Goal: Task Accomplishment & Management: Manage account settings

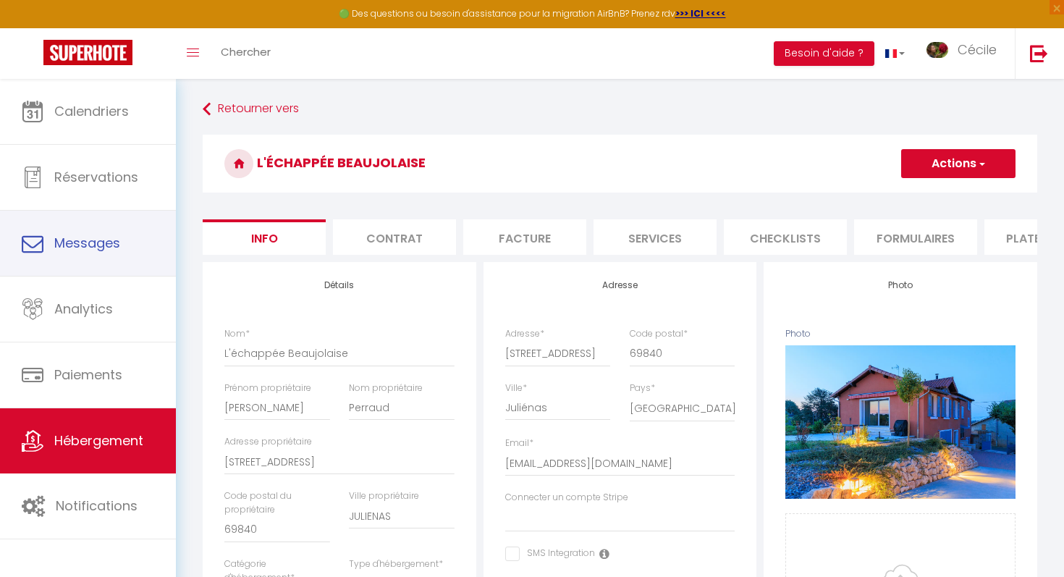
select select "houses"
select select "villa"
select select "10"
select select "5"
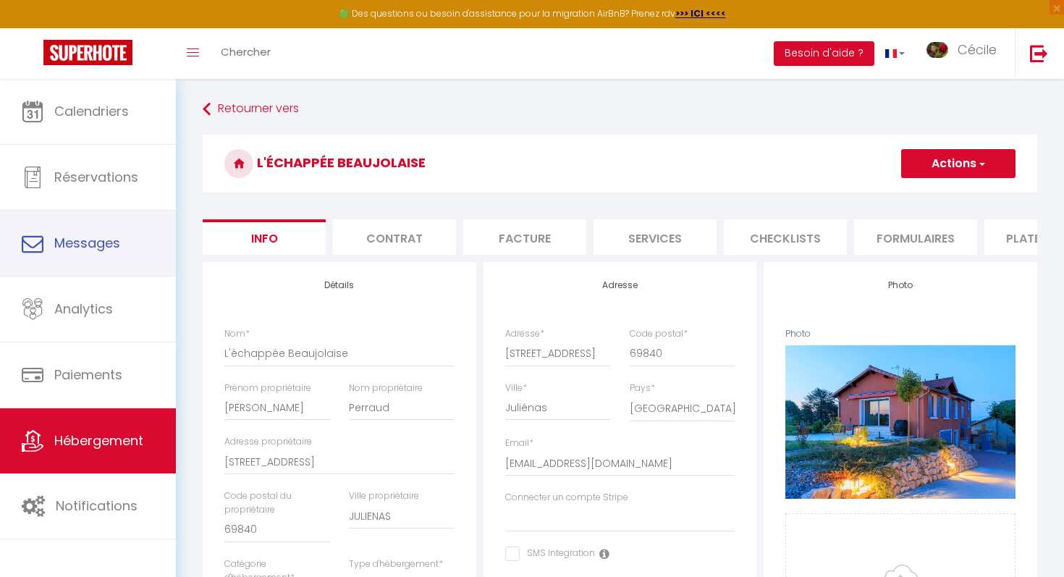
select select "4"
select select "17:00"
select select "23:00"
select select "11:00"
select select "30"
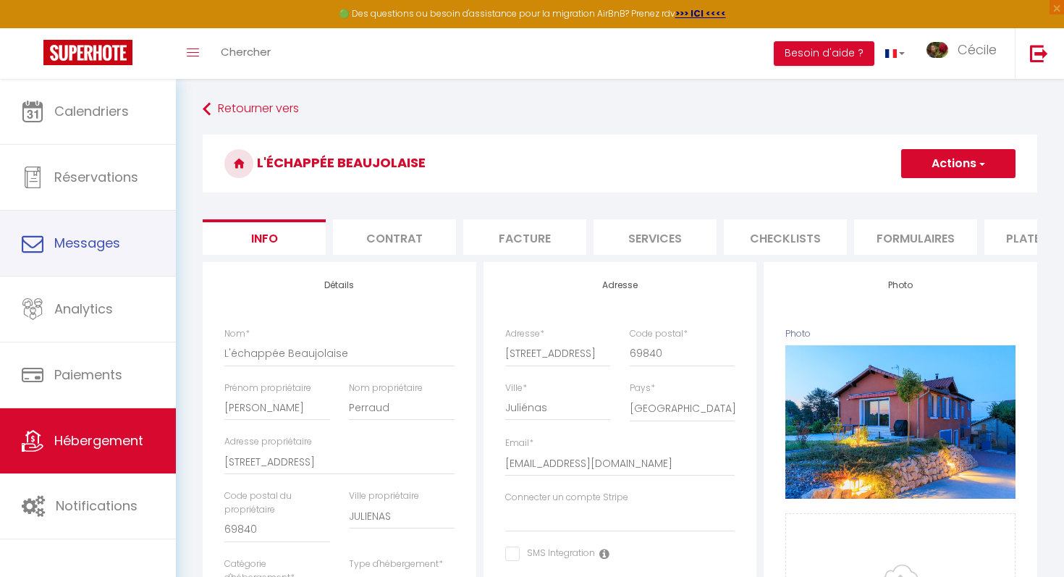
select select "120"
select select "10:00"
select select
select select "28"
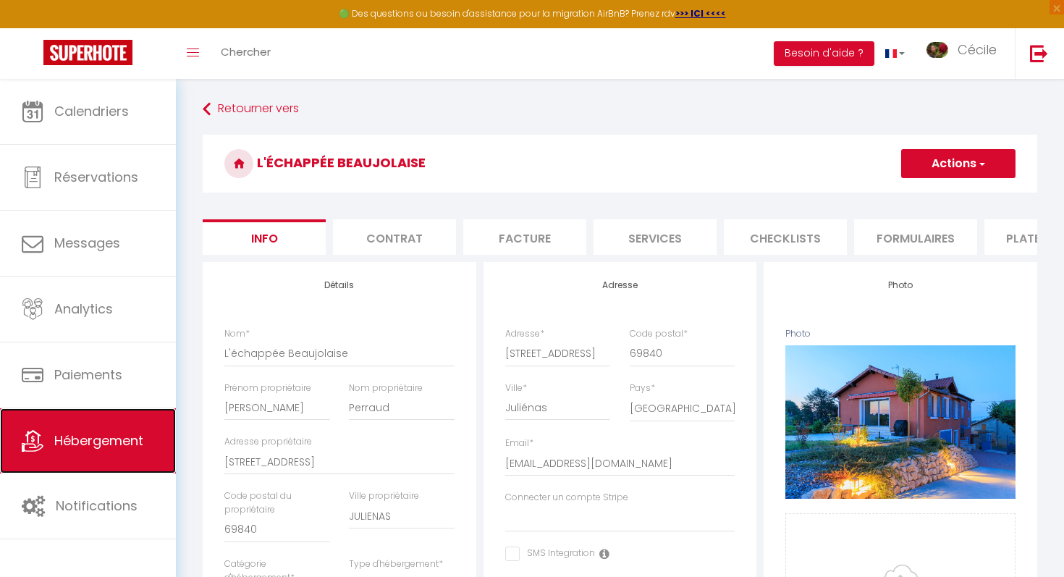
click at [80, 449] on span "Hébergement" at bounding box center [98, 440] width 89 height 18
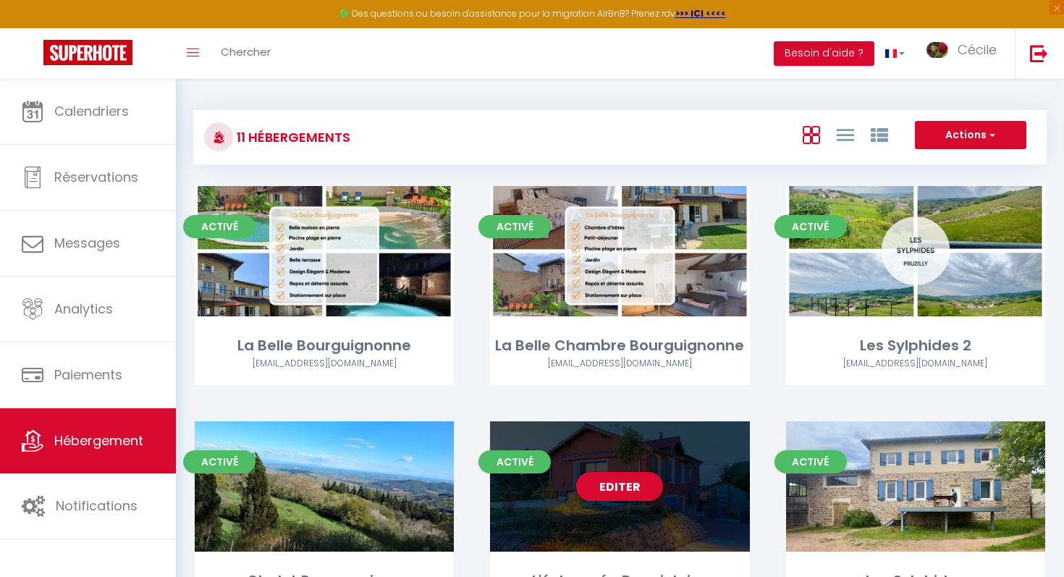
click at [669, 494] on div "Editer" at bounding box center [619, 486] width 259 height 130
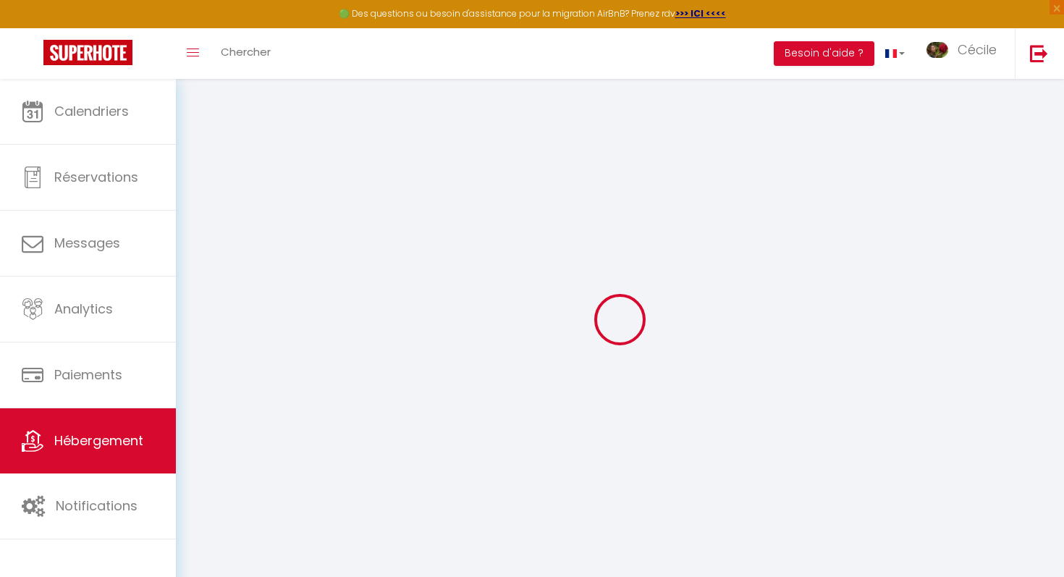
select select
checkbox input "false"
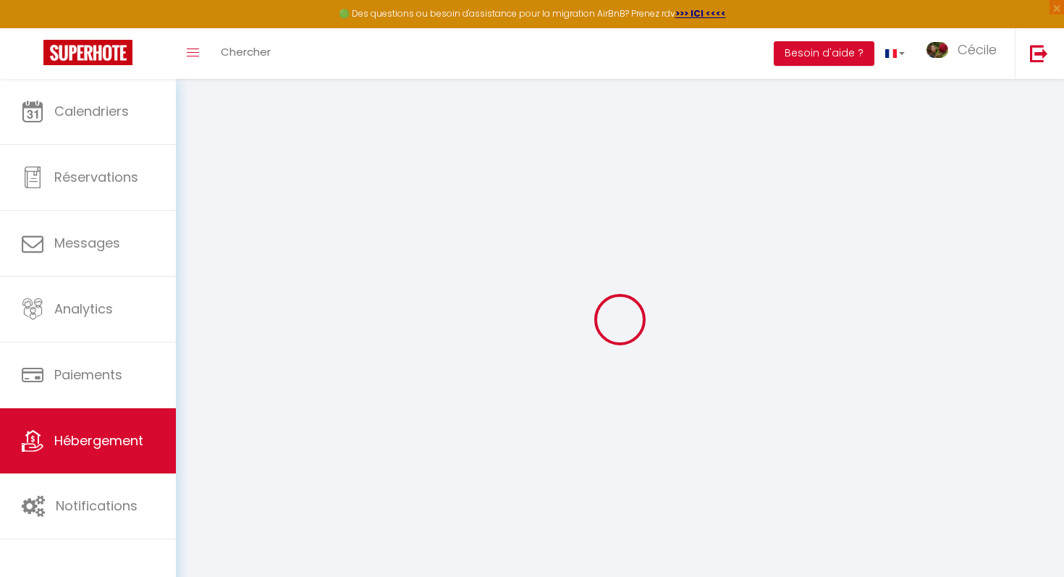
select select "17:00"
select select "23:00"
select select "11:00"
select select "30"
select select "120"
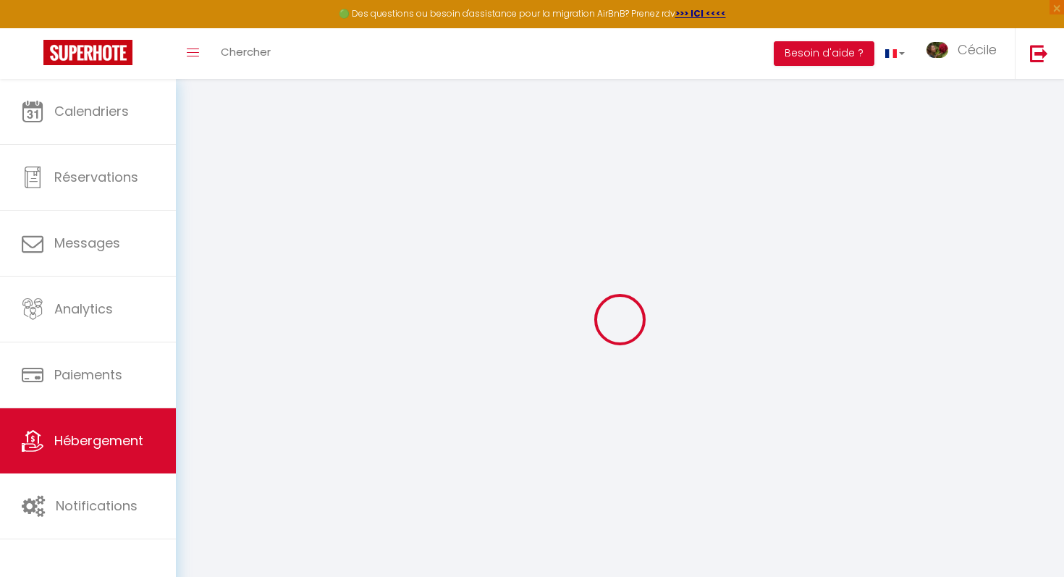
select select "10:00"
select select
checkbox input "false"
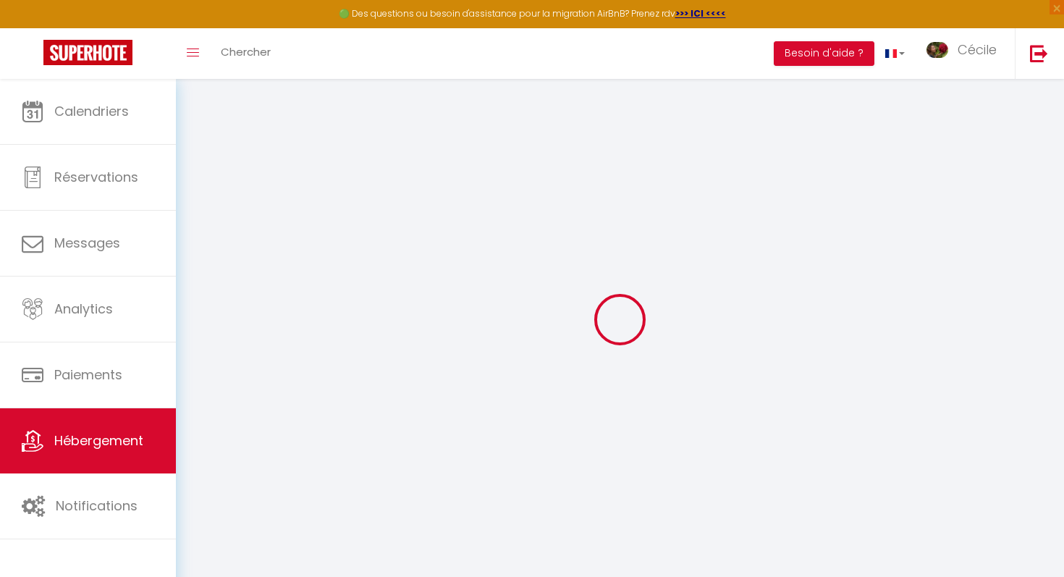
checkbox input "false"
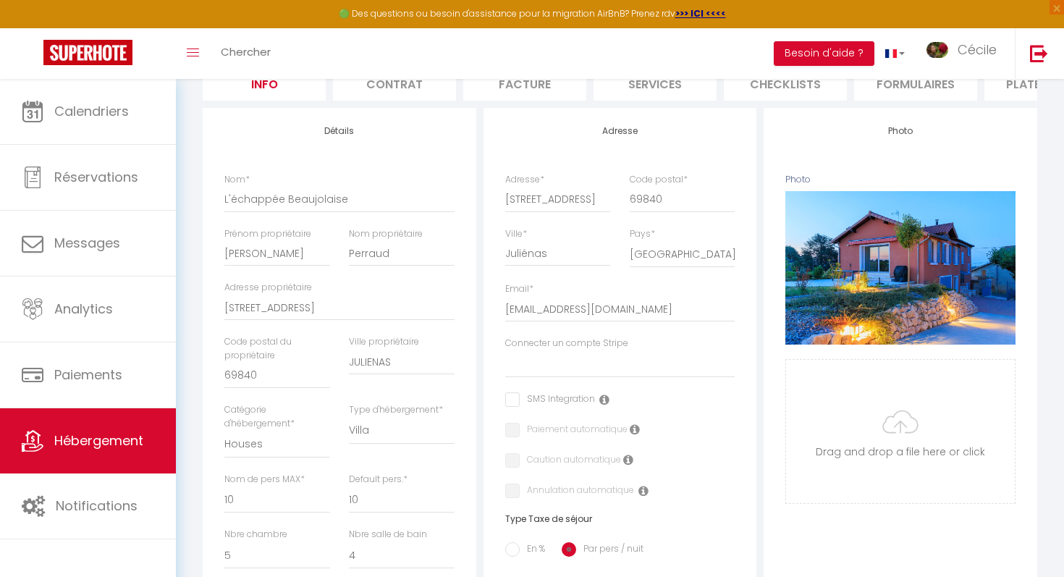
scroll to position [149, 0]
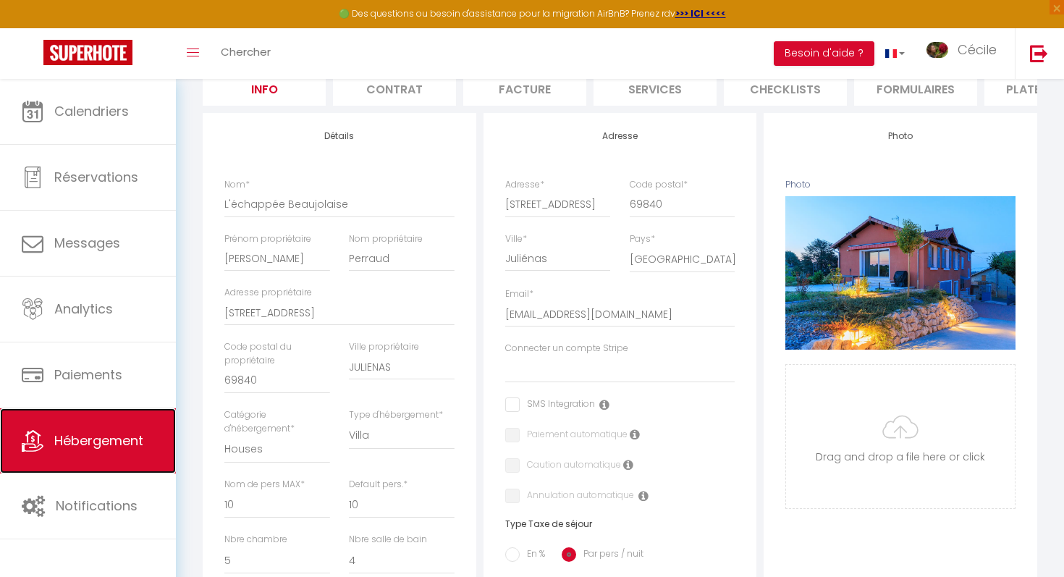
click at [85, 438] on span "Hébergement" at bounding box center [98, 440] width 89 height 18
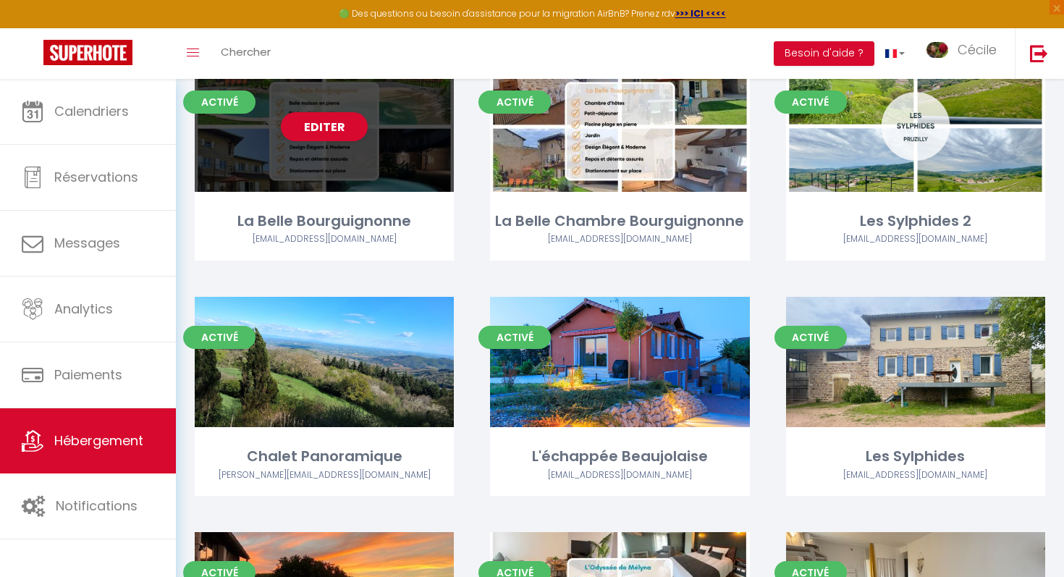
scroll to position [127, 0]
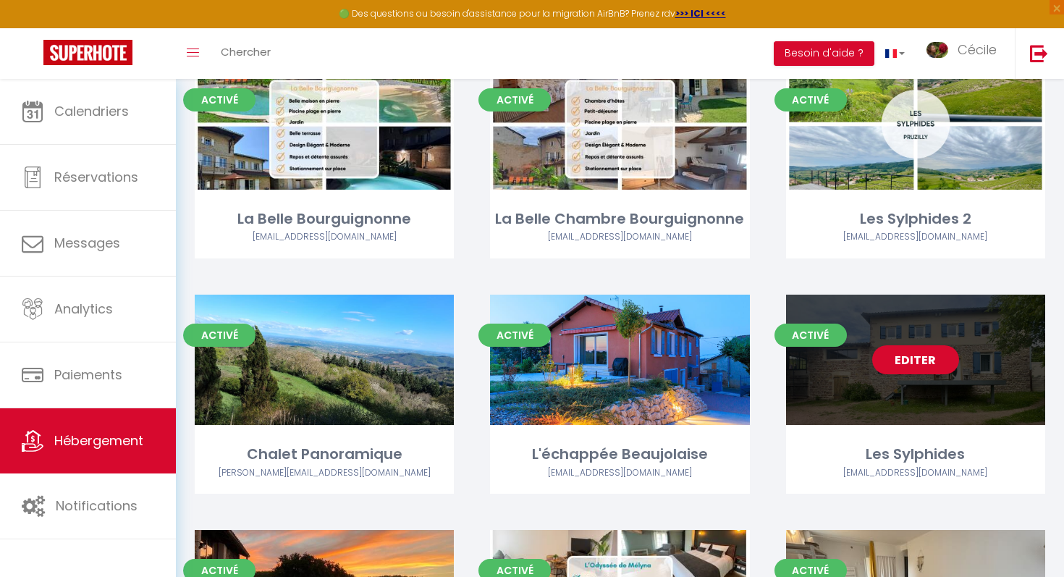
click at [864, 396] on div "Editer" at bounding box center [915, 360] width 259 height 130
select select "3"
select select "2"
select select "1"
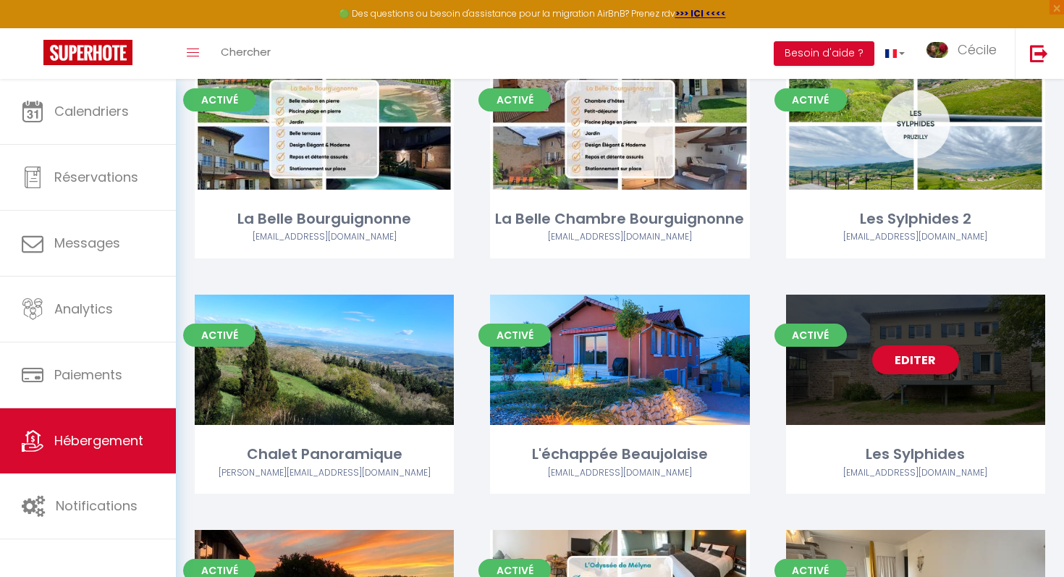
select select
select select "28"
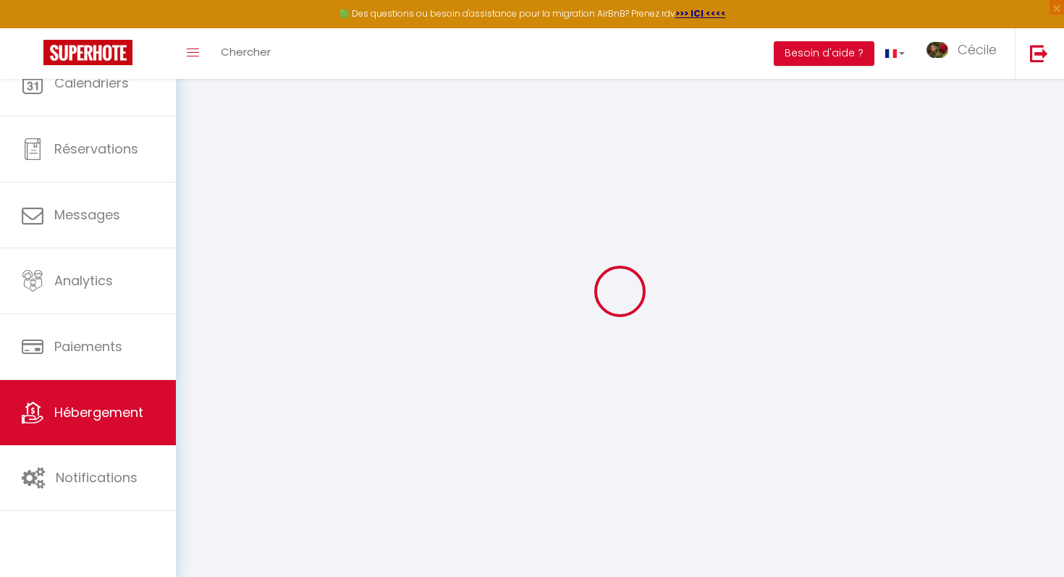
select select
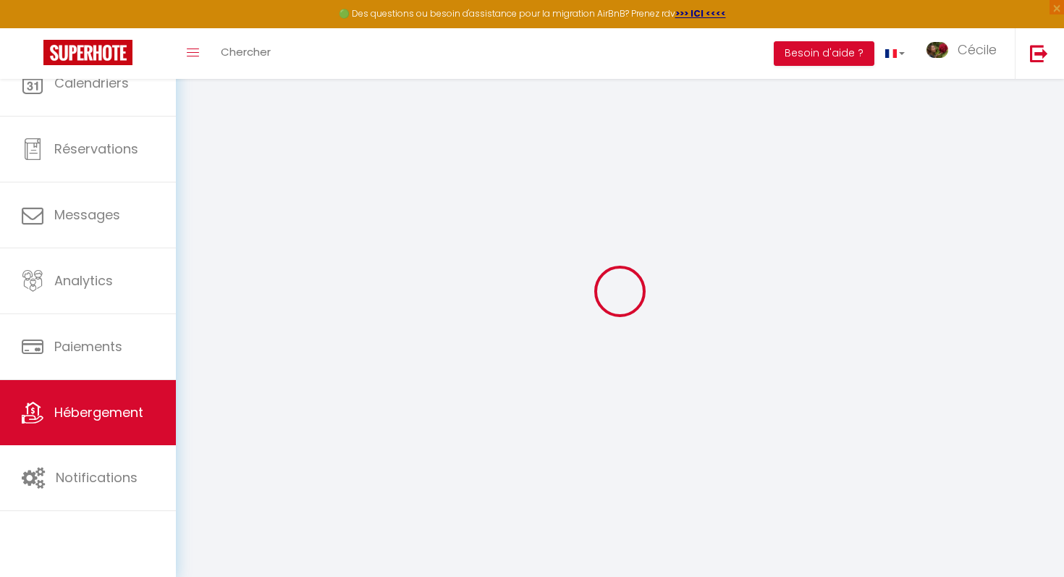
select select
checkbox input "false"
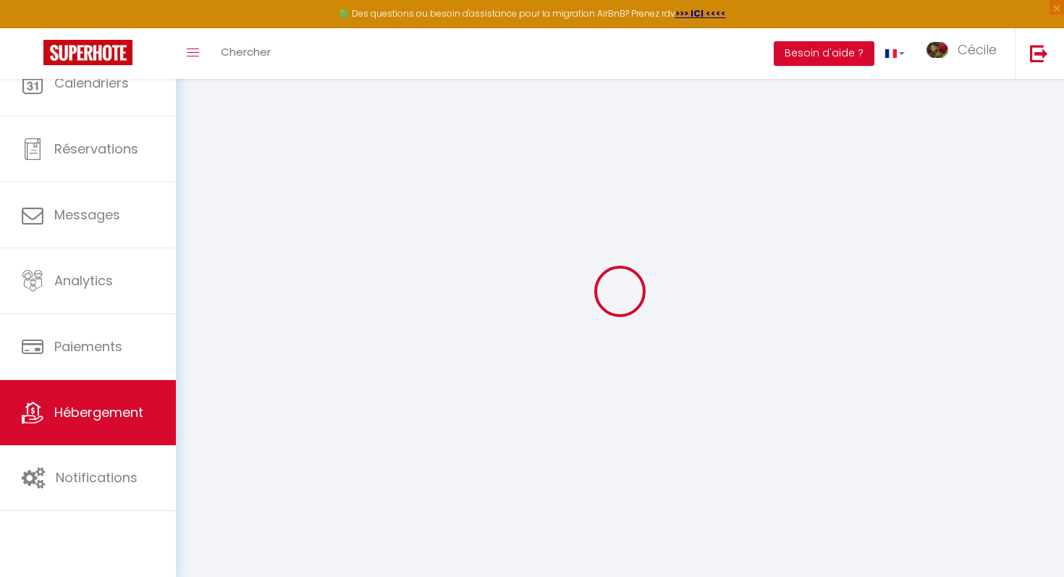
select select
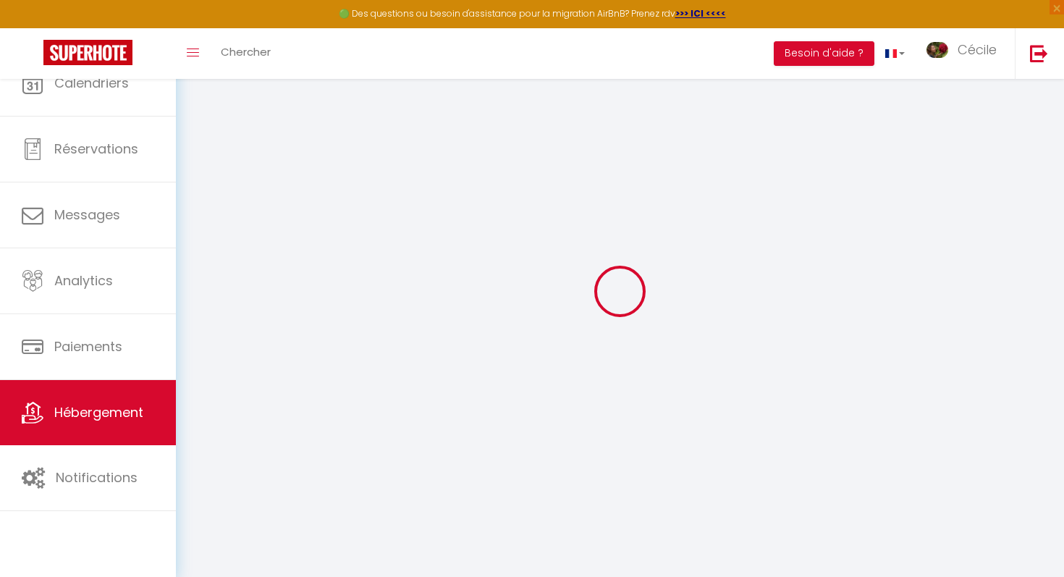
select select
checkbox input "false"
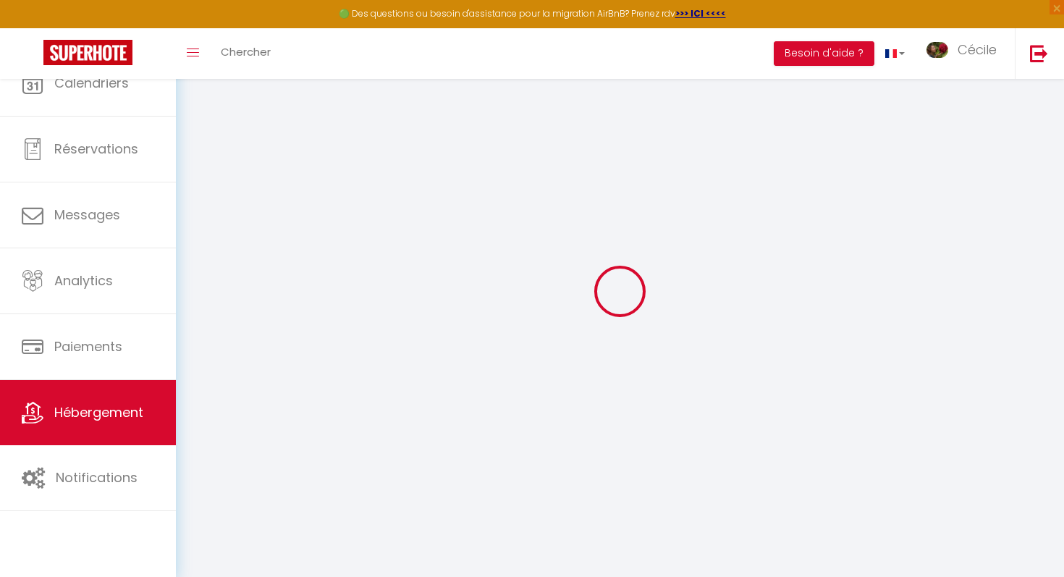
checkbox input "false"
select select
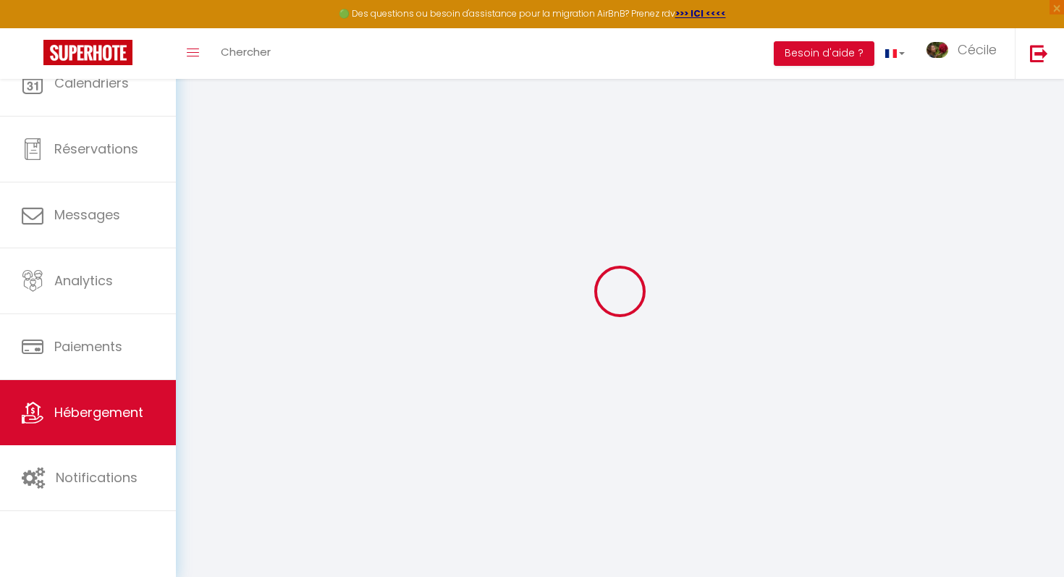
select select
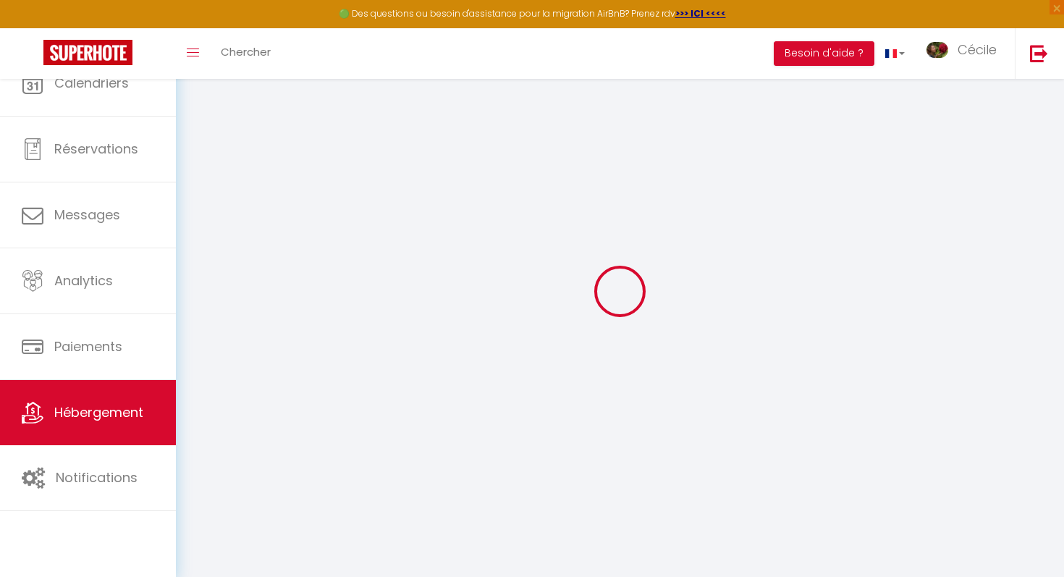
checkbox input "false"
select select
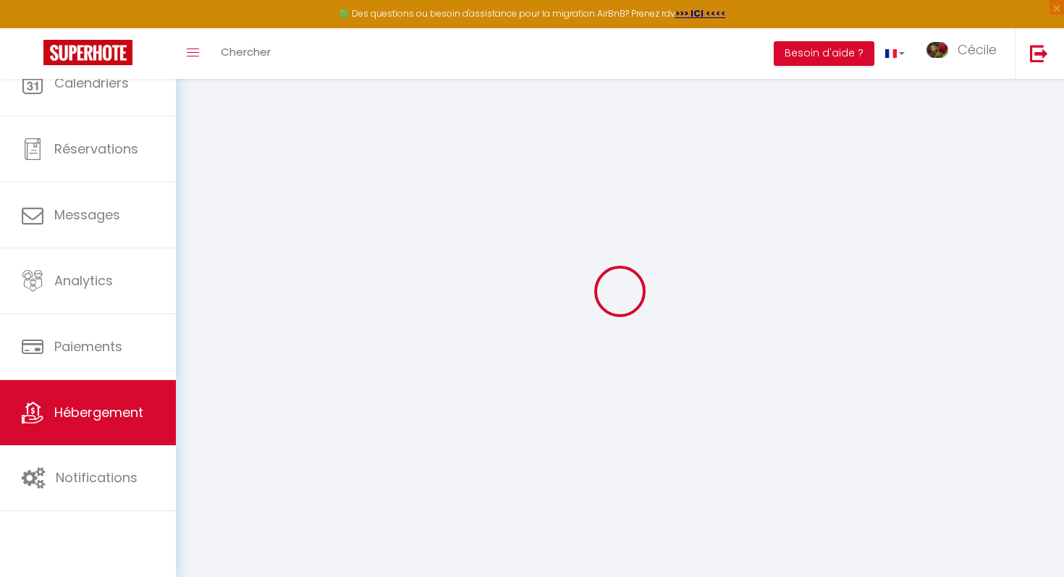
select select
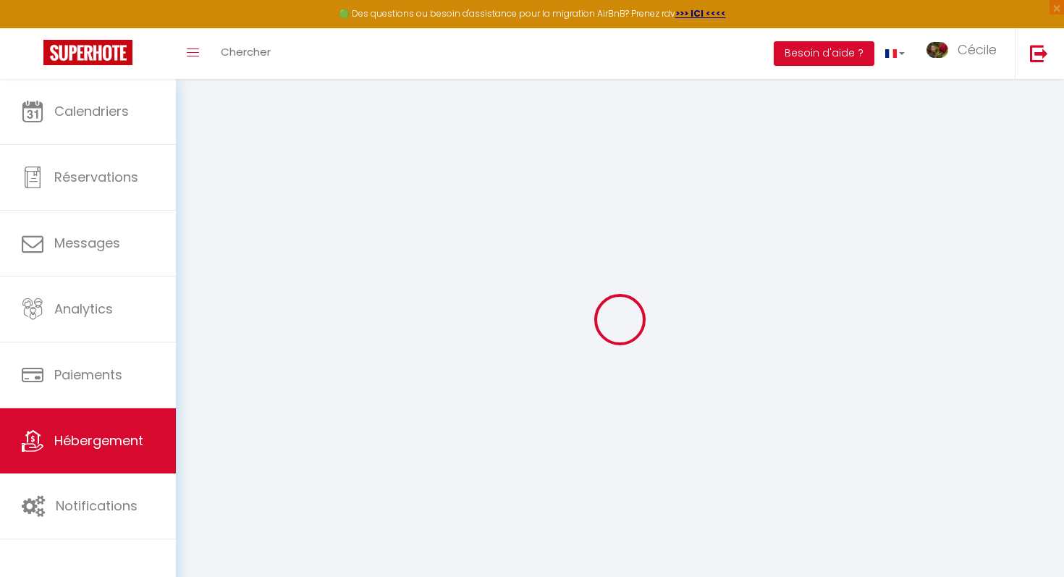
select select
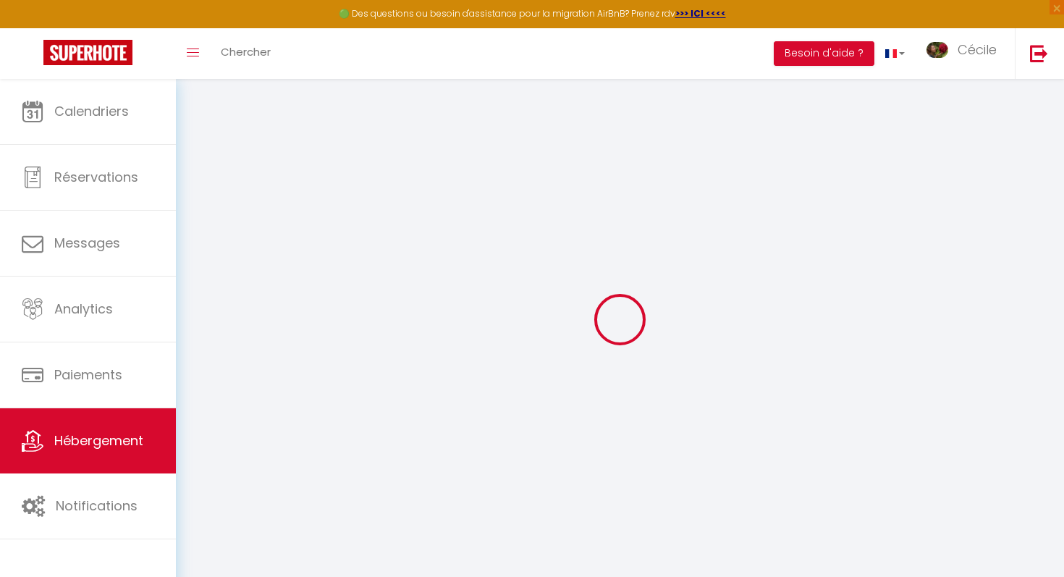
select select
checkbox input "false"
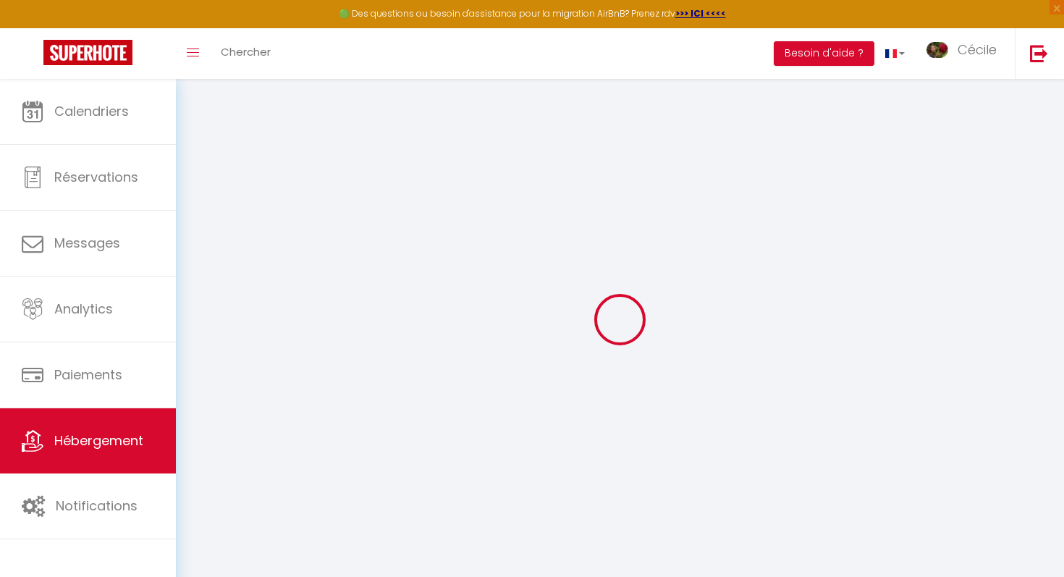
select select
type input "Les Sylphides"
type input "[PERSON_NAME]"
type input "Julliard"
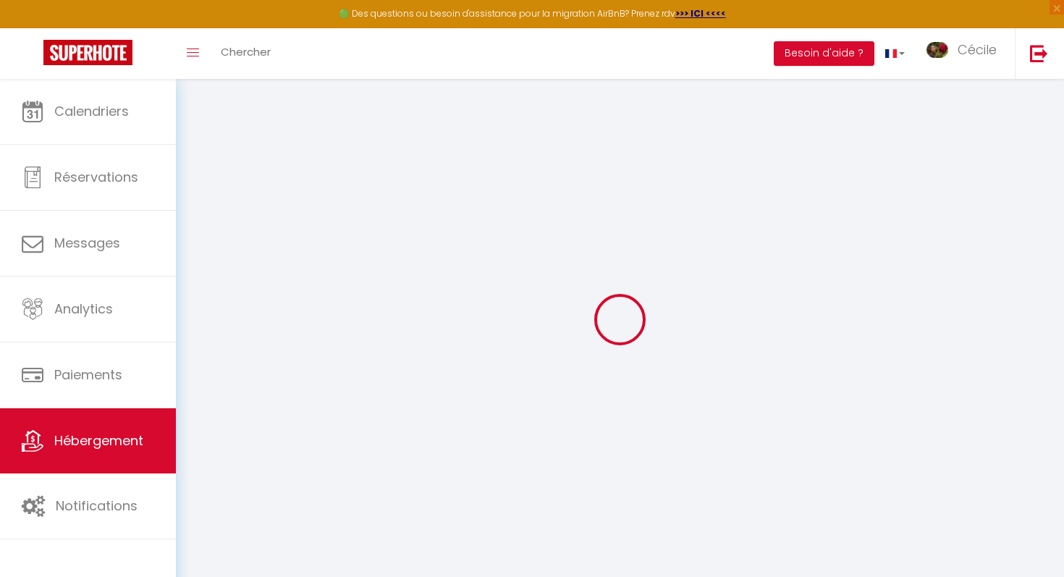
type input "[STREET_ADDRESS]"
type input "71570"
type input "Pruzilly"
select select "houses"
select select "6"
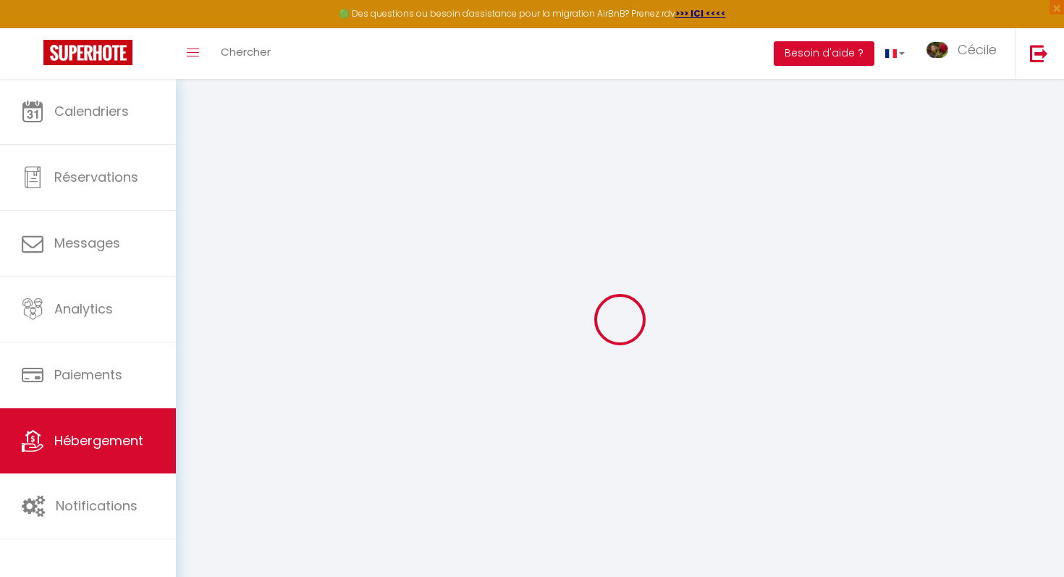
select select "1"
select select "3"
type input "180"
type input "110"
type input "500"
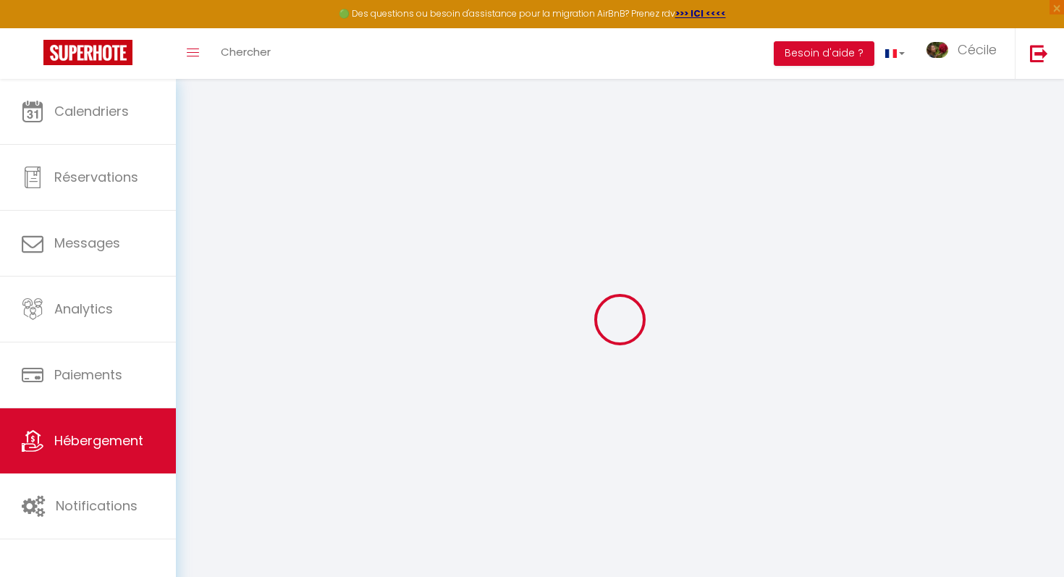
select select
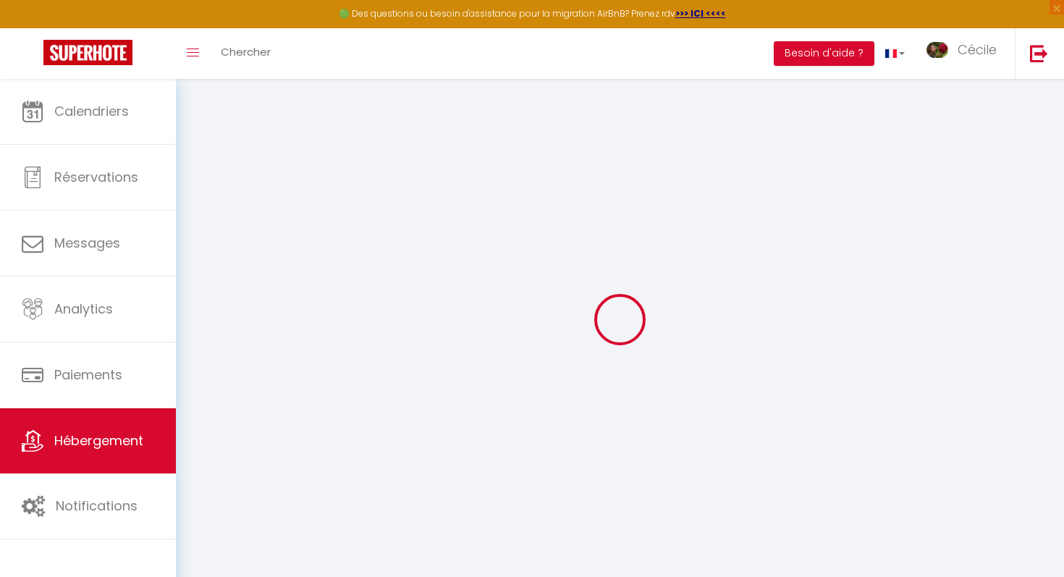
select select
type input "[STREET_ADDRESS]"
type input "71570"
type input "Pruzilly"
type input "[EMAIL_ADDRESS][DOMAIN_NAME]"
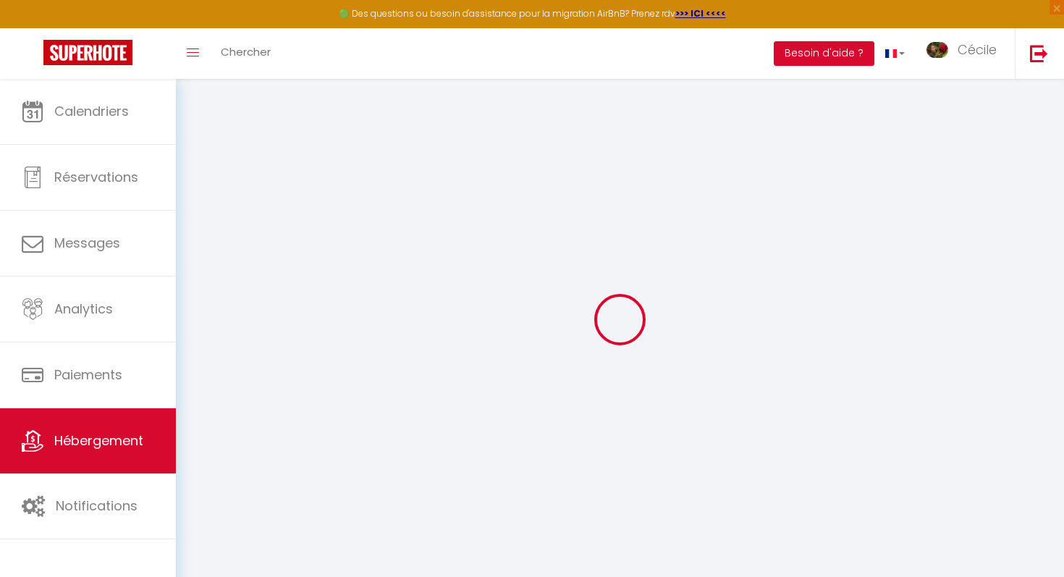
select select
checkbox input "false"
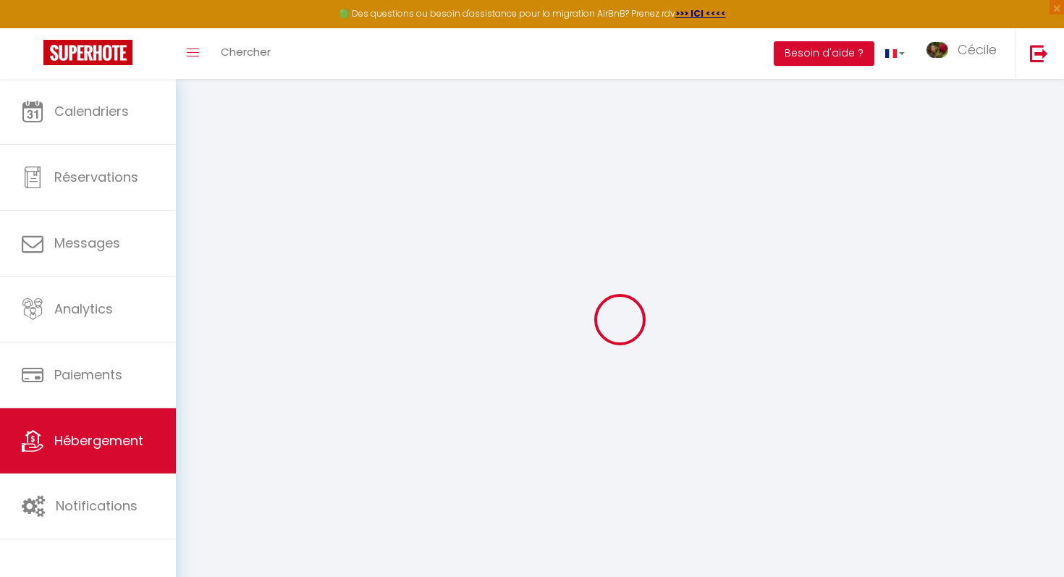
type input "110"
type input "0"
select select
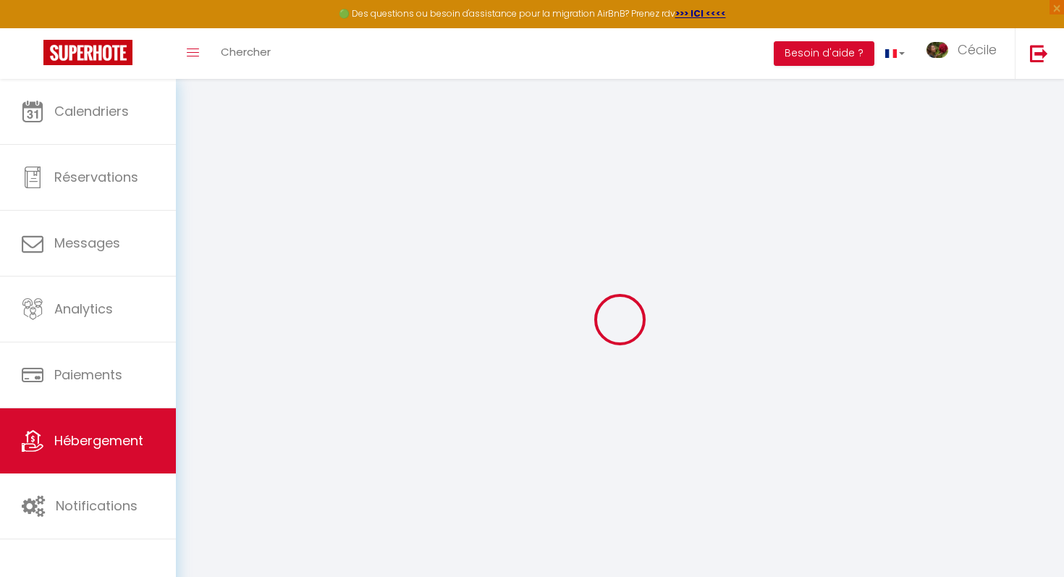
select select
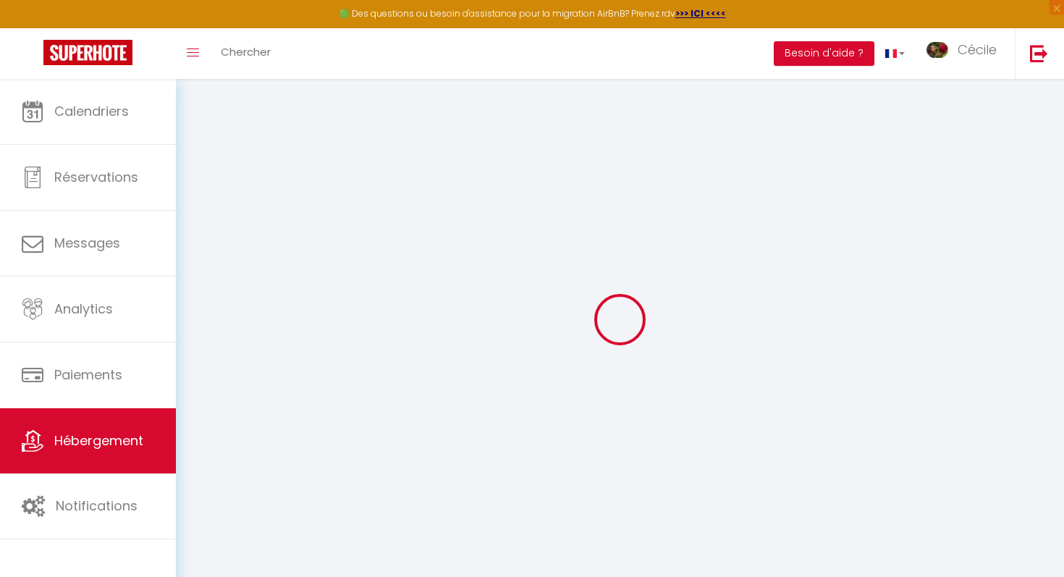
select select
checkbox input "false"
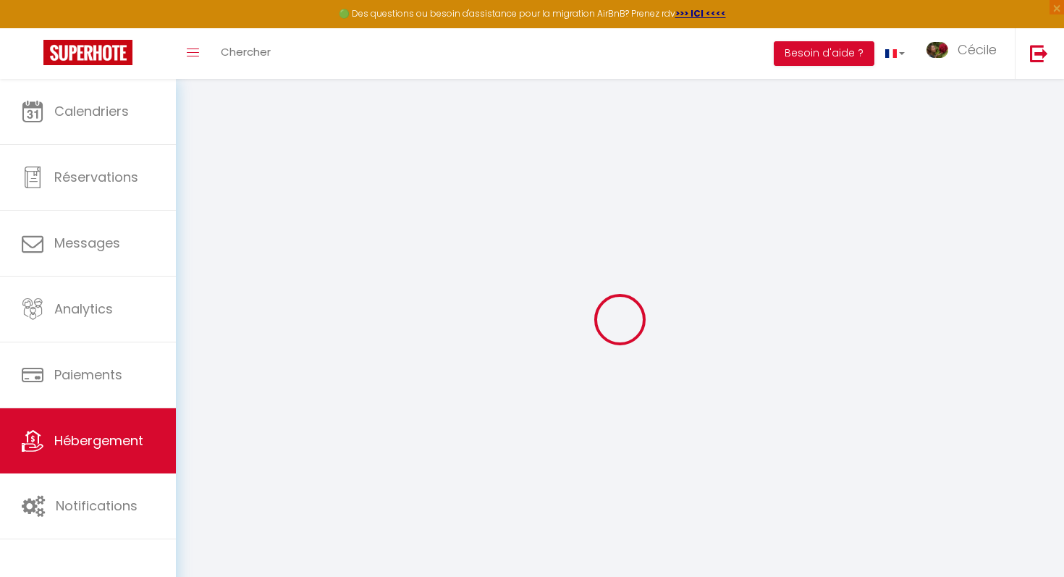
select select
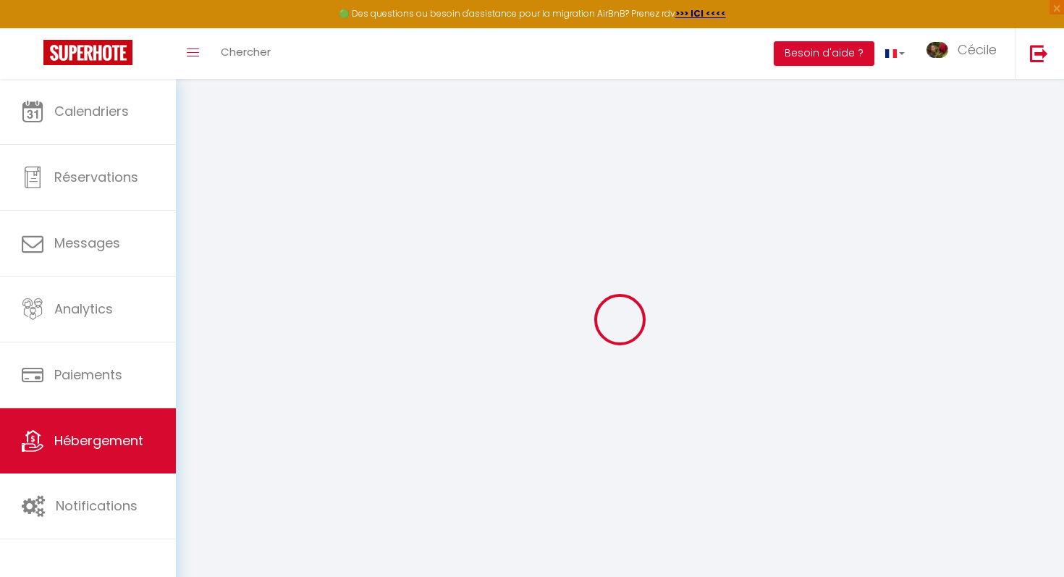
select select
checkbox input "false"
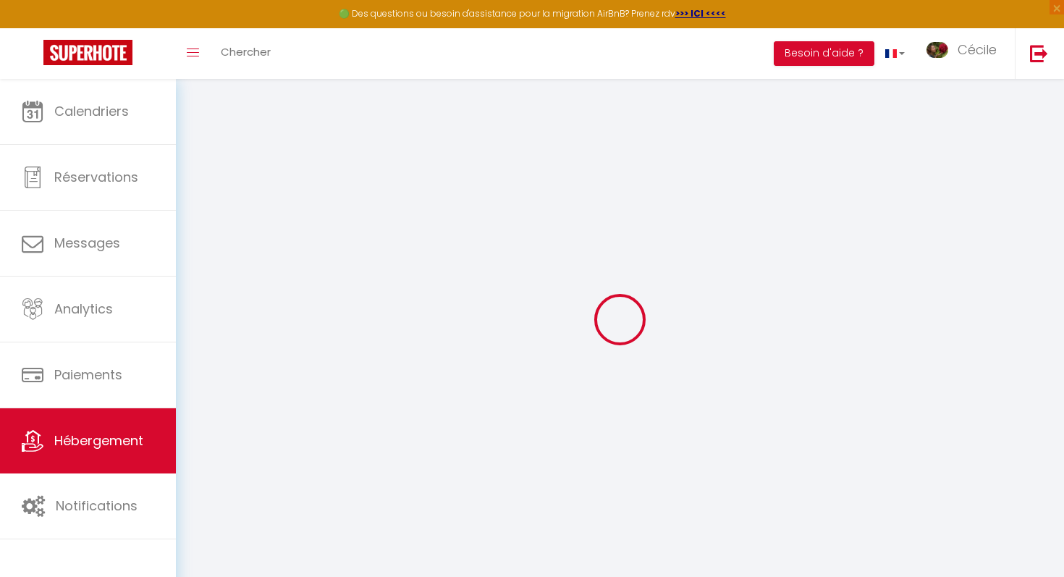
checkbox input "false"
select select
checkbox input "false"
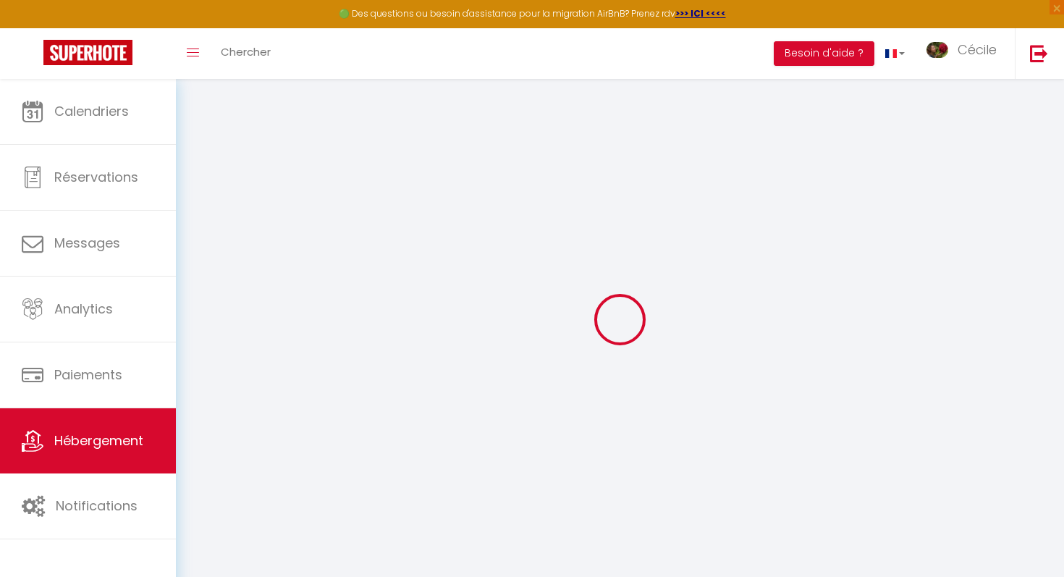
checkbox input "false"
select select
checkbox input "false"
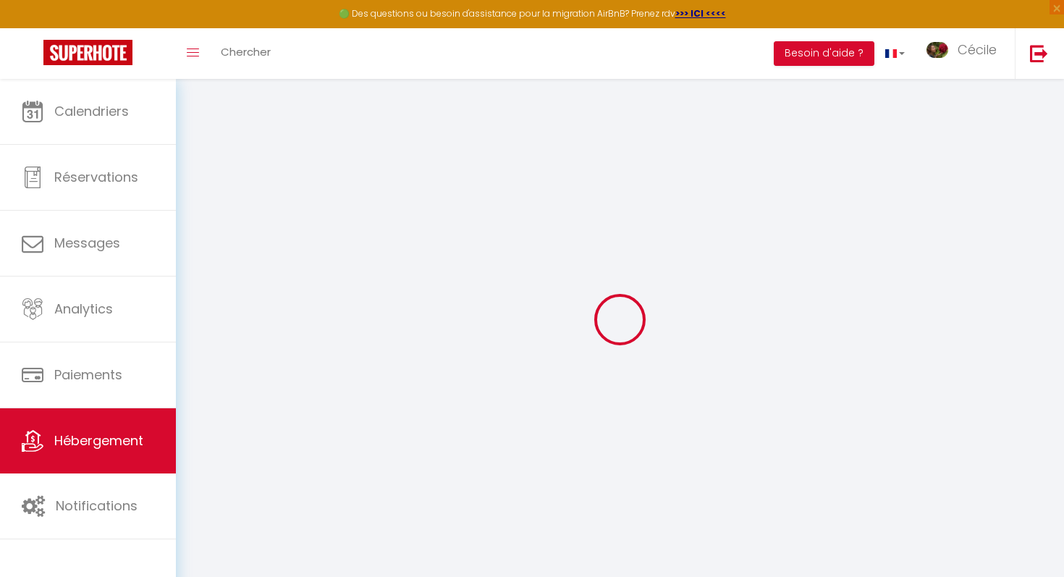
checkbox input "false"
select select "17:00"
select select "23:00"
select select "10:00"
select select "30"
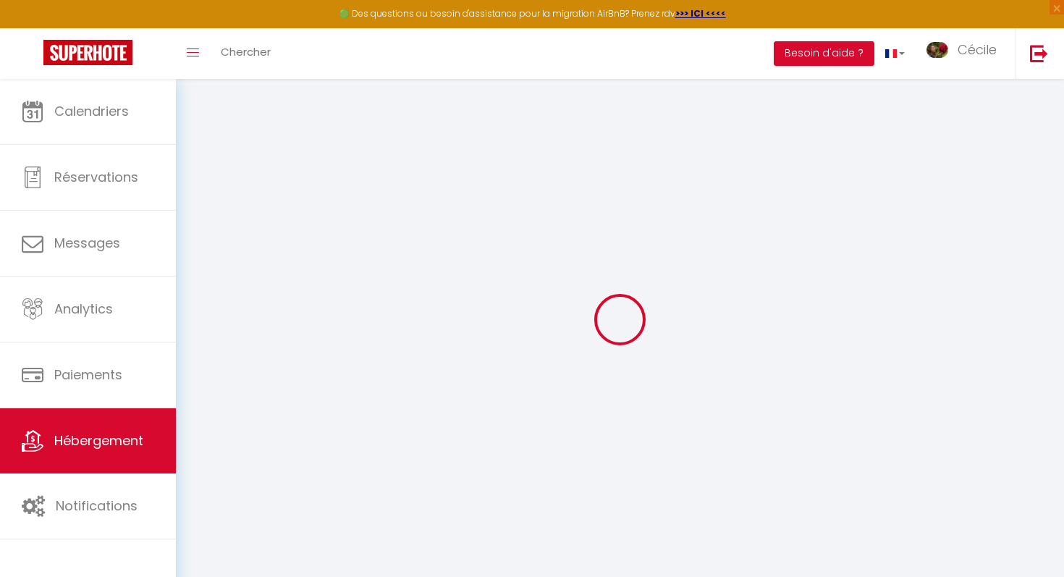
select select "120"
select select "12:00"
select select
checkbox input "false"
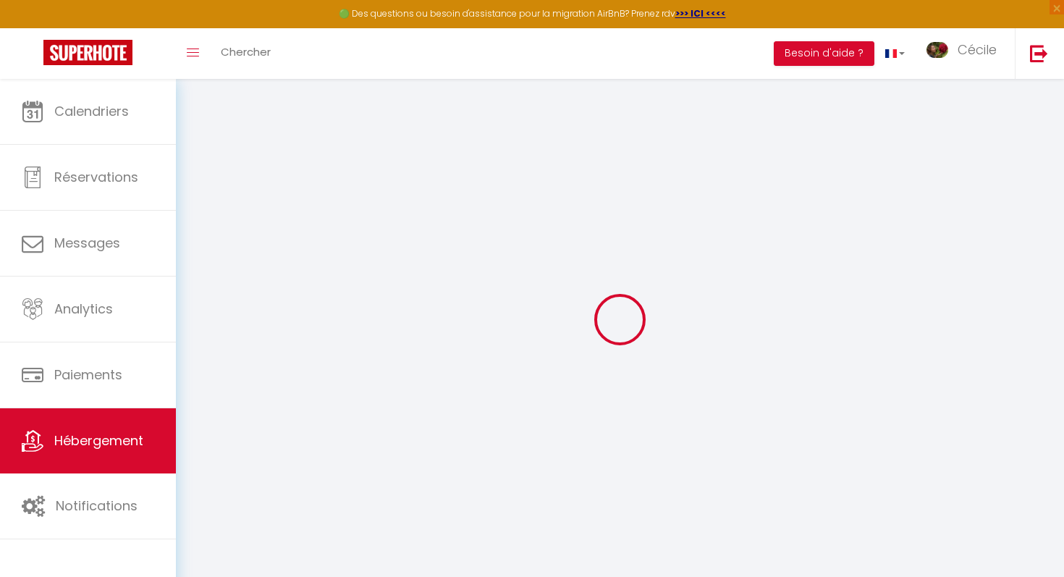
checkbox input "false"
select select
checkbox input "false"
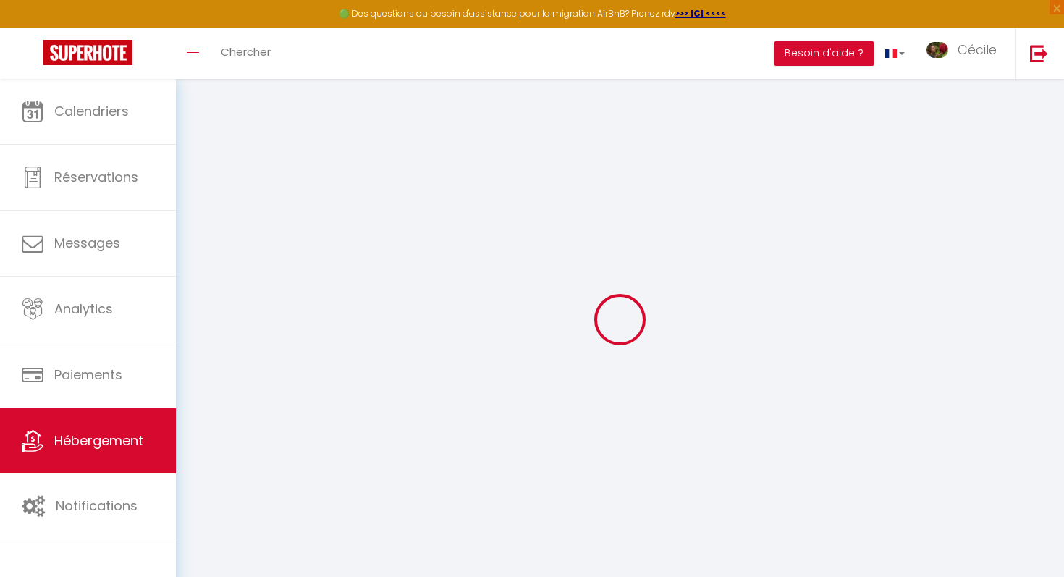
checkbox input "false"
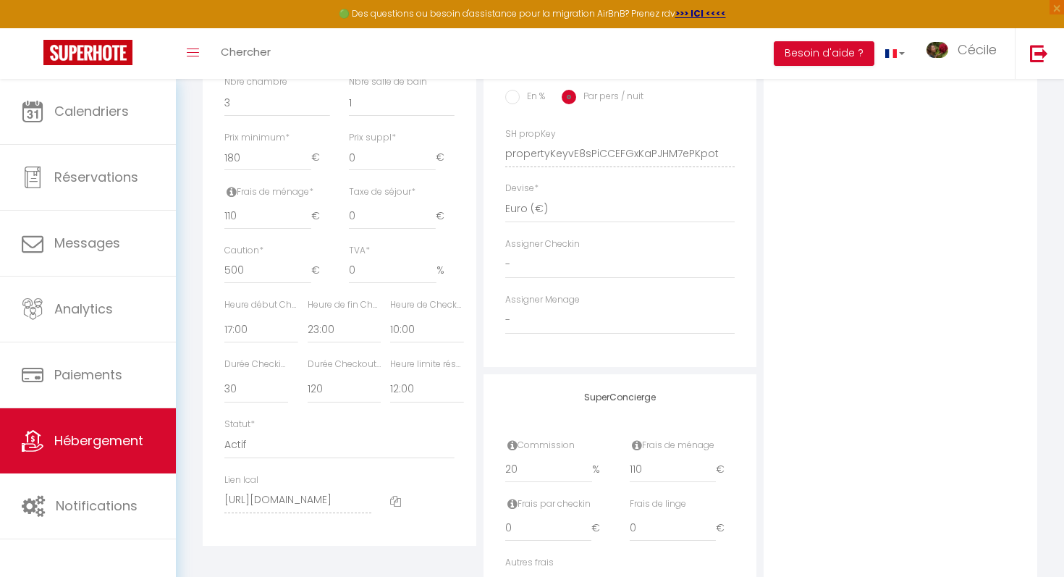
scroll to position [605, 0]
drag, startPoint x: 372, startPoint y: 218, endPoint x: 333, endPoint y: 216, distance: 39.1
click at [333, 216] on div "Frais de ménage * 110 € Taxe de séjour * 0 € Taxe en % * 0 Montant max taxe séj…" at bounding box center [339, 216] width 249 height 59
type input "1"
select select
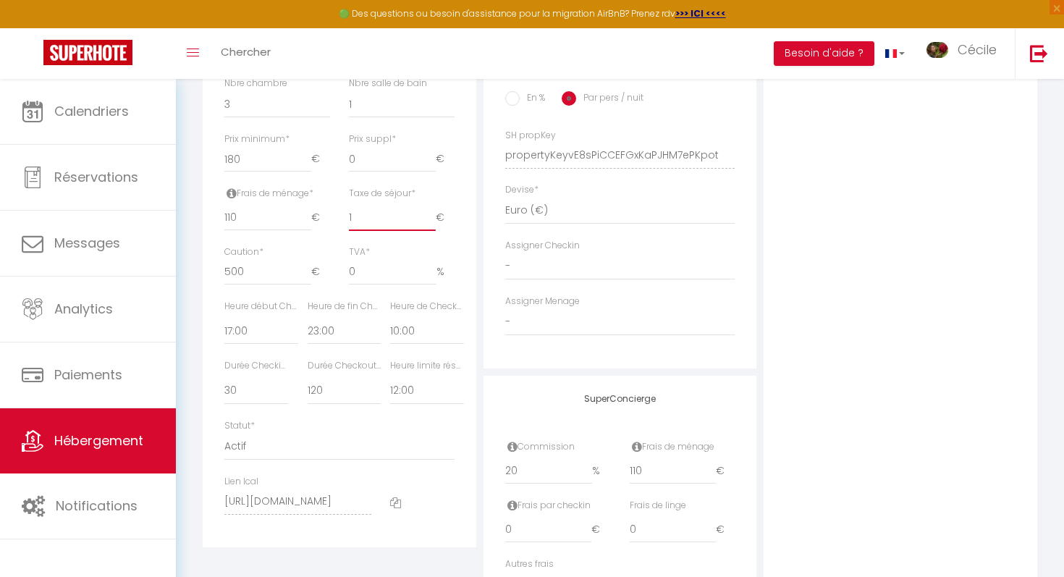
checkbox input "false"
type input "1.3"
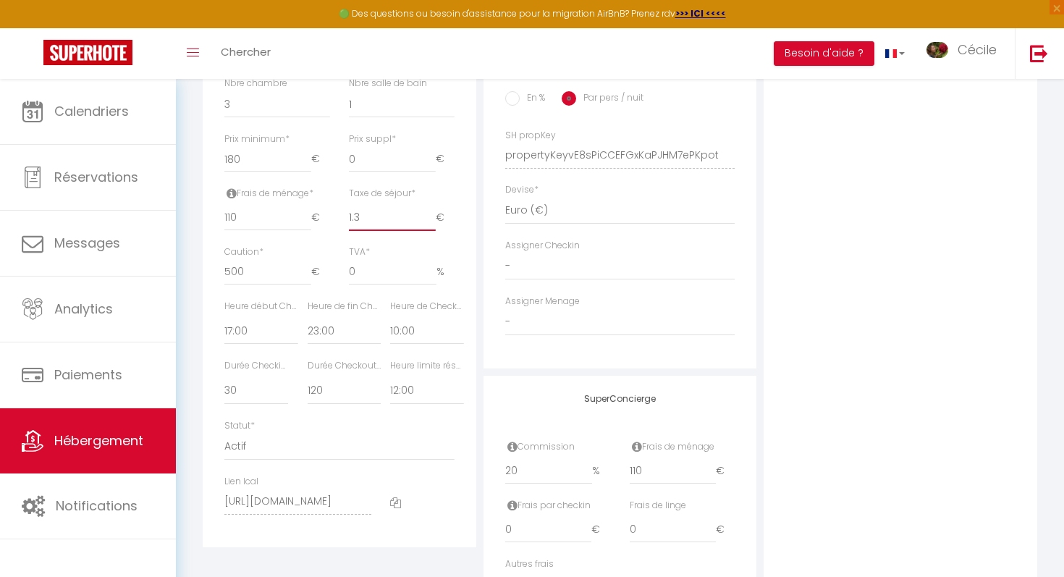
select select
checkbox input "false"
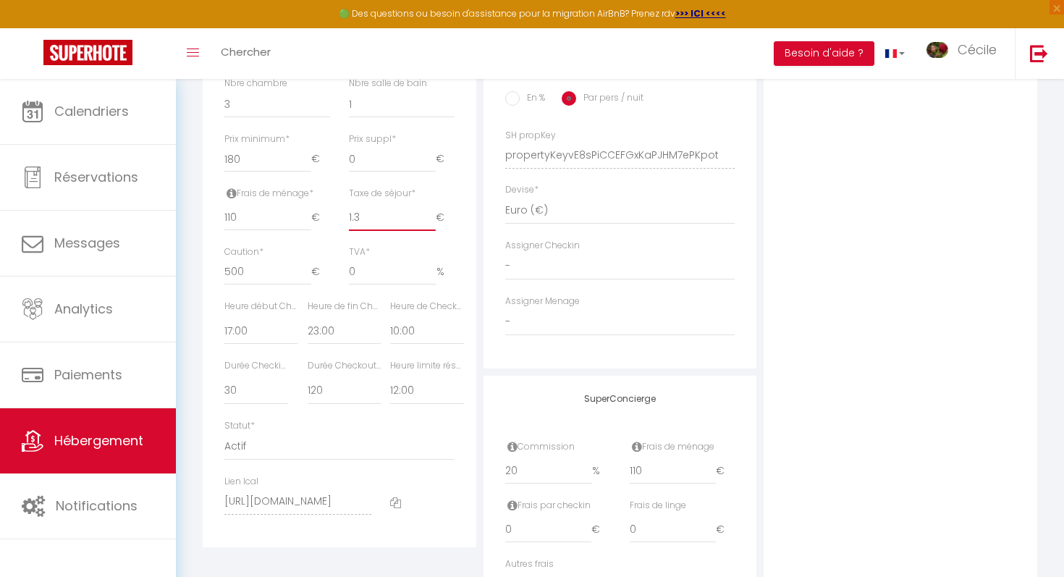
type input "1.3"
click at [883, 262] on div "Photo Photo Supprimer Drag and drop a file here or click Ooops, something wrong…" at bounding box center [900, 145] width 274 height 976
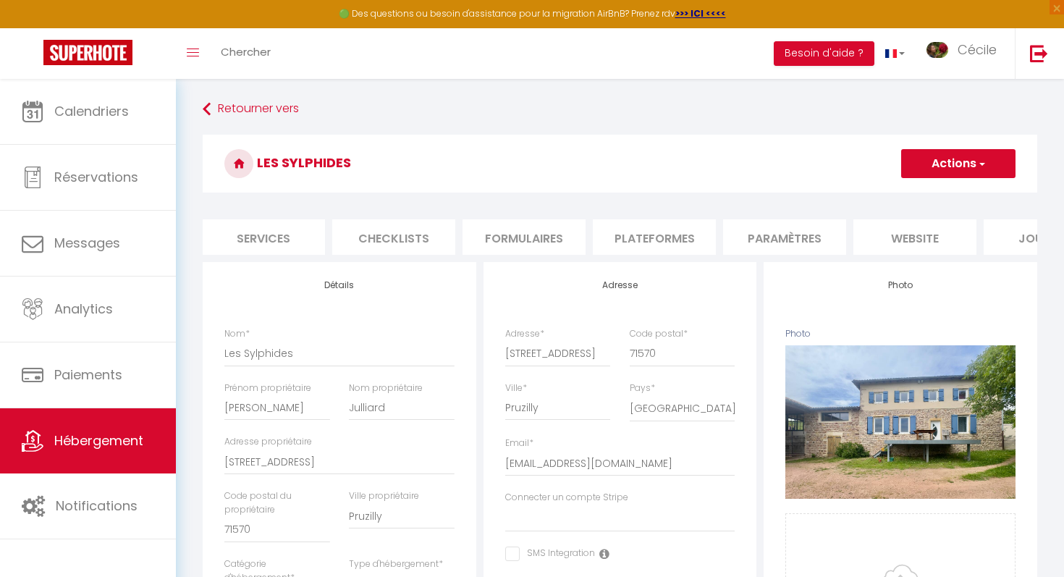
scroll to position [0, 391]
click at [944, 236] on li "website" at bounding box center [915, 236] width 123 height 35
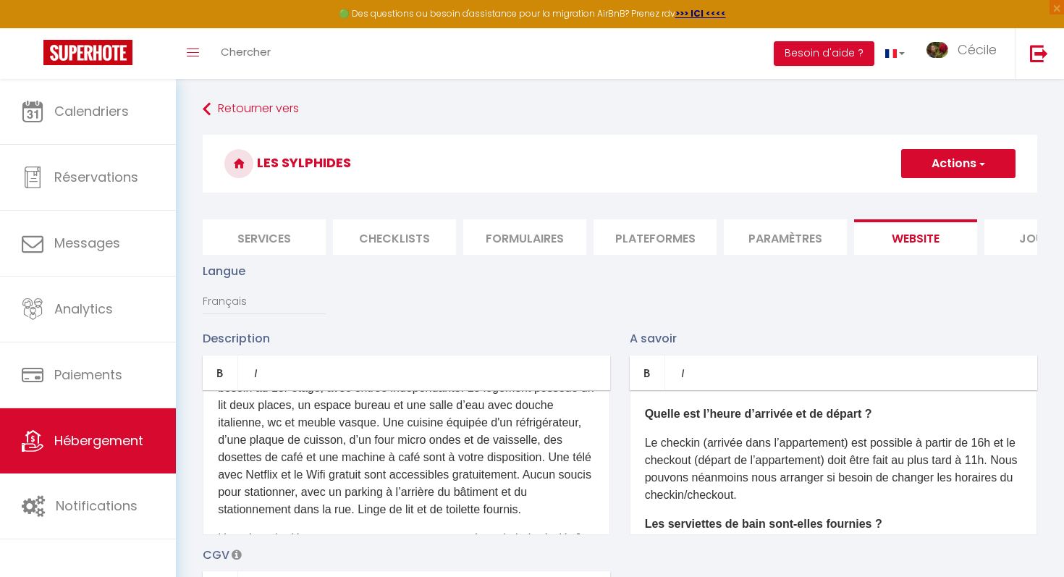
scroll to position [184, 0]
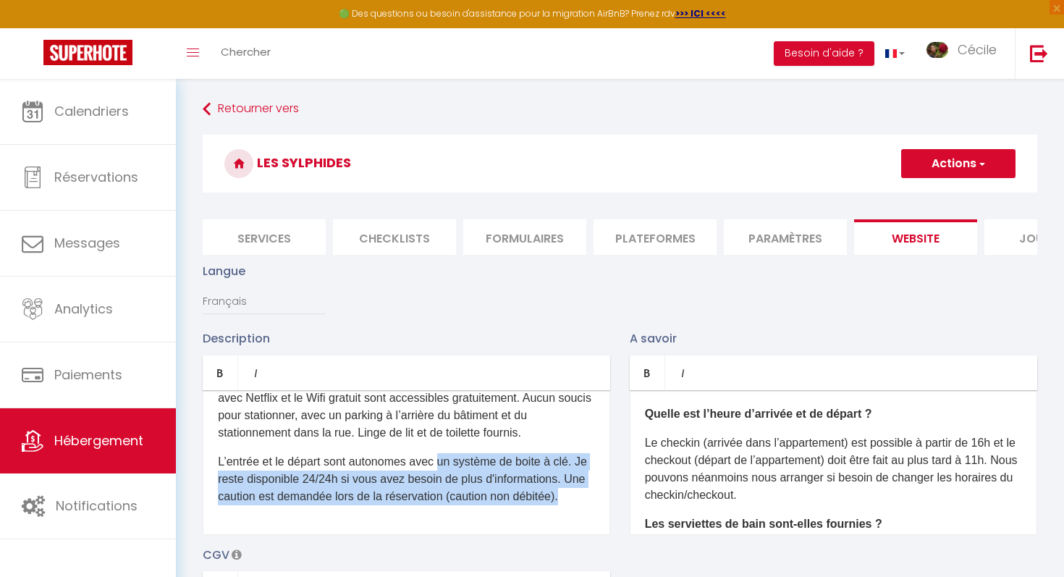
drag, startPoint x: 486, startPoint y: 522, endPoint x: 442, endPoint y: 457, distance: 78.1
click at [442, 458] on div "D'un accès aisé depuis les autoroutes, via la A2 , vous pourrez profiter de la …" at bounding box center [406, 462] width 407 height 145
click at [442, 457] on p "L’entrée et le départ sont autonomes avec un système de boite à clé. Je reste d…" at bounding box center [406, 479] width 377 height 52
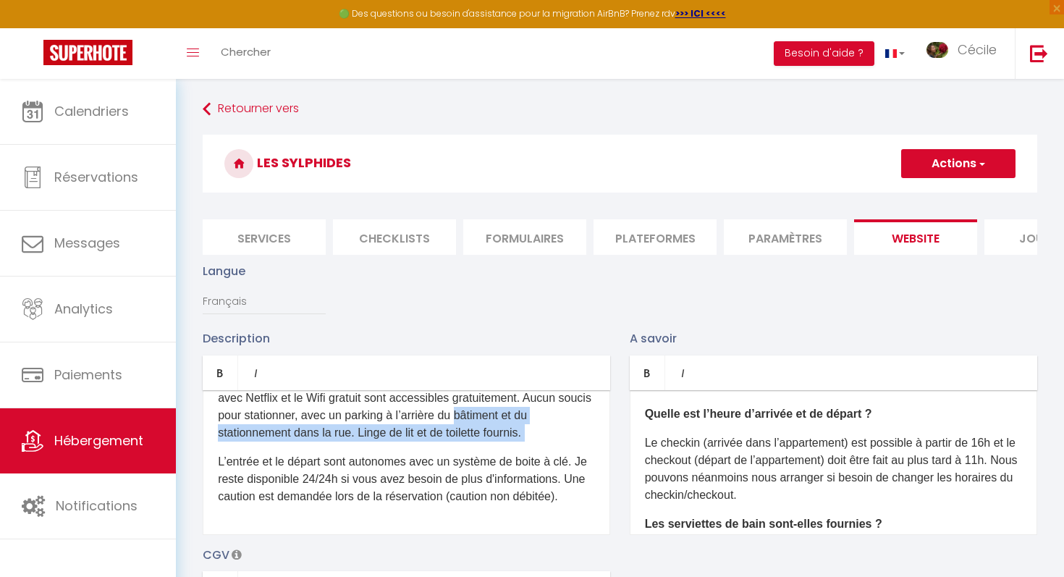
drag, startPoint x: 557, startPoint y: 447, endPoint x: 499, endPoint y: 418, distance: 65.4
click at [499, 418] on div "D'un accès aisé depuis les autoroutes, via la A2 , vous pourrez profiter de la …" at bounding box center [406, 462] width 407 height 145
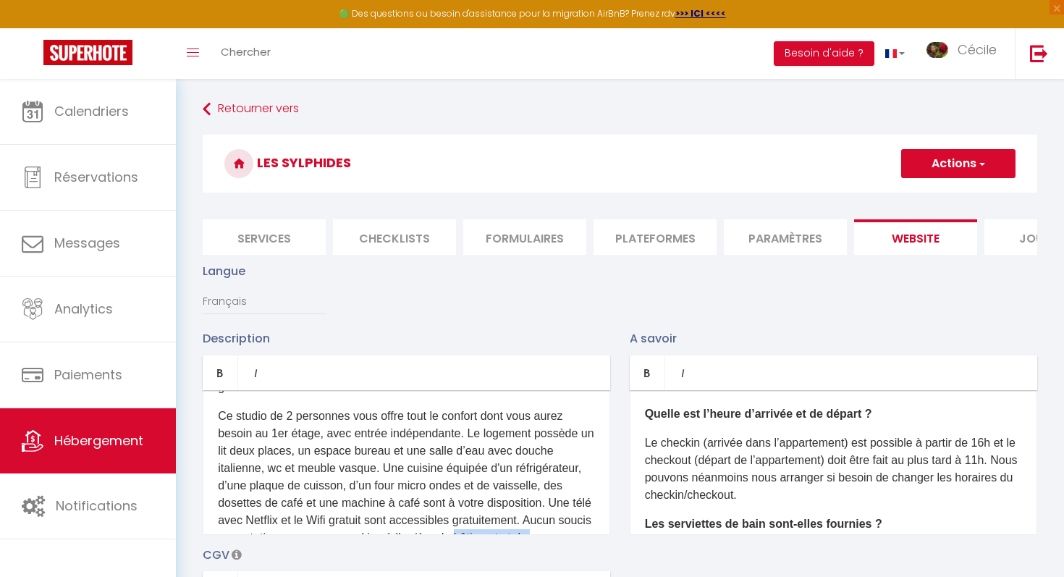
scroll to position [0, 0]
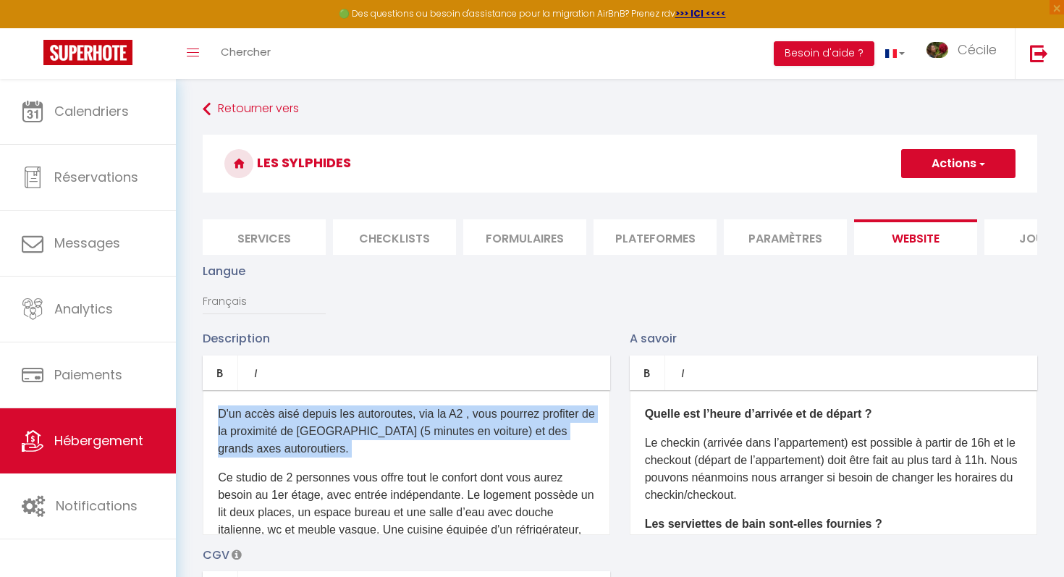
drag, startPoint x: 453, startPoint y: 458, endPoint x: 210, endPoint y: 412, distance: 247.4
click at [210, 412] on div "D'un accès aisé depuis les autoroutes, via la A2 , vous pourrez profiter de la …" at bounding box center [406, 462] width 407 height 145
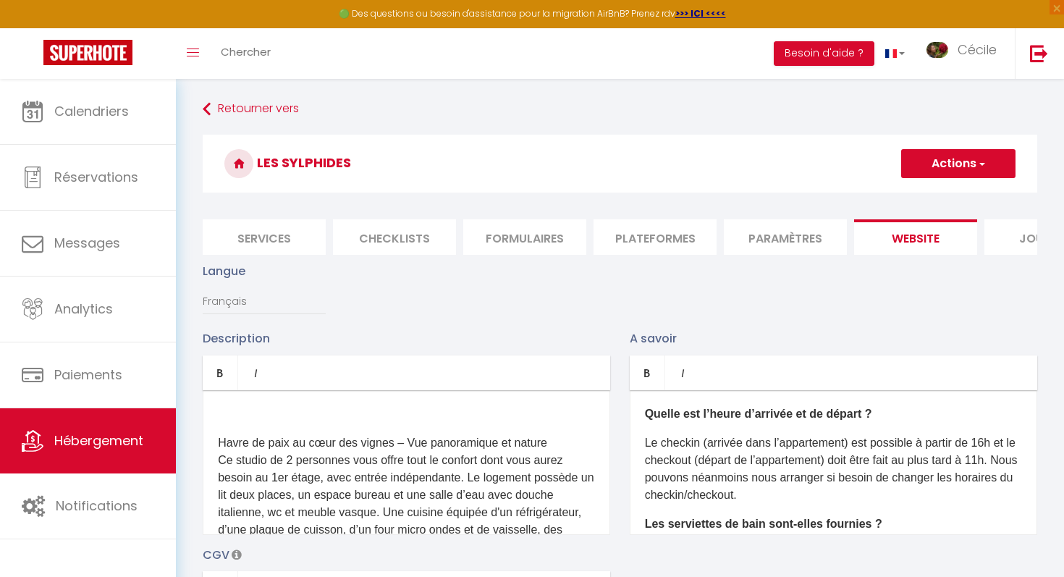
click at [227, 424] on div "Havre de paix au cœur des vignes – Vue panoramique et nature ​ Ce studio de 2 p…" at bounding box center [406, 462] width 407 height 145
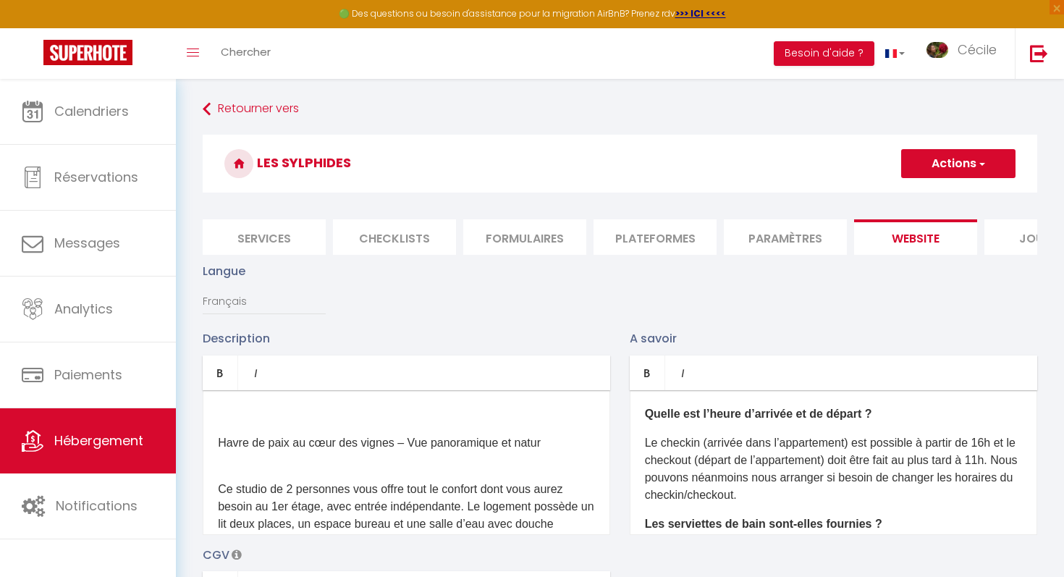
click at [223, 413] on p at bounding box center [406, 413] width 377 height 17
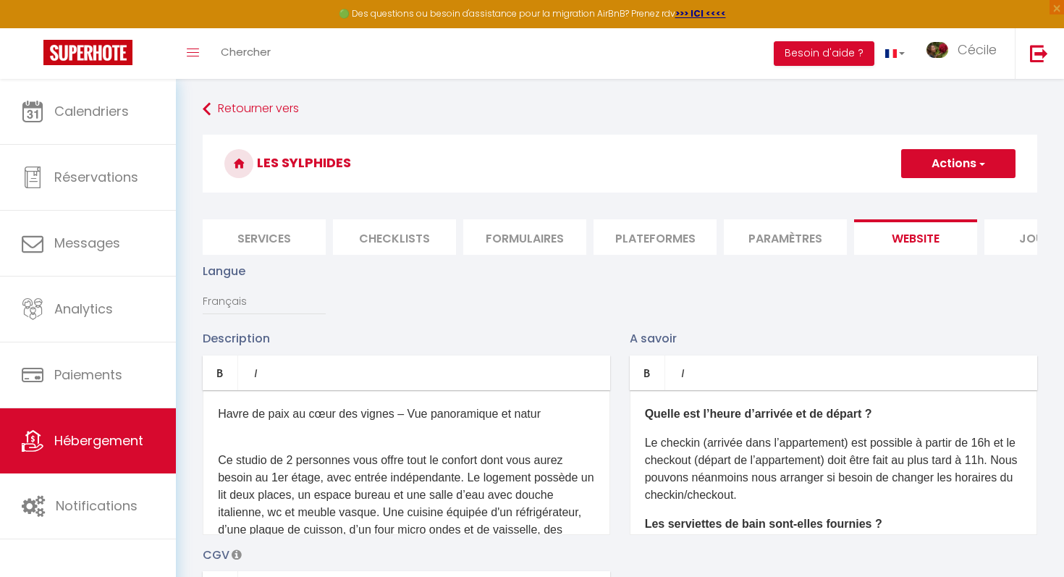
click at [550, 416] on p "Havre de paix au cœur des vignes – Vue panoramique et natur" at bounding box center [406, 413] width 377 height 17
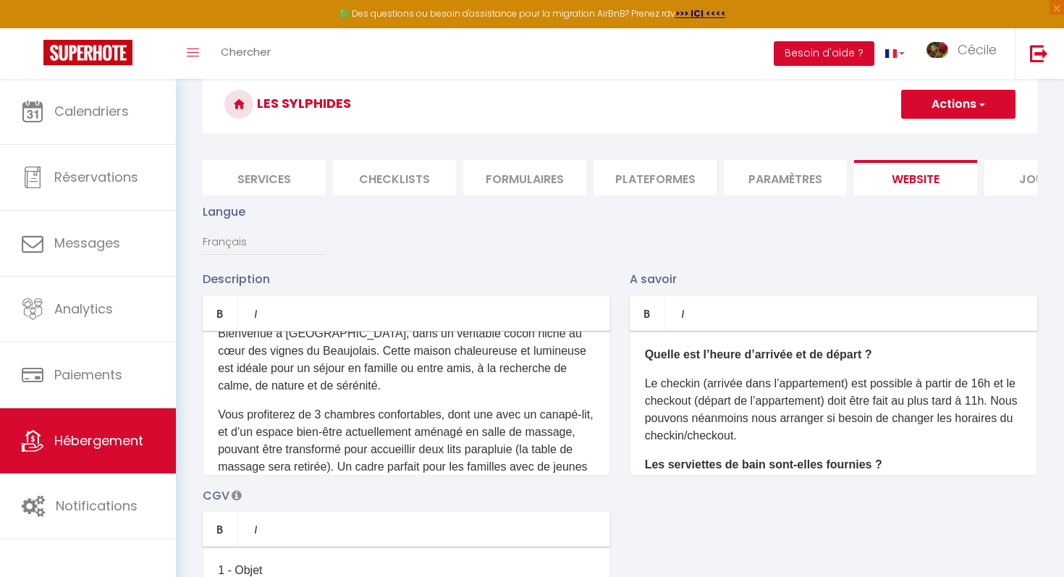
scroll to position [62, 0]
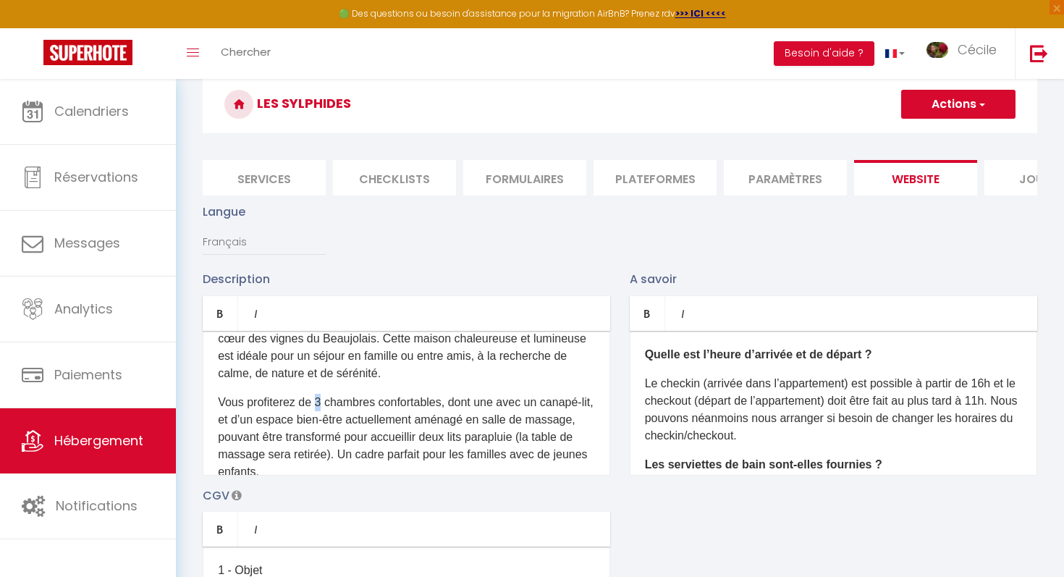
click at [318, 403] on p "Vous profiterez de 3 chambres confortables, dont une avec un canapé-lit, et d’u…" at bounding box center [406, 437] width 377 height 87
drag, startPoint x: 498, startPoint y: 404, endPoint x: 479, endPoint y: 402, distance: 18.9
click at [479, 402] on p "Vous profiterez de 4 chambres confortables, dont une avec un canapé-lit, et d’u…" at bounding box center [406, 437] width 377 height 87
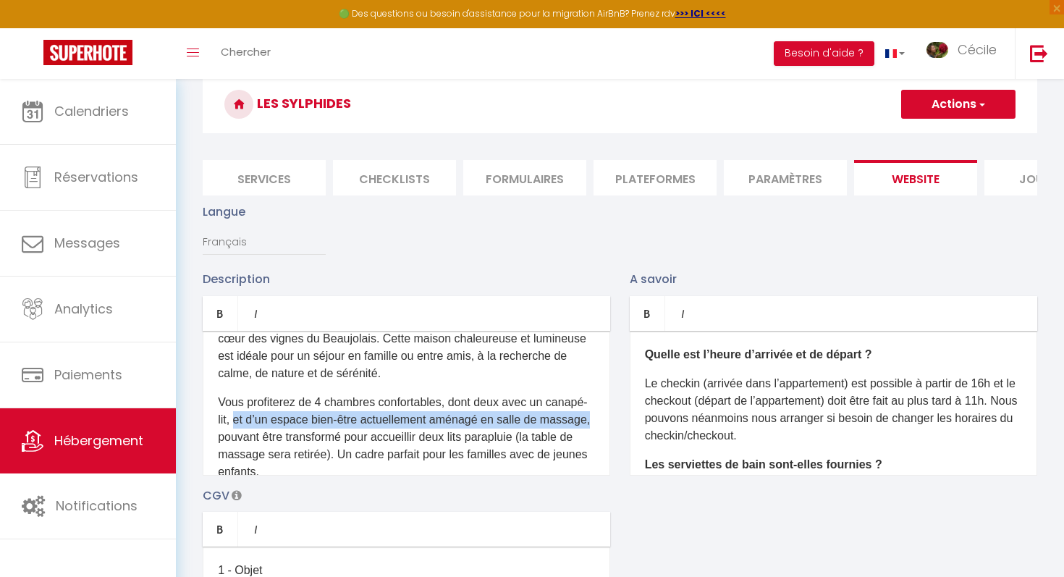
drag, startPoint x: 264, startPoint y: 439, endPoint x: 240, endPoint y: 420, distance: 31.0
click at [240, 420] on p "Vous profiterez de 4 chambres confortables, dont deux avec un canapé-lit, et d’…" at bounding box center [406, 437] width 377 height 87
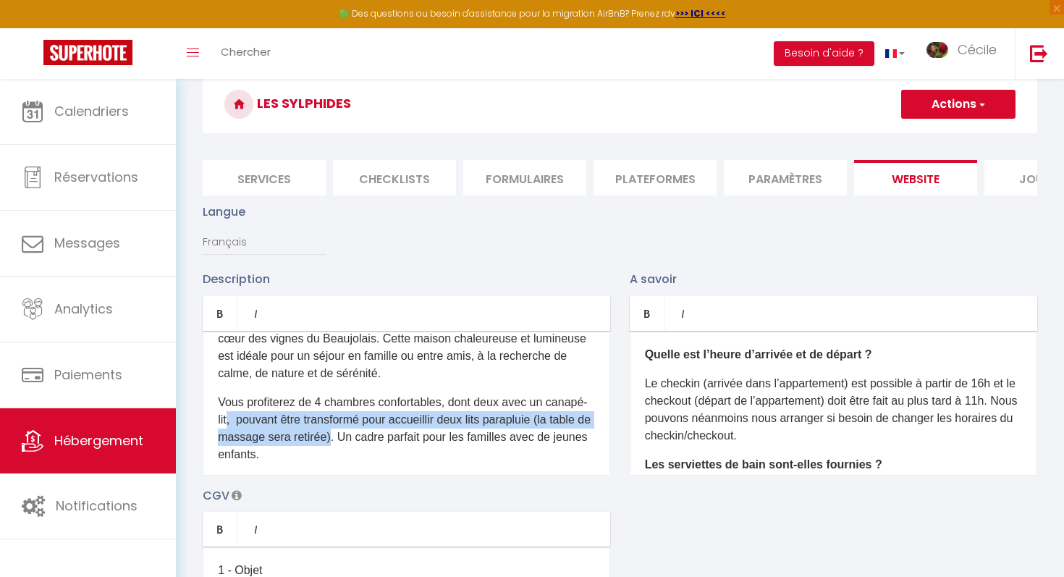
drag, startPoint x: 346, startPoint y: 436, endPoint x: 230, endPoint y: 415, distance: 117.7
click at [230, 415] on p "Vous profiterez de 4 chambres confortables, dont deux avec un canapé-lit, pouva…" at bounding box center [406, 428] width 377 height 69
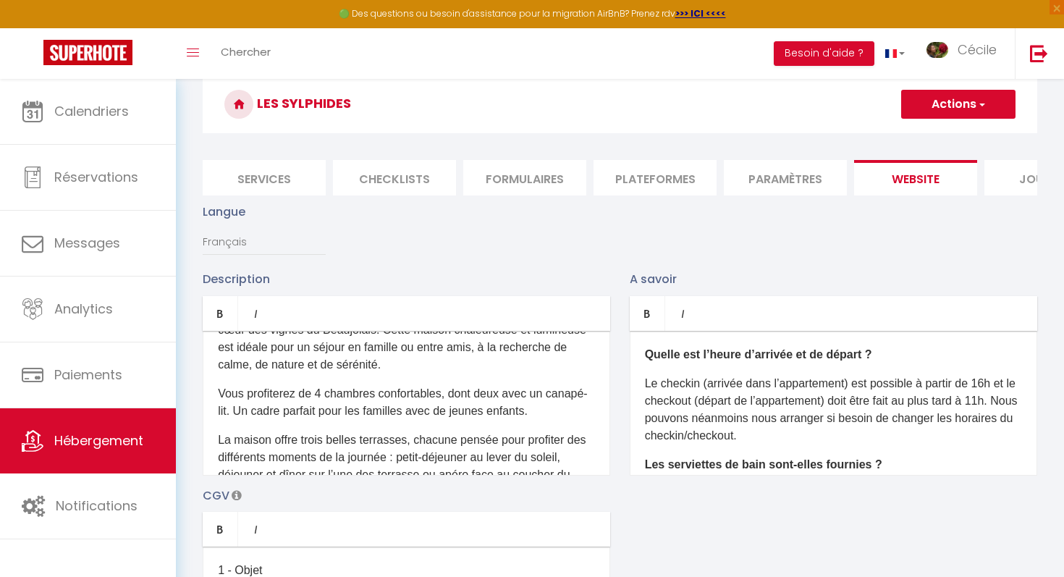
scroll to position [69, 0]
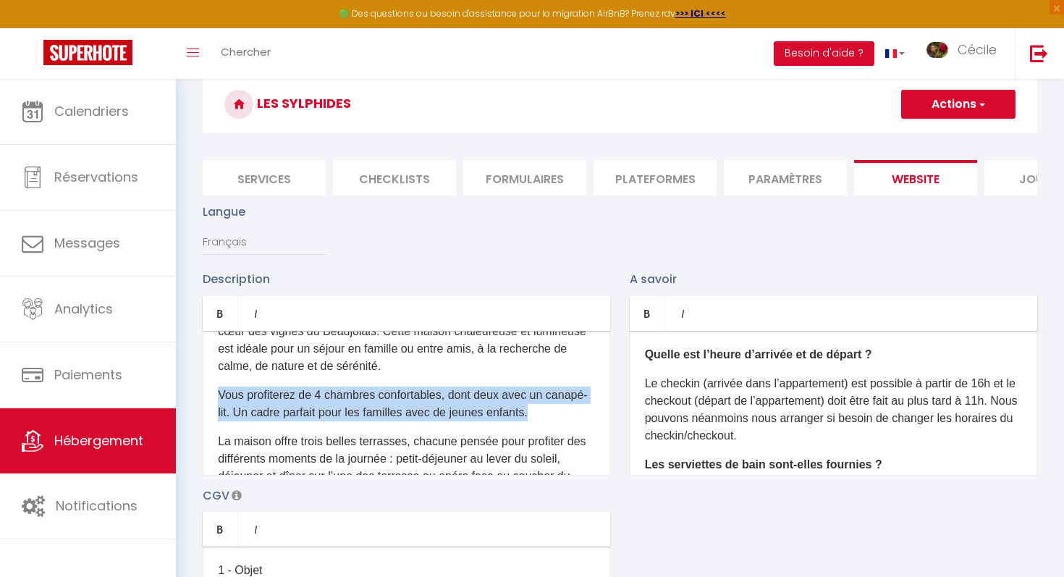
drag, startPoint x: 551, startPoint y: 419, endPoint x: 192, endPoint y: 397, distance: 360.3
copy p "Vous profiterez de 4 chambres confortables, dont deux avec un canapé-lit. Un ca…"
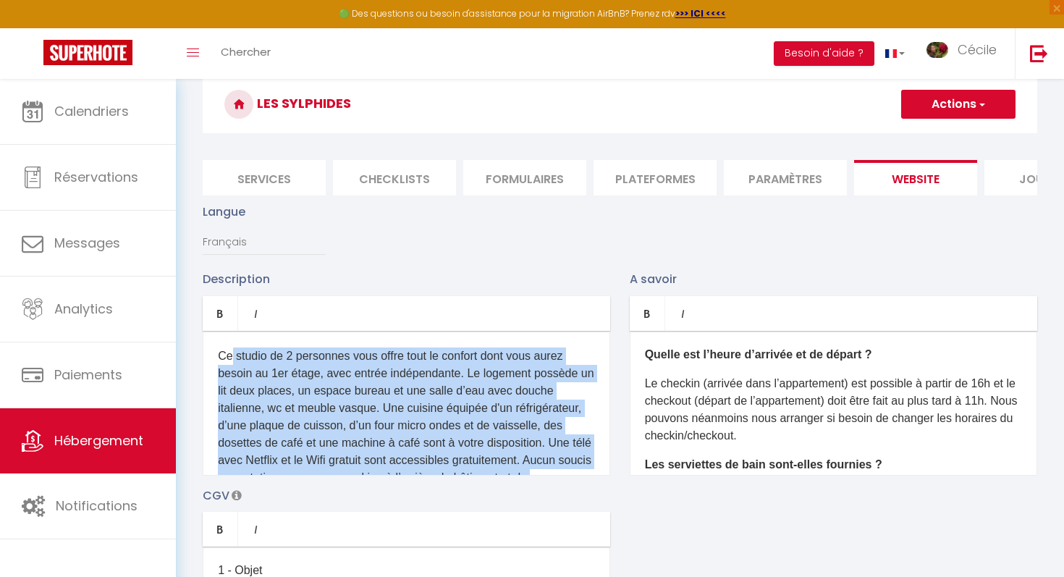
scroll to position [1050, 0]
drag, startPoint x: 363, startPoint y: 439, endPoint x: 217, endPoint y: 350, distance: 170.5
click at [217, 350] on div "Havre de paix au cœur des vignes – Vue panoramique et nature. Bienvenue à [GEOG…" at bounding box center [406, 403] width 407 height 145
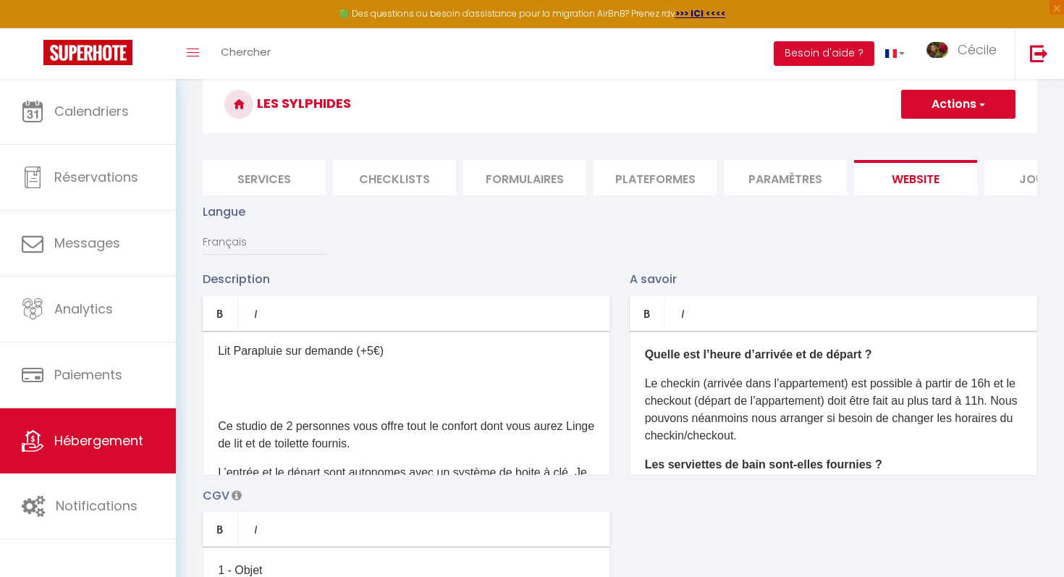
scroll to position [979, 0]
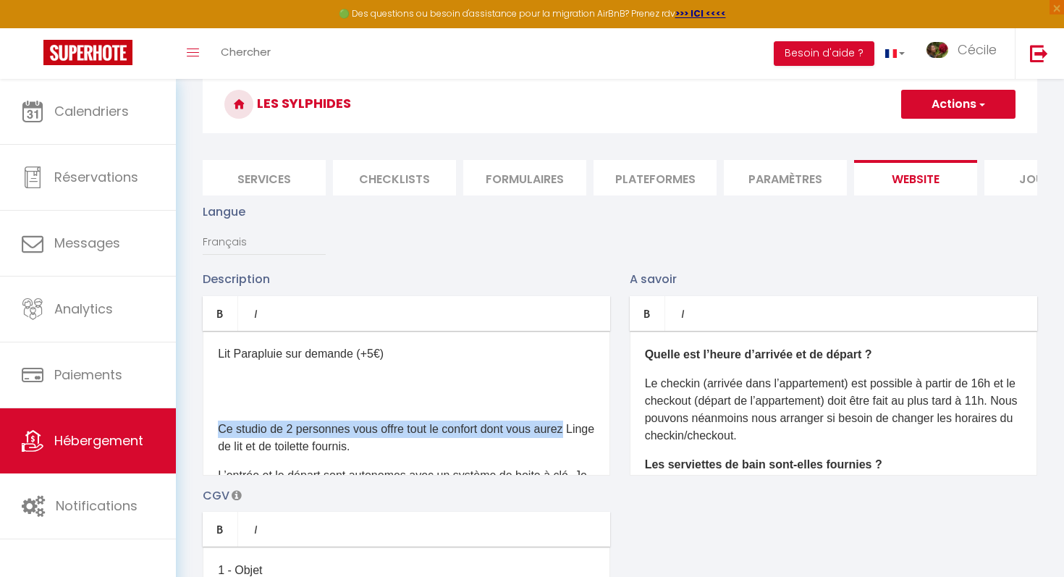
drag, startPoint x: 570, startPoint y: 417, endPoint x: 242, endPoint y: 390, distance: 328.9
click at [242, 390] on div "Havre de paix au cœur des vignes – Vue panoramique et nature. Bienvenue à [GEOG…" at bounding box center [406, 403] width 407 height 145
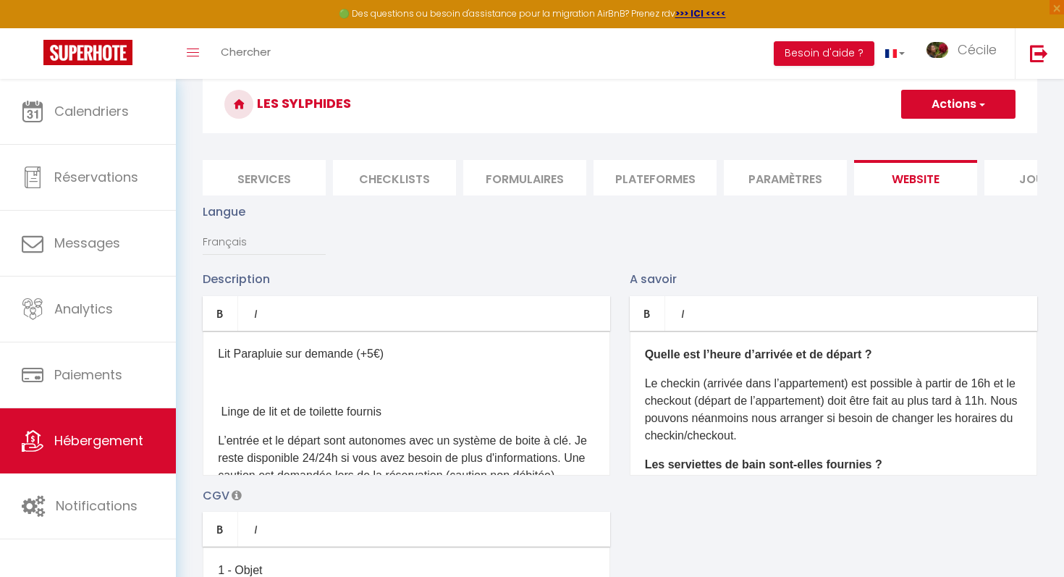
click at [219, 374] on p at bounding box center [406, 382] width 377 height 17
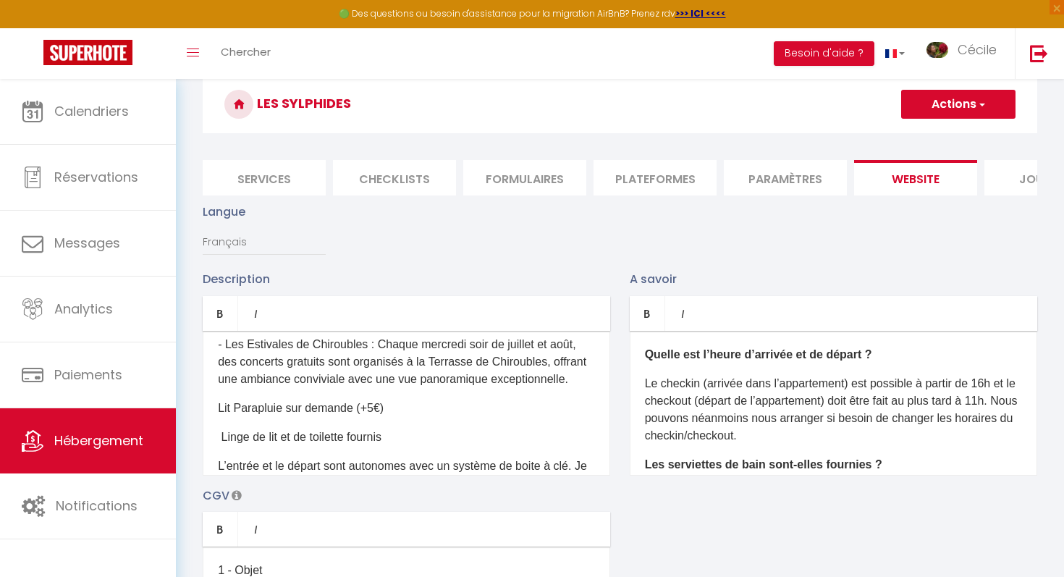
scroll to position [926, 0]
click at [219, 428] on p "​ Linge de lit et de toilette fournis" at bounding box center [406, 436] width 377 height 17
click at [417, 428] on p "​Linge de lit et de toilette fournis" at bounding box center [406, 436] width 377 height 17
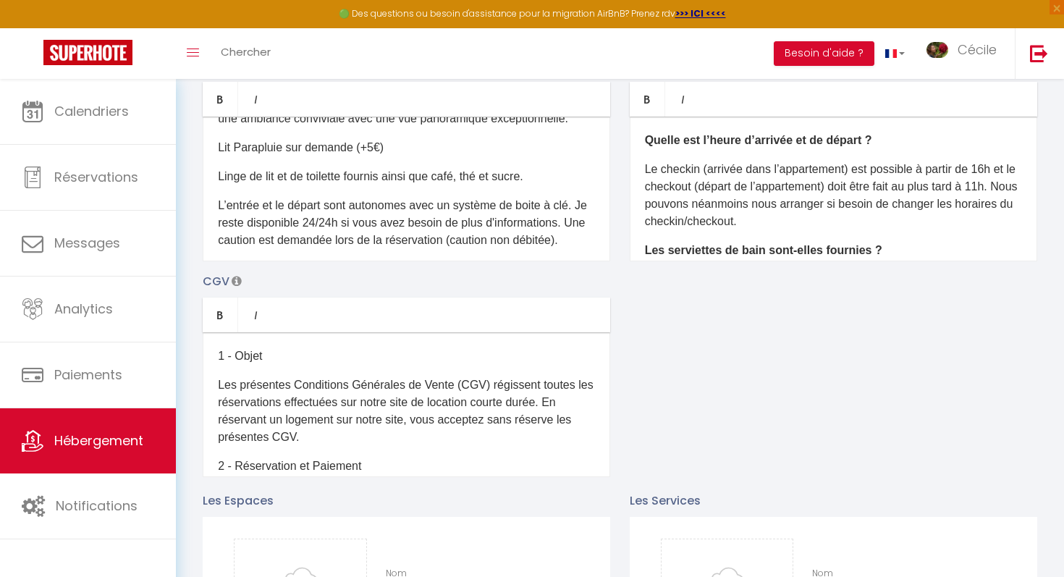
scroll to position [265, 0]
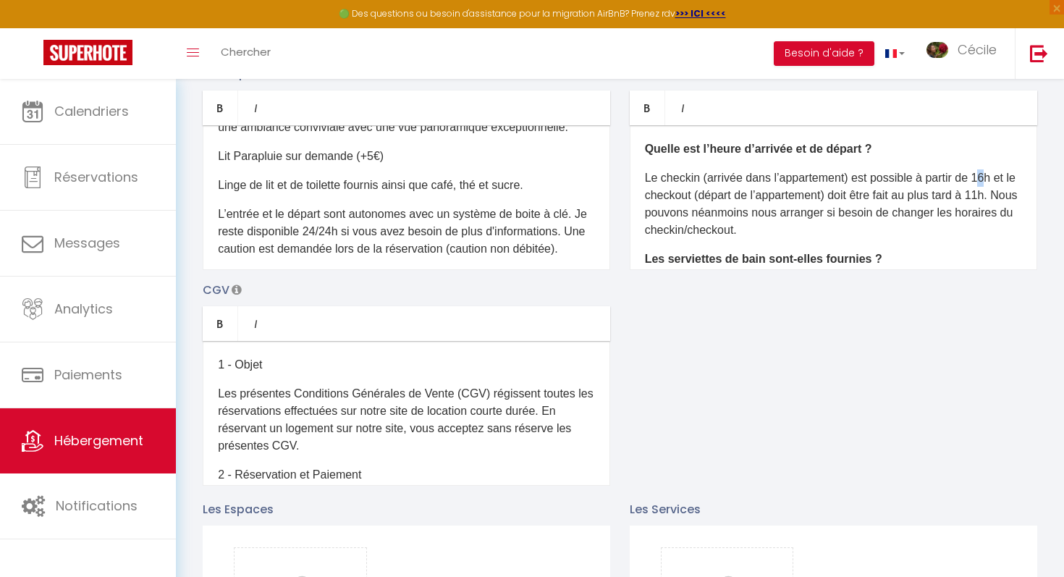
click at [989, 176] on p "Le checkin (arrivée dans l’appartement) est possible à partir de 16h et le chec…" at bounding box center [833, 203] width 377 height 69
click at [1004, 195] on p "Le checkin (arrivée dans l’appartement) est possible à partir de [GEOGRAPHIC_DA…" at bounding box center [833, 203] width 377 height 69
click at [995, 174] on p "Le checkin (arrivée dans l’appartement) est possible à partir de [GEOGRAPHIC_DA…" at bounding box center [833, 203] width 377 height 69
click at [1006, 189] on p "Le checkin (arrivée dans l’appartement) est possible à partir de 17h et le chec…" at bounding box center [833, 203] width 377 height 69
drag, startPoint x: 852, startPoint y: 179, endPoint x: 779, endPoint y: 173, distance: 73.3
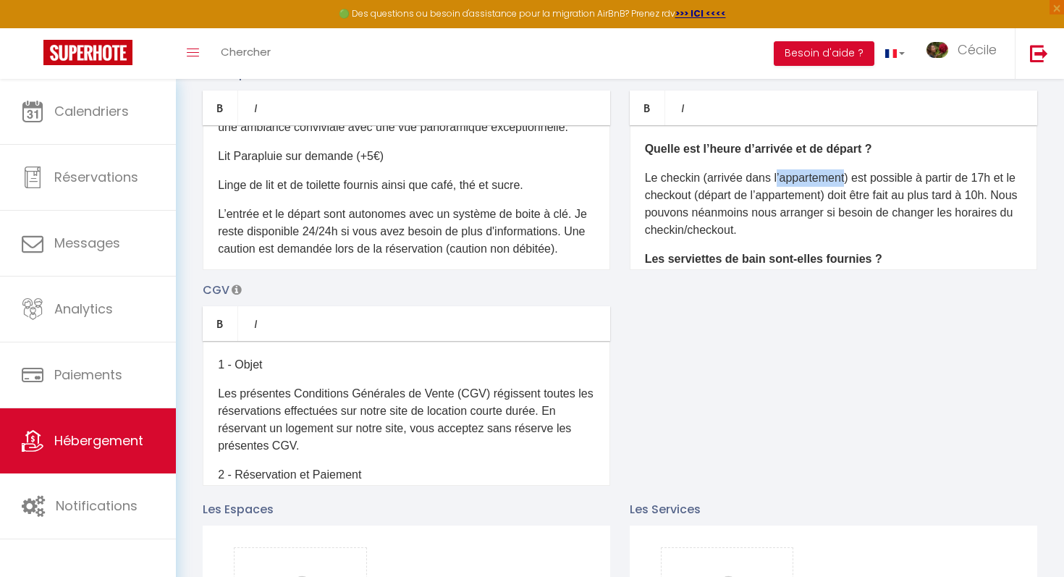
click at [779, 173] on p "Le checkin (arrivée dans l’appartement) est possible à partir de 17h et le chec…" at bounding box center [833, 203] width 377 height 69
drag, startPoint x: 830, startPoint y: 197, endPoint x: 756, endPoint y: 187, distance: 74.5
click at [756, 187] on p "Le checkin (arrivée dans la maison) est possible à partir de 17h et le checkout…" at bounding box center [833, 203] width 377 height 69
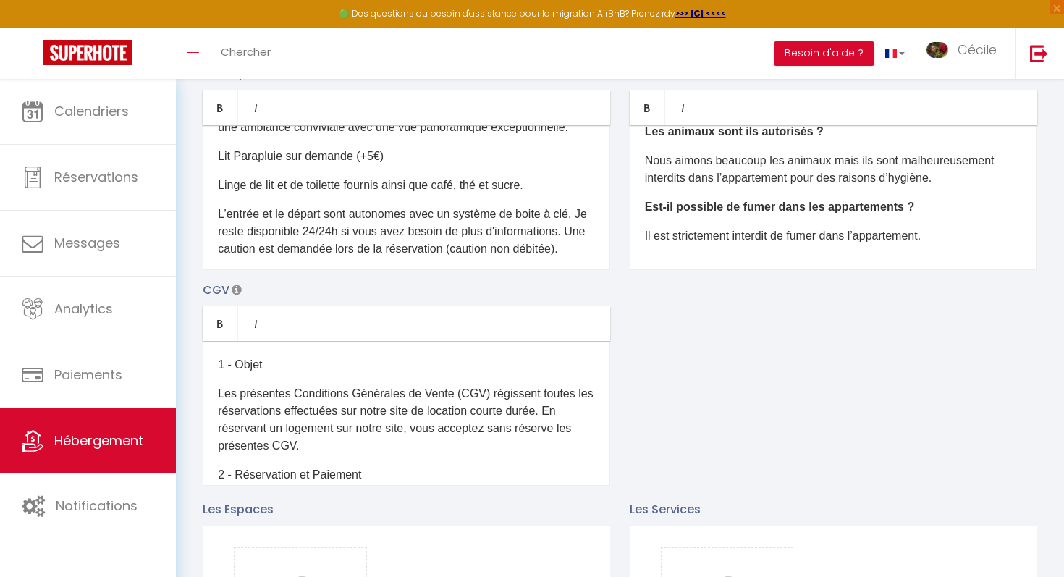
scroll to position [190, 0]
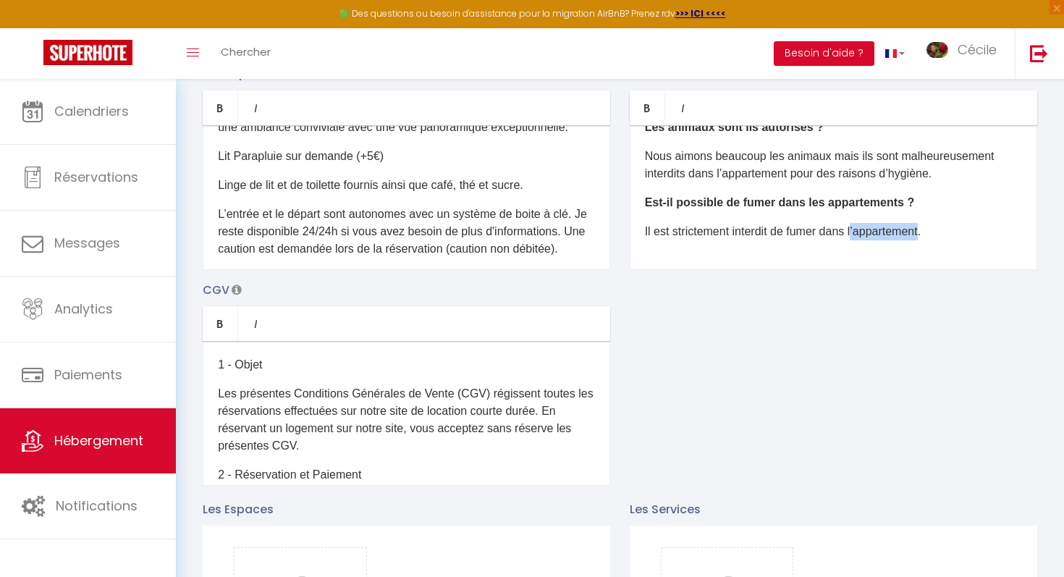
drag, startPoint x: 933, startPoint y: 232, endPoint x: 863, endPoint y: 234, distance: 70.9
click at [863, 234] on p "Il est strictement interdit de fumer dans l’appartement." at bounding box center [833, 231] width 377 height 17
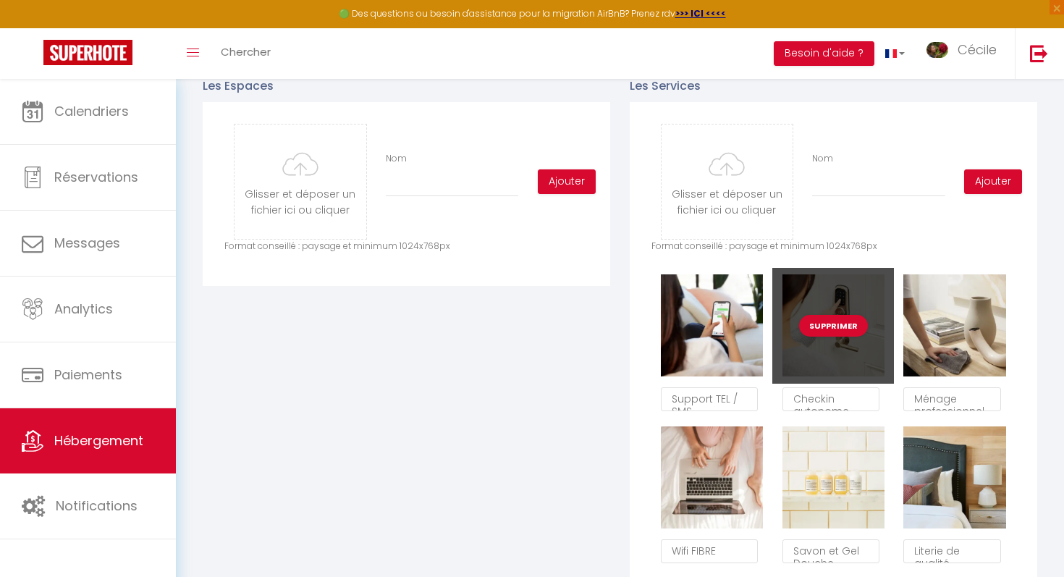
scroll to position [682, 0]
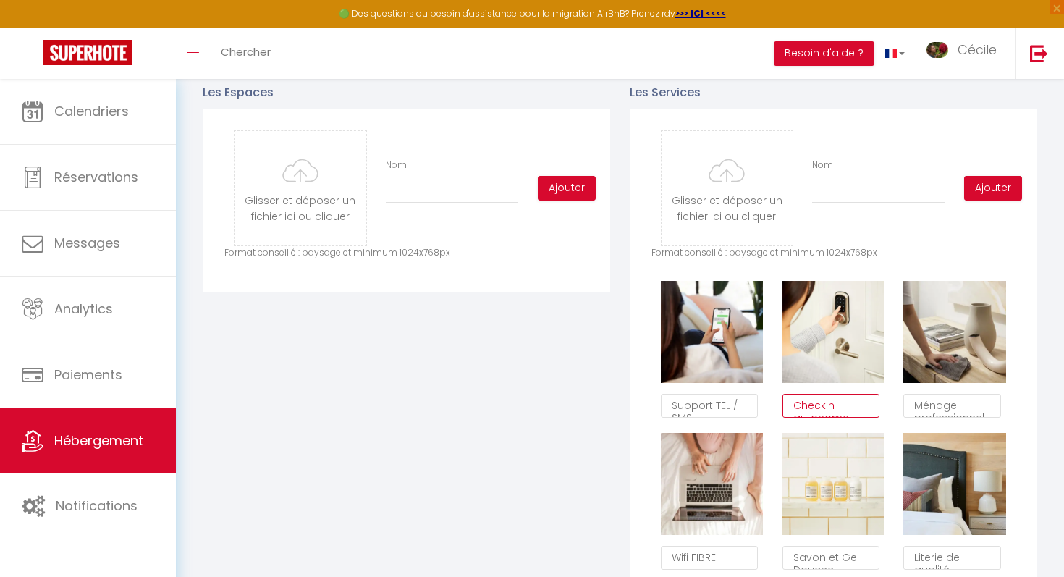
click at [847, 408] on textarea "Checkin autonome" at bounding box center [830, 406] width 97 height 25
click at [989, 402] on textarea "Ménage professionnel" at bounding box center [951, 406] width 97 height 25
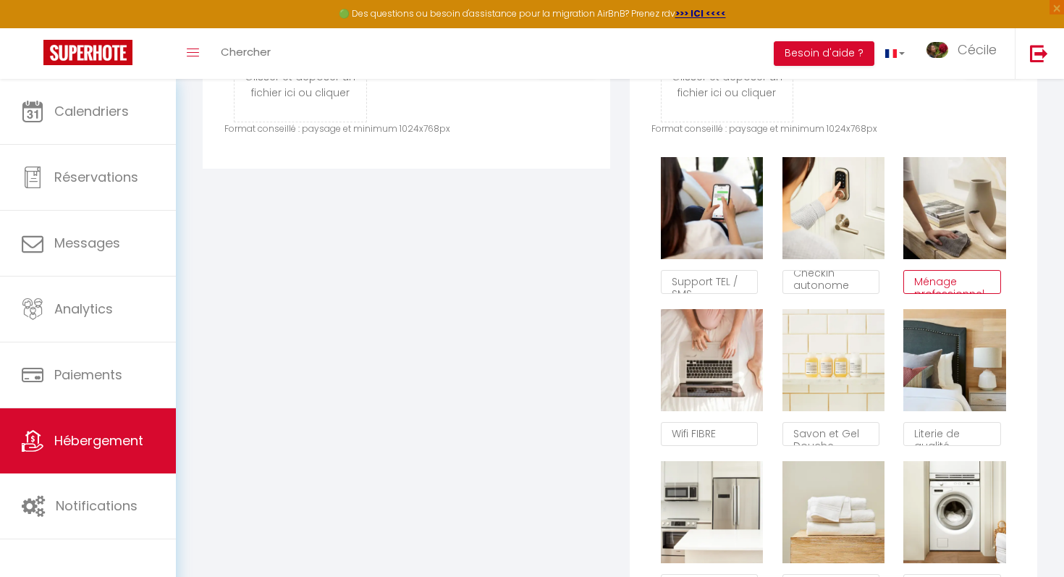
scroll to position [810, 0]
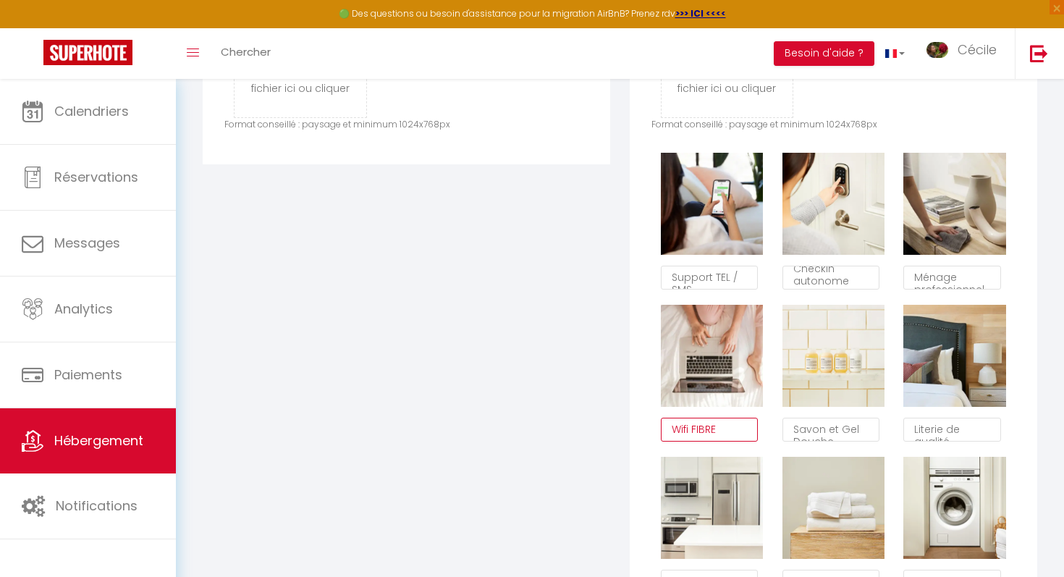
click at [741, 430] on textarea "Wifi FIBRE" at bounding box center [709, 430] width 97 height 25
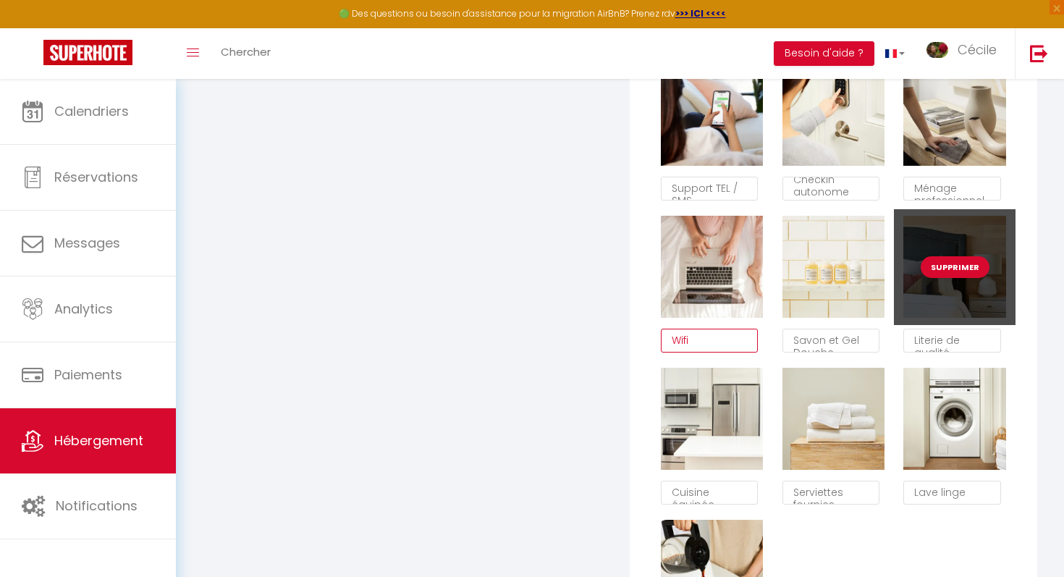
scroll to position [926, 0]
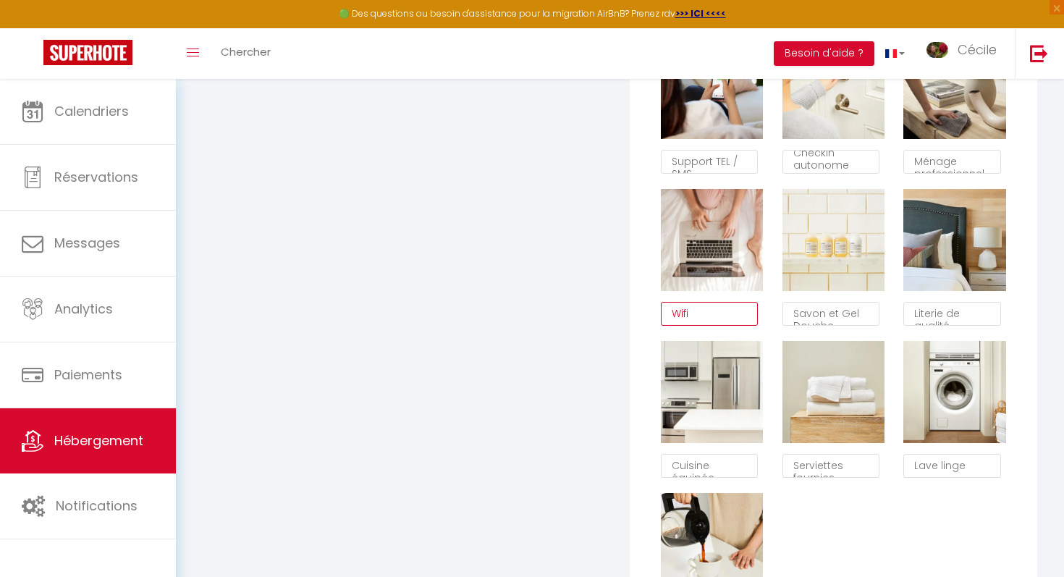
type textarea "Wifi"
click at [730, 466] on textarea "Cuisine équipée" at bounding box center [709, 466] width 97 height 25
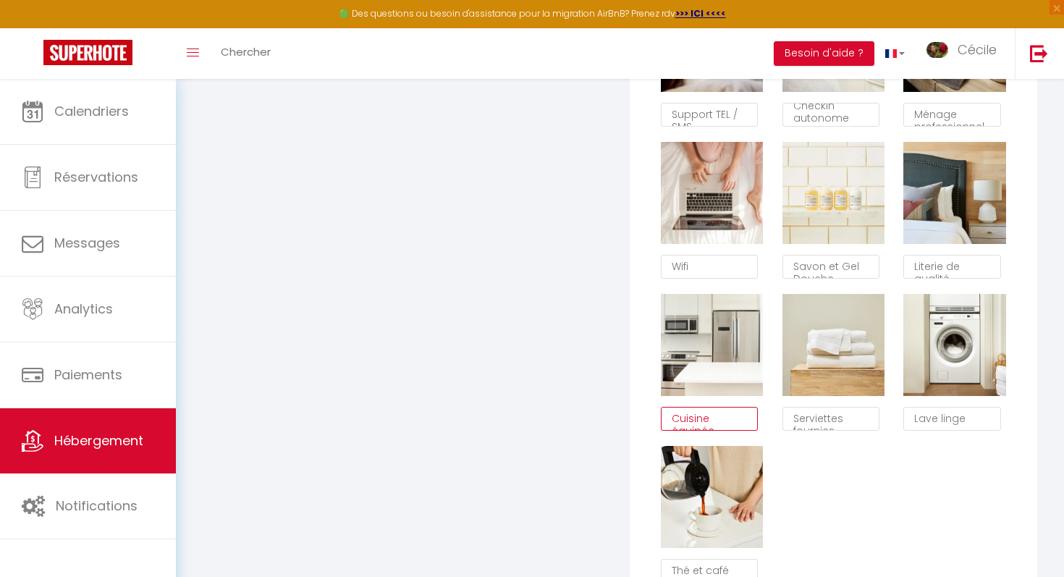
scroll to position [985, 0]
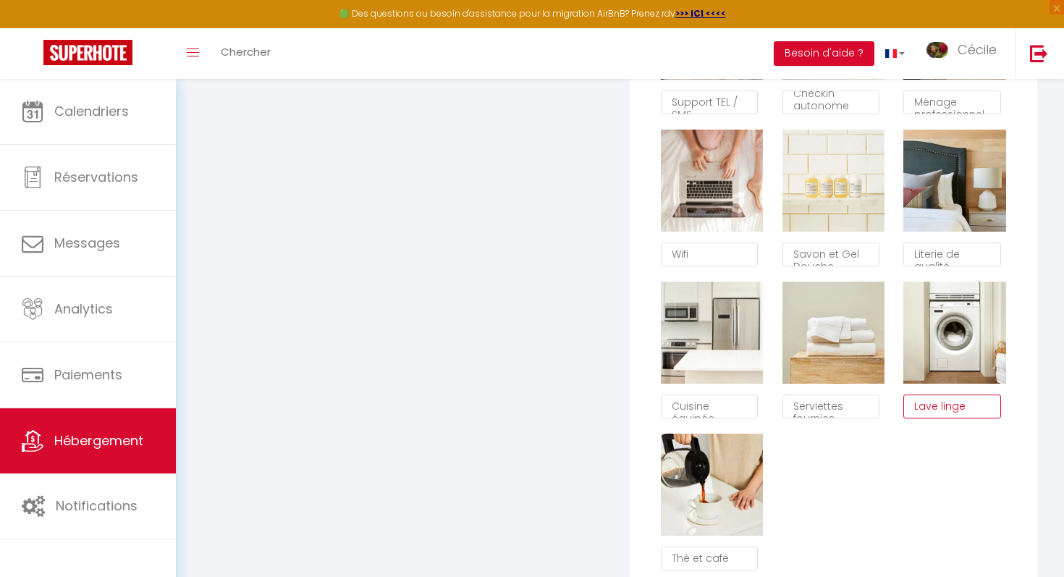
click at [975, 412] on textarea "Lave linge" at bounding box center [951, 406] width 97 height 25
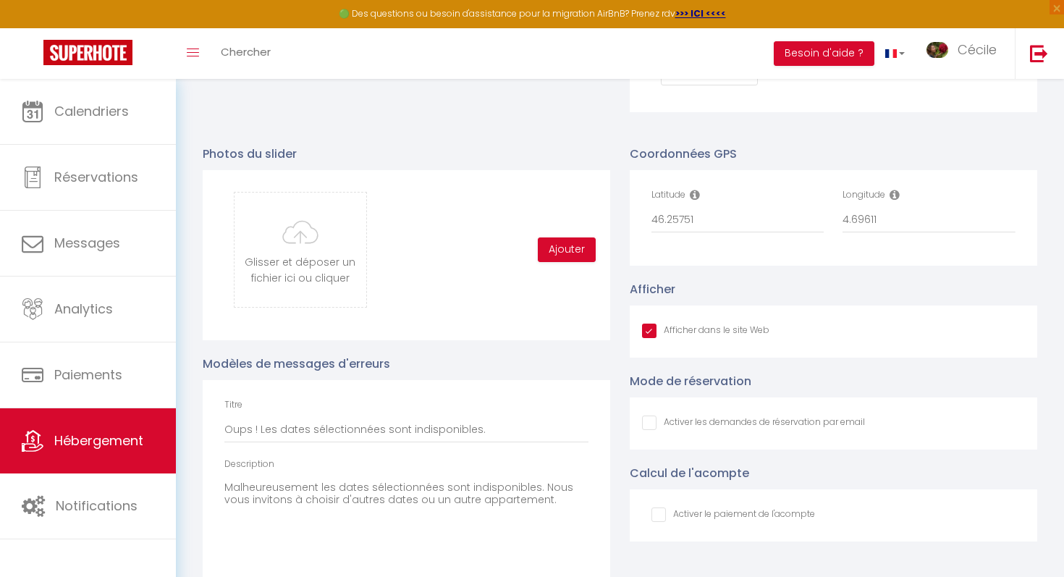
scroll to position [1474, 0]
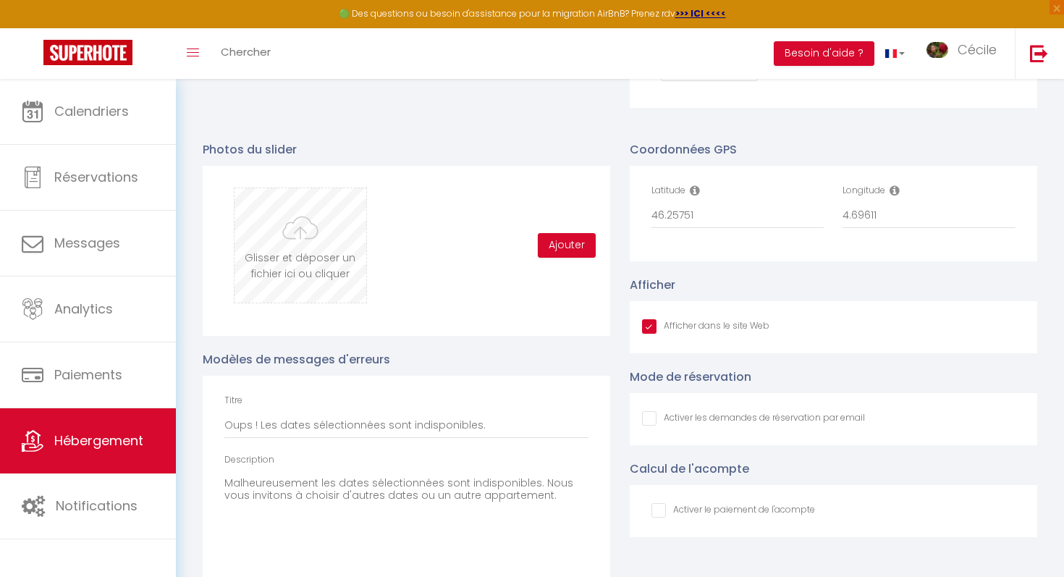
type textarea "Lave linge et sèche linge"
click at [332, 232] on input "file" at bounding box center [299, 245] width 131 height 114
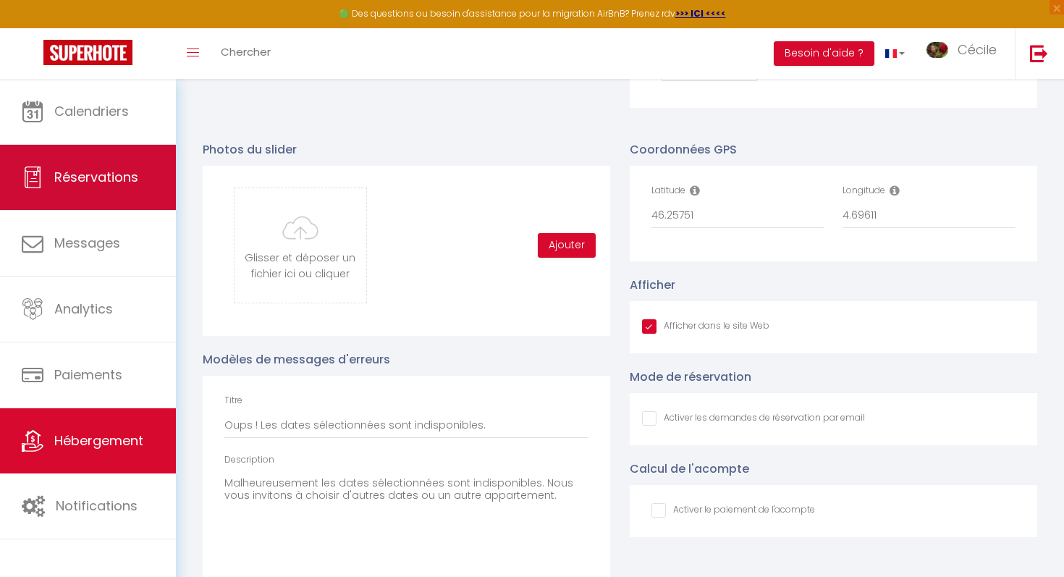
type input "C:\fakepath\IMG_3150.jpeg"
checkbox input "true"
checkbox input "false"
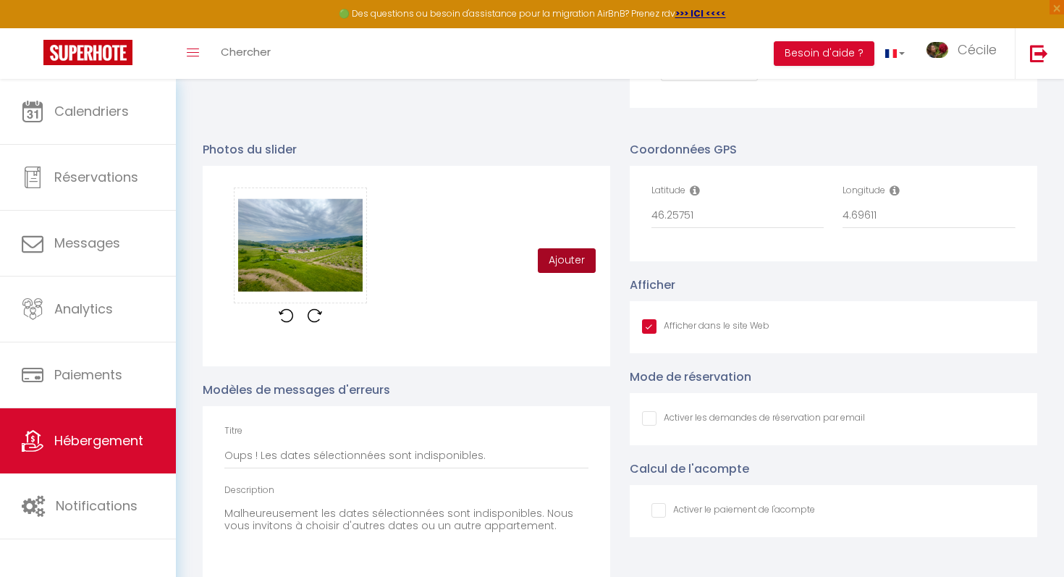
click at [546, 267] on button "Ajouter" at bounding box center [567, 260] width 58 height 25
checkbox input "true"
checkbox input "false"
checkbox input "true"
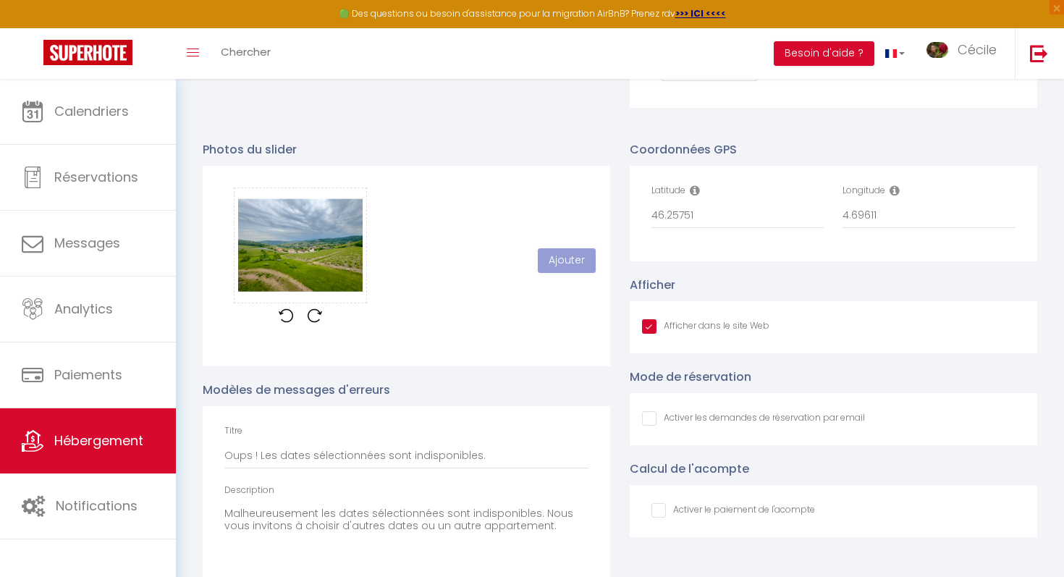
checkbox input "false"
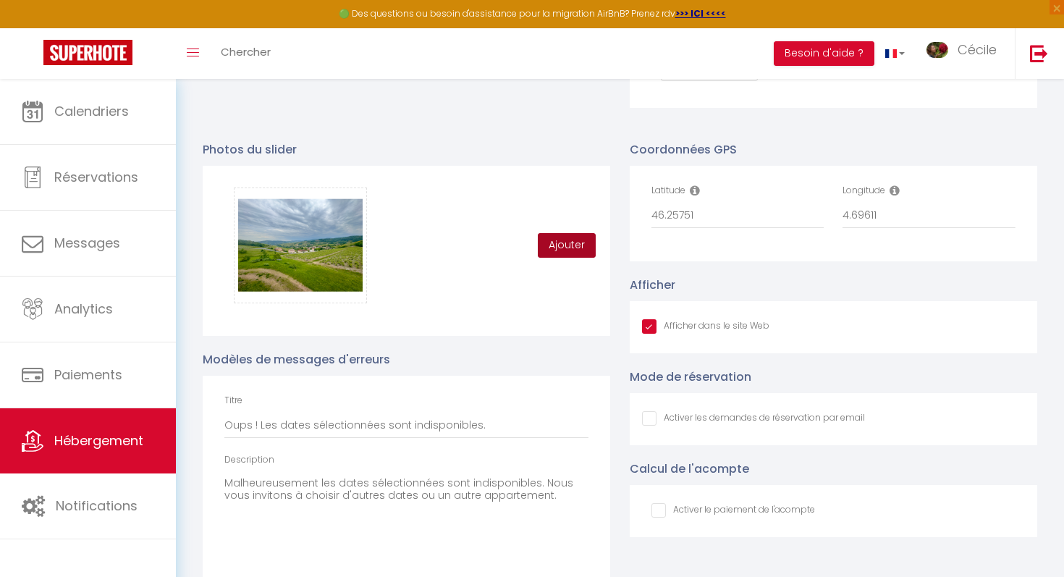
click at [583, 244] on button "Ajouter" at bounding box center [567, 245] width 58 height 25
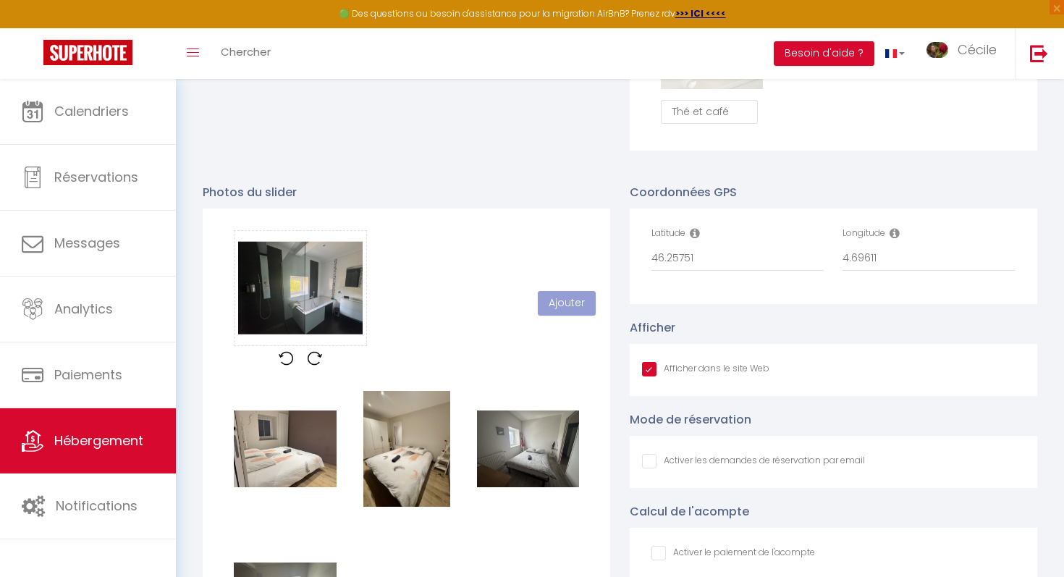
scroll to position [9, 0]
checkbox input "true"
checkbox input "false"
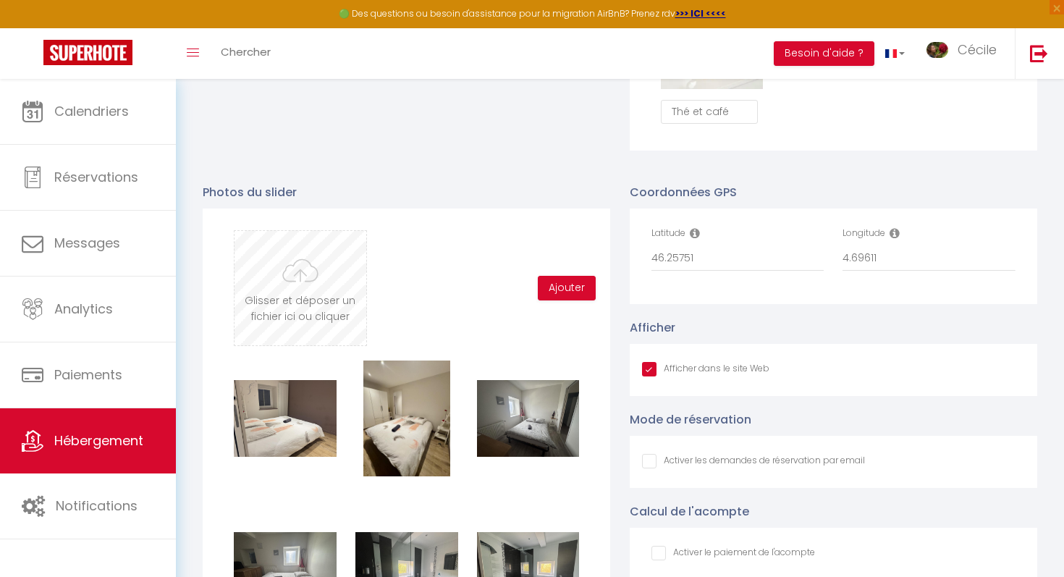
click at [313, 310] on input "file" at bounding box center [299, 288] width 131 height 114
type input "C:\fakepath\IMG_3149.jpeg"
checkbox input "true"
checkbox input "false"
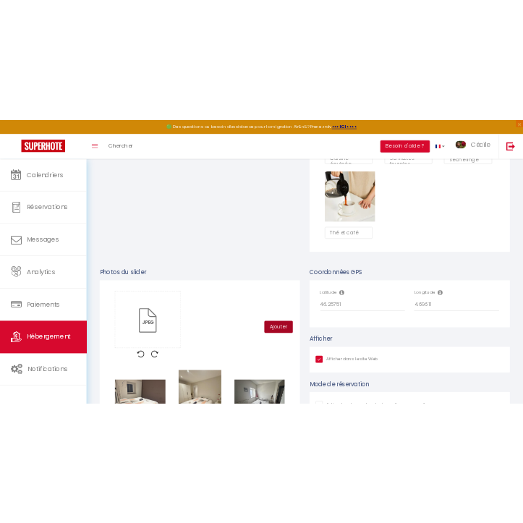
scroll to position [1323, 0]
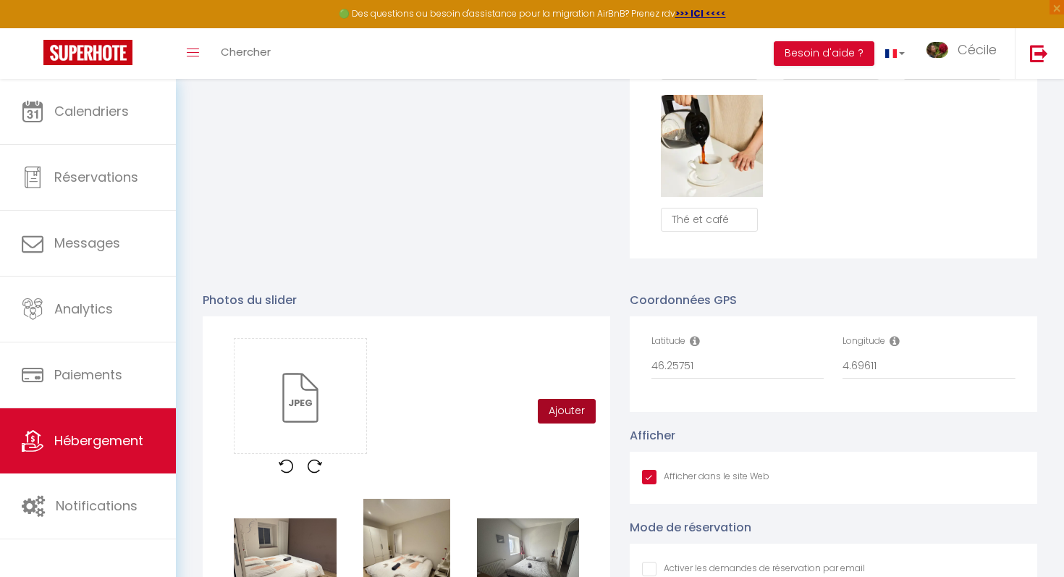
click at [575, 402] on button "Ajouter" at bounding box center [567, 411] width 58 height 25
checkbox input "true"
checkbox input "false"
checkbox input "true"
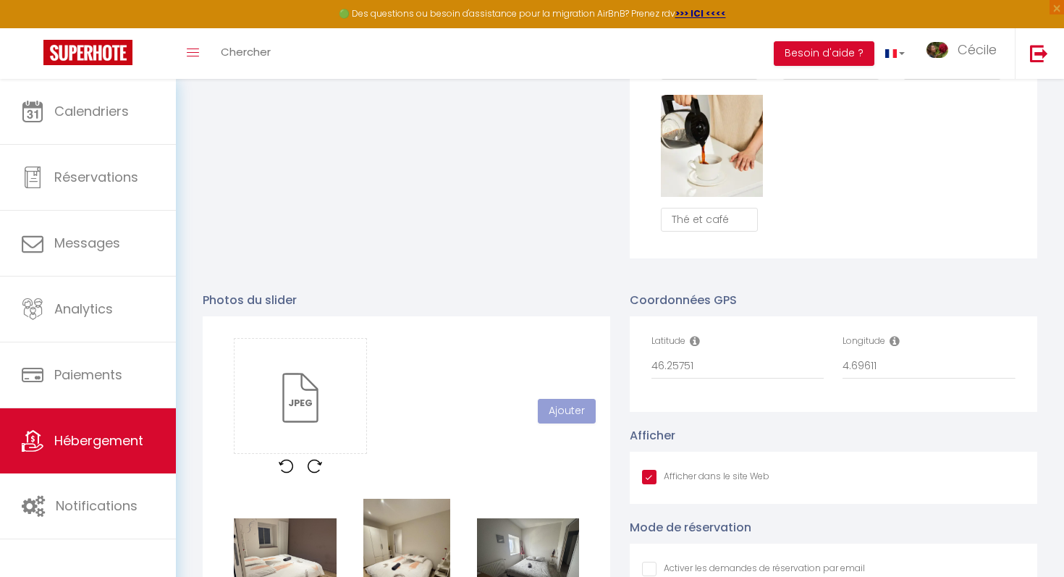
checkbox input "false"
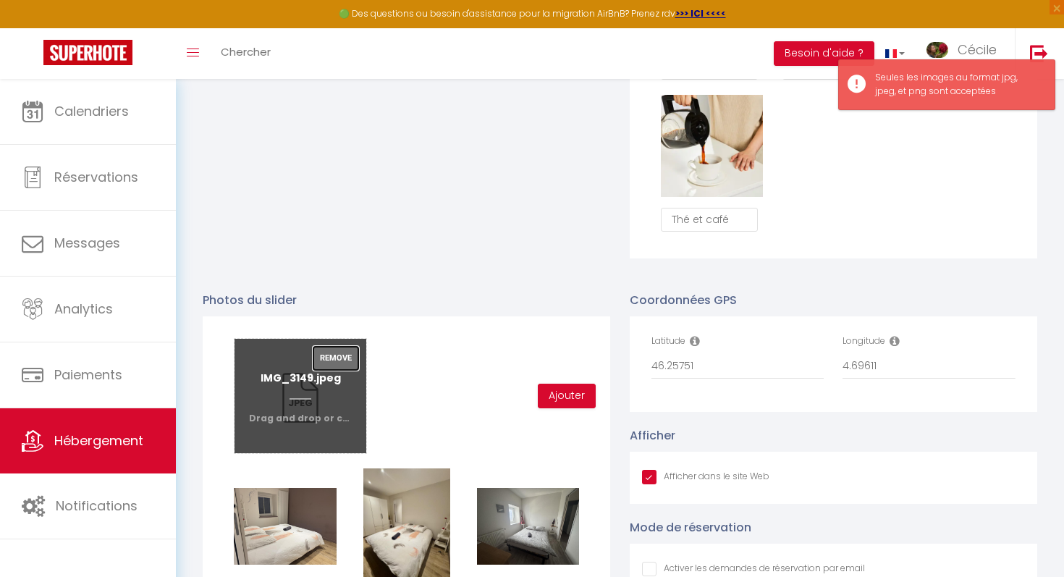
click at [339, 349] on button "Remove" at bounding box center [336, 358] width 46 height 25
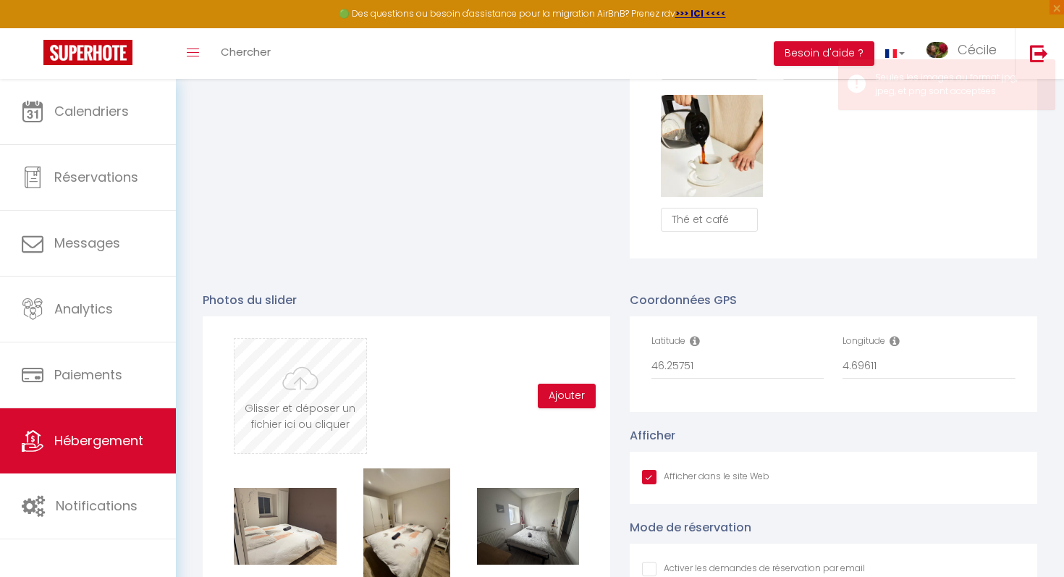
click at [315, 399] on input "file" at bounding box center [299, 396] width 131 height 114
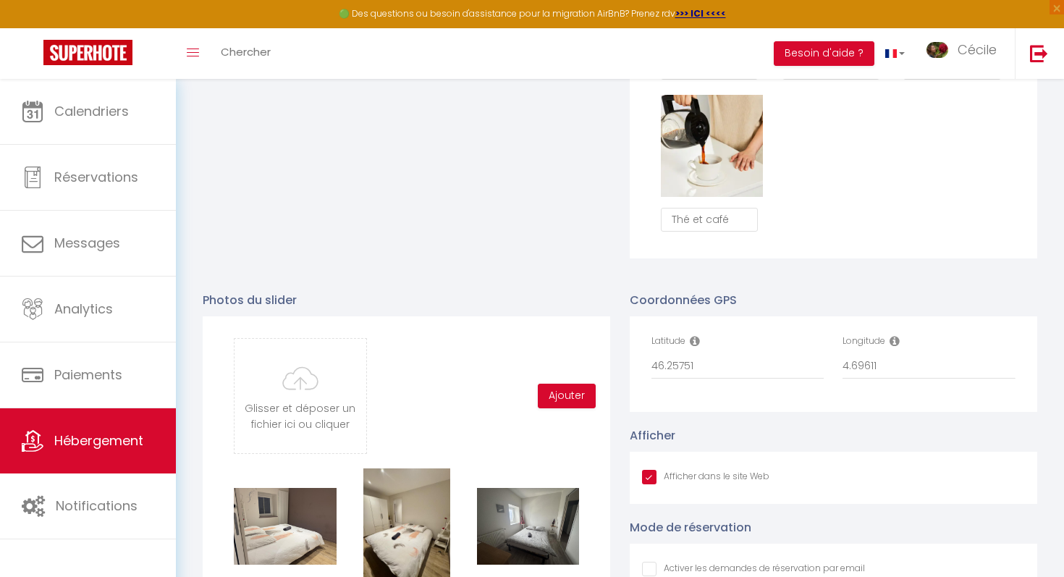
type input "C:\fakepath\IMG_3150.jpeg"
checkbox input "true"
checkbox input "false"
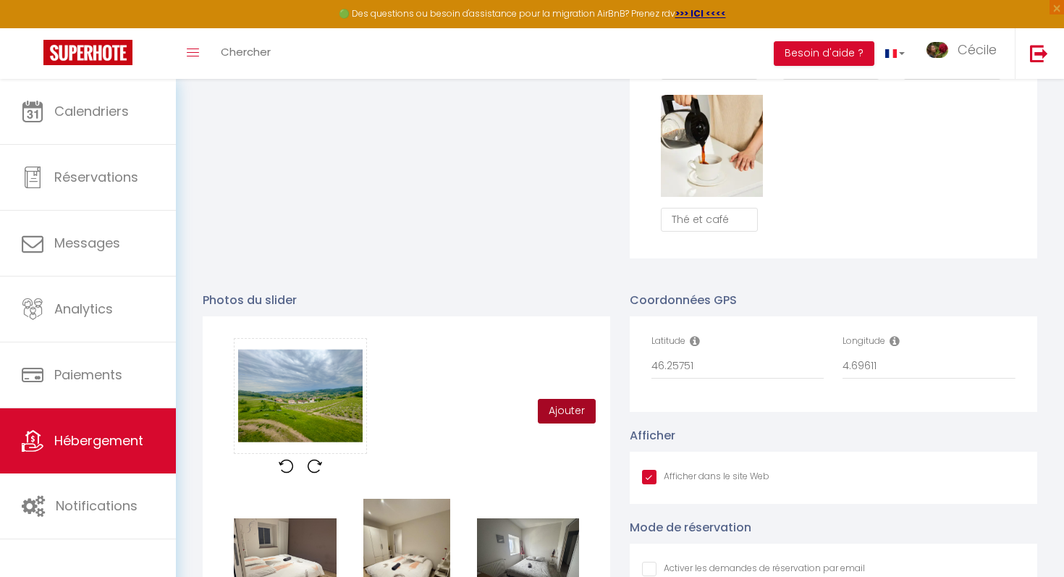
click at [575, 400] on button "Ajouter" at bounding box center [567, 411] width 58 height 25
checkbox input "true"
checkbox input "false"
checkbox input "true"
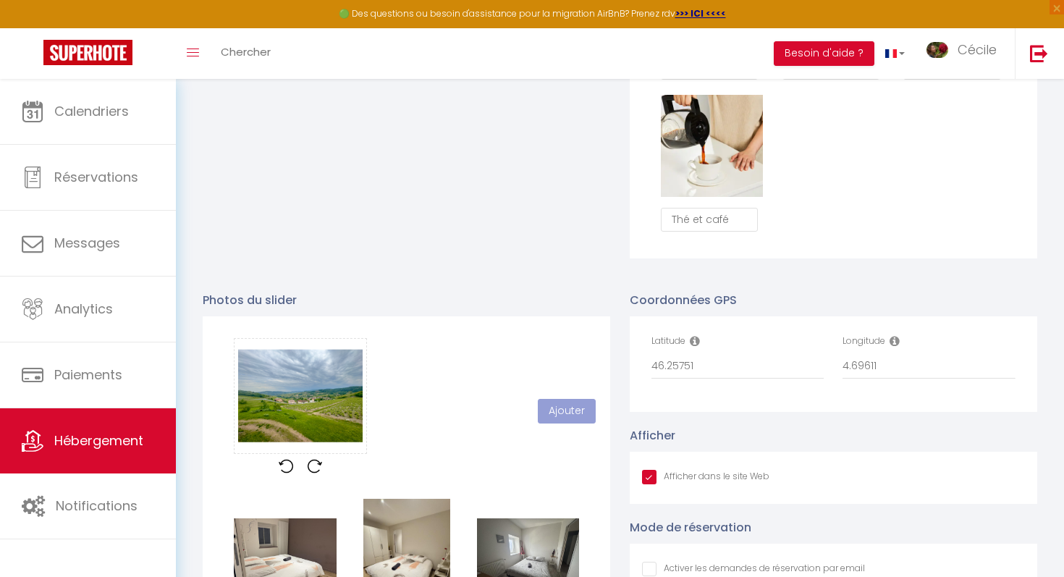
checkbox input "false"
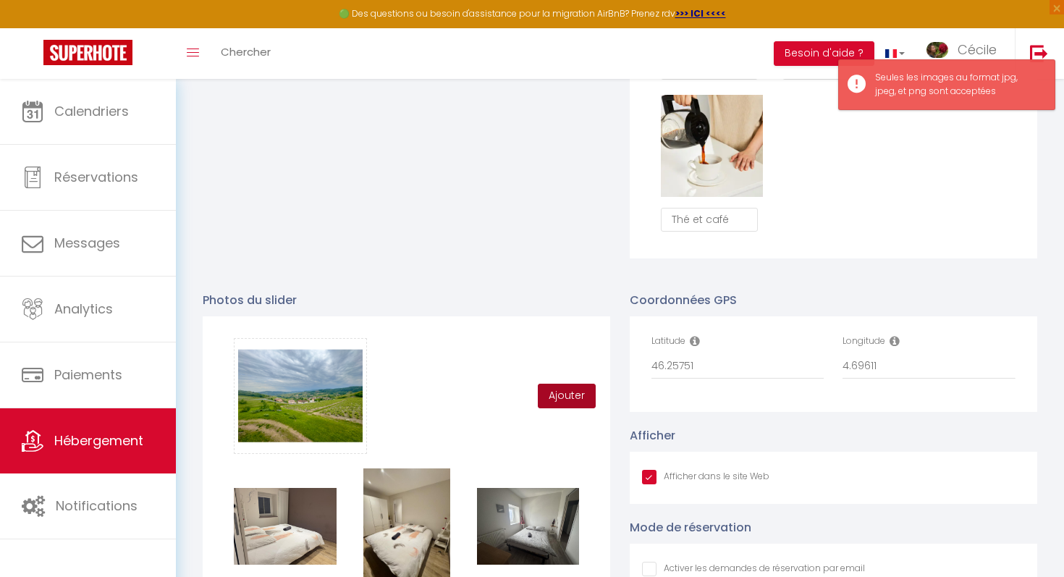
click at [572, 401] on button "Ajouter" at bounding box center [567, 396] width 58 height 25
checkbox input "true"
checkbox input "false"
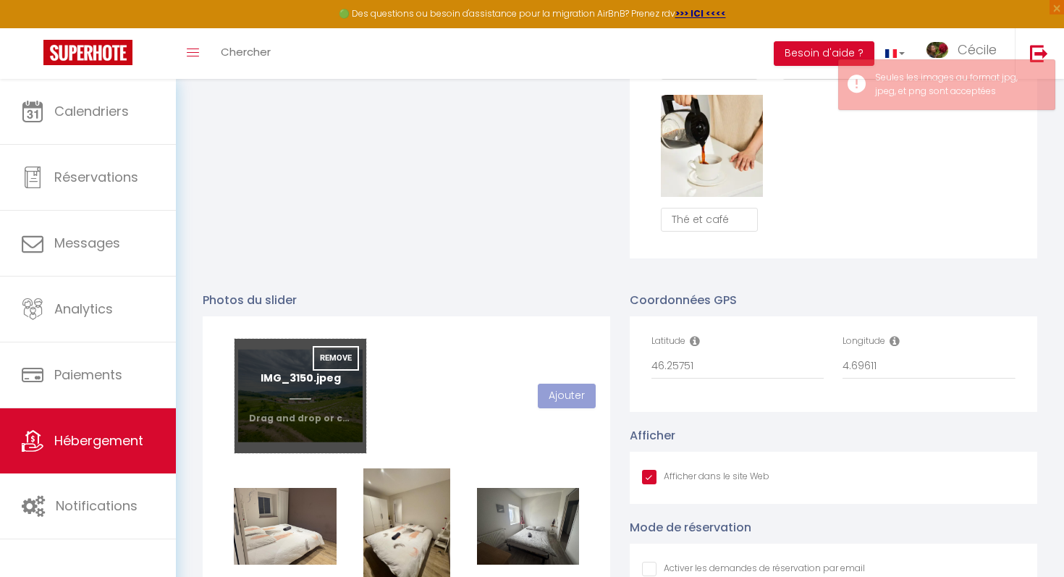
click at [291, 402] on input "file" at bounding box center [299, 396] width 131 height 114
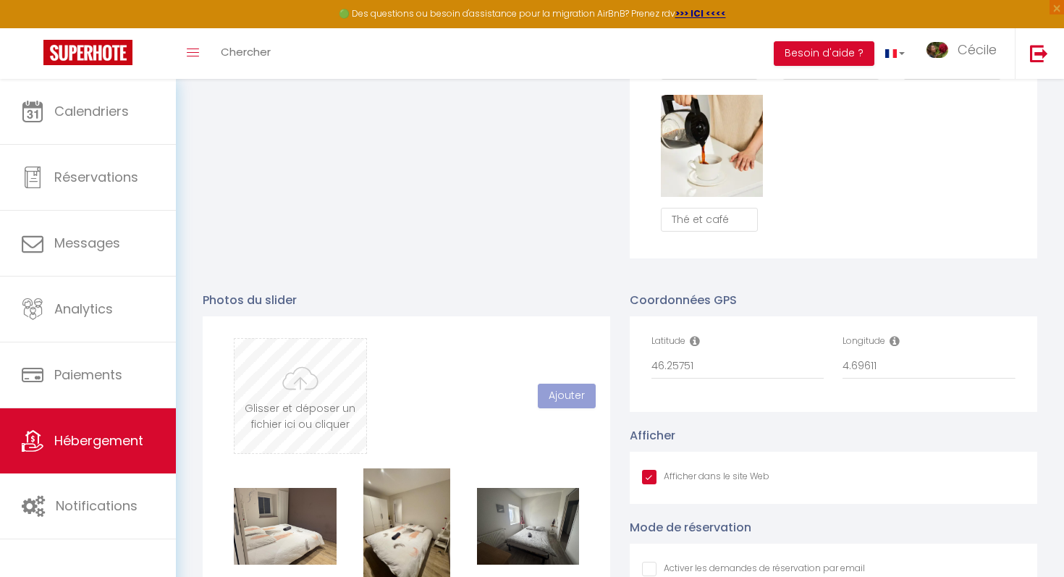
click at [297, 387] on input "file" at bounding box center [299, 396] width 131 height 114
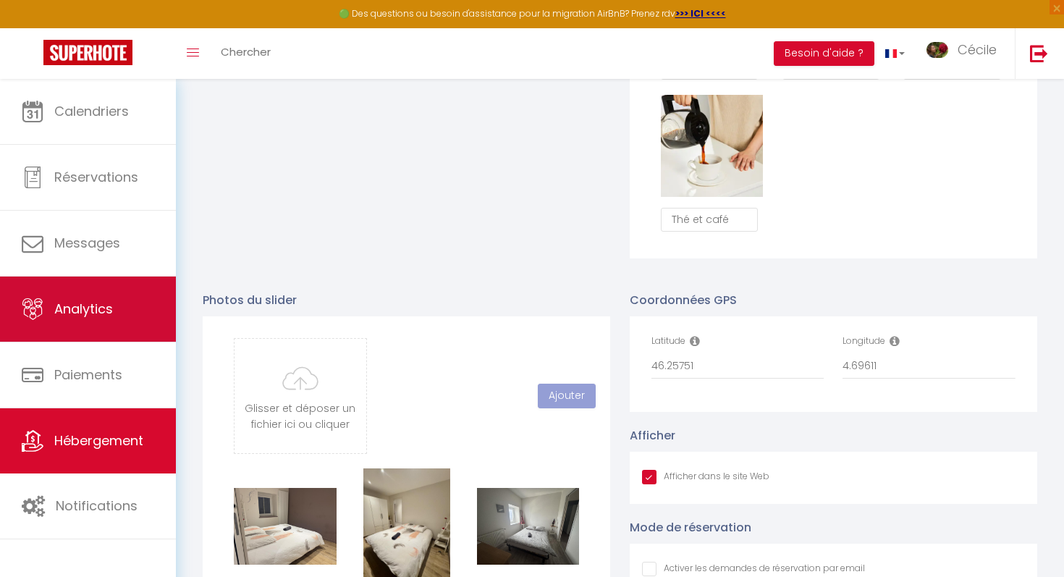
checkbox input "true"
checkbox input "false"
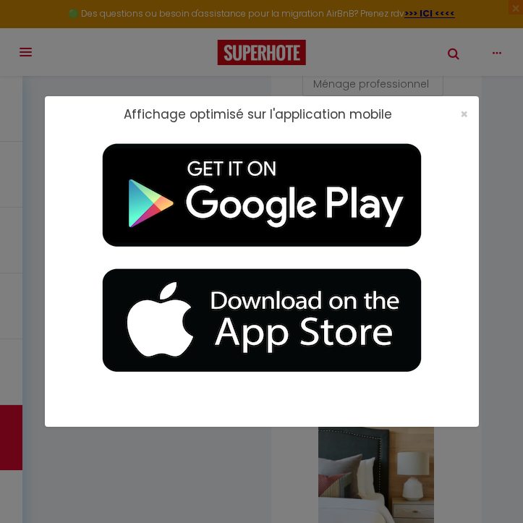
scroll to position [1666, 0]
click at [467, 109] on div "×" at bounding box center [459, 114] width 36 height 14
click at [464, 112] on span "×" at bounding box center [464, 114] width 8 height 18
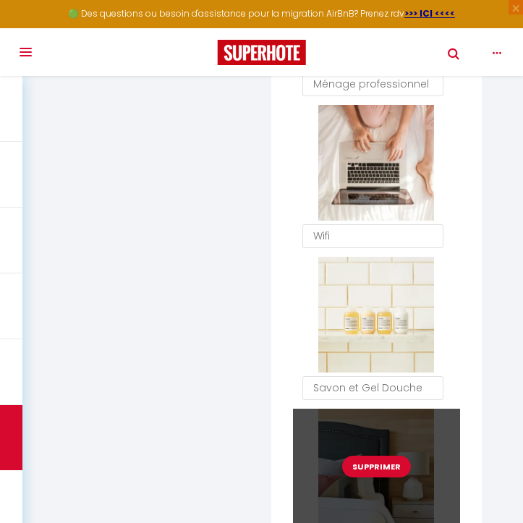
select select
checkbox input "false"
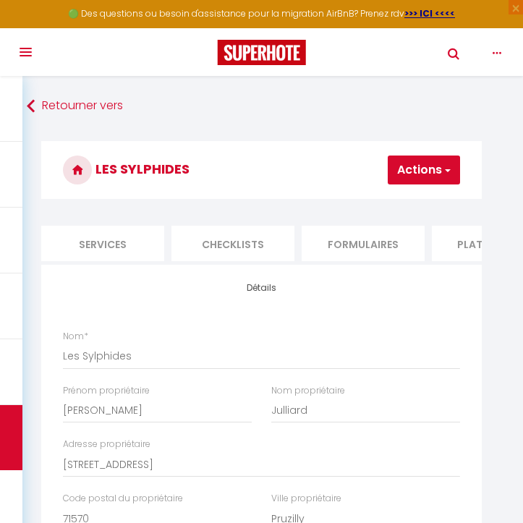
click at [439, 166] on button "Actions" at bounding box center [424, 170] width 72 height 29
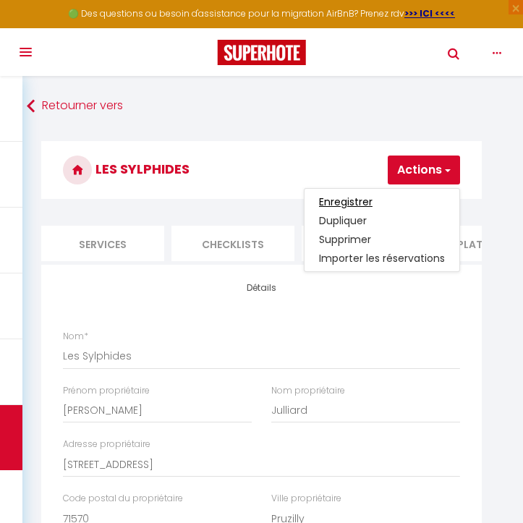
click at [363, 205] on input "Enregistrer" at bounding box center [346, 202] width 54 height 14
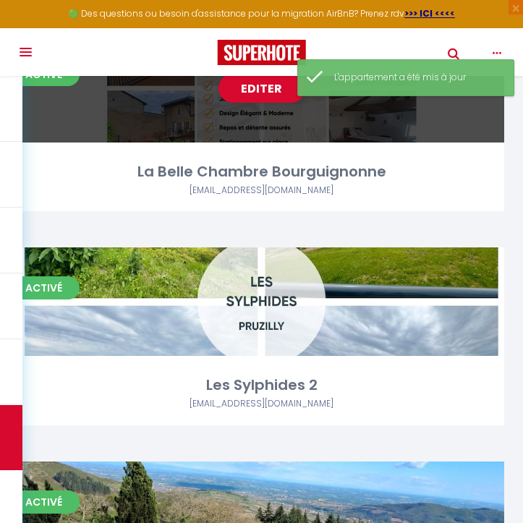
scroll to position [405, 0]
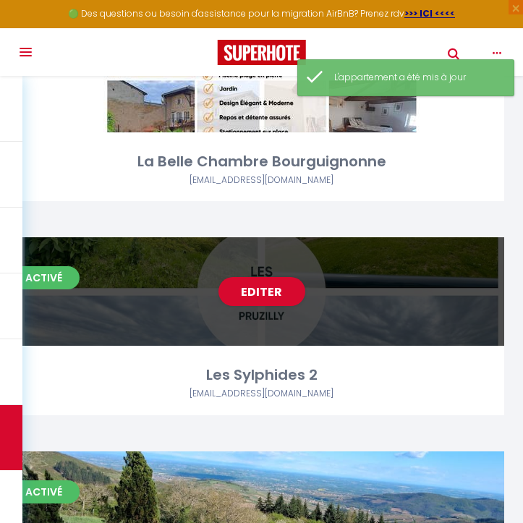
click at [334, 314] on div "Editer" at bounding box center [262, 291] width 486 height 109
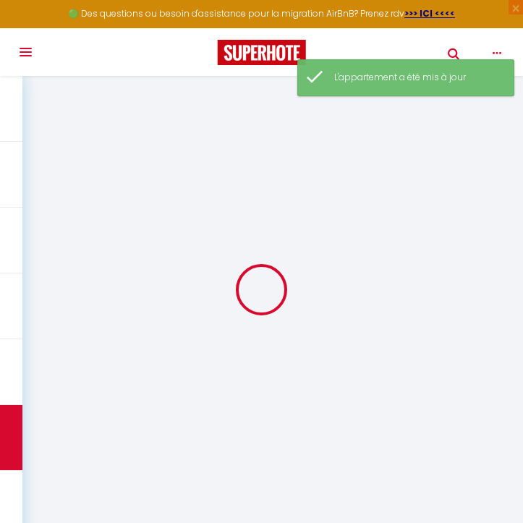
type input "Les Sylphides 2"
type input "[PERSON_NAME]"
select select "6"
select select "3"
type input "130"
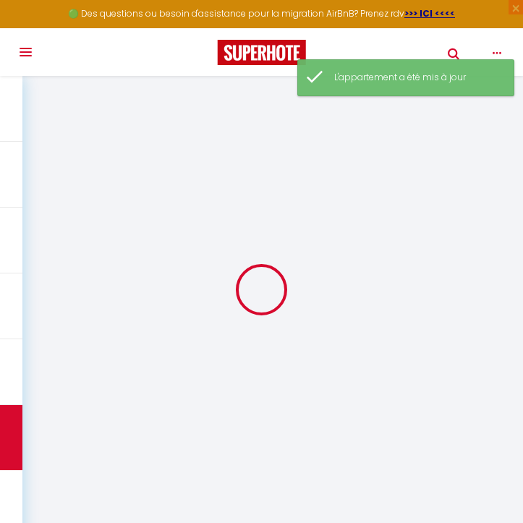
type input "80"
select select
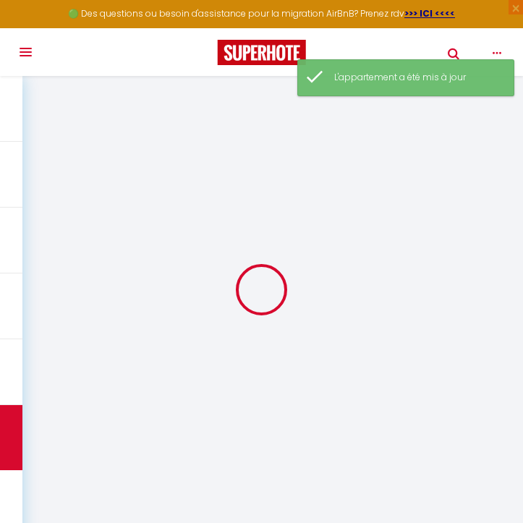
select select
type input "71570"
type input "Pruzilly"
type input "[EMAIL_ADDRESS][DOMAIN_NAME]"
select select
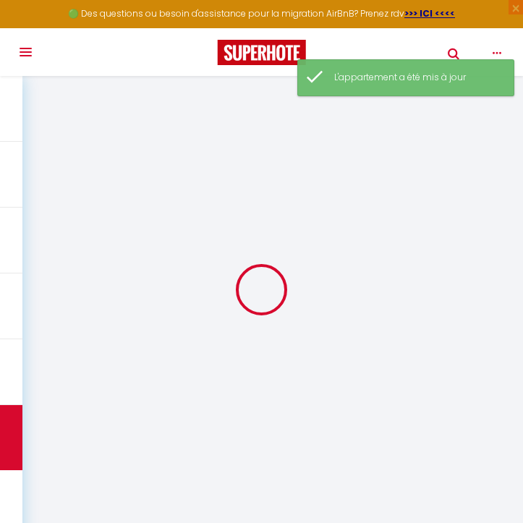
checkbox input "false"
type input "0"
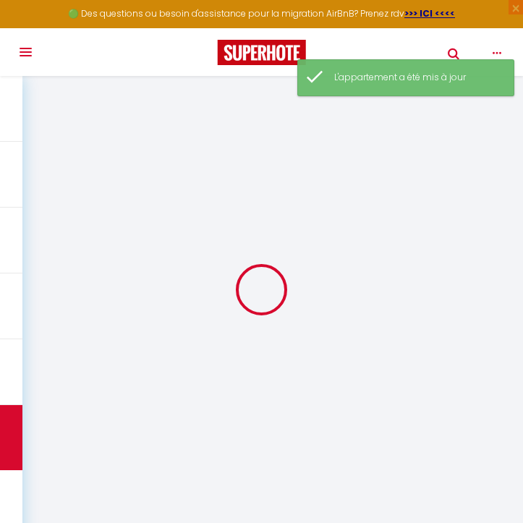
type input "0"
select select
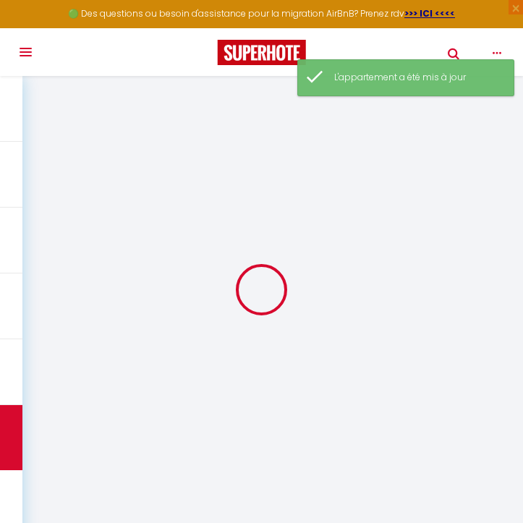
select select
checkbox input "false"
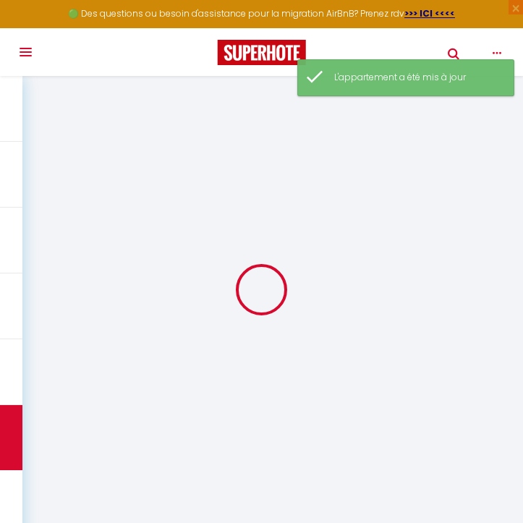
checkbox input "false"
select select
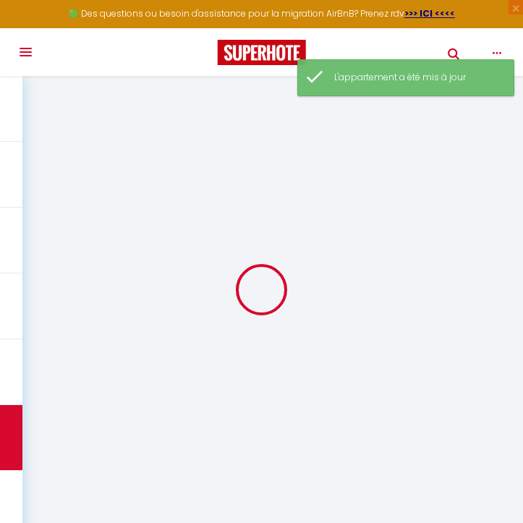
select select
checkbox input "false"
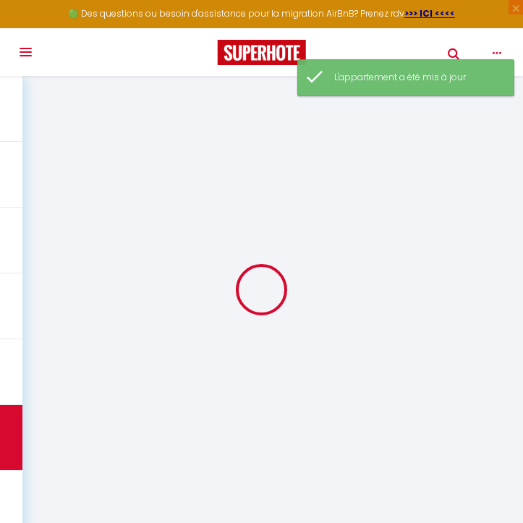
checkbox input "false"
select select
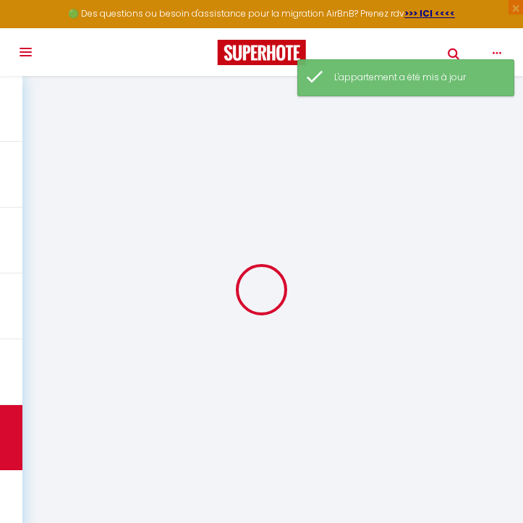
select select
checkbox input "false"
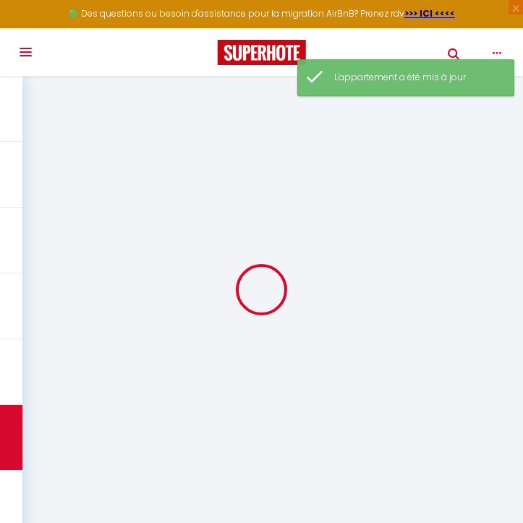
checkbox input "false"
select select
checkbox input "false"
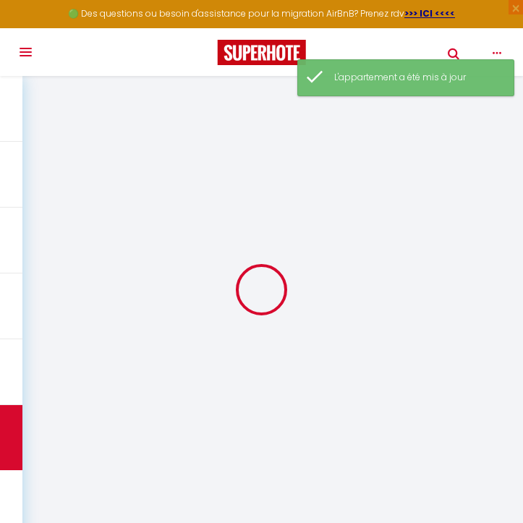
checkbox input "false"
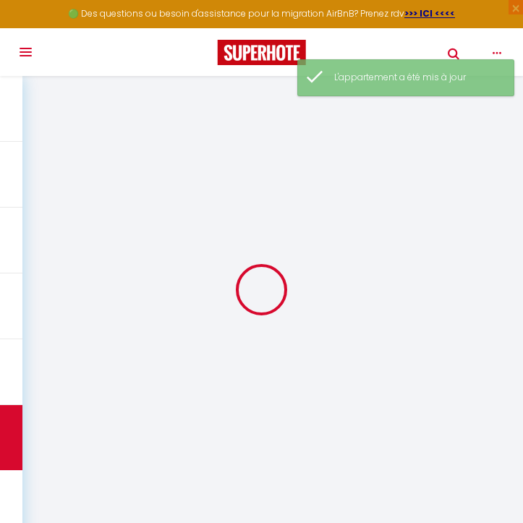
select select
checkbox input "false"
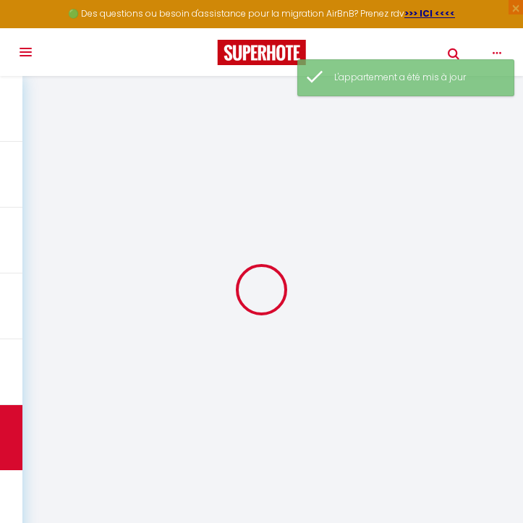
checkbox input "false"
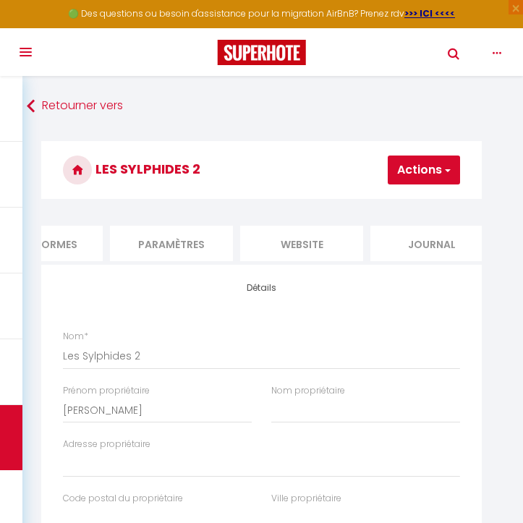
scroll to position [1, 0]
click at [268, 253] on li "website" at bounding box center [301, 242] width 123 height 35
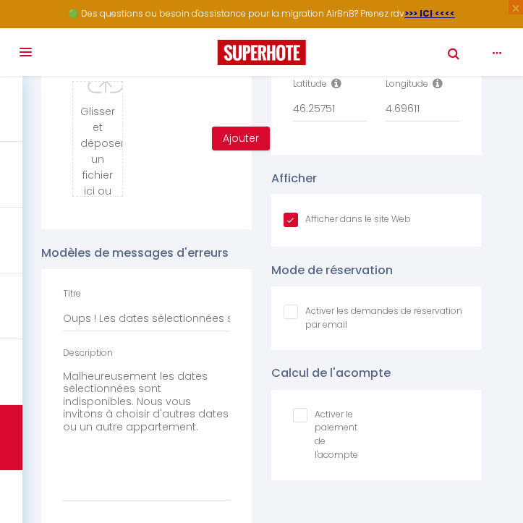
scroll to position [2499, 0]
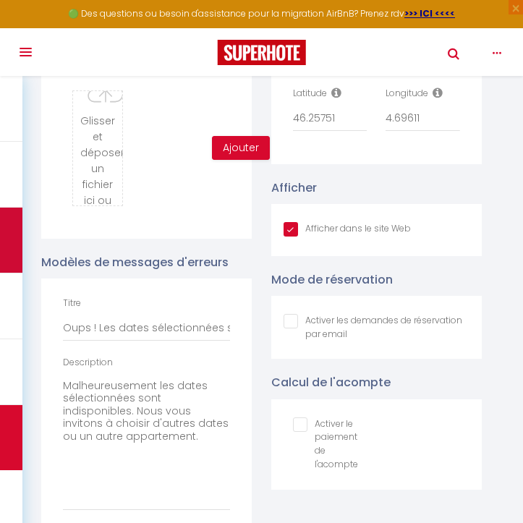
type input "C:\fakepath\4F6FC7F2-1927-43B5-8A09-8F3A756E1086_1_105_c.jpeg"
checkbox input "true"
checkbox input "false"
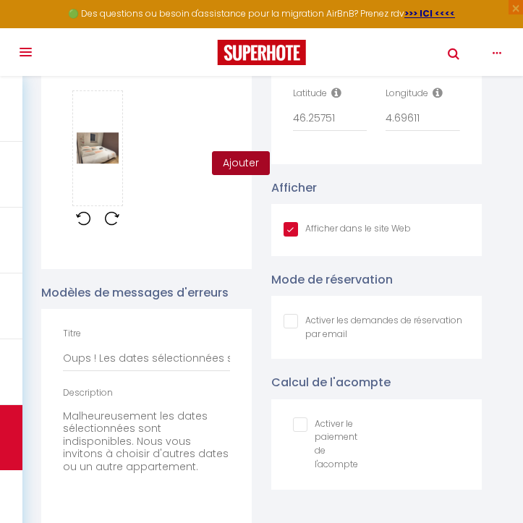
click at [236, 161] on button "Ajouter" at bounding box center [241, 163] width 58 height 25
checkbox input "true"
checkbox input "false"
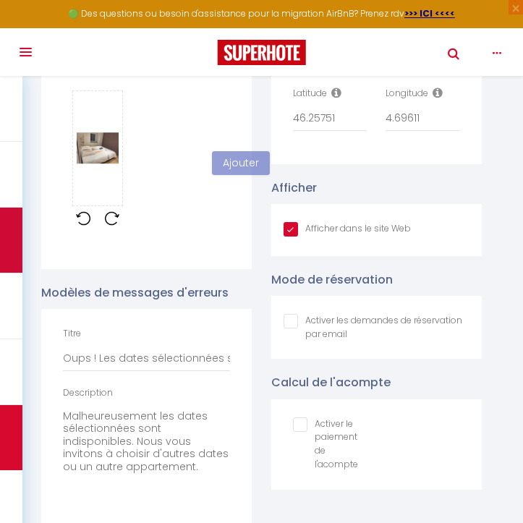
checkbox input "true"
checkbox input "false"
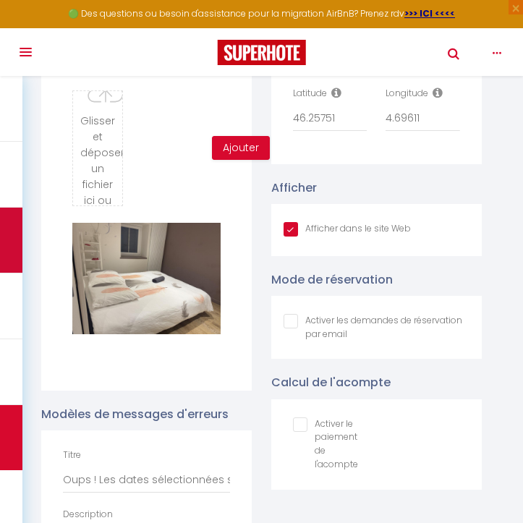
type input "C:\fakepath\90582AB1-49D6-447E-9701-297E4BFFC6C9_1_105_c.jpeg"
checkbox input "true"
checkbox input "false"
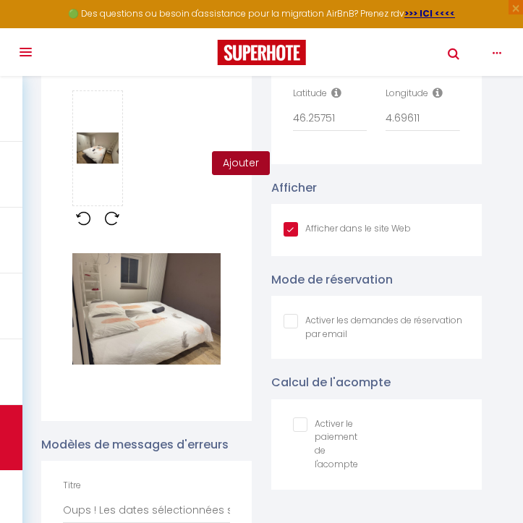
click at [216, 164] on button "Ajouter" at bounding box center [241, 163] width 58 height 25
checkbox input "true"
checkbox input "false"
checkbox input "true"
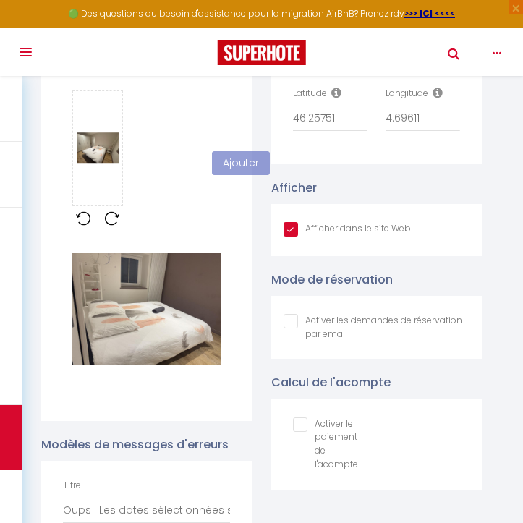
checkbox input "false"
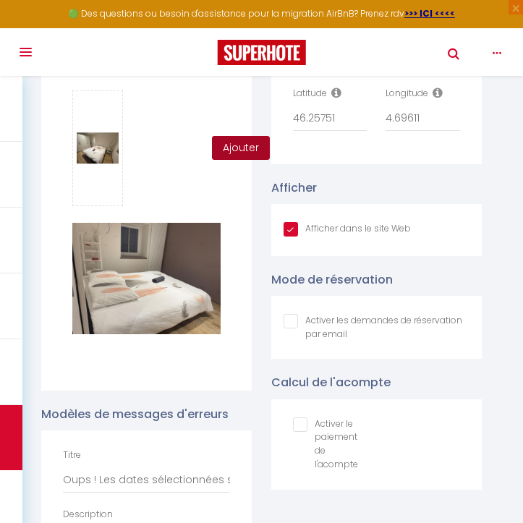
click at [244, 153] on button "Ajouter" at bounding box center [241, 148] width 58 height 25
checkbox input "true"
checkbox input "false"
checkbox input "true"
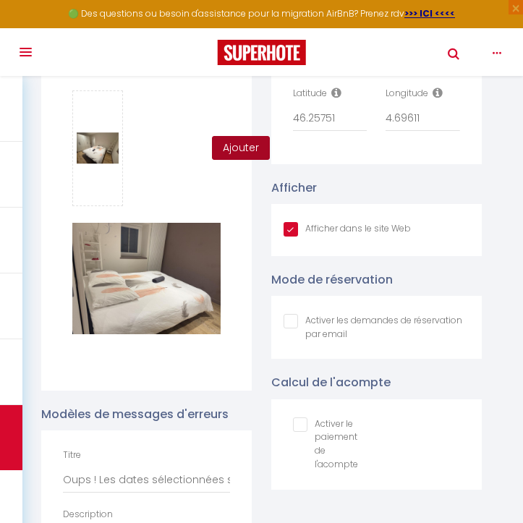
checkbox input "false"
type input "C:\fakepath\E1B27B28-456E-401F-88FF-F305E59C51AA_1_105_c.jpeg"
checkbox input "true"
checkbox input "false"
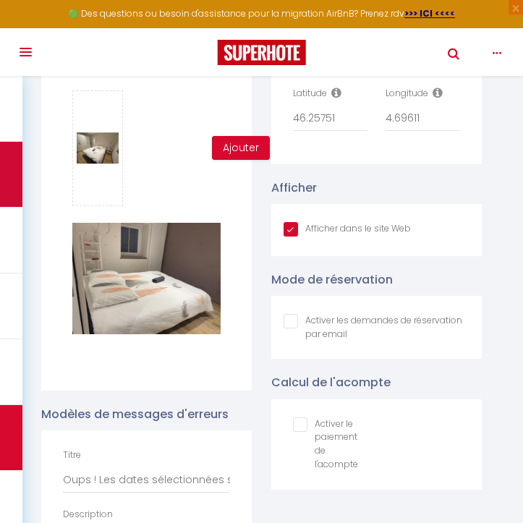
checkbox input "false"
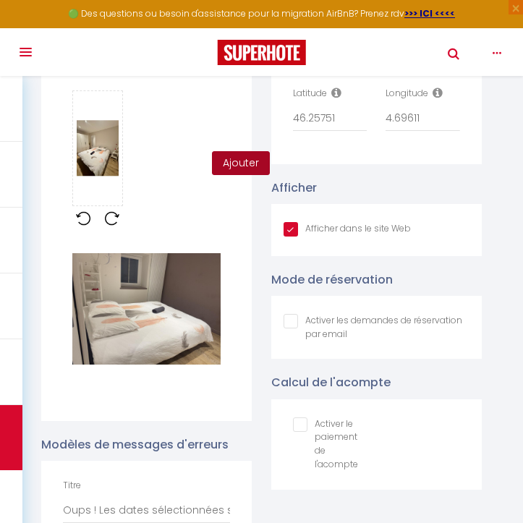
click at [231, 166] on button "Ajouter" at bounding box center [241, 163] width 58 height 25
checkbox input "true"
checkbox input "false"
checkbox input "true"
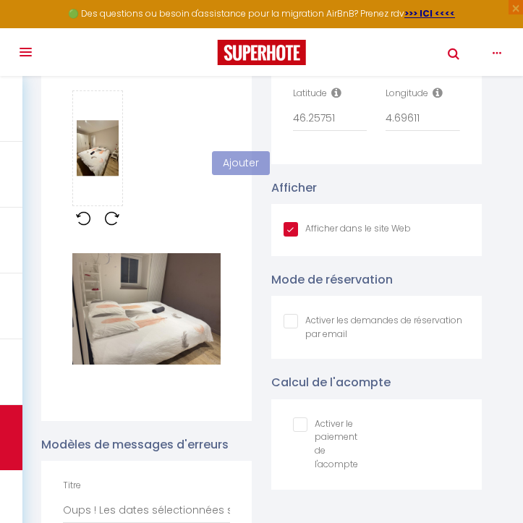
checkbox input "false"
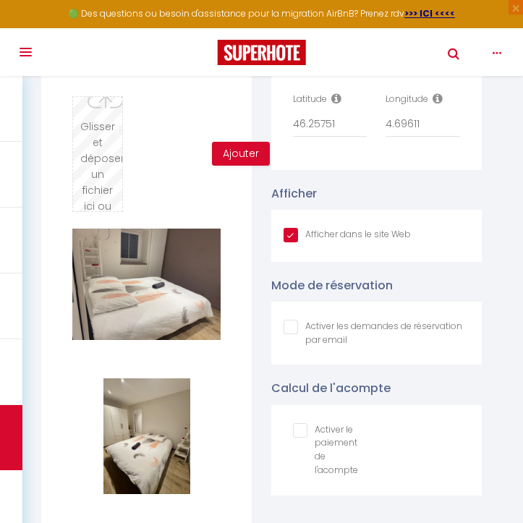
scroll to position [2485, 0]
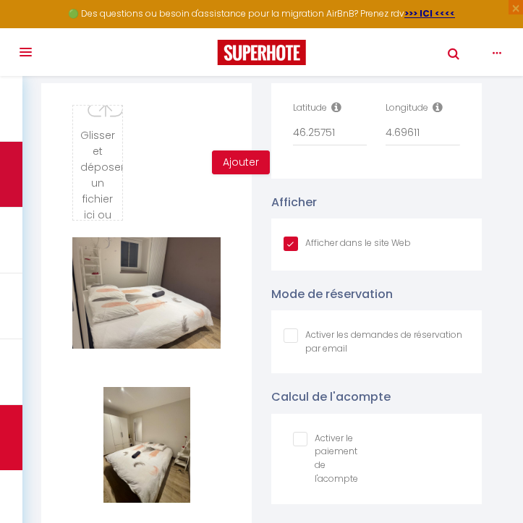
type input "C:\fakepath\DC11C0FB-4B2F-4161-9980-BA7251BDE796_1_105_c.jpeg"
checkbox input "true"
checkbox input "false"
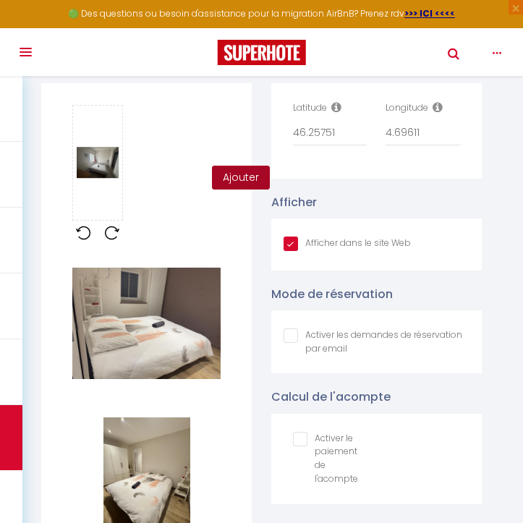
click at [253, 171] on button "Ajouter" at bounding box center [241, 178] width 58 height 25
checkbox input "true"
checkbox input "false"
checkbox input "true"
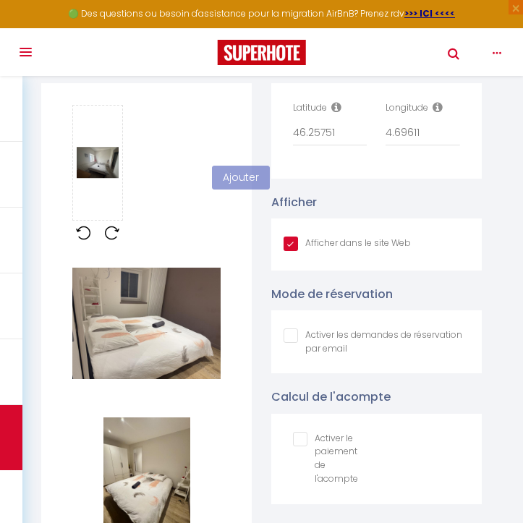
checkbox input "false"
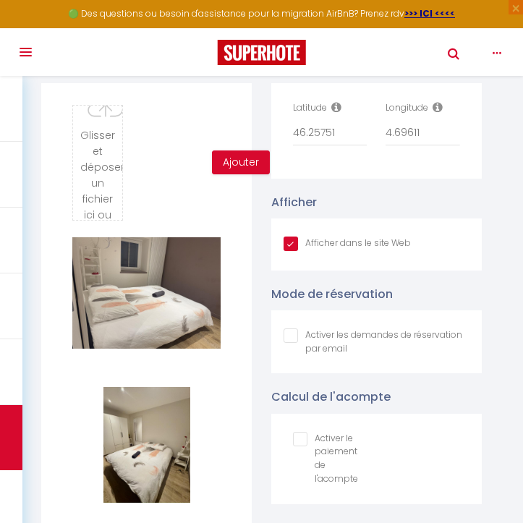
type input "C:\fakepath\B02983F0-999D-407D-A022-4B8131EBEB30_1_105_c.jpeg"
checkbox input "true"
checkbox input "false"
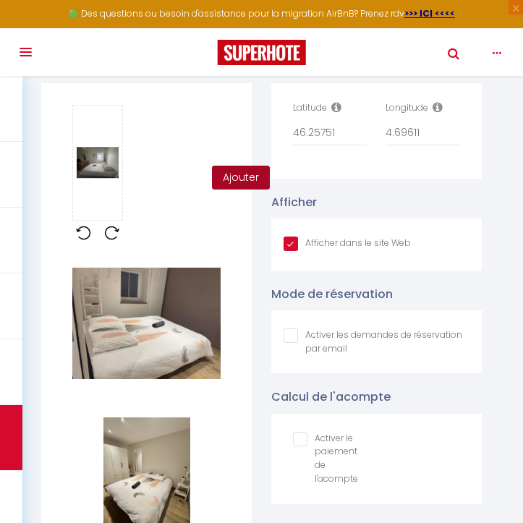
click at [228, 180] on button "Ajouter" at bounding box center [241, 178] width 58 height 25
checkbox input "true"
checkbox input "false"
checkbox input "true"
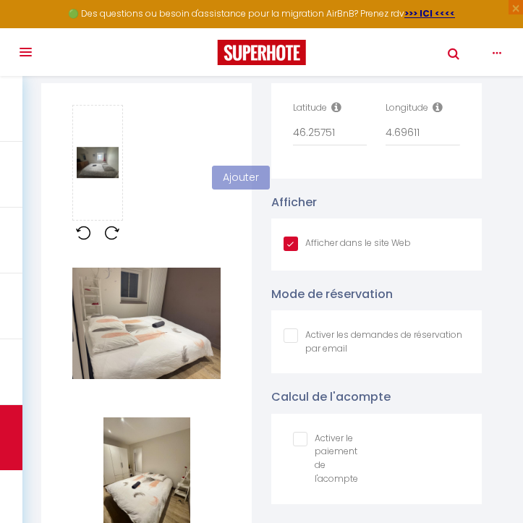
checkbox input "false"
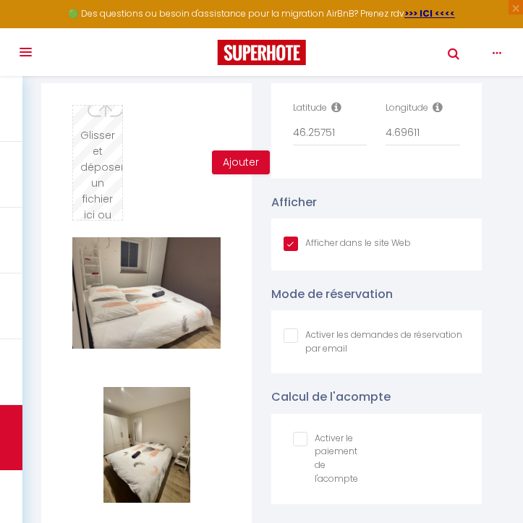
type input "C:\fakepath\F6B3F28E-EB20-40B4-8E72-8FDD091A0426_1_105_c.jpeg"
checkbox input "true"
checkbox input "false"
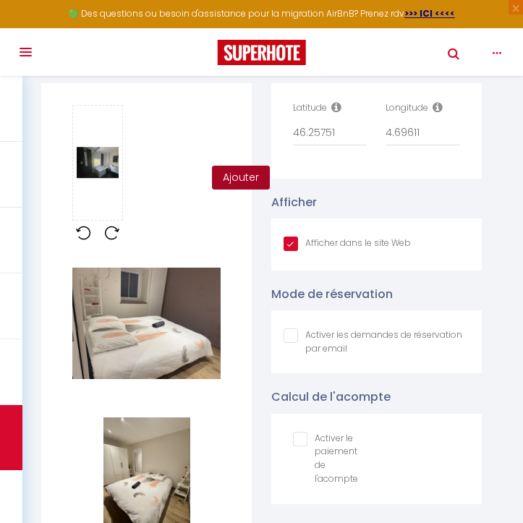
click at [255, 173] on button "Ajouter" at bounding box center [241, 178] width 58 height 25
checkbox input "true"
checkbox input "false"
checkbox input "true"
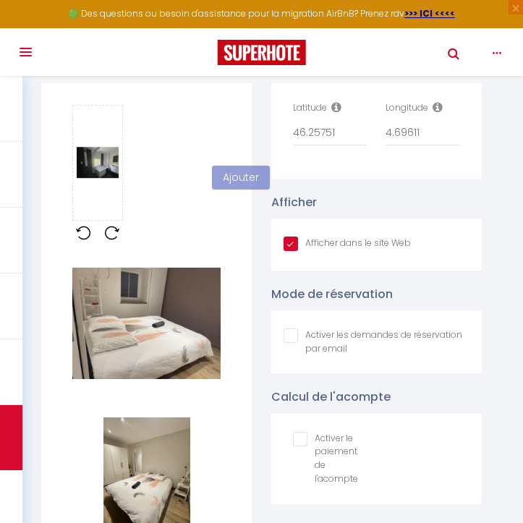
checkbox input "false"
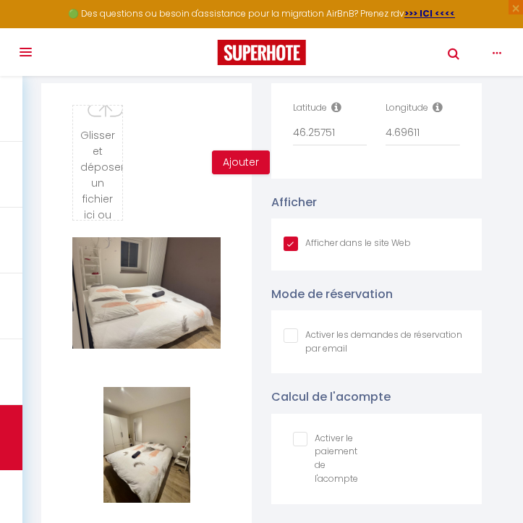
type input "C:\fakepath\C9F7B940-FEA6-4F52-A831-CDEF0CFC5A8D_1_105_c.jpeg"
checkbox input "true"
checkbox input "false"
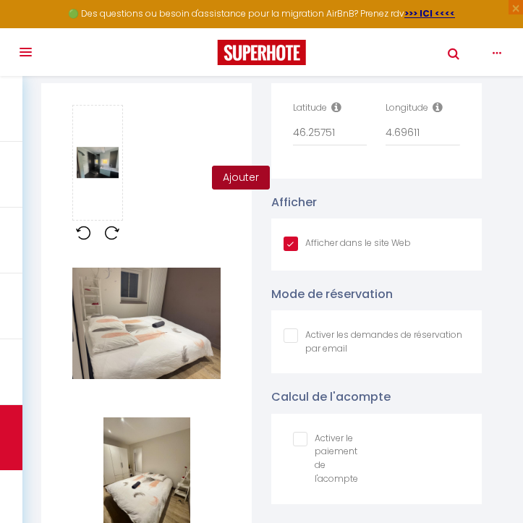
click at [227, 177] on button "Ajouter" at bounding box center [241, 178] width 58 height 25
checkbox input "true"
checkbox input "false"
checkbox input "true"
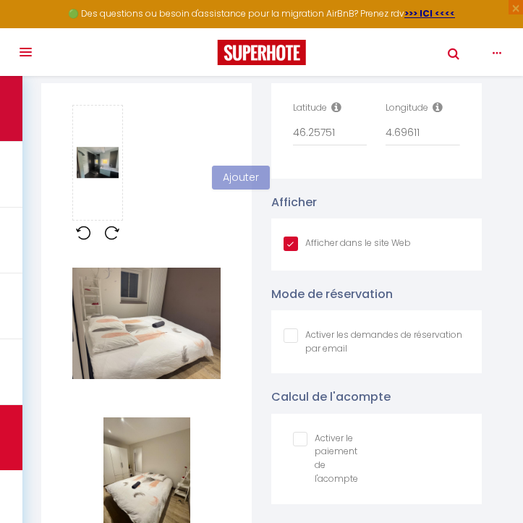
checkbox input "false"
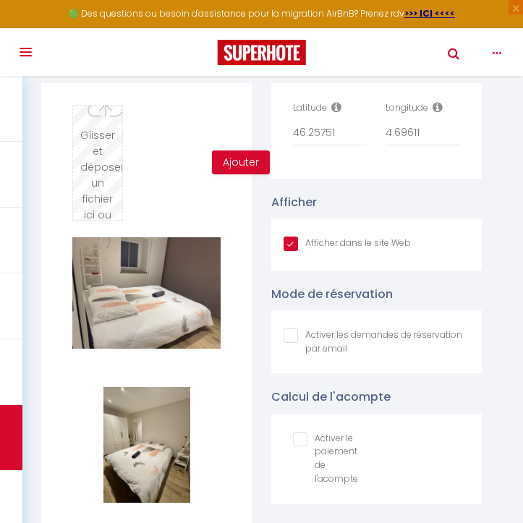
type input "C:\fakepath\85CFD766-6EBD-4A5E-9CCD-9545F0D7DF20_1_201_a.jpeg"
checkbox input "true"
checkbox input "false"
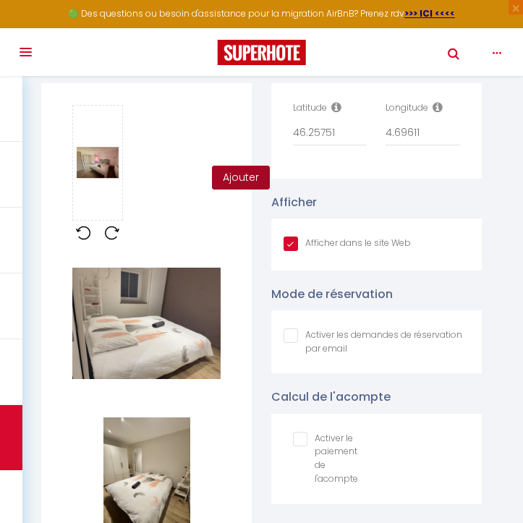
click at [246, 177] on button "Ajouter" at bounding box center [241, 178] width 58 height 25
checkbox input "true"
checkbox input "false"
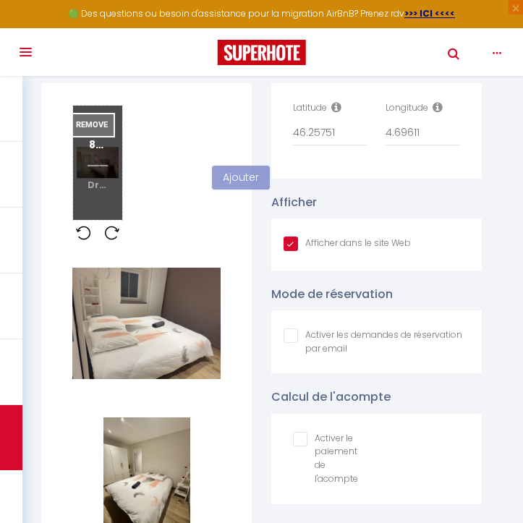
checkbox input "true"
checkbox input "false"
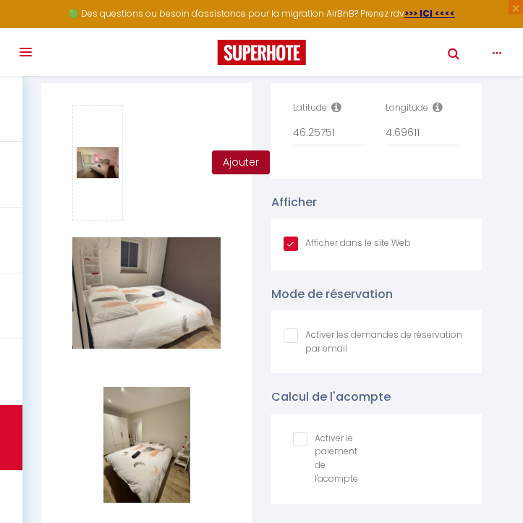
click at [230, 163] on button "Ajouter" at bounding box center [241, 163] width 58 height 25
checkbox input "true"
checkbox input "false"
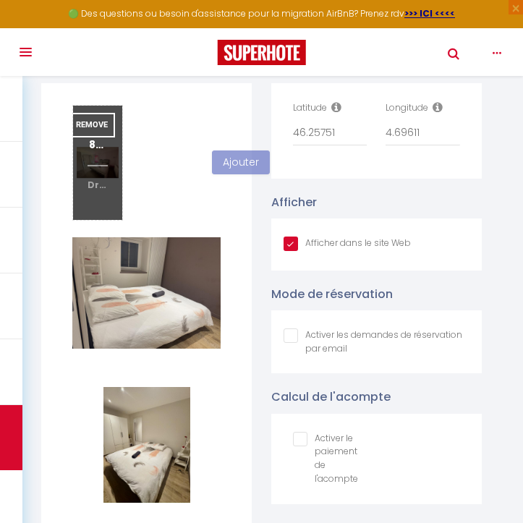
checkbox input "true"
checkbox input "false"
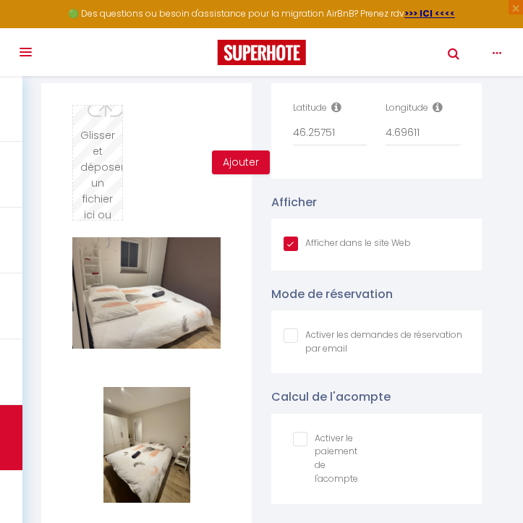
type input "C:\fakepath\2B37AC0F-D14F-4257-A201-C9653F80F5AA_1_105_c.jpeg"
checkbox input "true"
checkbox input "false"
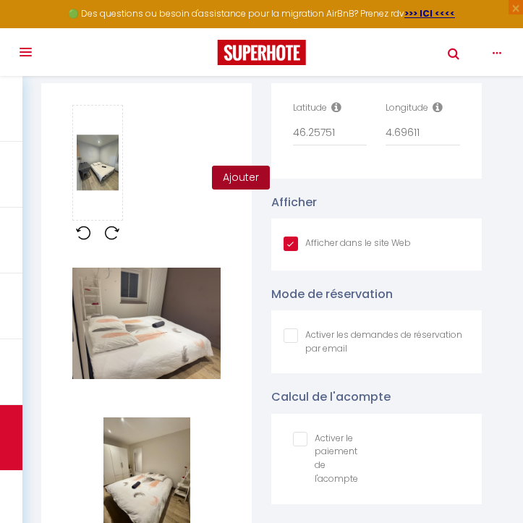
click at [226, 183] on button "Ajouter" at bounding box center [241, 178] width 58 height 25
checkbox input "true"
checkbox input "false"
checkbox input "true"
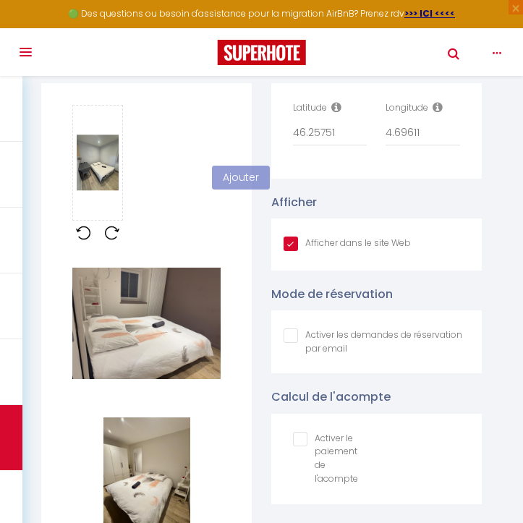
checkbox input "false"
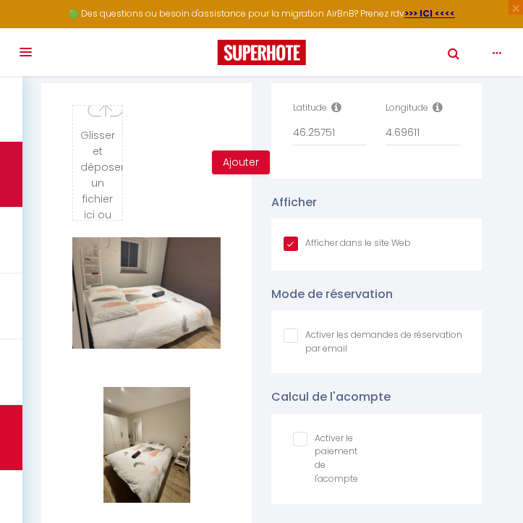
type input "C:\fakepath\82C29CDB-68DF-4ADF-9C63-E59464A46A58_1_105_c.jpeg"
checkbox input "true"
checkbox input "false"
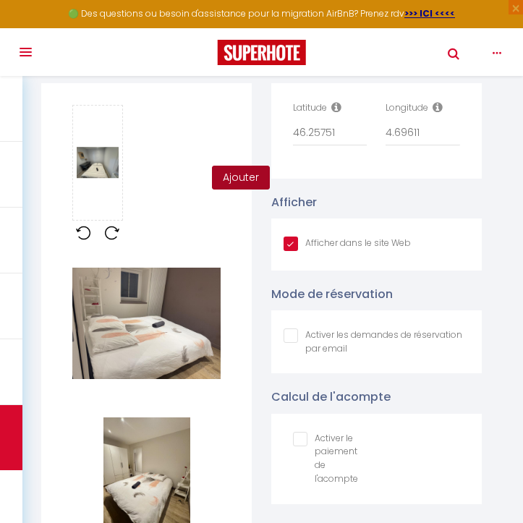
click at [232, 178] on button "Ajouter" at bounding box center [241, 178] width 58 height 25
checkbox input "true"
checkbox input "false"
checkbox input "true"
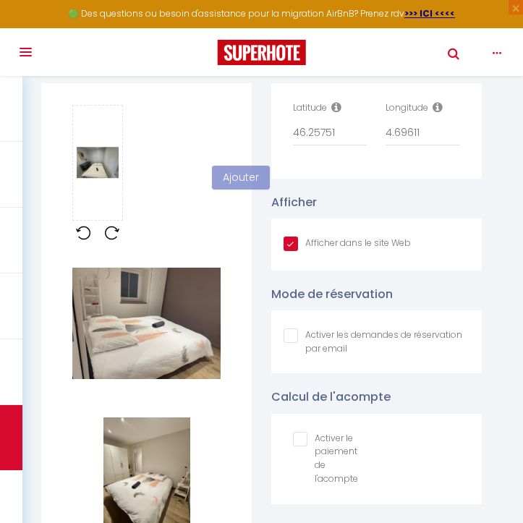
checkbox input "false"
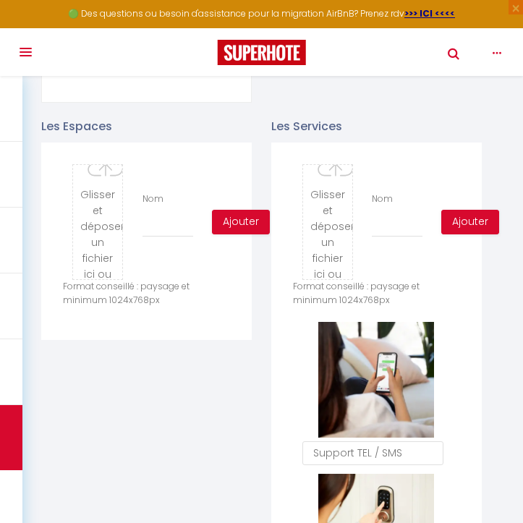
scroll to position [645, 0]
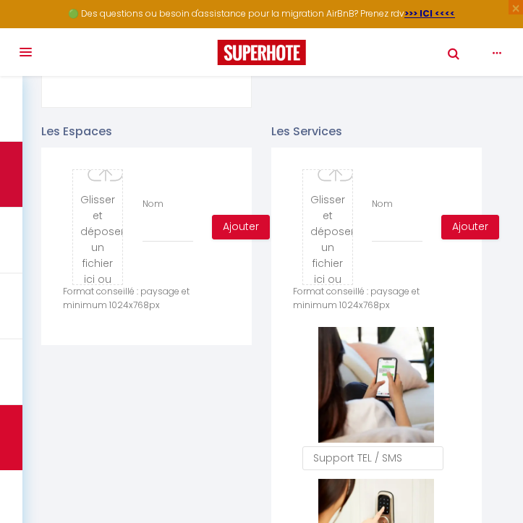
type input "C:\fakepath\82C29CDB-68DF-4ADF-9C63-E59464A46A58_1_105_c.jpeg"
checkbox input "true"
checkbox input "false"
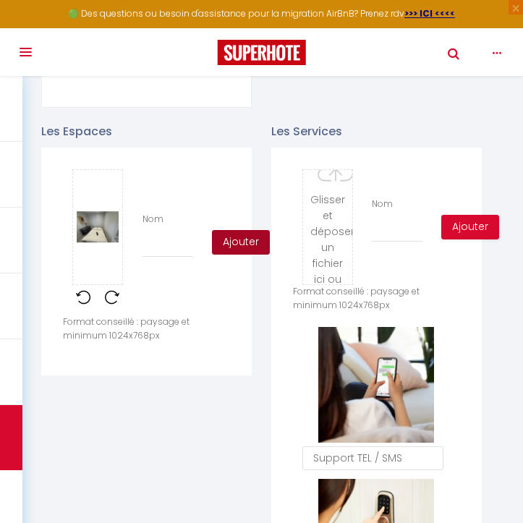
click at [242, 240] on button "Ajouter" at bounding box center [241, 242] width 58 height 25
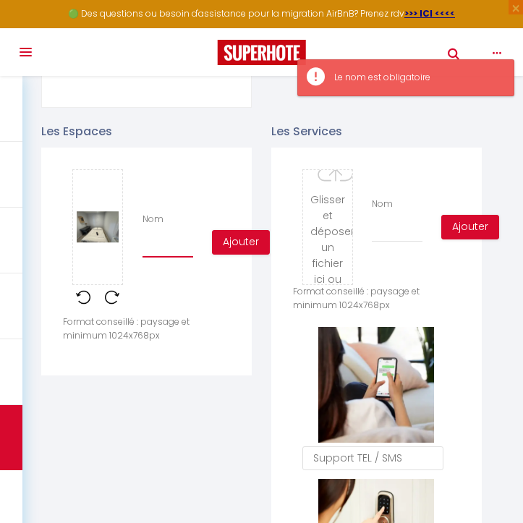
click at [173, 250] on input "Nom" at bounding box center [168, 245] width 51 height 26
type input "C"
checkbox input "true"
checkbox input "false"
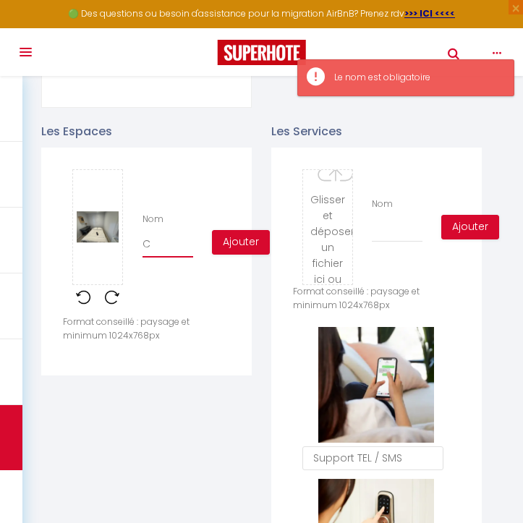
type input "Ch"
checkbox input "true"
checkbox input "false"
type input "Cha"
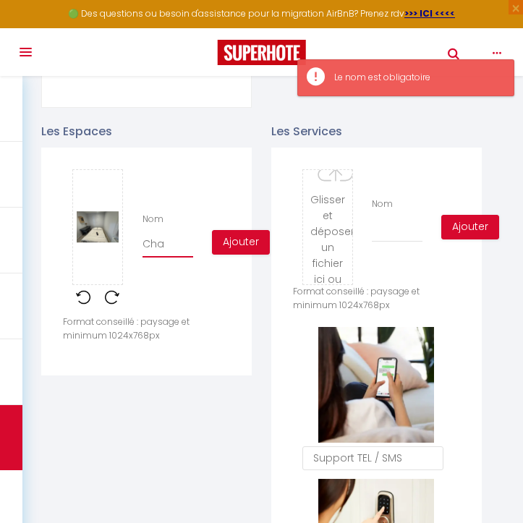
checkbox input "true"
checkbox input "false"
type input "Cham"
checkbox input "true"
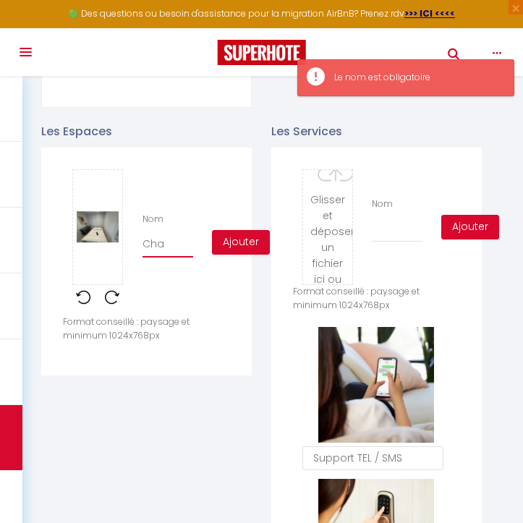
checkbox input "false"
type input "Chamb"
checkbox input "true"
checkbox input "false"
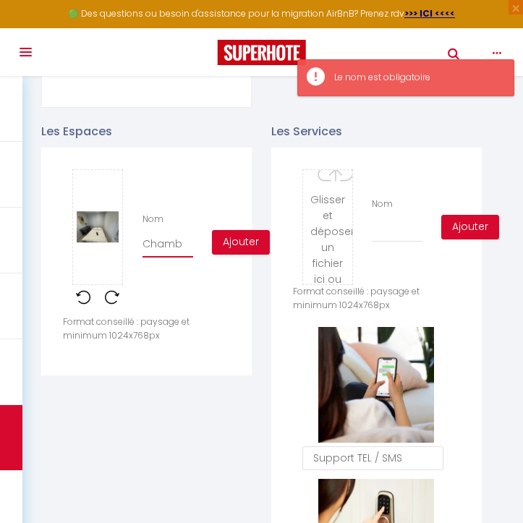
checkbox input "false"
type input "Chambr"
checkbox input "true"
checkbox input "false"
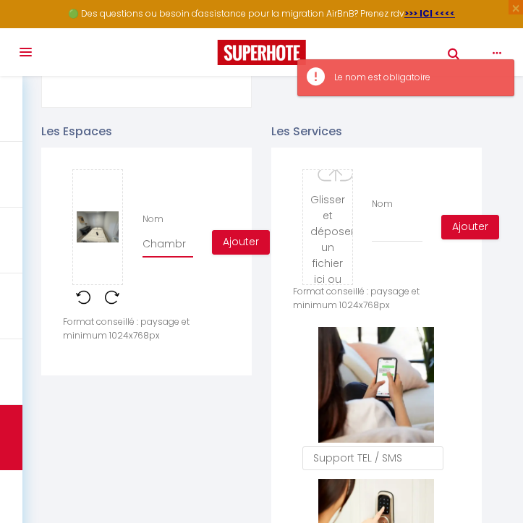
type input "Chambre"
checkbox input "true"
checkbox input "false"
type input "Chambre"
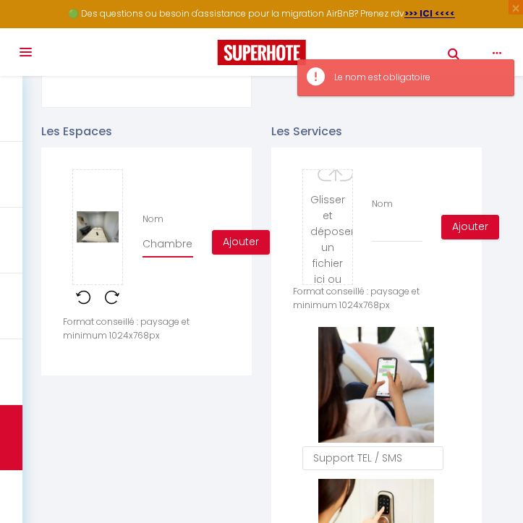
checkbox input "true"
checkbox input "false"
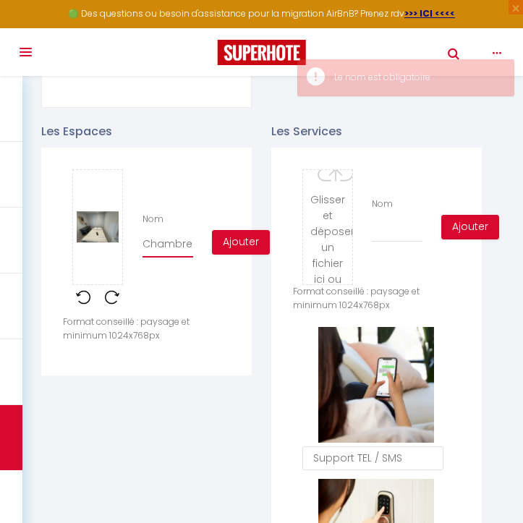
type input "Chambre 1"
checkbox input "true"
checkbox input "false"
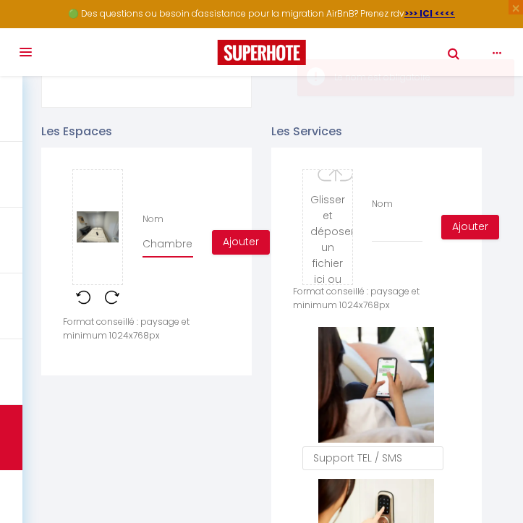
scroll to position [0, 3]
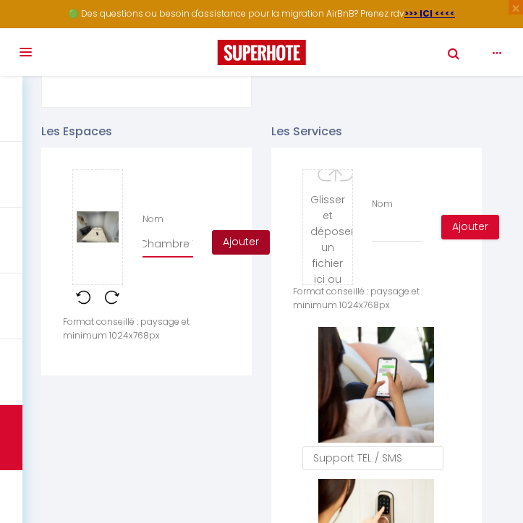
type input "Chambre 1"
click at [243, 240] on button "Ajouter" at bounding box center [241, 242] width 58 height 25
checkbox input "true"
checkbox input "false"
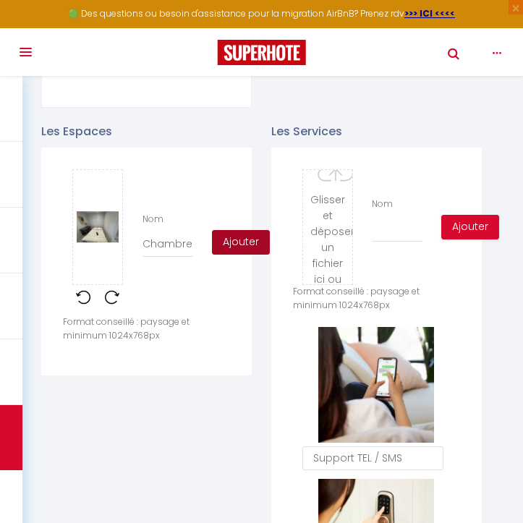
checkbox input "false"
checkbox input "true"
checkbox input "false"
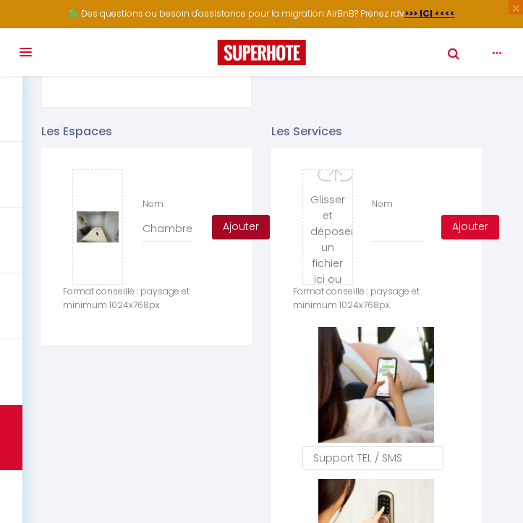
click at [229, 229] on button "Ajouter" at bounding box center [241, 227] width 58 height 25
checkbox input "true"
checkbox input "false"
checkbox input "true"
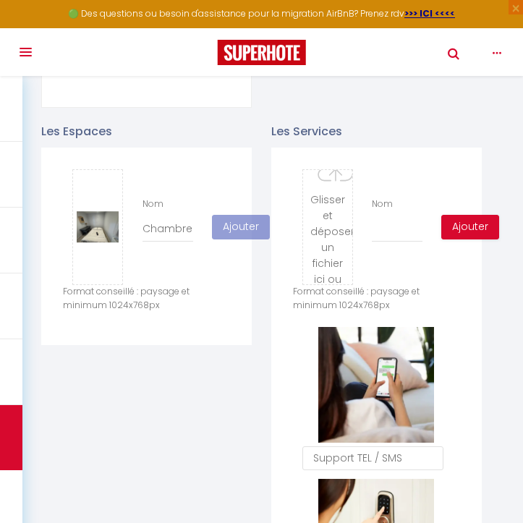
checkbox input "false"
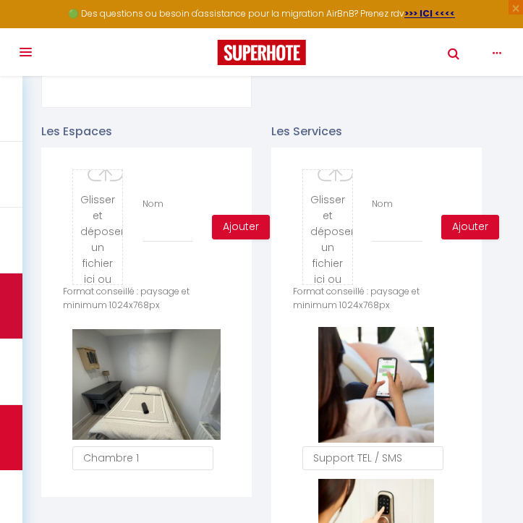
type input "C:\fakepath\72804414-481D-440A-A250-18EF660B7CC2_4_5005_c.jpeg"
checkbox input "true"
checkbox input "false"
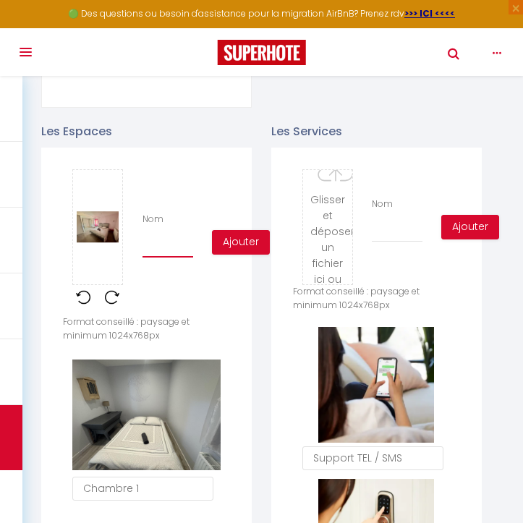
click at [175, 245] on input "Nom" at bounding box center [168, 245] width 51 height 26
type input "C"
checkbox input "true"
checkbox input "false"
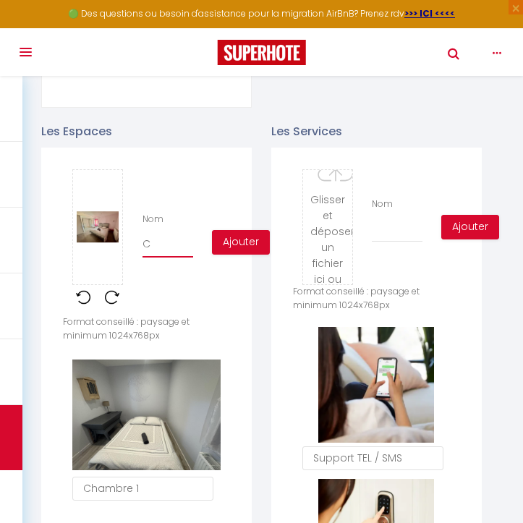
type input "Ch"
checkbox input "true"
checkbox input "false"
type input "Cha"
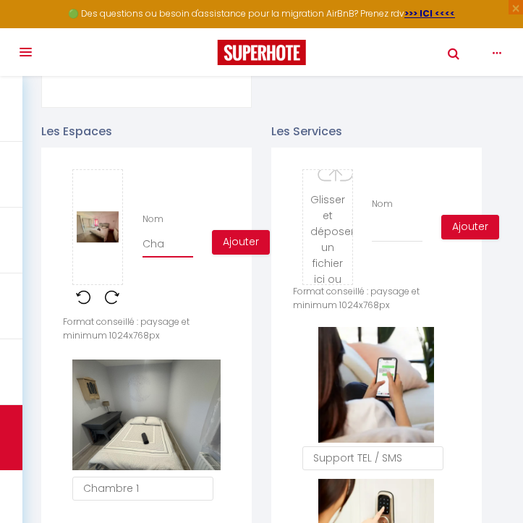
checkbox input "true"
checkbox input "false"
type input "Cham"
checkbox input "true"
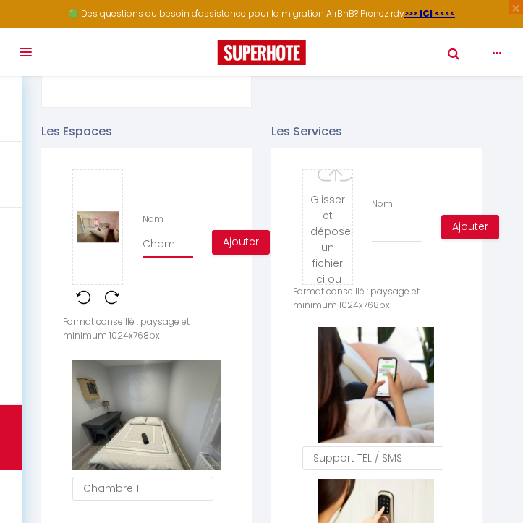
checkbox input "false"
type input "Chamb"
checkbox input "true"
checkbox input "false"
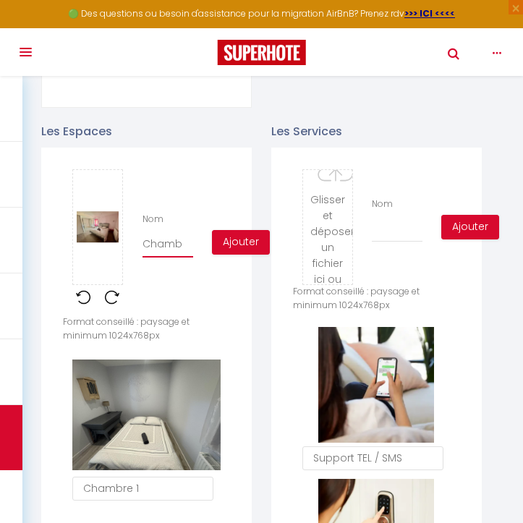
checkbox input "false"
type input "Chambr"
checkbox input "true"
checkbox input "false"
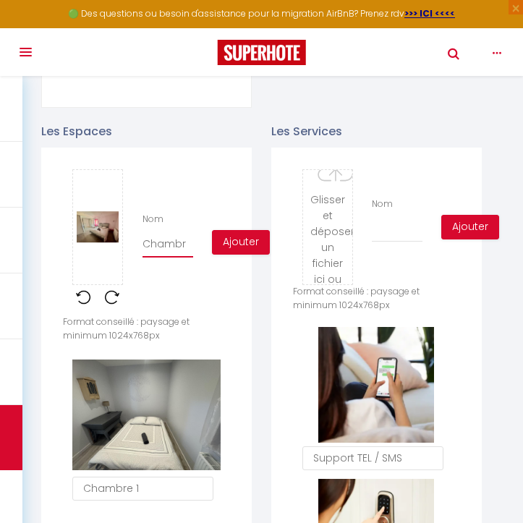
type input "Chambre"
checkbox input "true"
checkbox input "false"
type input "Chambre"
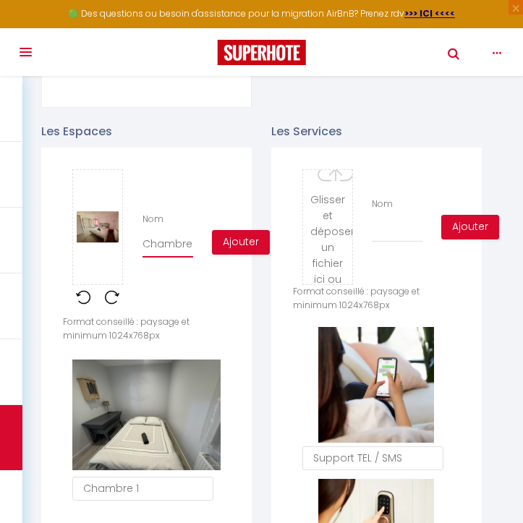
checkbox input "true"
checkbox input "false"
type input "Chambre 2"
checkbox input "true"
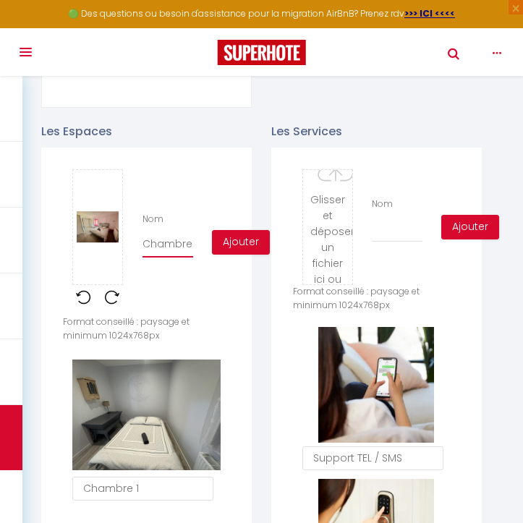
checkbox input "false"
type input "Chambre 2"
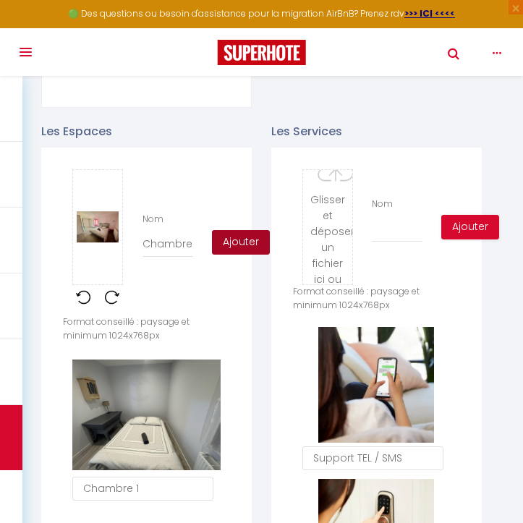
click at [258, 241] on button "Ajouter" at bounding box center [241, 242] width 58 height 25
checkbox input "true"
checkbox input "false"
checkbox input "true"
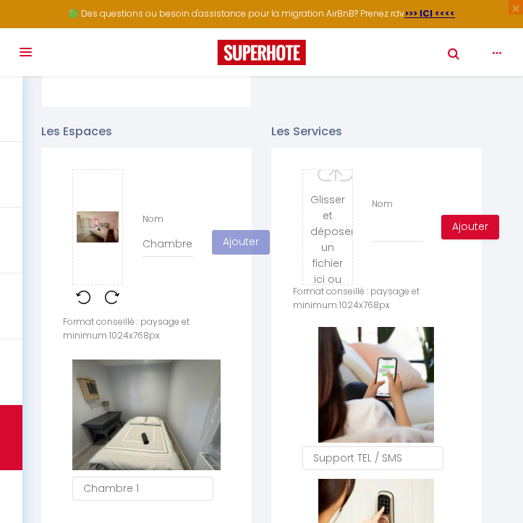
checkbox input "false"
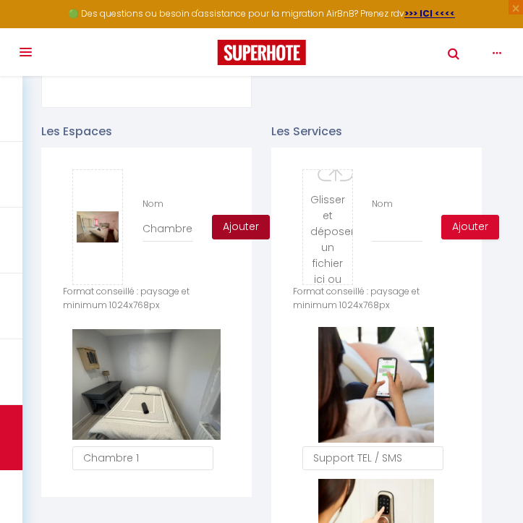
click at [239, 229] on button "Ajouter" at bounding box center [241, 227] width 58 height 25
checkbox input "true"
checkbox input "false"
checkbox input "true"
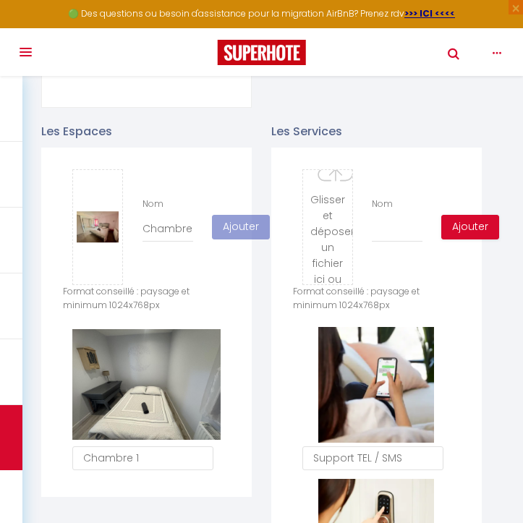
checkbox input "false"
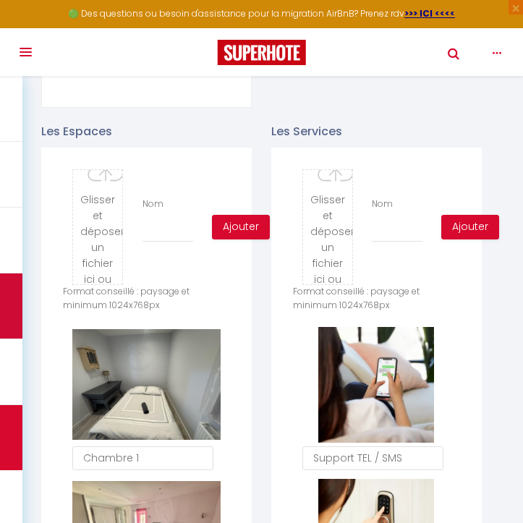
type input "C:\fakepath\B02983F0-999D-407D-A022-4B8131EBEB30_1_105_c.jpeg"
checkbox input "true"
checkbox input "false"
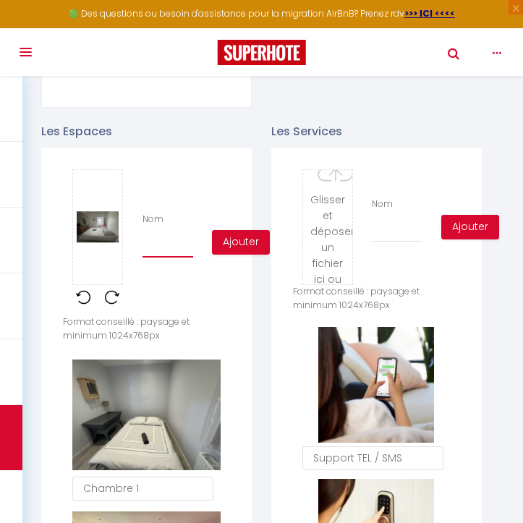
click at [176, 245] on input "Nom" at bounding box center [168, 245] width 51 height 26
type input "C"
checkbox input "true"
checkbox input "false"
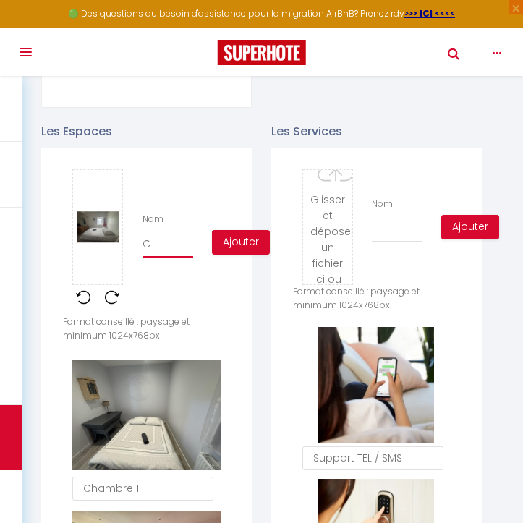
type input "Ch"
checkbox input "true"
checkbox input "false"
type input "Cha"
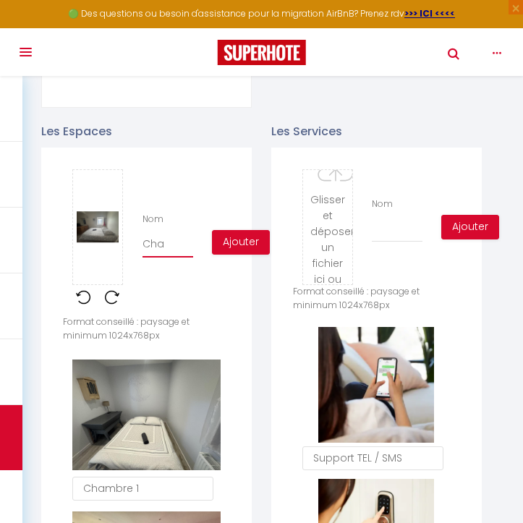
checkbox input "true"
checkbox input "false"
type input "Cham"
checkbox input "true"
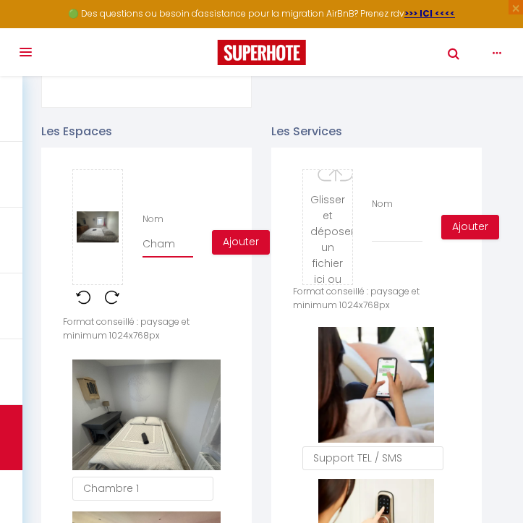
checkbox input "false"
type input "Chamb"
checkbox input "true"
checkbox input "false"
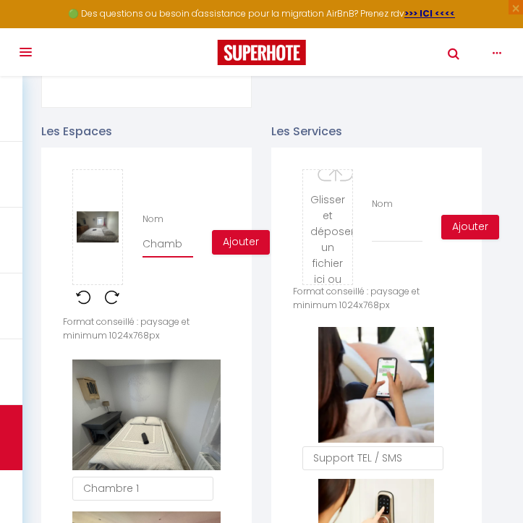
checkbox input "false"
type input "Chambr"
checkbox input "true"
checkbox input "false"
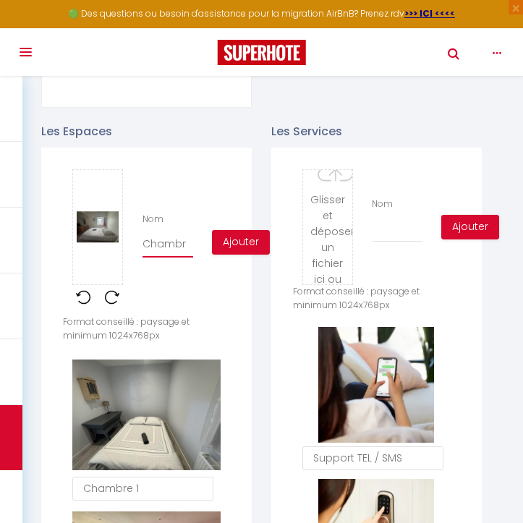
type input "Chambre"
checkbox input "true"
checkbox input "false"
type input "Chambre"
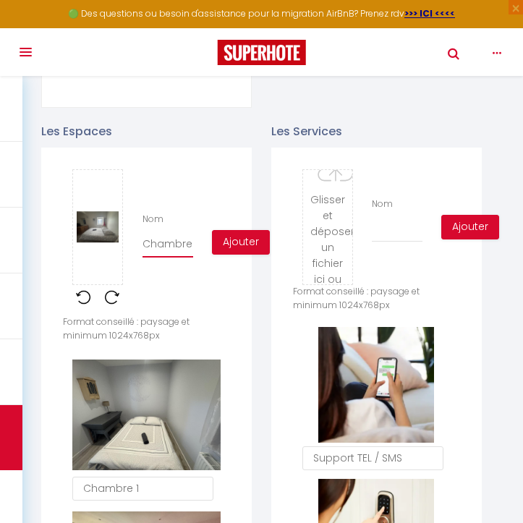
checkbox input "true"
checkbox input "false"
type input "Chambre 3"
checkbox input "true"
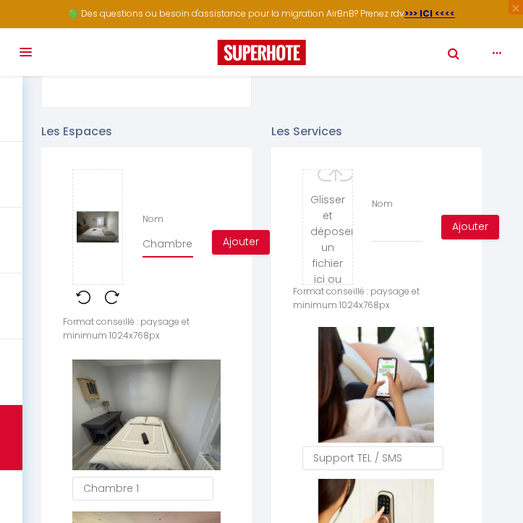
checkbox input "false"
type input "Chambre 3"
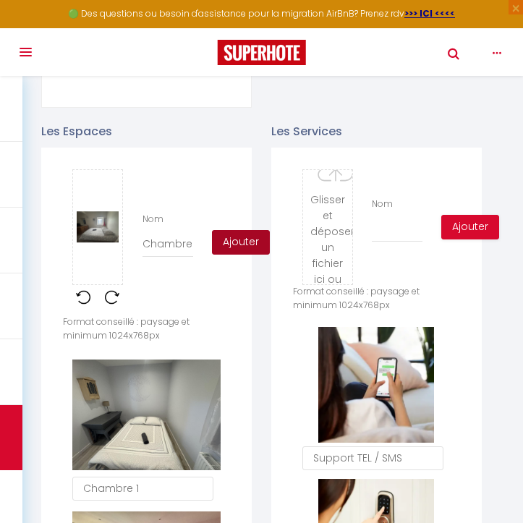
click at [245, 237] on button "Ajouter" at bounding box center [241, 242] width 58 height 25
checkbox input "true"
checkbox input "false"
checkbox input "true"
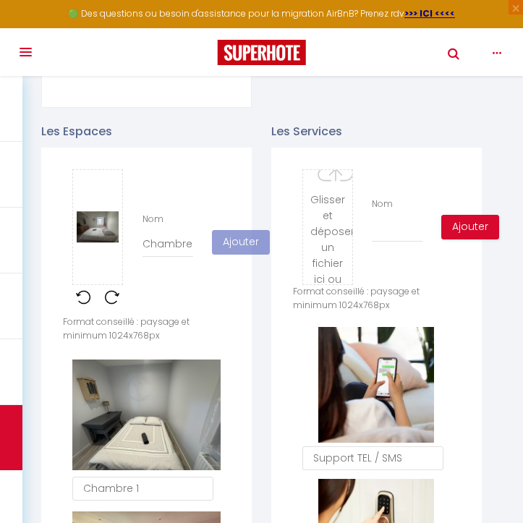
checkbox input "false"
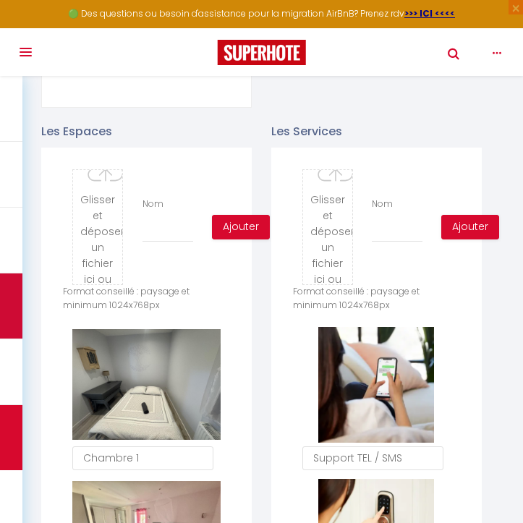
type input "C:\fakepath\4F6FC7F2-1927-43B5-8A09-8F3A756E1086_1_105_c.jpeg"
checkbox input "true"
checkbox input "false"
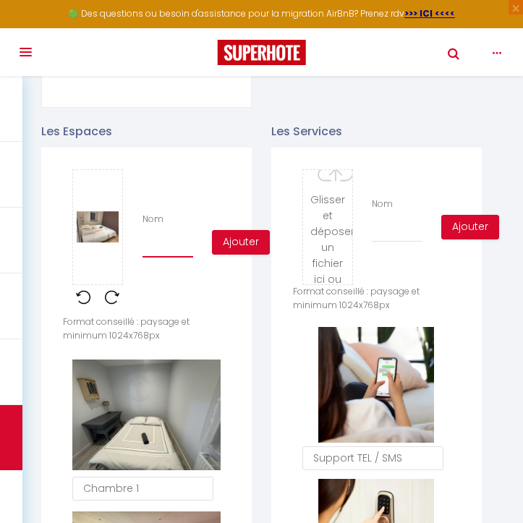
click at [184, 247] on input "Nom" at bounding box center [168, 245] width 51 height 26
type input "C"
checkbox input "true"
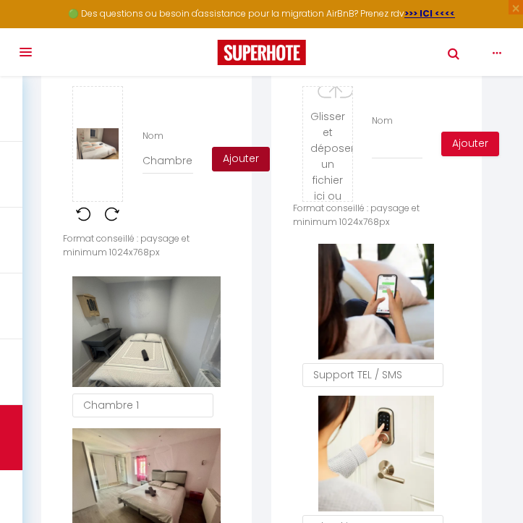
click at [240, 153] on button "Ajouter" at bounding box center [241, 159] width 58 height 25
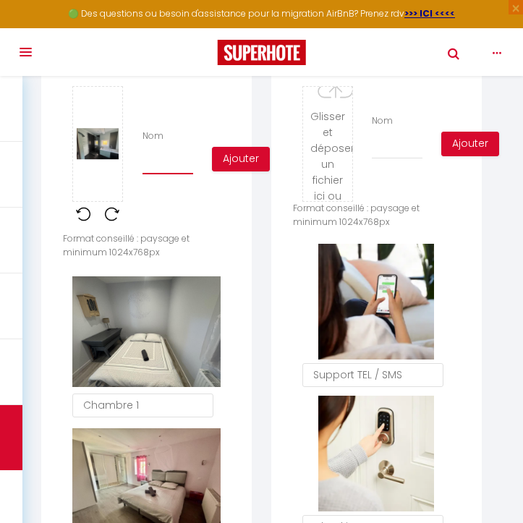
click at [165, 153] on input "Nom" at bounding box center [168, 161] width 51 height 26
click at [225, 166] on button "Ajouter" at bounding box center [241, 159] width 58 height 25
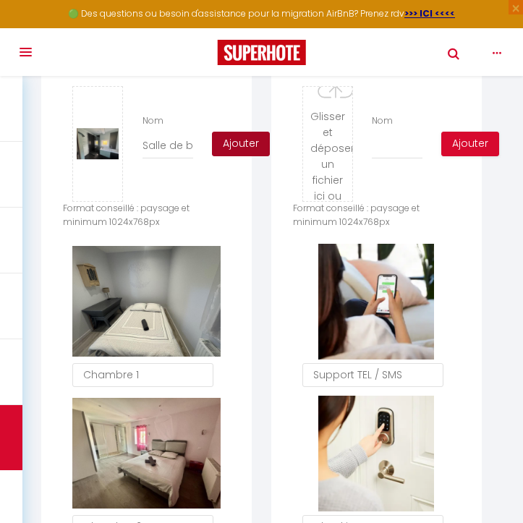
click at [247, 143] on button "Ajouter" at bounding box center [241, 144] width 58 height 25
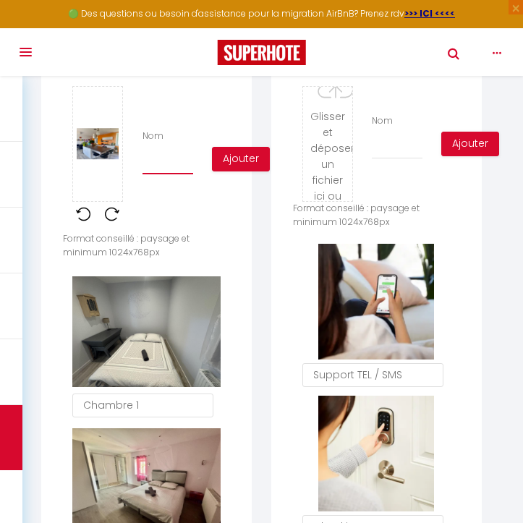
click at [148, 168] on input "Nom" at bounding box center [168, 161] width 51 height 26
click at [241, 154] on button "Ajouter" at bounding box center [241, 159] width 58 height 25
click at [150, 169] on input "Nom" at bounding box center [168, 161] width 51 height 26
click at [249, 154] on button "Ajouter" at bounding box center [241, 159] width 58 height 25
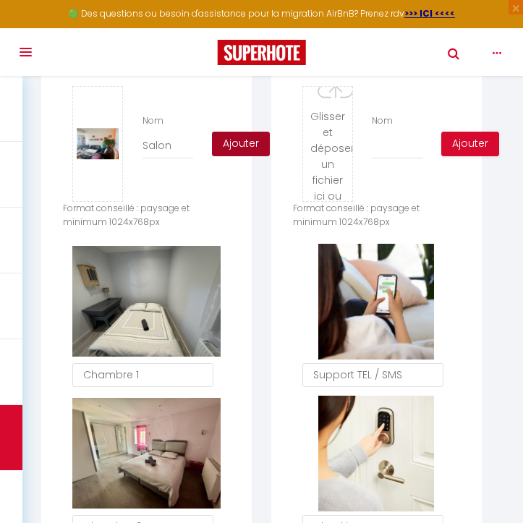
click at [240, 143] on button "Ajouter" at bounding box center [241, 144] width 58 height 25
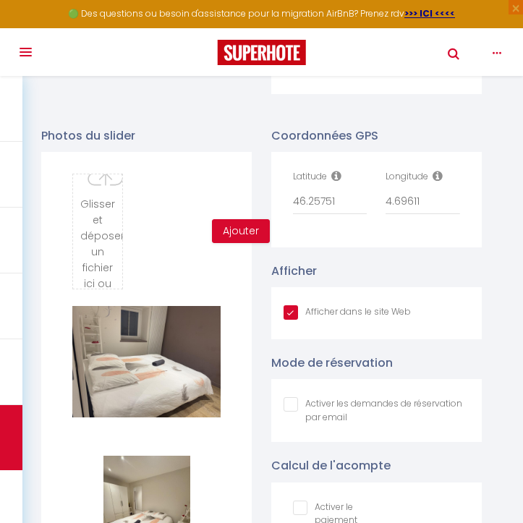
scroll to position [2415, 0]
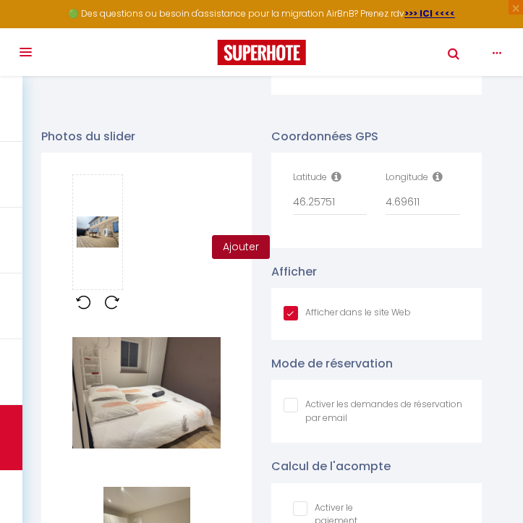
click at [235, 253] on button "Ajouter" at bounding box center [241, 247] width 58 height 25
click at [223, 245] on button "Ajouter" at bounding box center [241, 247] width 58 height 25
click at [235, 250] on button "Ajouter" at bounding box center [241, 247] width 58 height 25
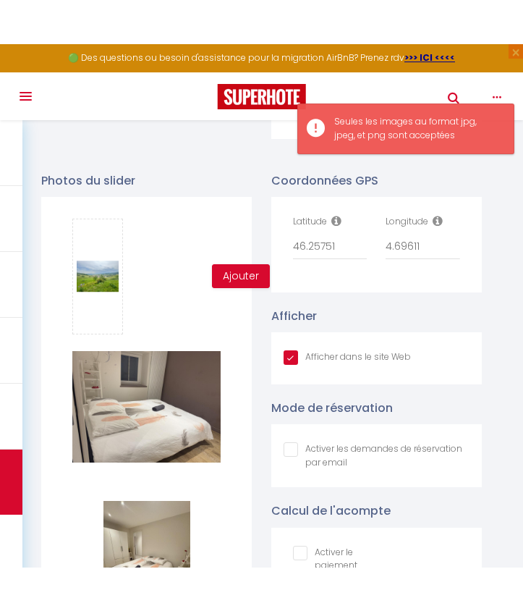
scroll to position [925, 0]
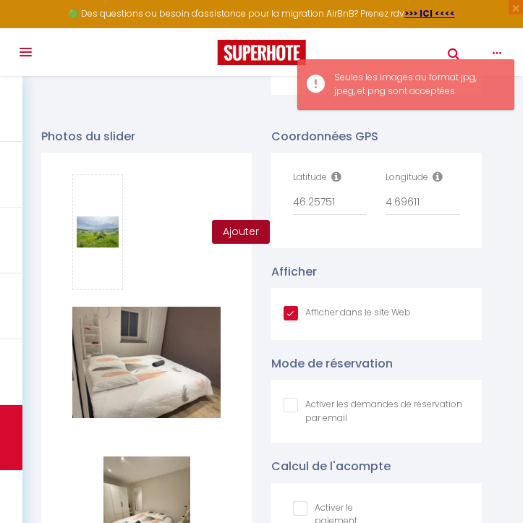
click at [249, 239] on button "Ajouter" at bounding box center [241, 232] width 58 height 25
checkbox input "true"
checkbox input "false"
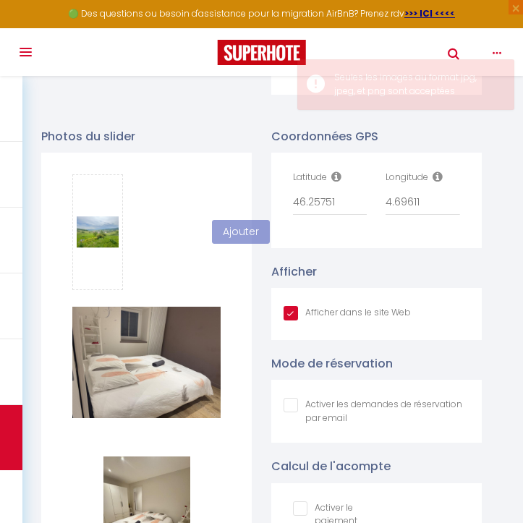
checkbox input "true"
checkbox input "false"
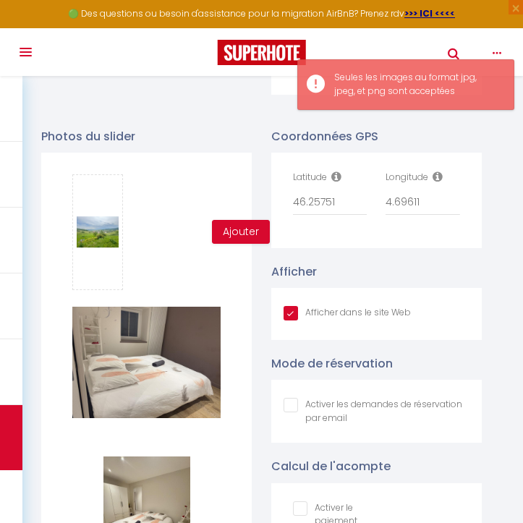
type input "C:\fakepath\E5C6C1E4-4FB8-4066-9940-AAC6DAC570F6_1_105_c.jpeg"
checkbox input "true"
checkbox input "false"
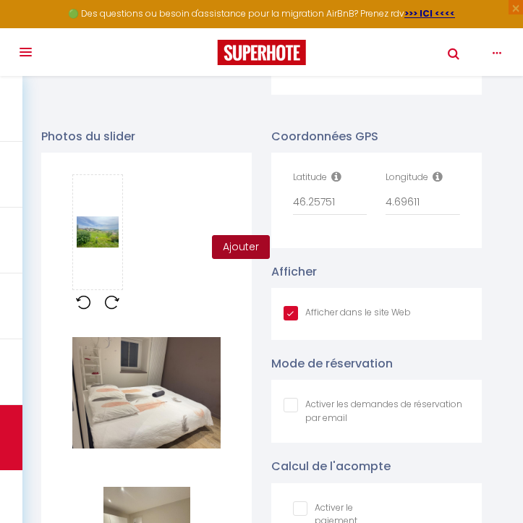
click at [227, 247] on button "Ajouter" at bounding box center [241, 247] width 58 height 25
checkbox input "true"
checkbox input "false"
checkbox input "true"
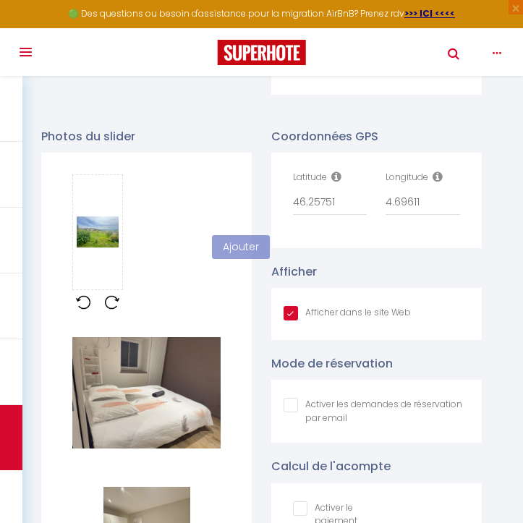
checkbox input "false"
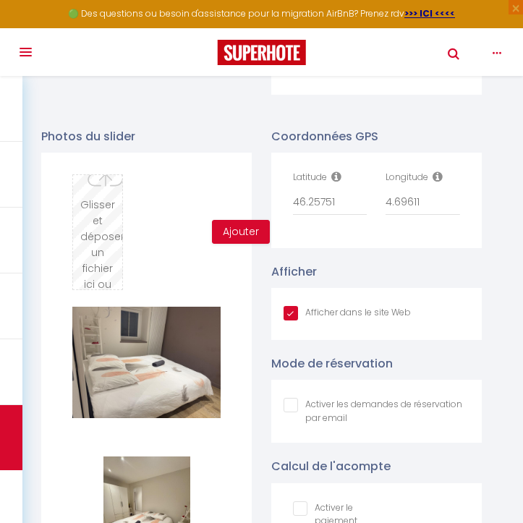
type input "C:\fakepath\46377628-DB35-43AC-822A-3AEB8B35EEF8_1_105_c.jpeg"
checkbox input "true"
checkbox input "false"
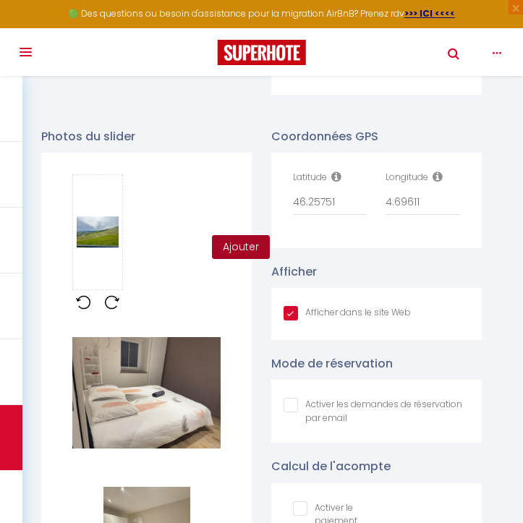
click at [250, 247] on button "Ajouter" at bounding box center [241, 247] width 58 height 25
checkbox input "true"
checkbox input "false"
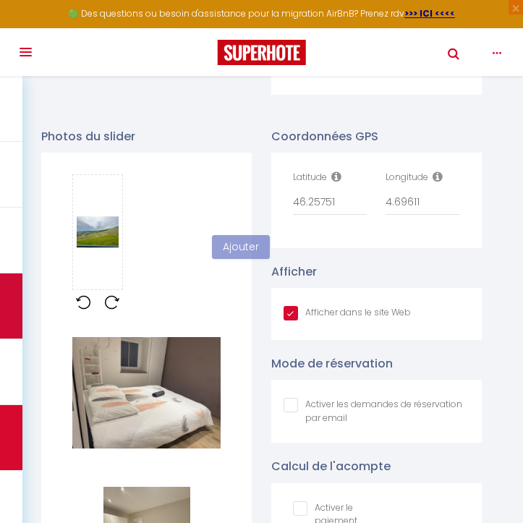
checkbox input "true"
checkbox input "false"
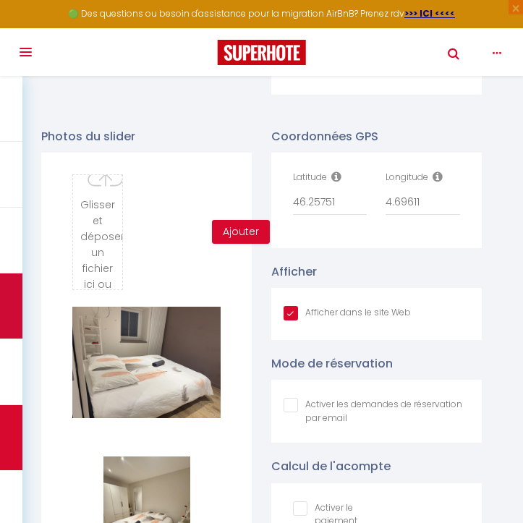
type input "C:\fakepath\F51E9C5A-4488-4FA6-A933-EBD5BD1B412F_1_105_c.jpeg"
checkbox input "true"
checkbox input "false"
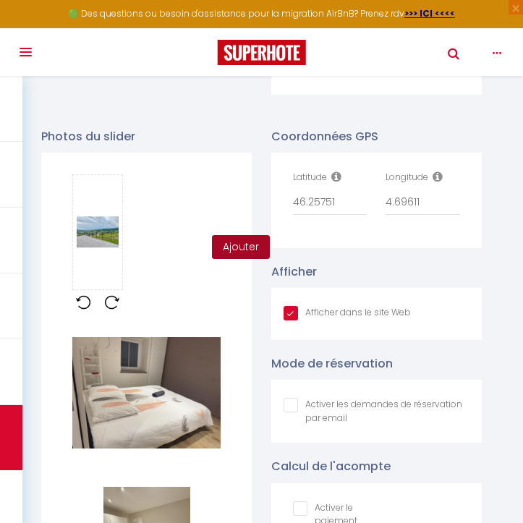
click at [237, 250] on button "Ajouter" at bounding box center [241, 247] width 58 height 25
checkbox input "true"
checkbox input "false"
checkbox input "true"
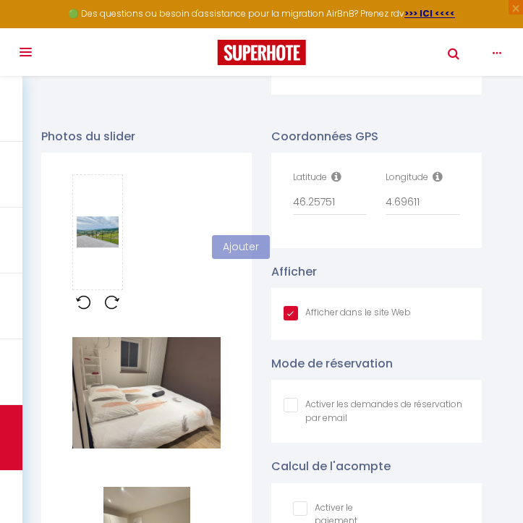
checkbox input "false"
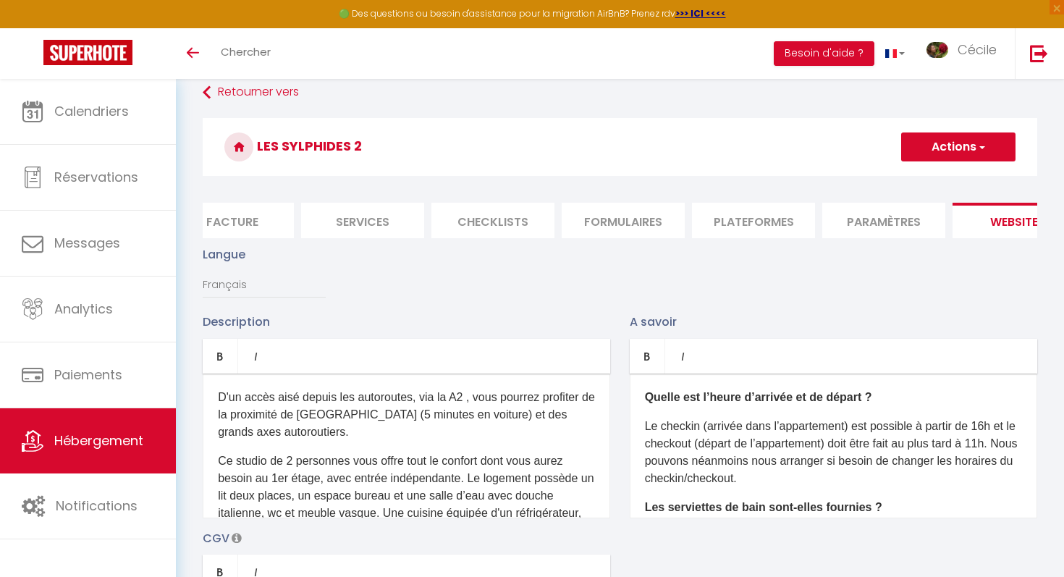
scroll to position [0, 0]
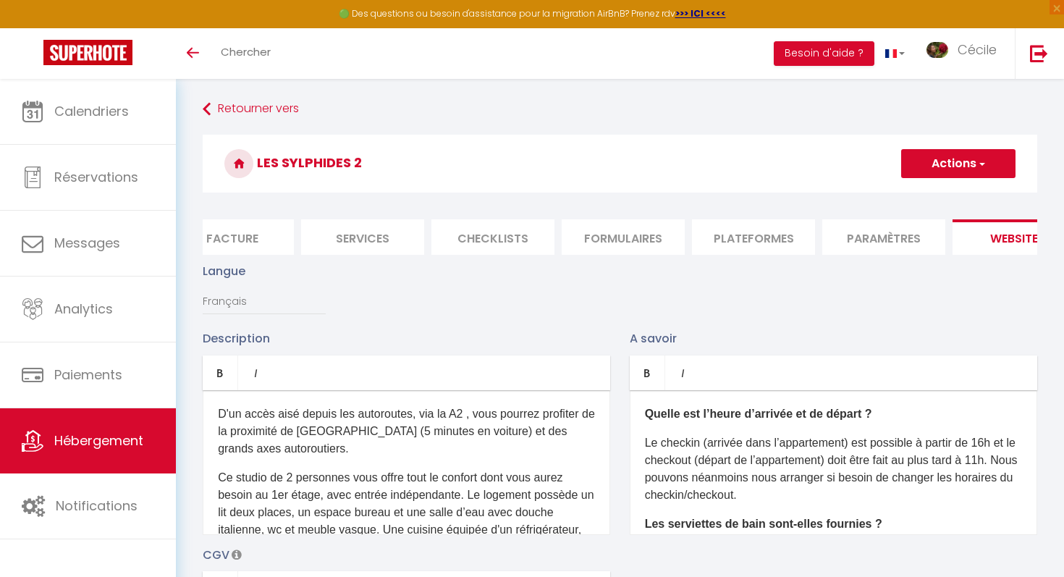
click at [522, 169] on button "Actions" at bounding box center [958, 163] width 114 height 29
click at [522, 184] on ul "Enregistrer" at bounding box center [957, 195] width 116 height 27
click at [522, 165] on button "Actions" at bounding box center [958, 163] width 114 height 29
click at [522, 199] on input "Enregistrer" at bounding box center [942, 195] width 54 height 14
checkbox input "true"
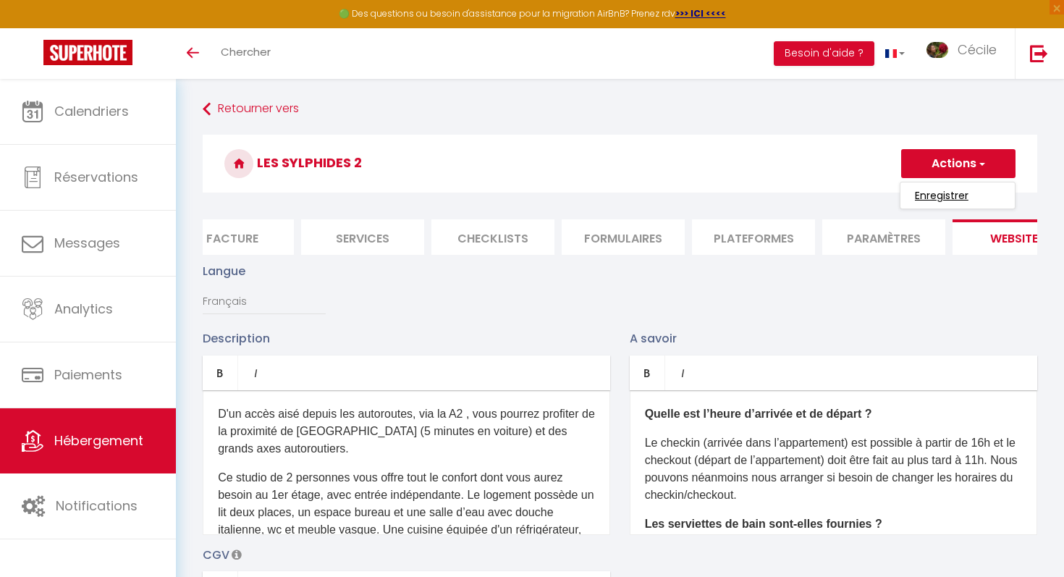
checkbox input "false"
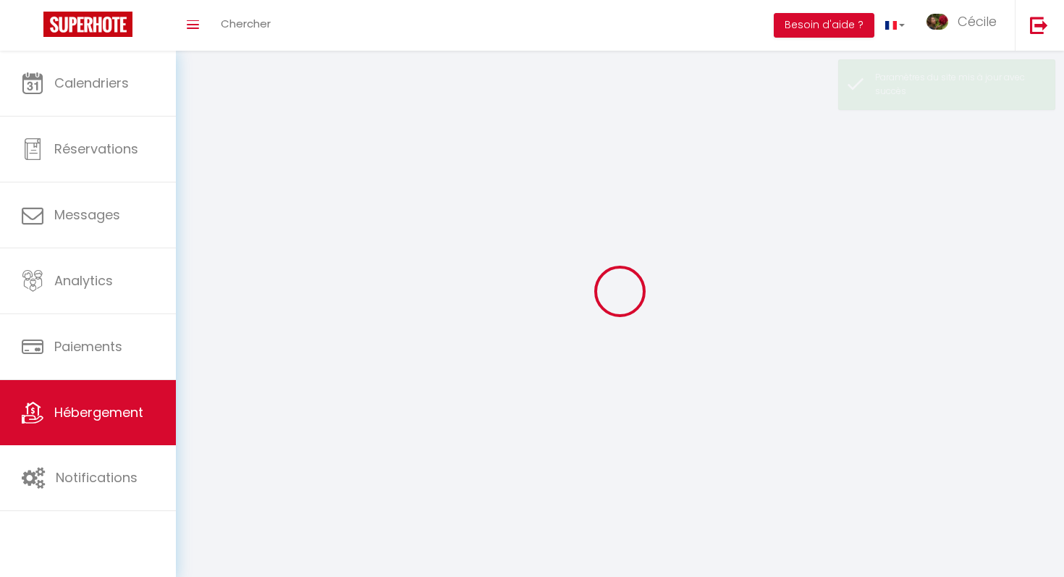
click at [522, 196] on div at bounding box center [619, 291] width 853 height 446
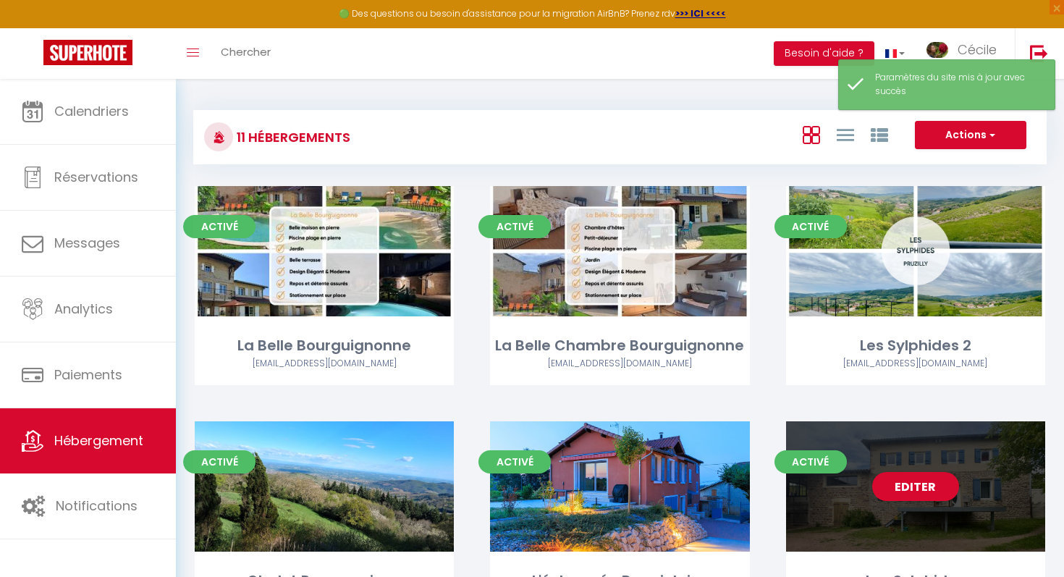
click at [522, 439] on div "Editer" at bounding box center [915, 486] width 259 height 130
select select "3"
select select "2"
select select "1"
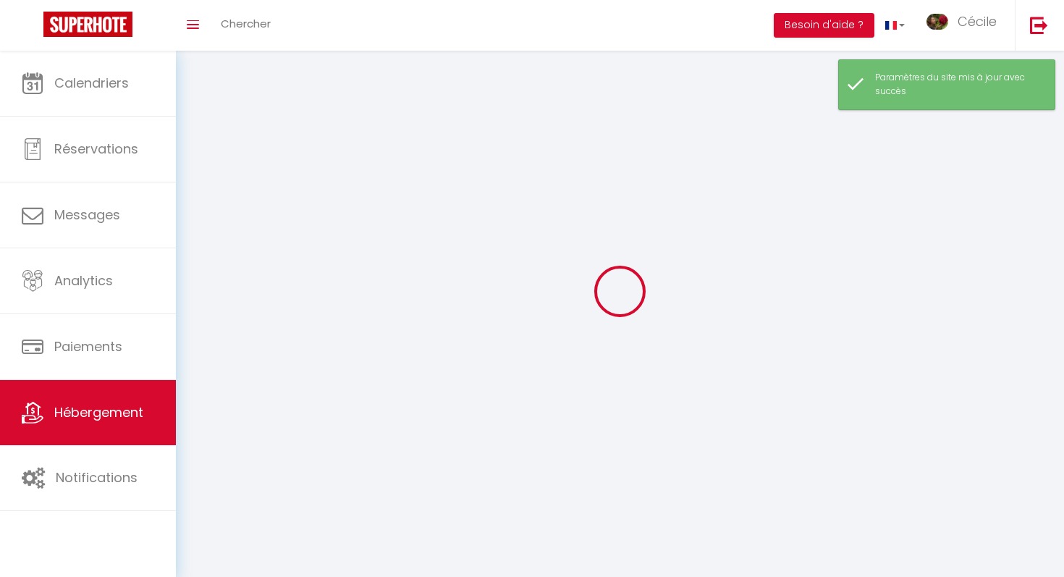
click at [522, 439] on div at bounding box center [619, 291] width 853 height 446
select select
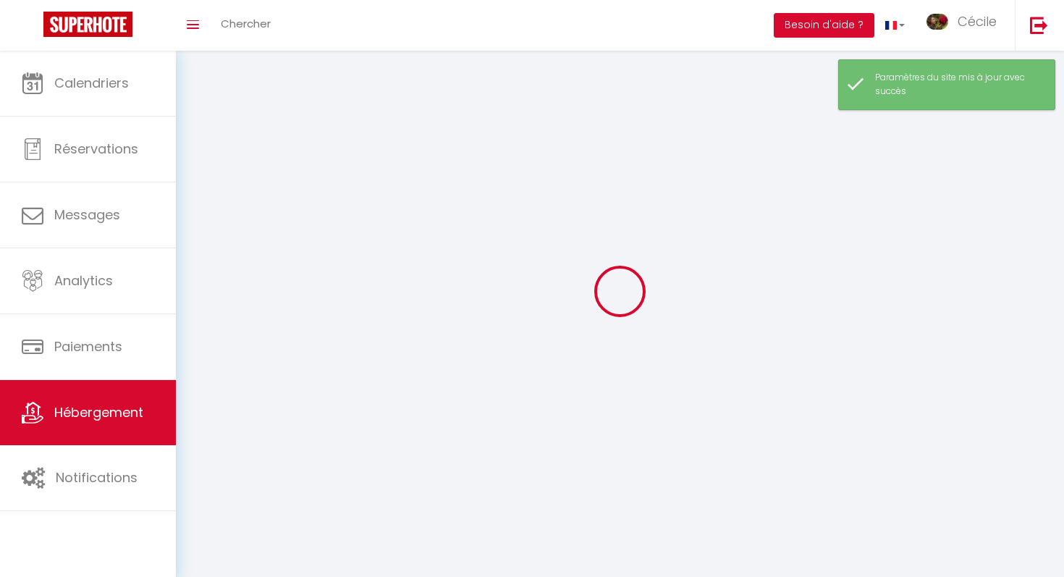
select select
checkbox input "false"
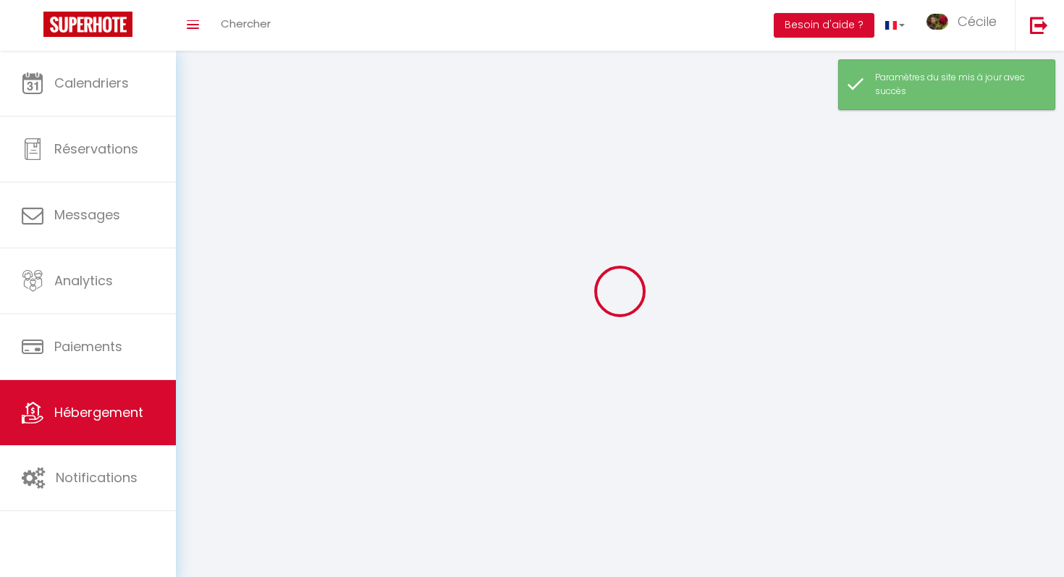
select select
select select "28"
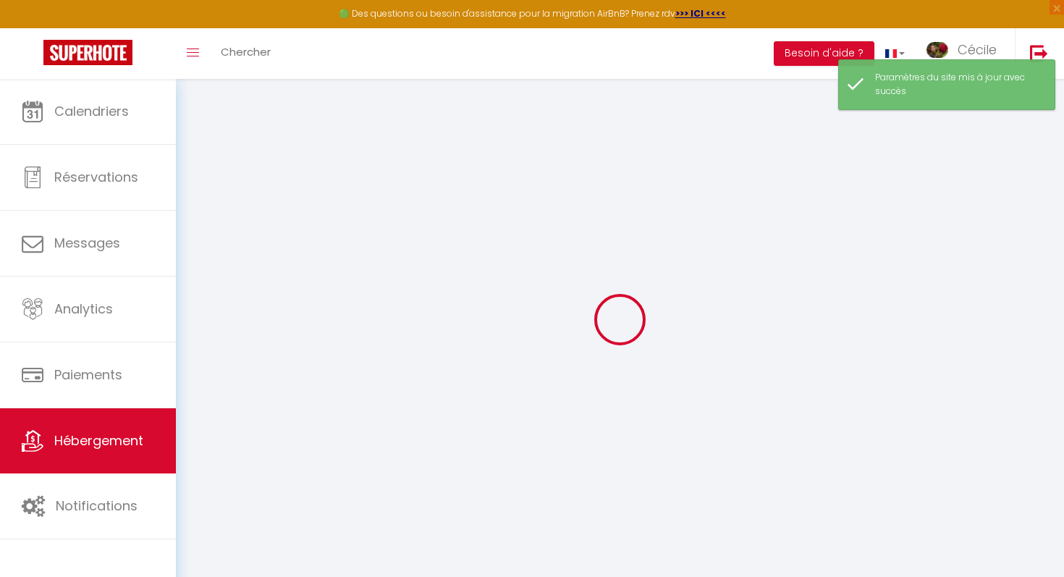
select select
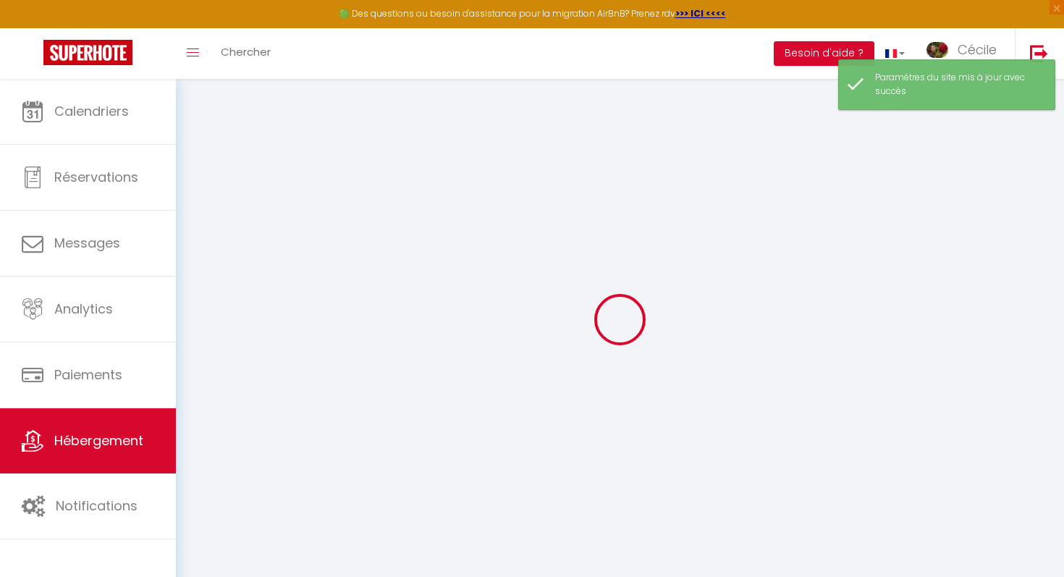
select select
checkbox input "false"
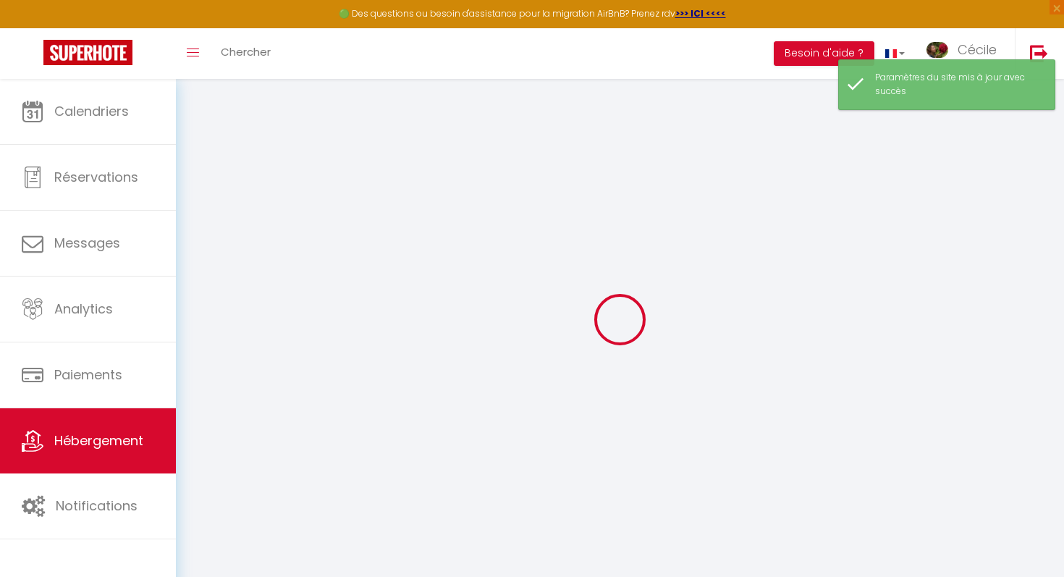
select select
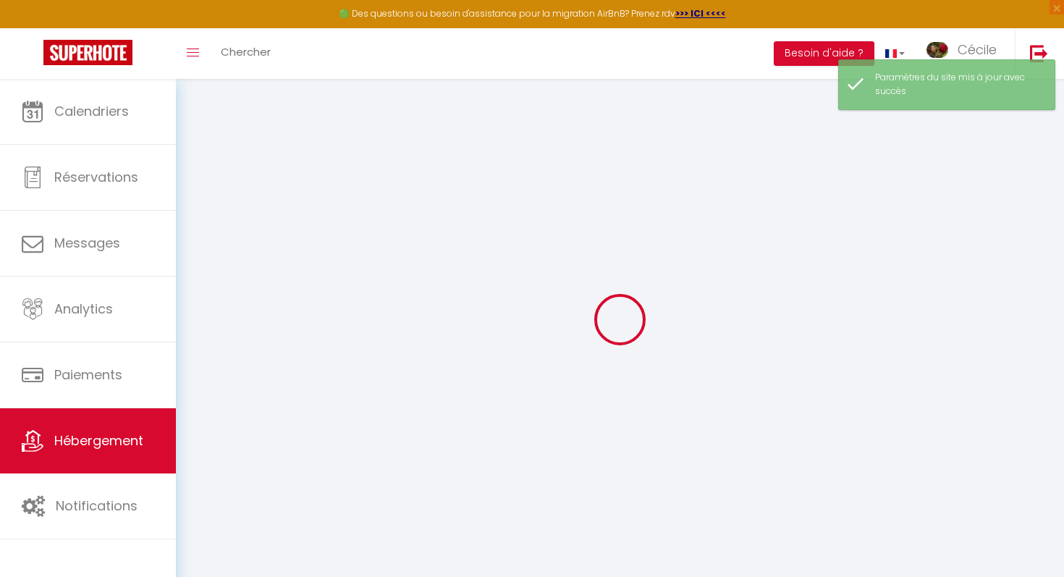
select select
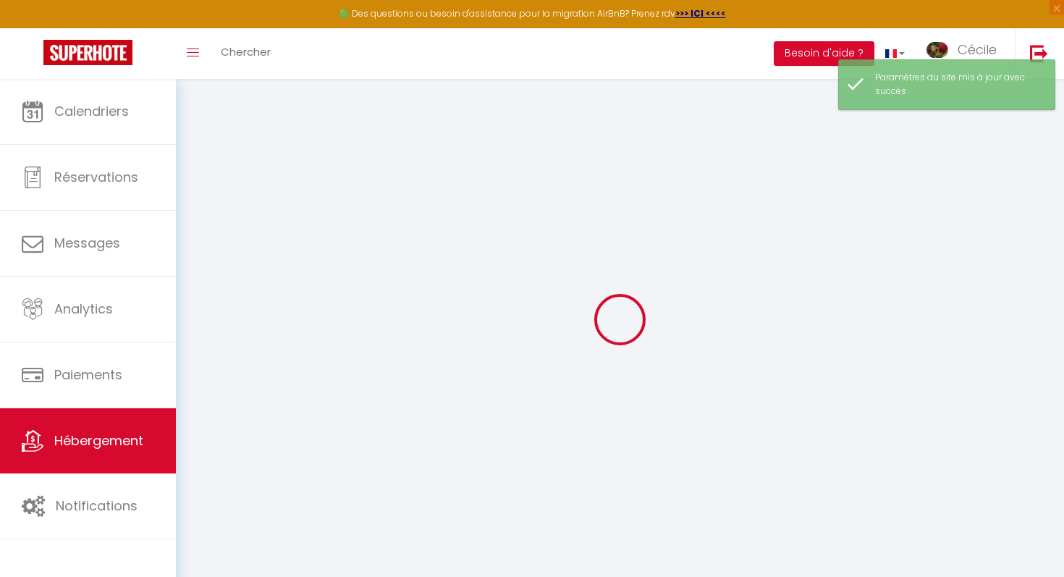
select select
checkbox input "false"
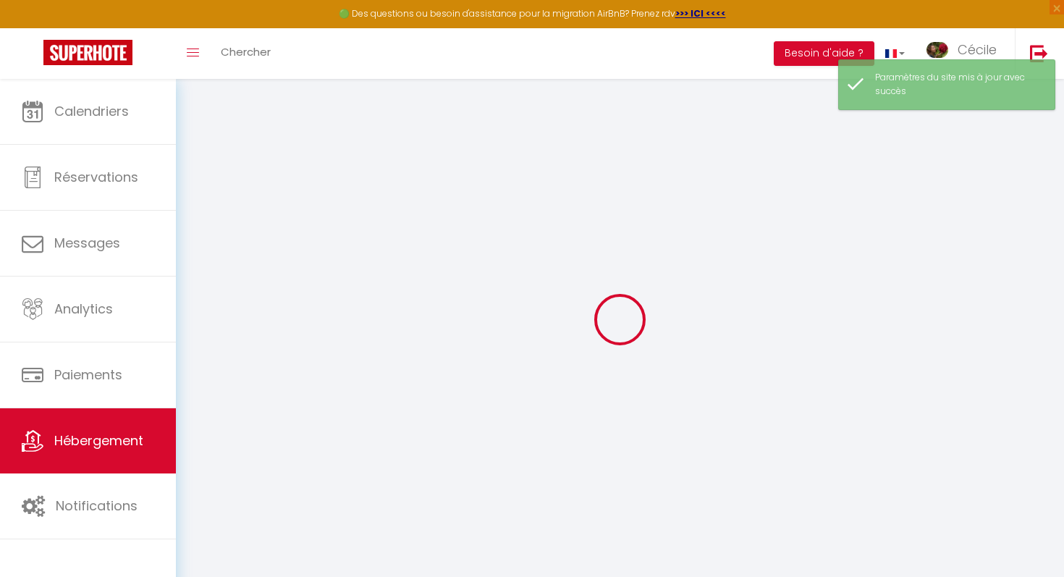
select select
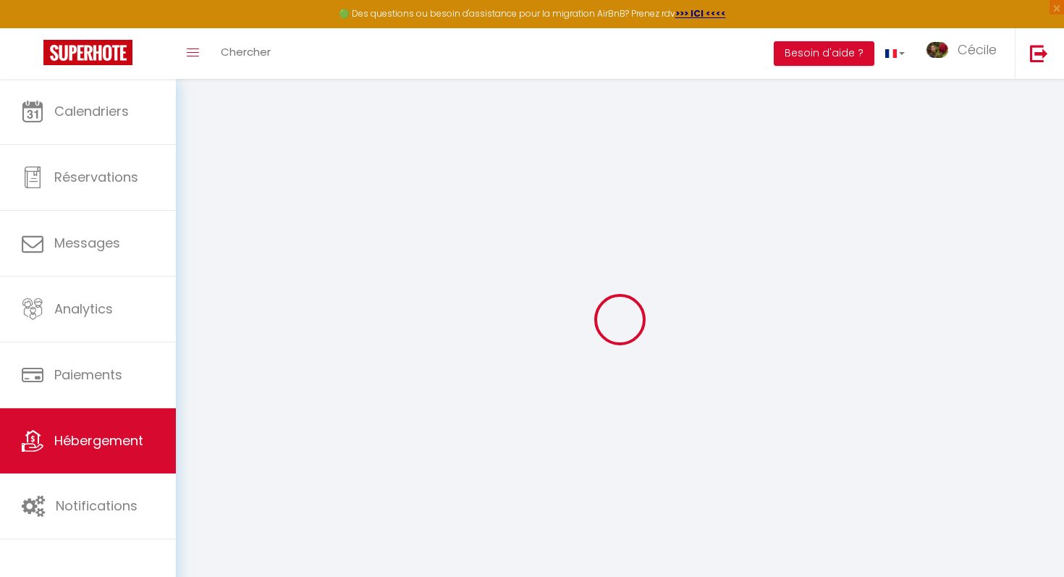
select select
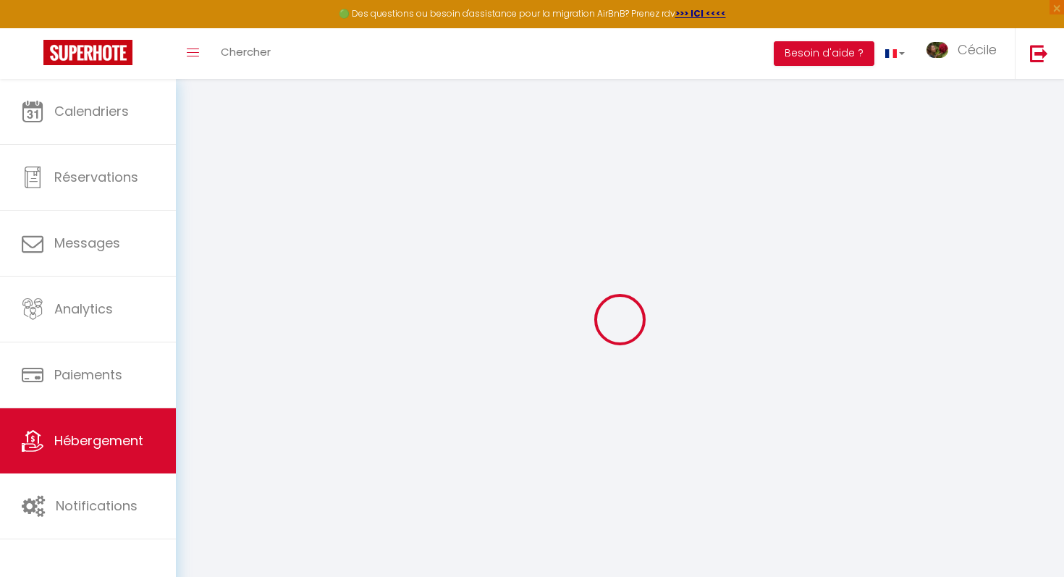
select select
checkbox input "false"
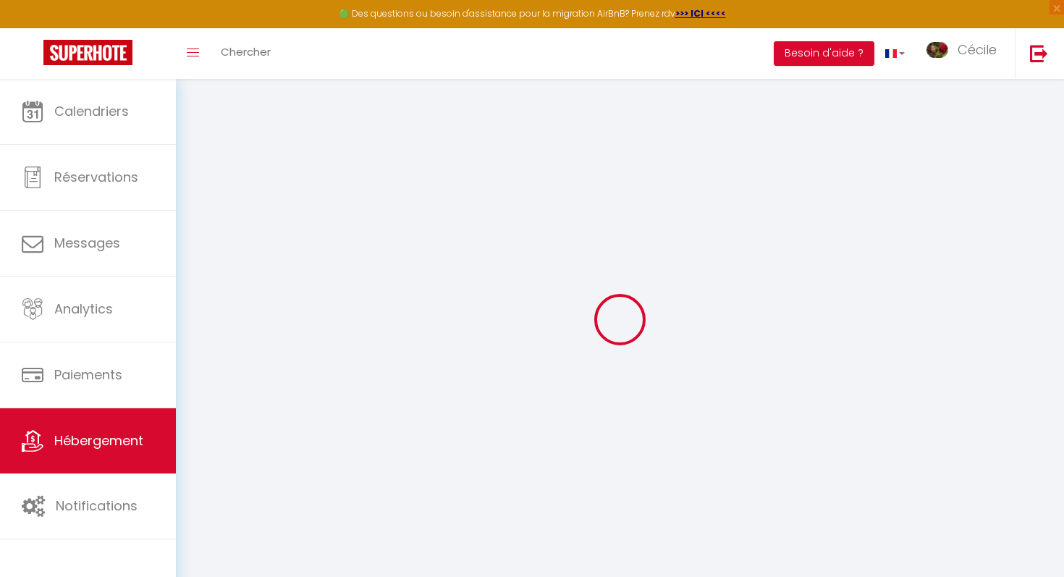
select select
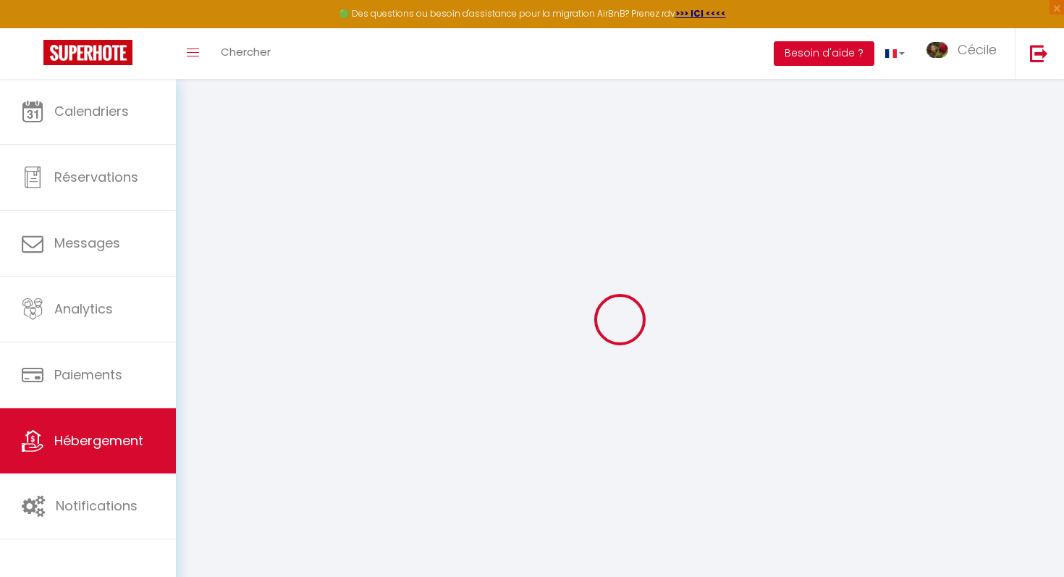
select select
checkbox input "false"
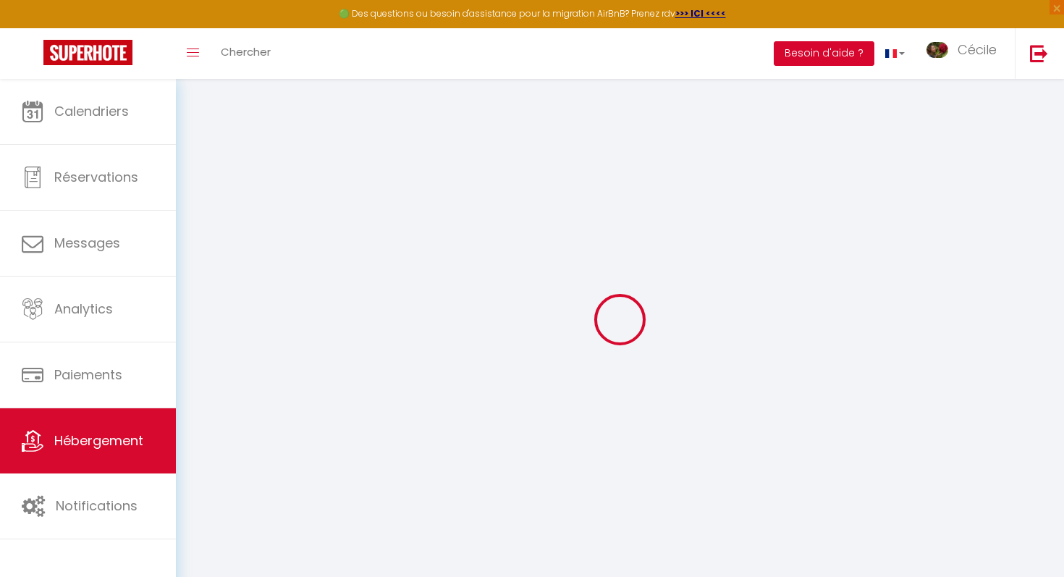
checkbox input "false"
select select
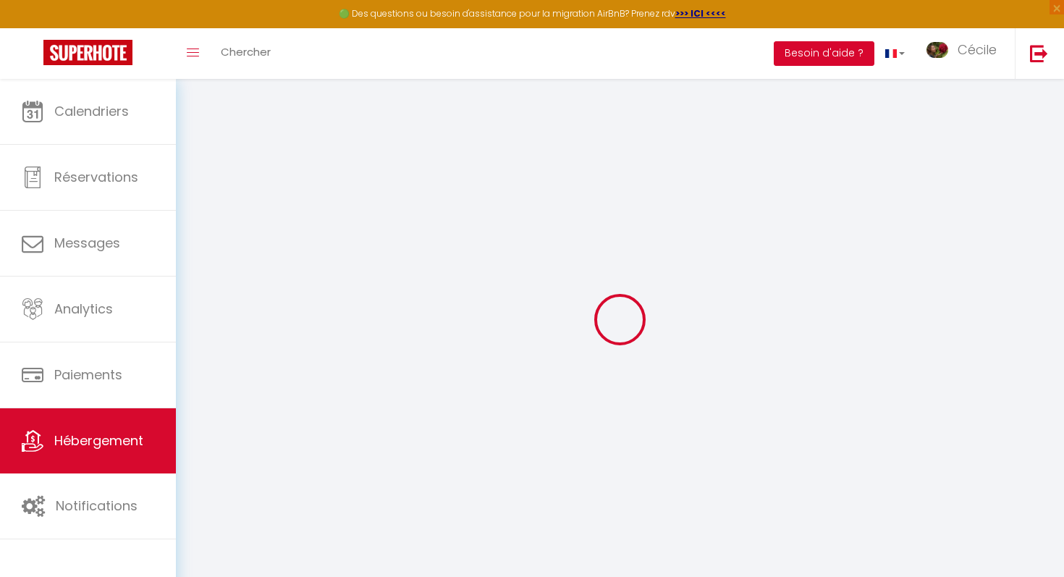
select select
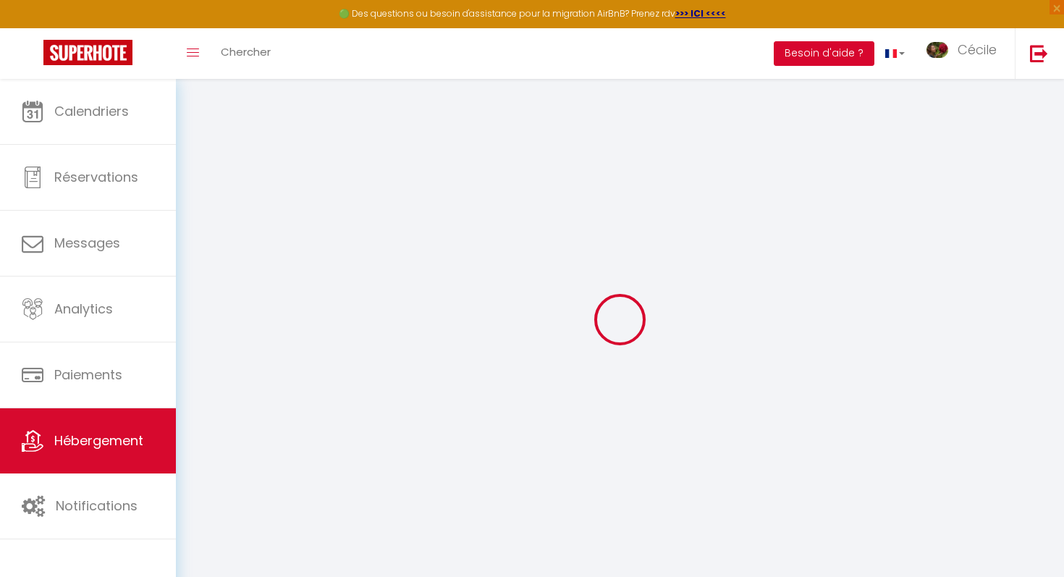
checkbox input "false"
select select
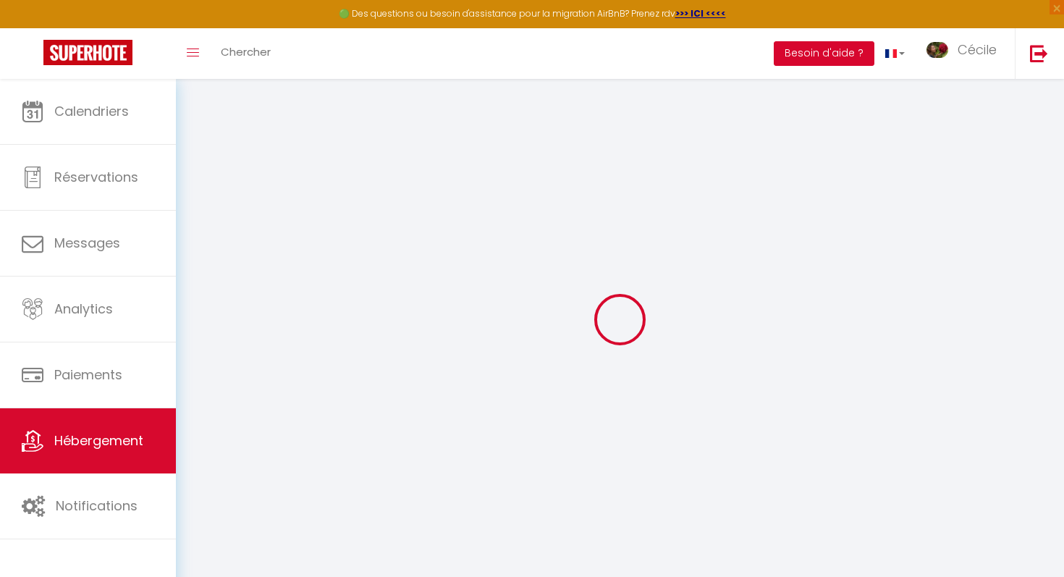
select select
type input "Les Sylphides"
type input "[PERSON_NAME]"
type input "Julliard"
type input "[STREET_ADDRESS]"
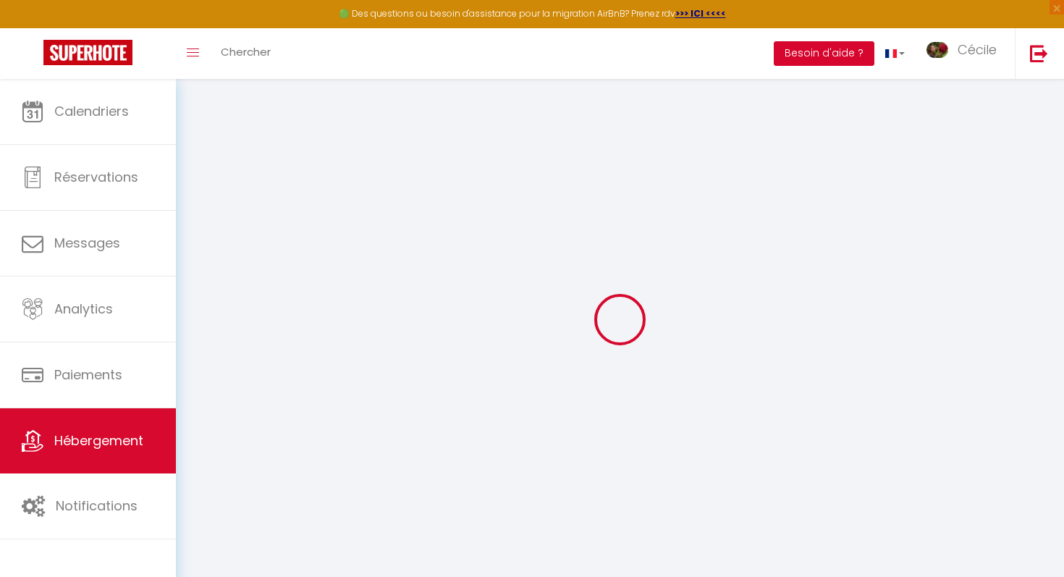
type input "71570"
type input "Pruzilly"
select select "houses"
select select "6"
select select "1"
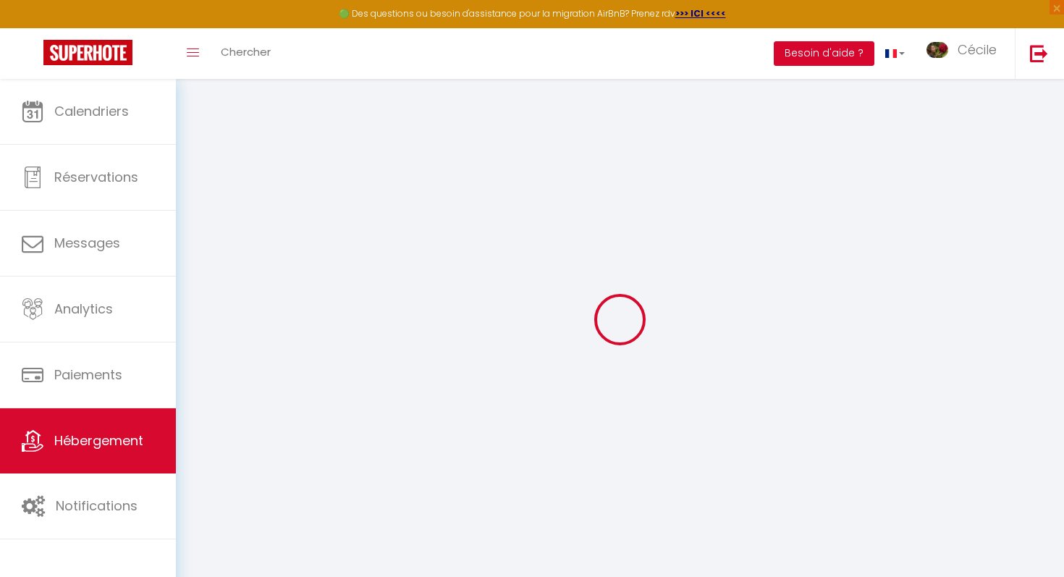
select select "3"
type input "180"
type input "110"
type input "1.30"
type input "500"
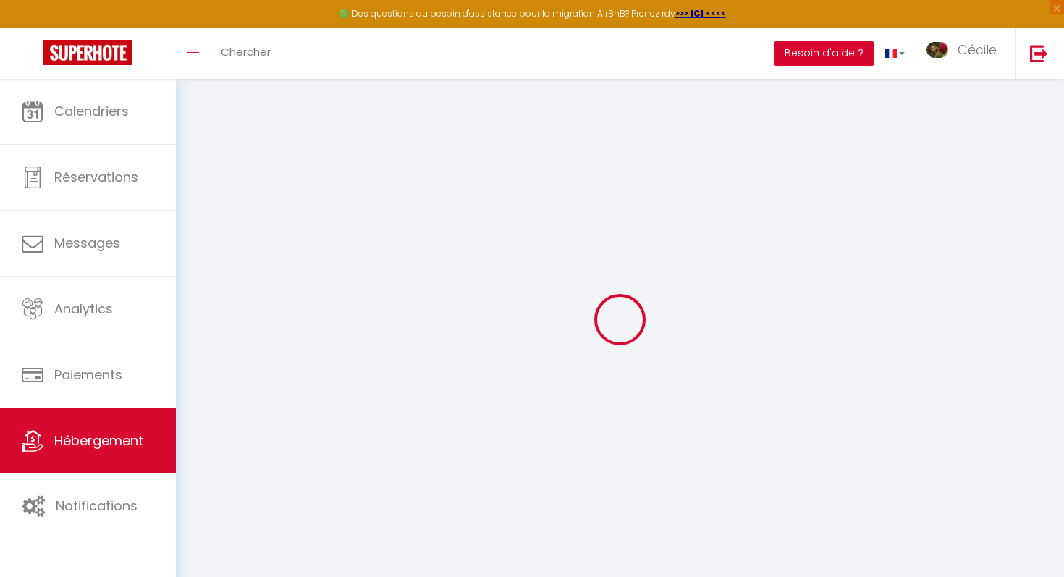
select select
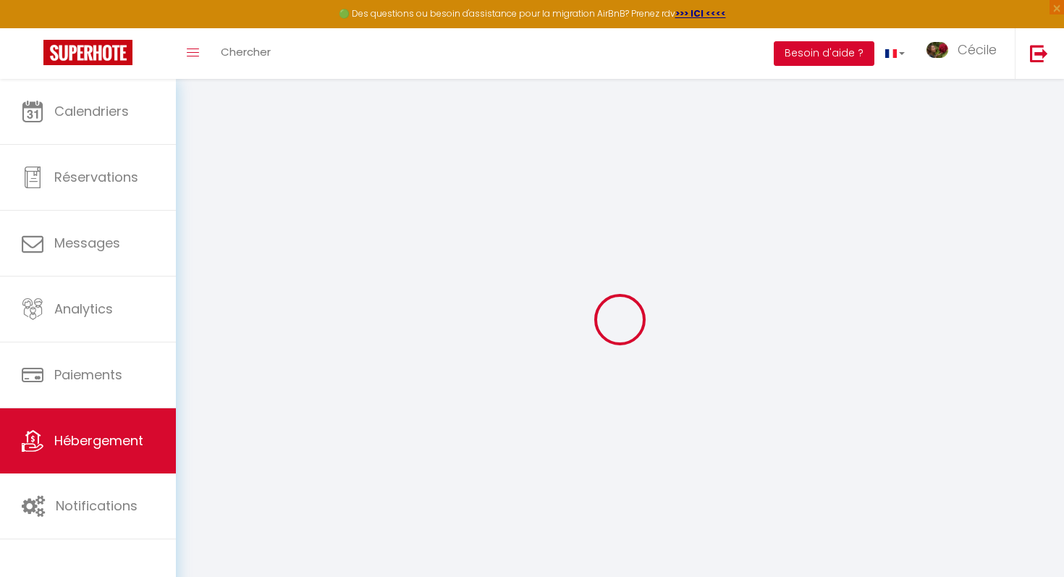
select select
type input "[STREET_ADDRESS]"
type input "71570"
type input "Pruzilly"
type input "[EMAIL_ADDRESS][DOMAIN_NAME]"
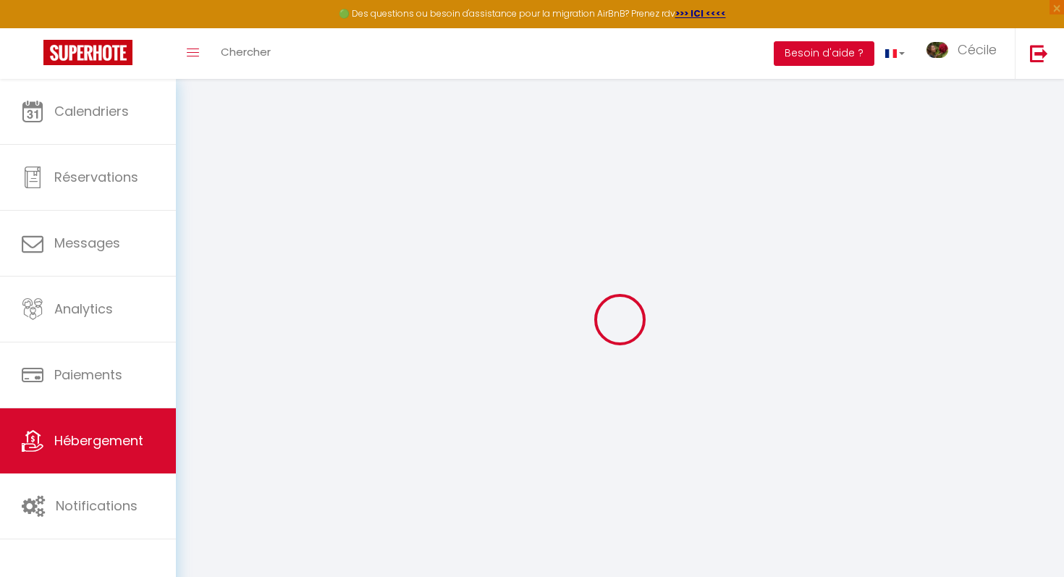
select select
checkbox input "false"
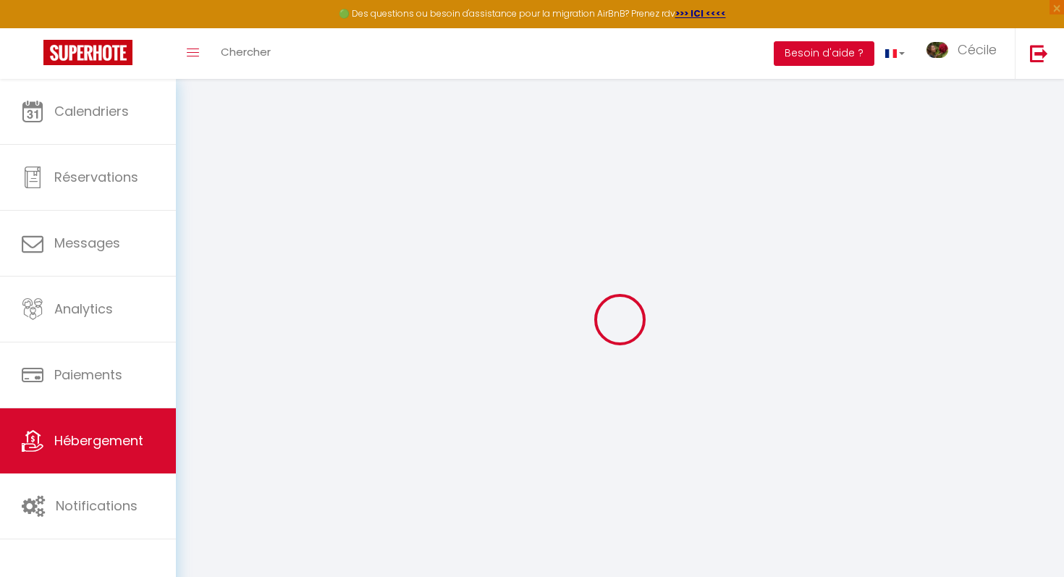
type input "110"
type input "0"
select select
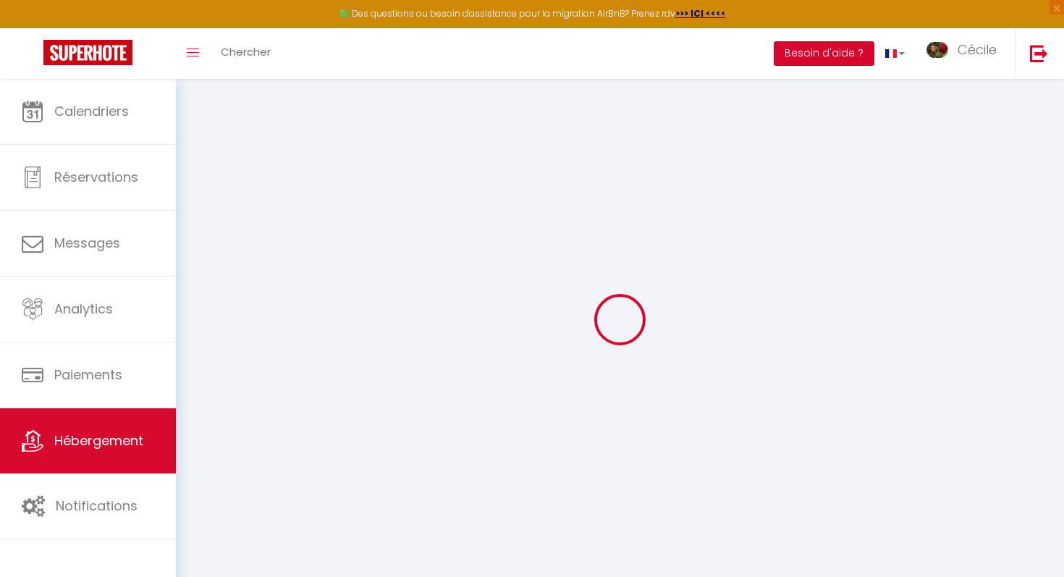
select select
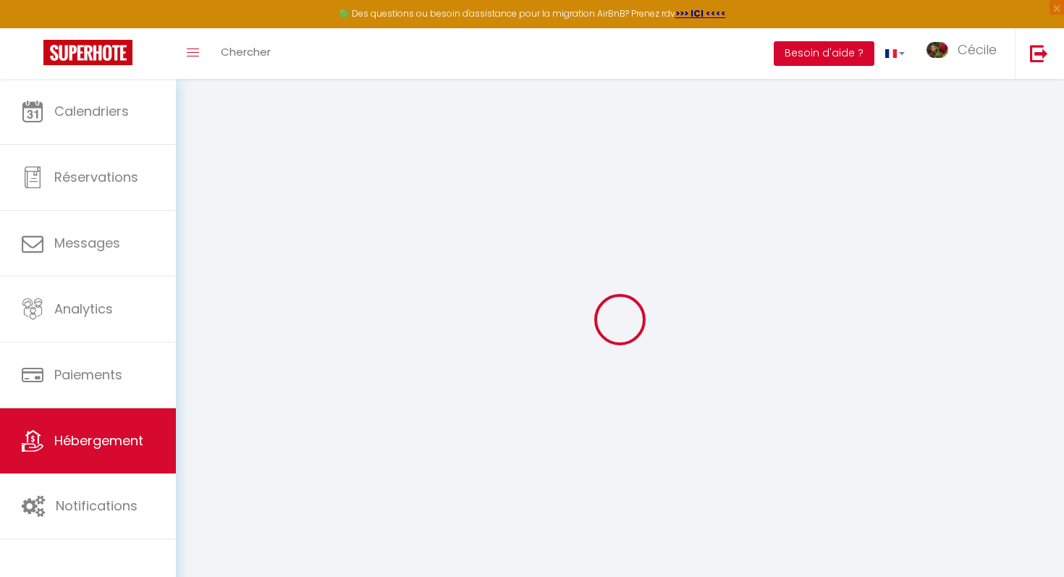
select select
checkbox input "false"
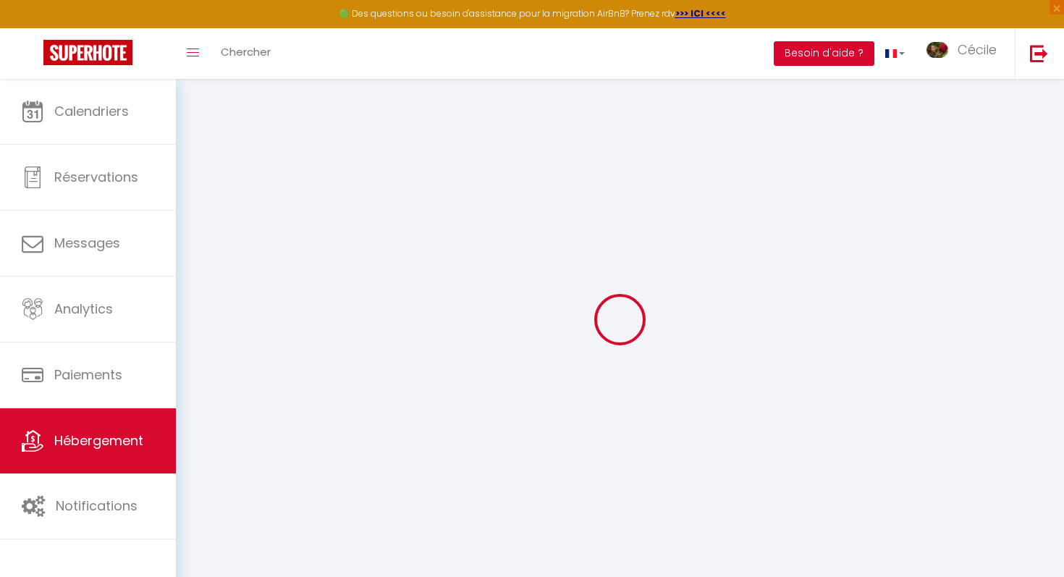
select select
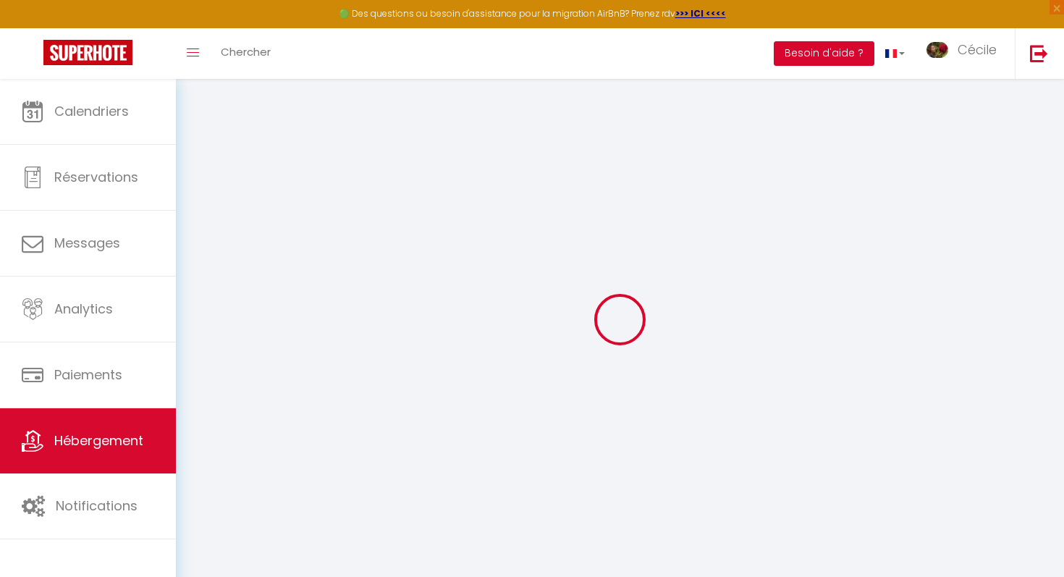
select select
checkbox input "false"
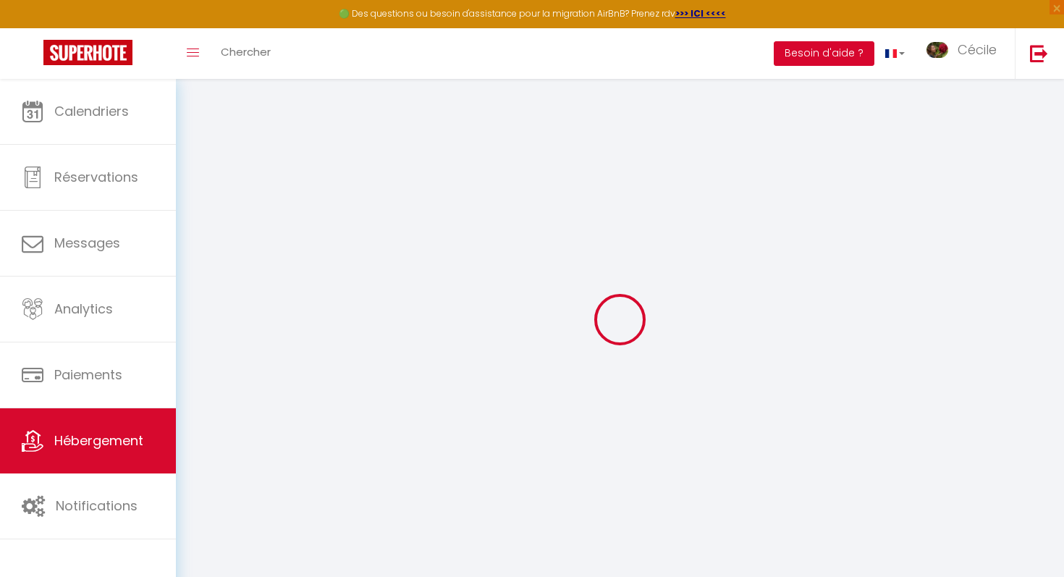
checkbox input "false"
select select
checkbox input "false"
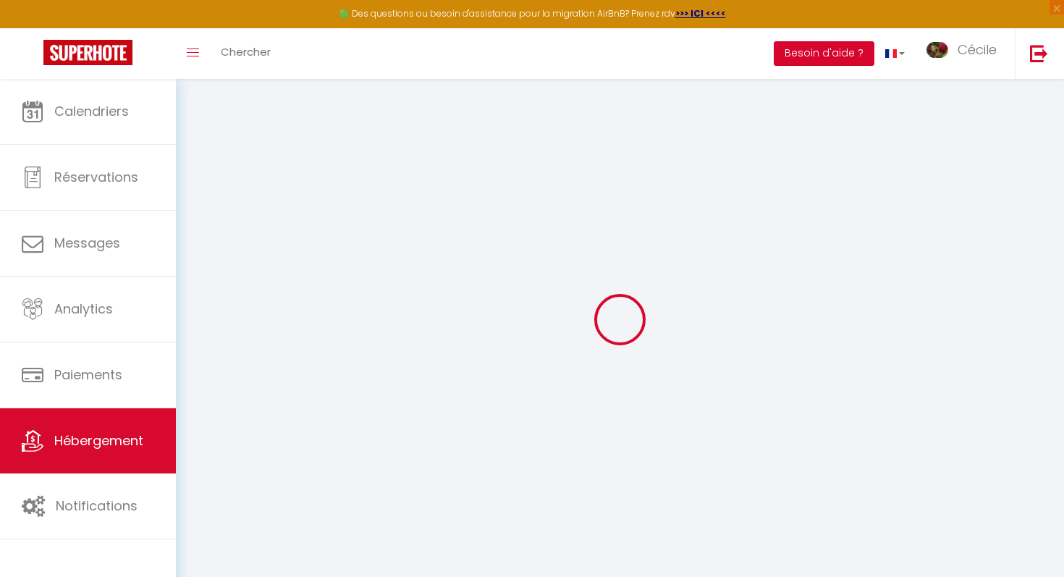
checkbox input "false"
select select "17:00"
select select "23:00"
select select "10:00"
select select "30"
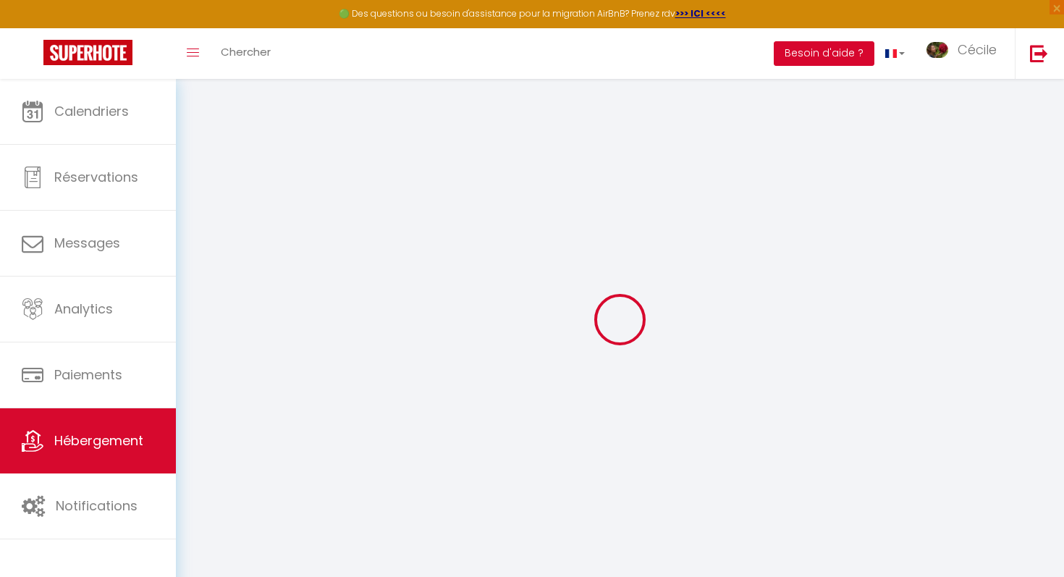
select select "120"
select select "12:00"
select select
checkbox input "false"
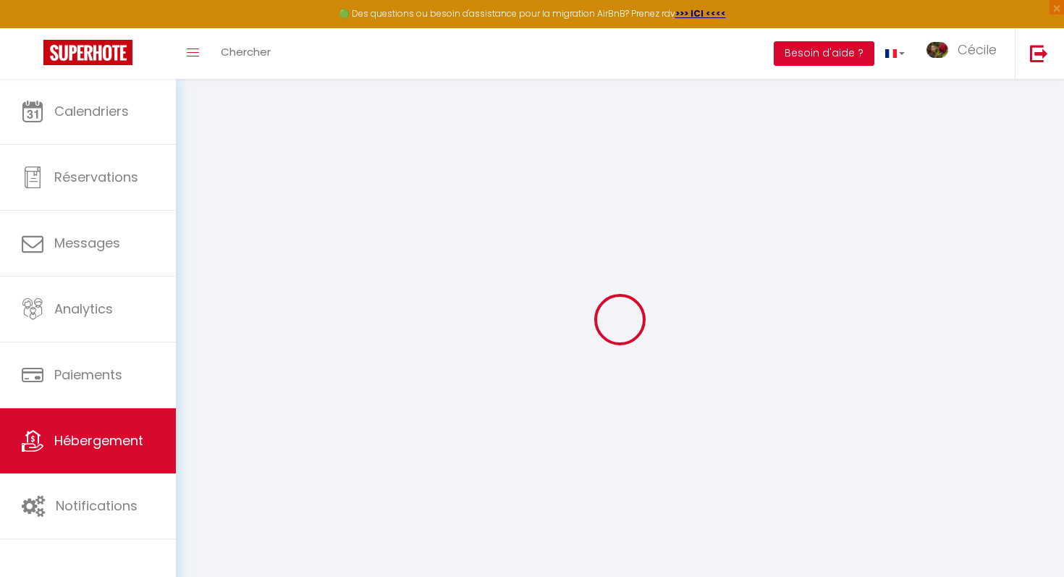
checkbox input "false"
select select
checkbox input "false"
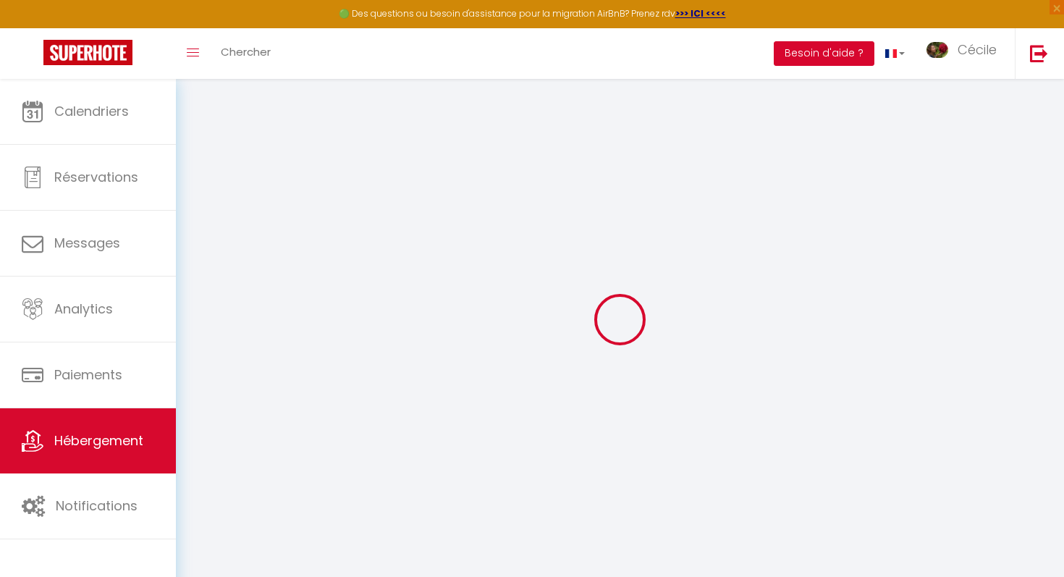
checkbox input "false"
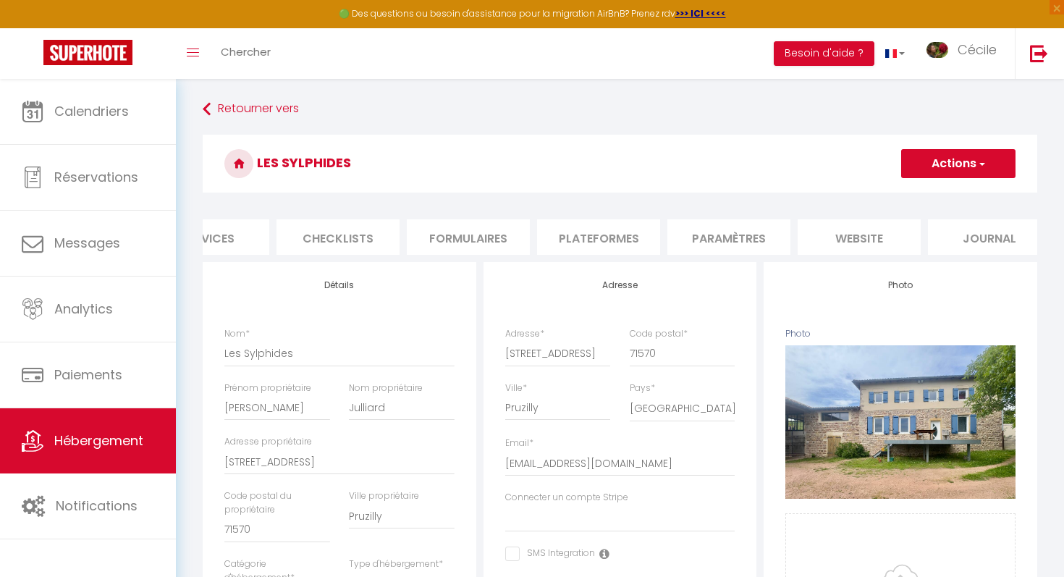
scroll to position [0, 468]
click at [522, 231] on li "website" at bounding box center [837, 236] width 123 height 35
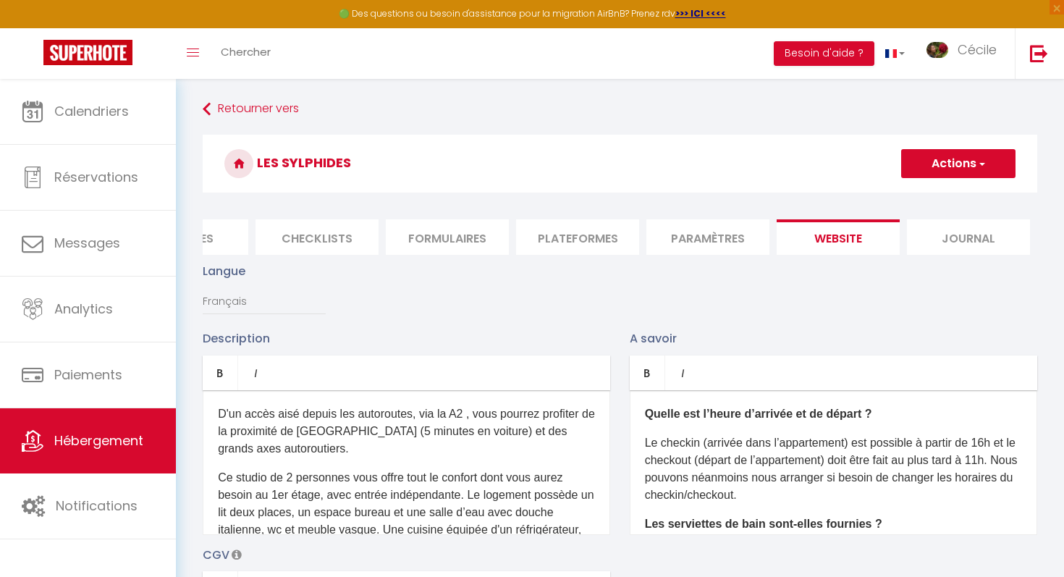
click at [242, 404] on div "D'un accès aisé depuis les autoroutes, via la A2 , vous pourrez profiter de la …" at bounding box center [406, 462] width 407 height 145
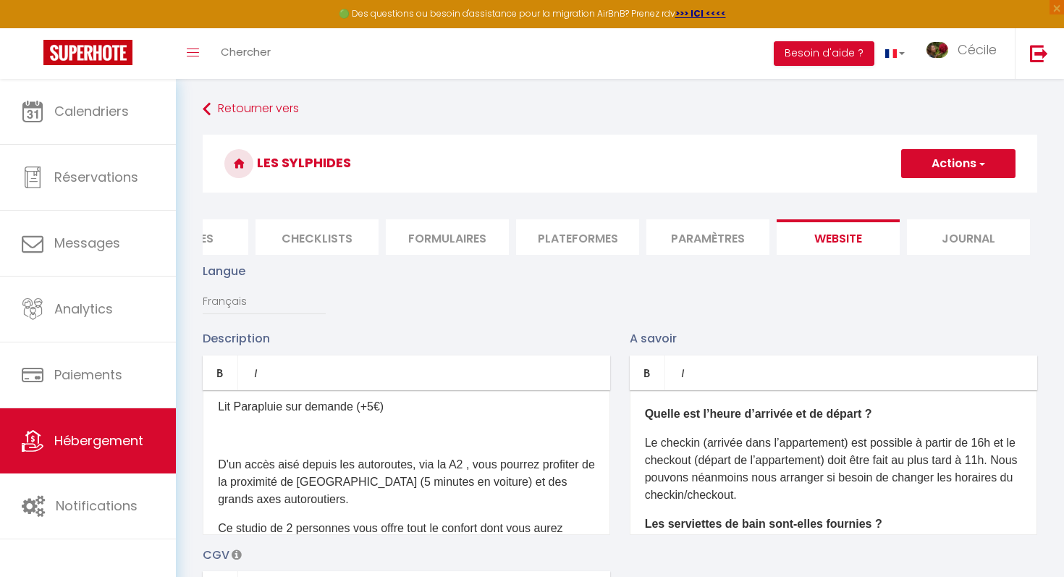
scroll to position [959, 0]
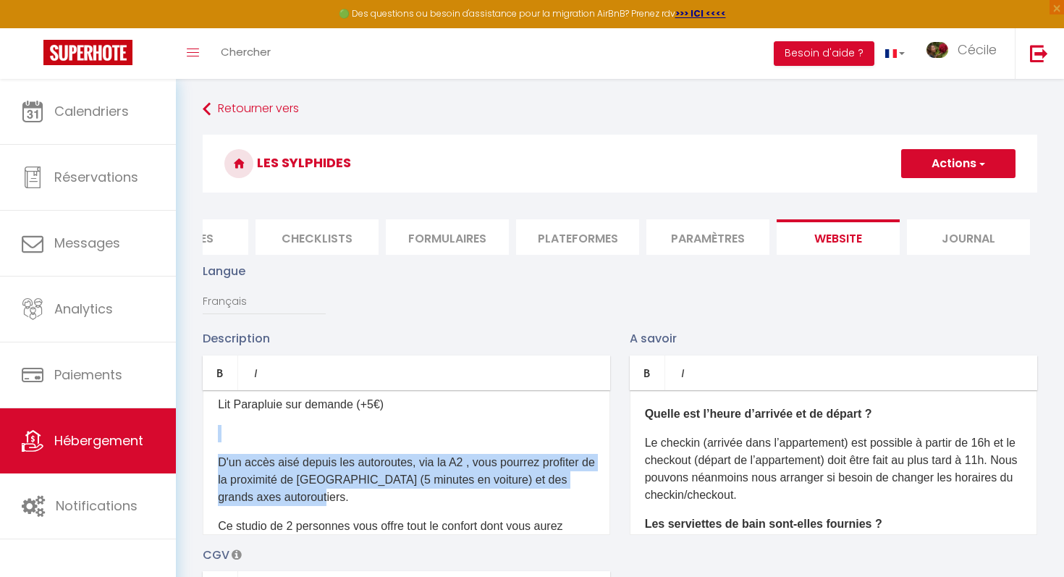
drag, startPoint x: 408, startPoint y: 484, endPoint x: 225, endPoint y: 415, distance: 195.6
click at [224, 415] on div "Bienvenue à Pruzilly, dans un véritable cocon niché au cœur des vignes du Beauj…" at bounding box center [406, 462] width 407 height 145
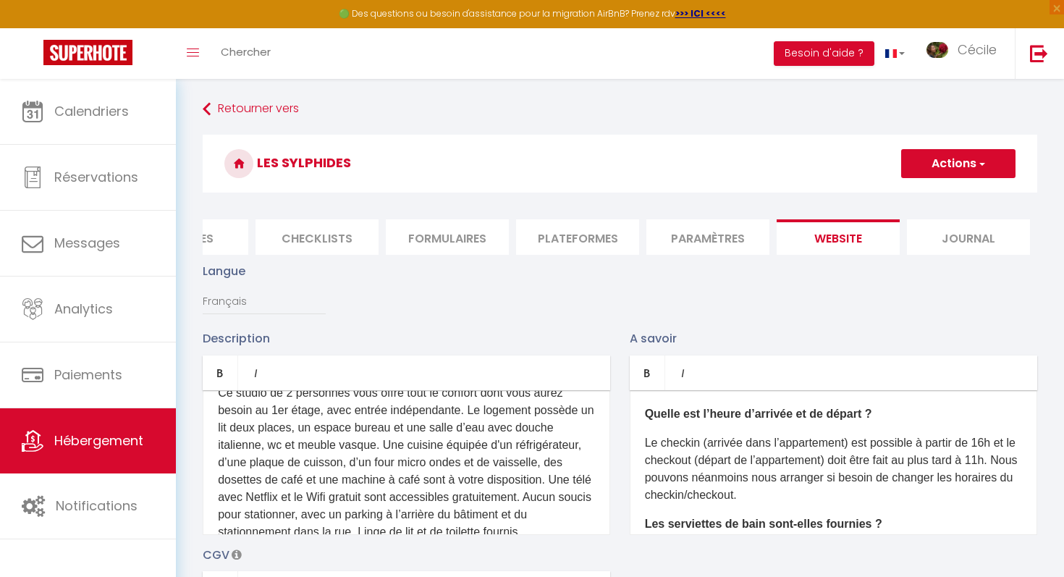
scroll to position [1015, 0]
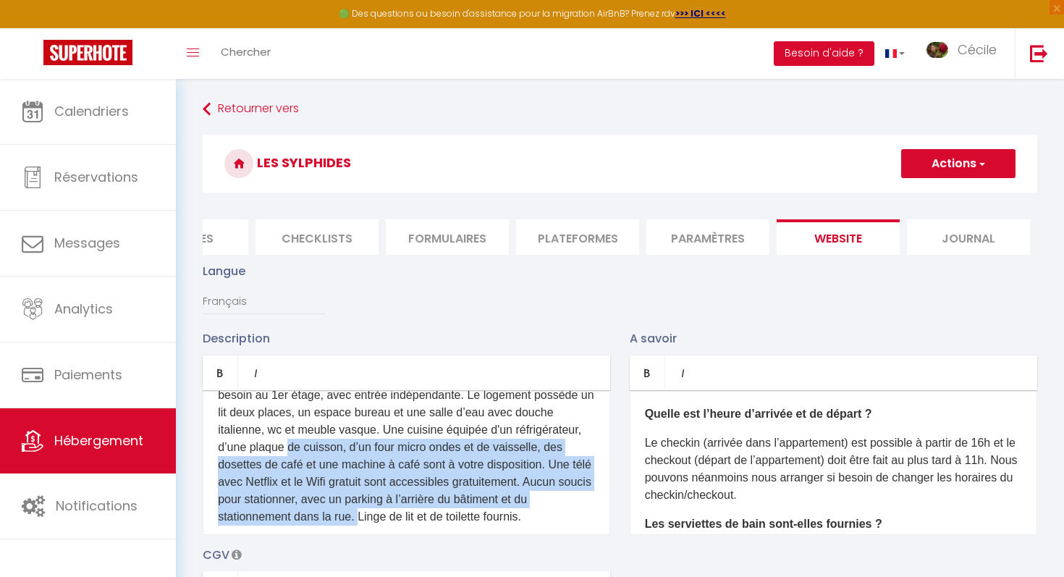
drag, startPoint x: 362, startPoint y: 504, endPoint x: 289, endPoint y: 423, distance: 109.7
click at [289, 423] on p "Ce studio de 2 personnes vous offre tout le confort dont vous aurez besoin au 1…" at bounding box center [406, 447] width 377 height 156
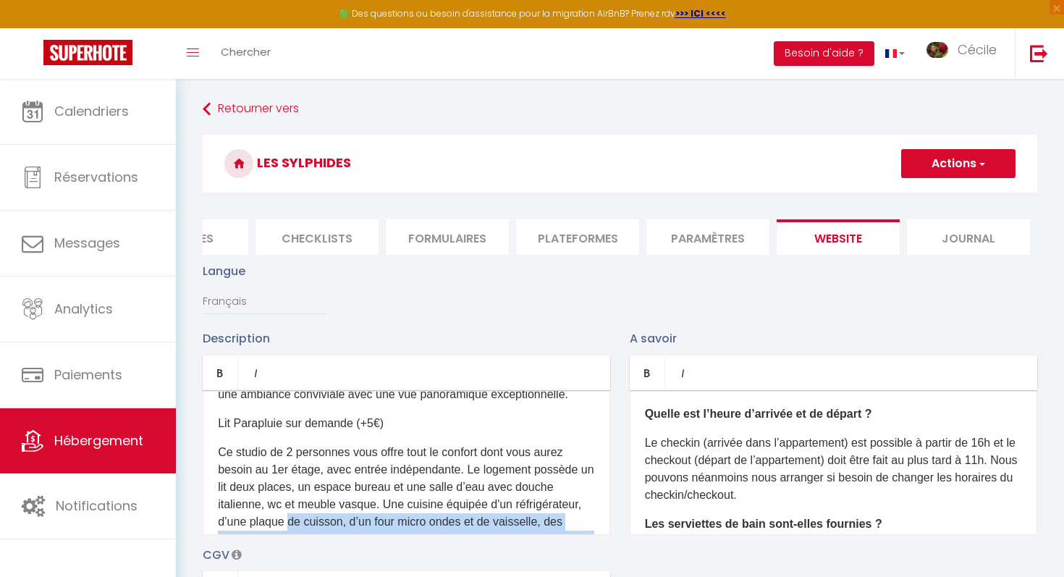
scroll to position [939, 0]
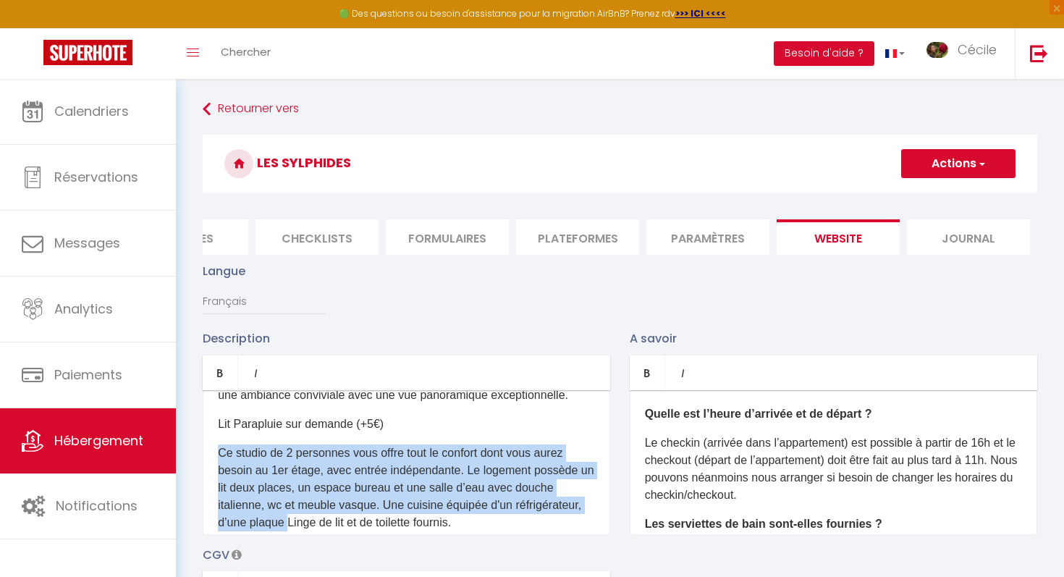
drag, startPoint x: 292, startPoint y: 508, endPoint x: 216, endPoint y: 433, distance: 106.4
click at [216, 433] on div "Bienvenue à Pruzilly, dans un véritable cocon niché au cœur des vignes du Beauj…" at bounding box center [406, 462] width 407 height 145
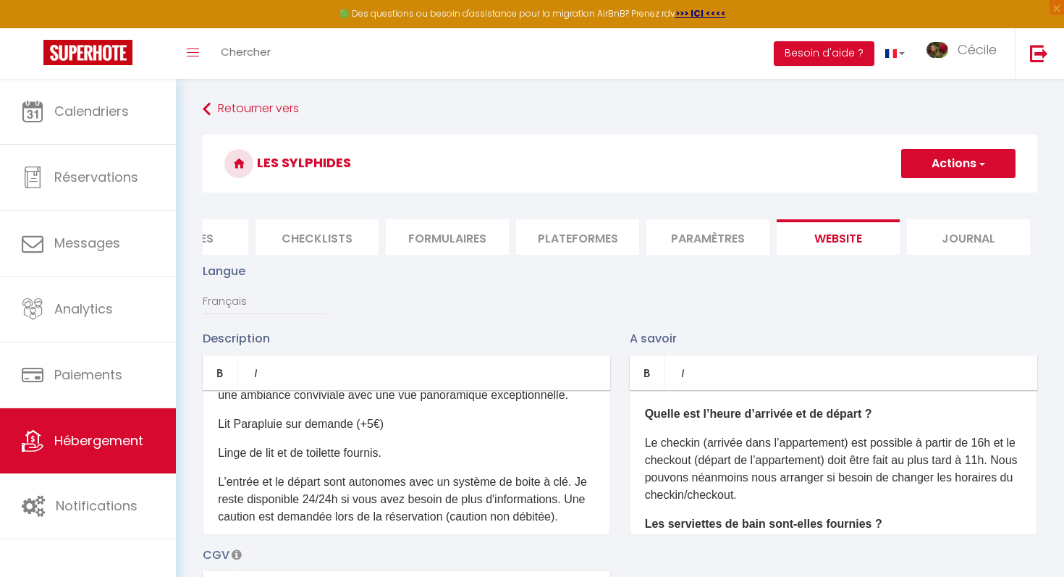
click at [404, 444] on p "Linge de lit et de toilette fournis." at bounding box center [406, 452] width 377 height 17
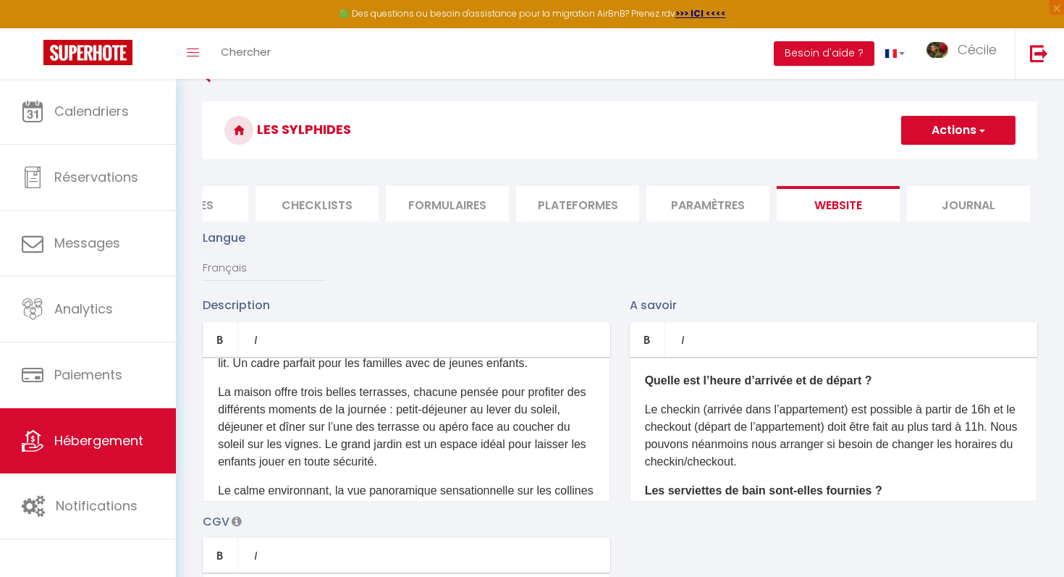
scroll to position [0, 0]
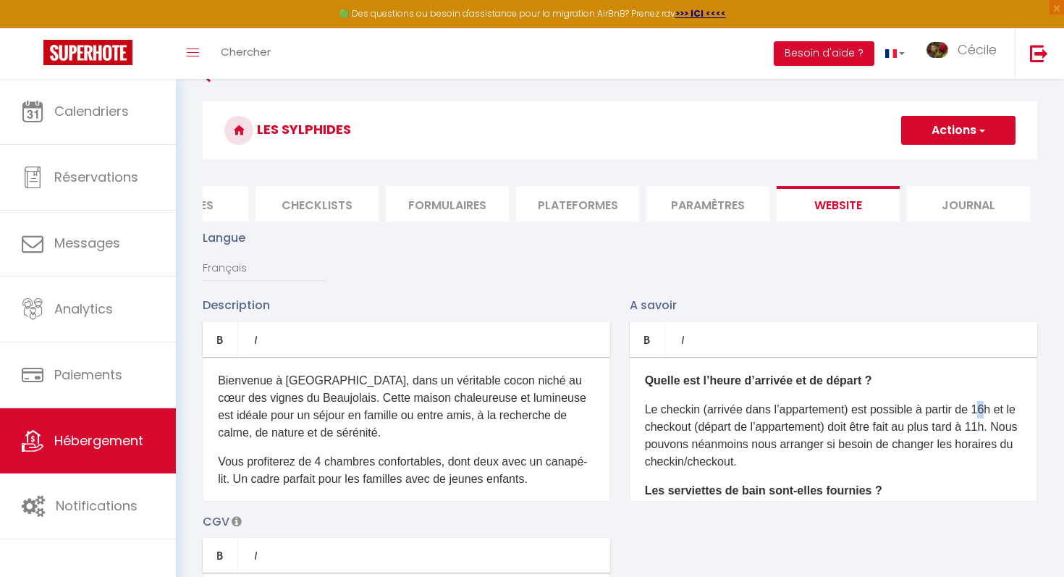
click at [522, 407] on p "Le checkin (arrivée dans l’appartement) est possible à partir de 16h et le chec…" at bounding box center [833, 435] width 377 height 69
click at [522, 426] on p "Le checkin (arrivée dans l’appartement) est possible à partir de 17h et le chec…" at bounding box center [833, 435] width 377 height 69
drag, startPoint x: 847, startPoint y: 408, endPoint x: 777, endPoint y: 402, distance: 70.5
click at [522, 402] on p "Le checkin (arrivée dans l’appartement) est possible à partir de 17h et le chec…" at bounding box center [833, 435] width 377 height 69
drag, startPoint x: 831, startPoint y: 428, endPoint x: 758, endPoint y: 422, distance: 72.6
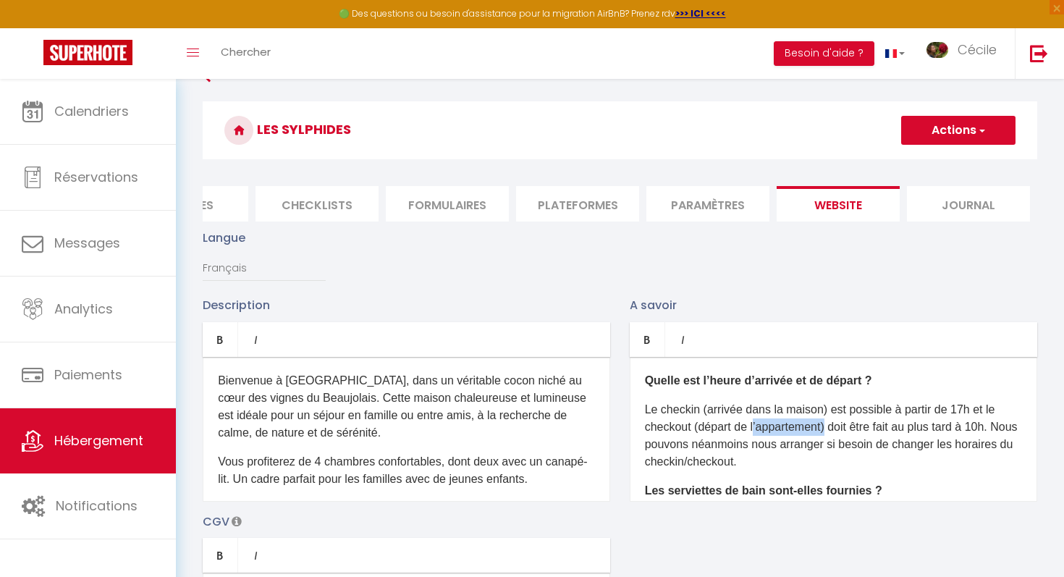
click at [522, 422] on p "Le checkin (arrivée dans la maison) est possible à partir de 17h et le checkout…" at bounding box center [833, 435] width 377 height 69
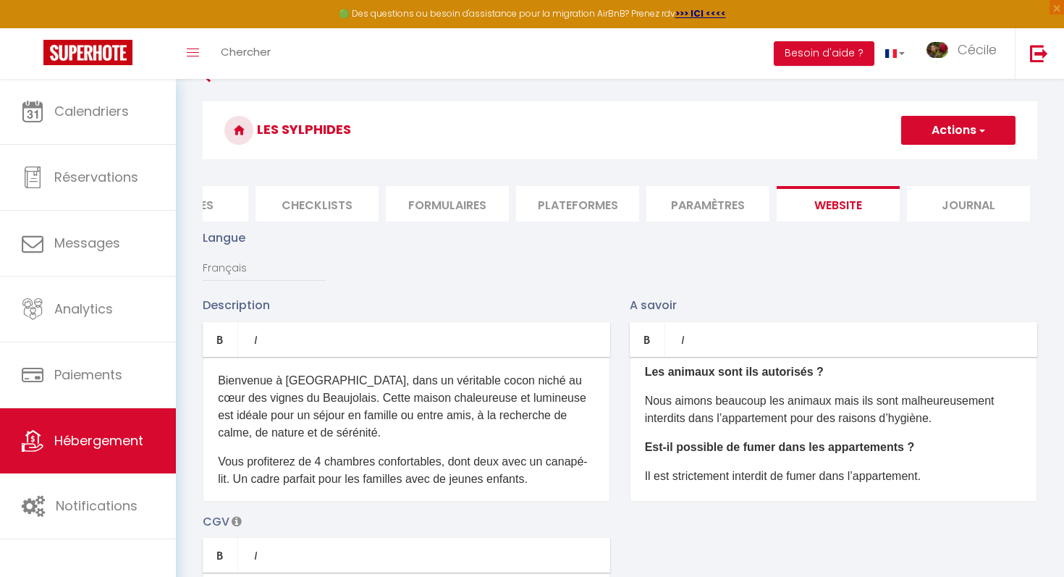
scroll to position [179, 0]
drag, startPoint x: 795, startPoint y: 418, endPoint x: 722, endPoint y: 410, distance: 73.5
click at [522, 410] on p "Nous aimons beaucoup les animaux mais ils sont malheureusement interdits dans l…" at bounding box center [833, 407] width 377 height 35
drag, startPoint x: 933, startPoint y: 478, endPoint x: 863, endPoint y: 468, distance: 70.8
click at [522, 468] on p "Il est strictement interdit de fumer dans l’appartement." at bounding box center [833, 473] width 377 height 17
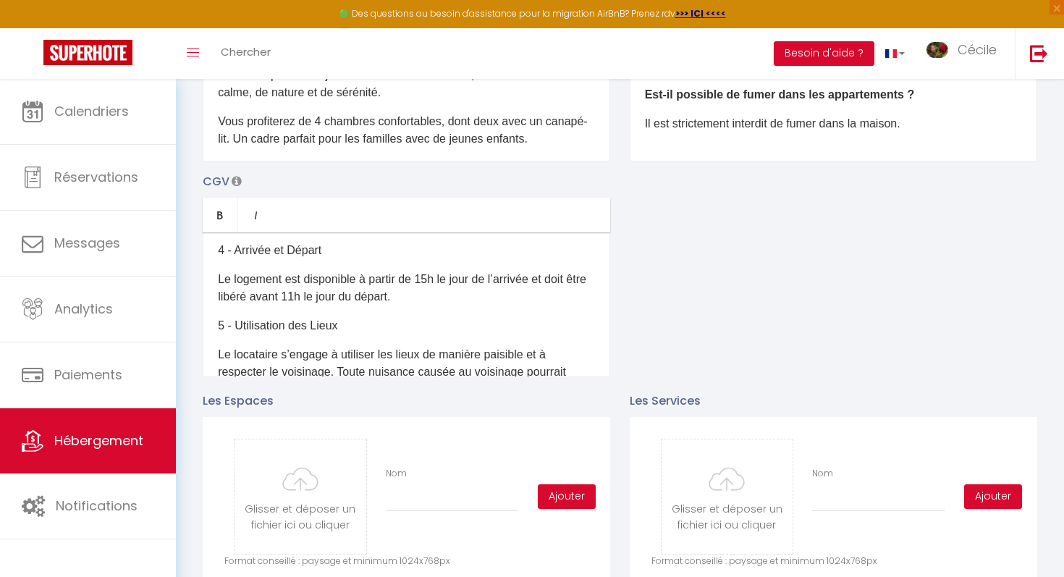
scroll to position [230, 0]
click at [427, 276] on p "Le logement est disponible à partir de 15h le jour de l’arrivée et doit être li…" at bounding box center [406, 289] width 377 height 35
click at [320, 297] on p "Le logement est disponible à partir de 17h le jour de l’arrivée et doit être li…" at bounding box center [406, 289] width 377 height 35
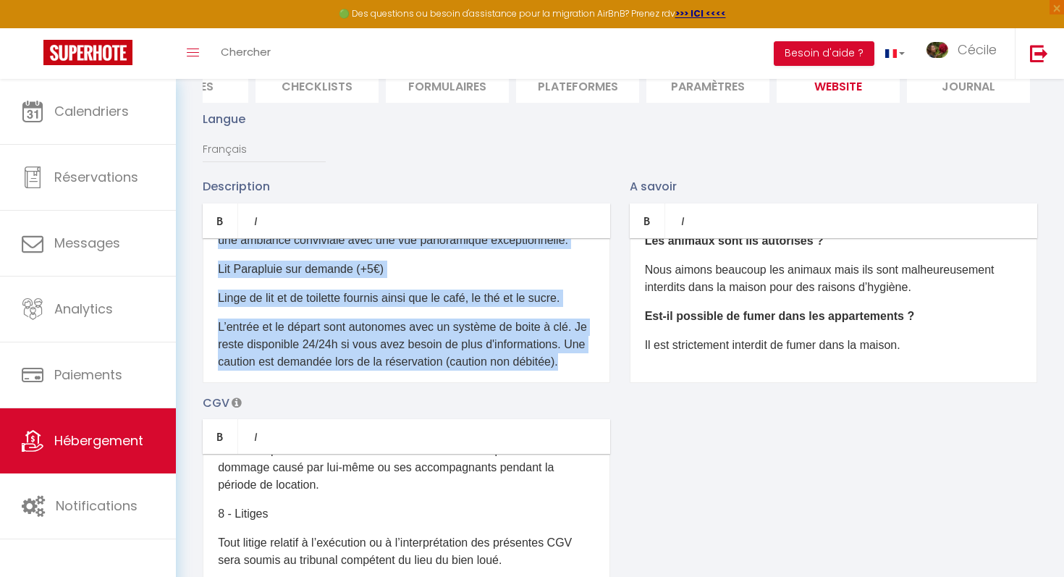
scroll to position [198, 0]
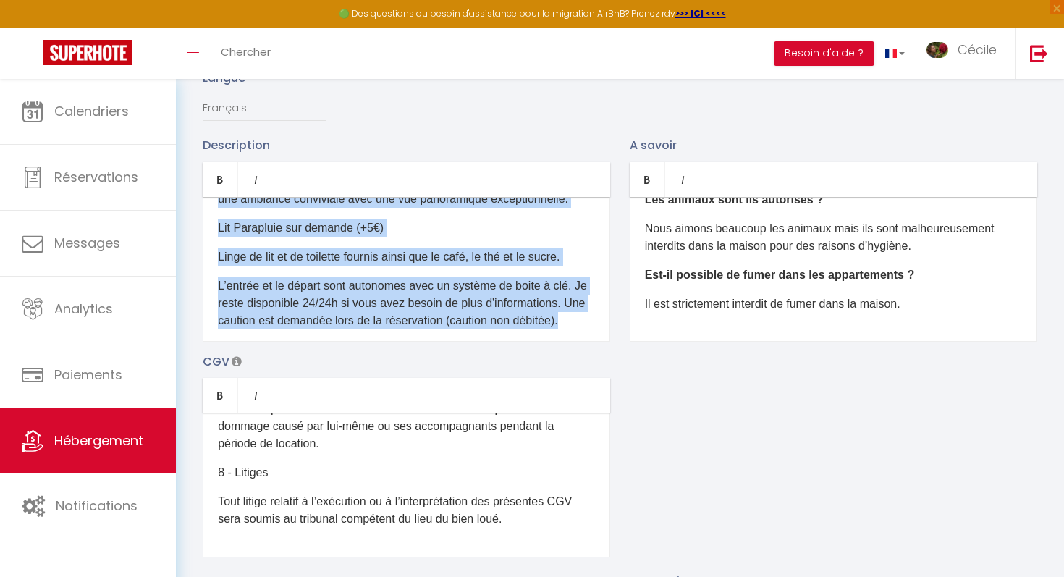
drag, startPoint x: 217, startPoint y: 410, endPoint x: 488, endPoint y: 575, distance: 317.0
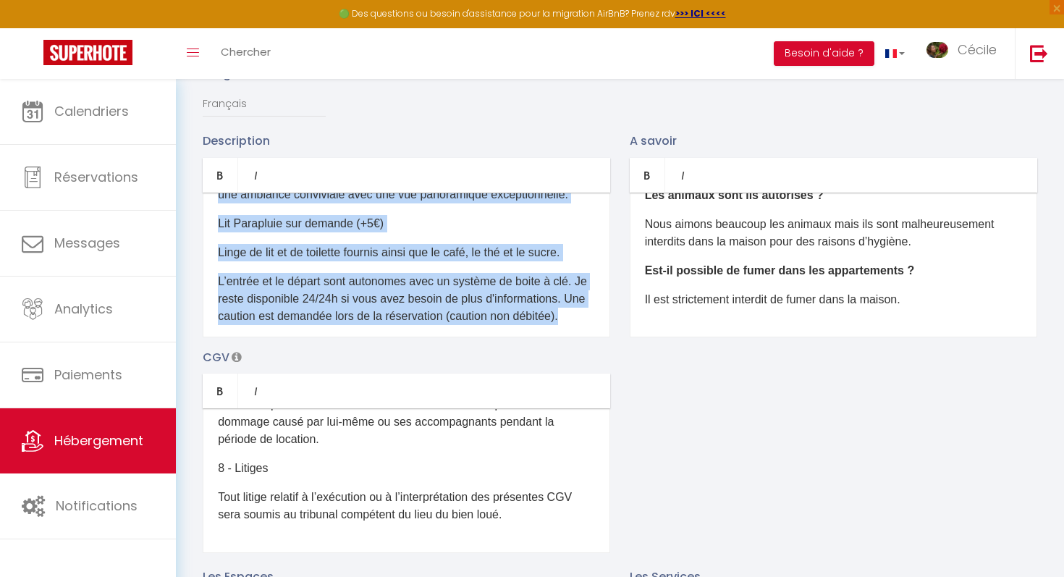
copy div "Bienvenue à Pruzilly, dans un véritable cocon niché au cœur des vignes du Beauj…"
click at [80, 425] on link "Hébergement" at bounding box center [88, 440] width 176 height 65
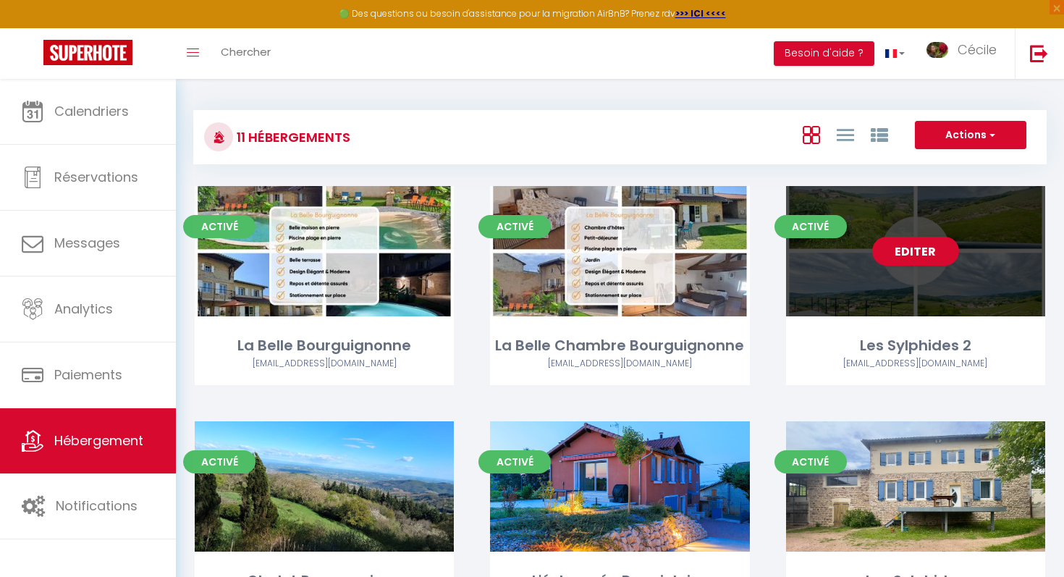
click at [522, 297] on div "Editer" at bounding box center [915, 251] width 259 height 130
select select "3"
select select "2"
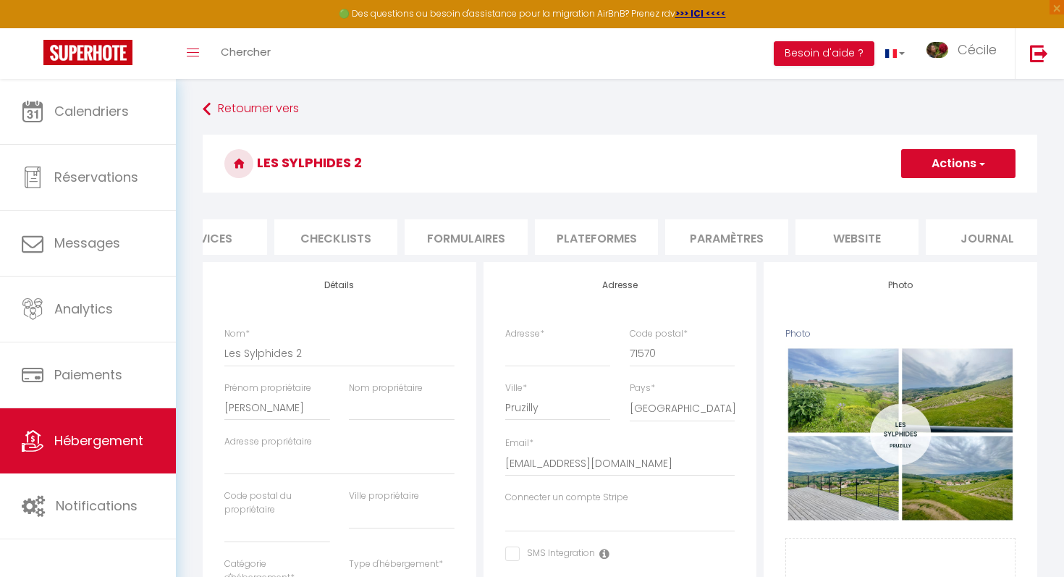
scroll to position [0, 468]
click at [522, 229] on li "website" at bounding box center [837, 236] width 123 height 35
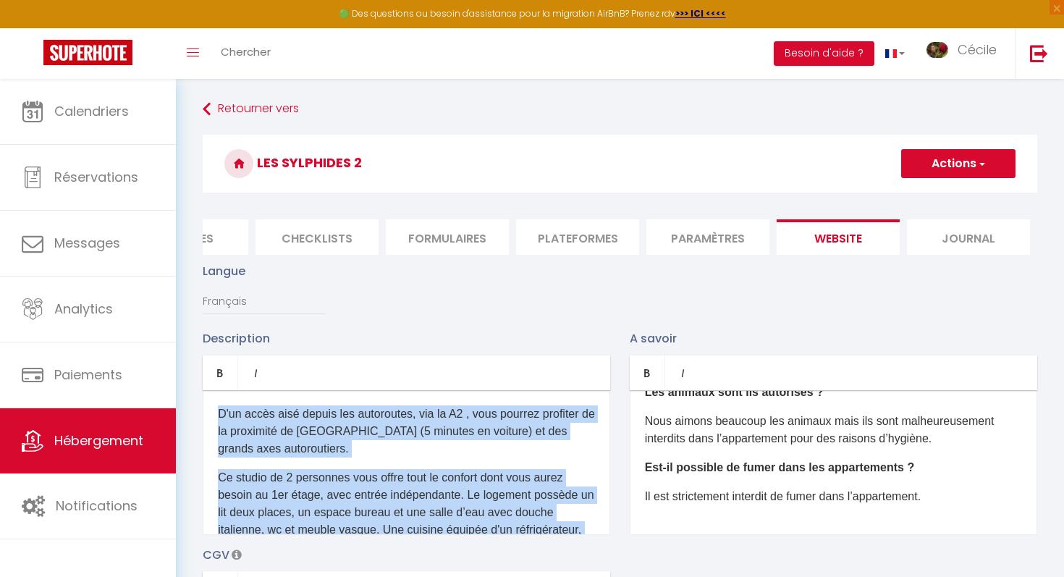
scroll to position [184, 0]
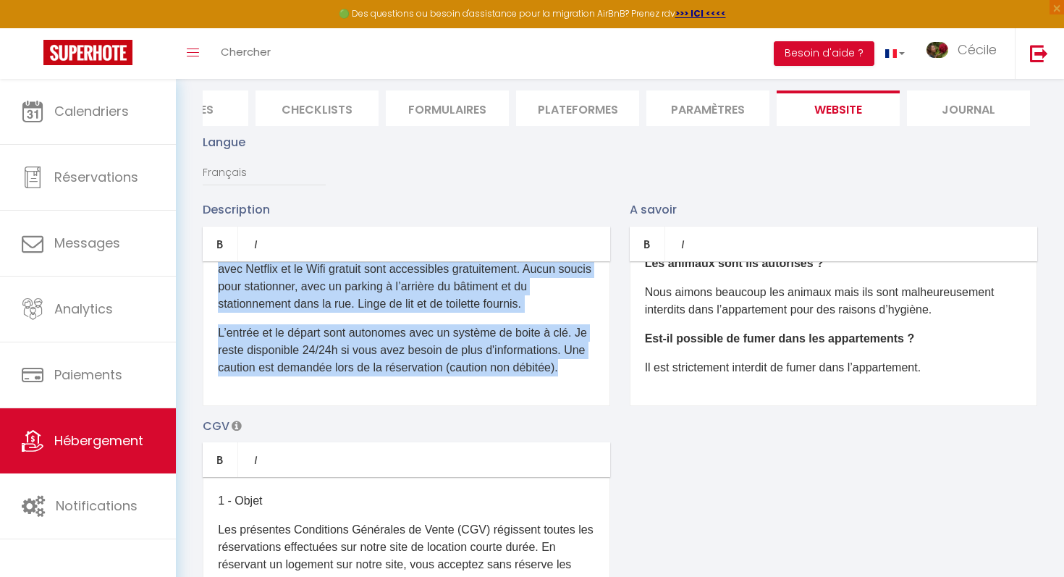
drag, startPoint x: 213, startPoint y: 410, endPoint x: 350, endPoint y: 576, distance: 215.4
click at [350, 522] on div "Description Bold Italic Rich text editor D'un accès aisé depuis les autoroutes,…" at bounding box center [619, 410] width 853 height 420
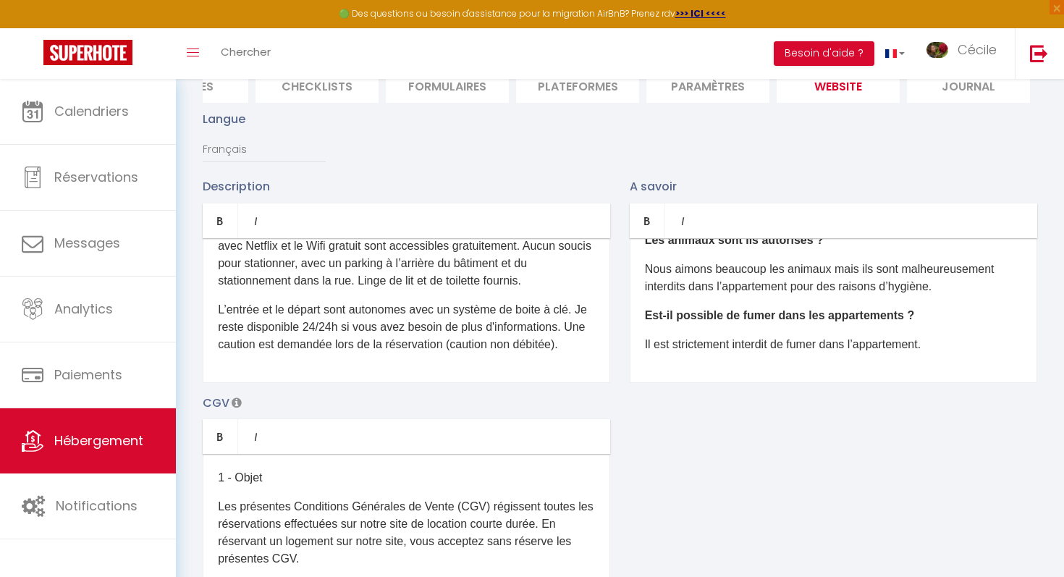
scroll to position [0, 0]
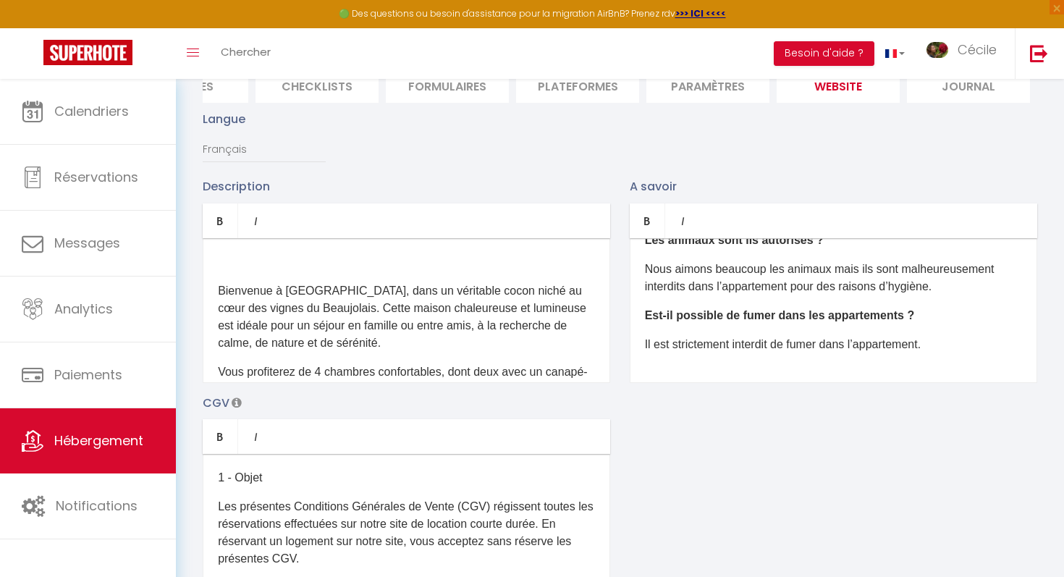
click at [232, 274] on div "Bienvenue à Pruzilly, dans un véritable cocon niché au cœur des vignes du Beauj…" at bounding box center [406, 310] width 407 height 145
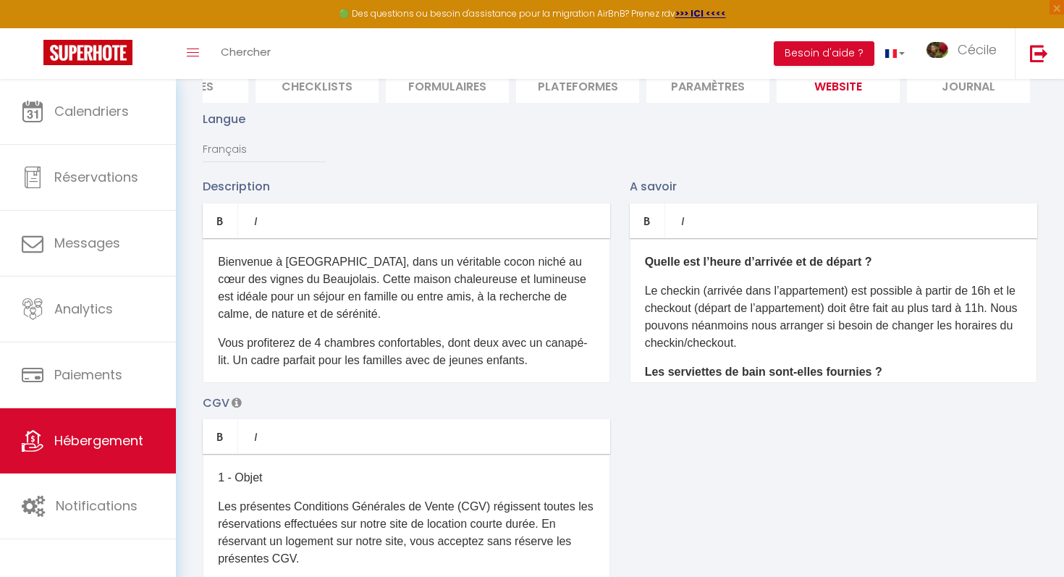
scroll to position [145, 0]
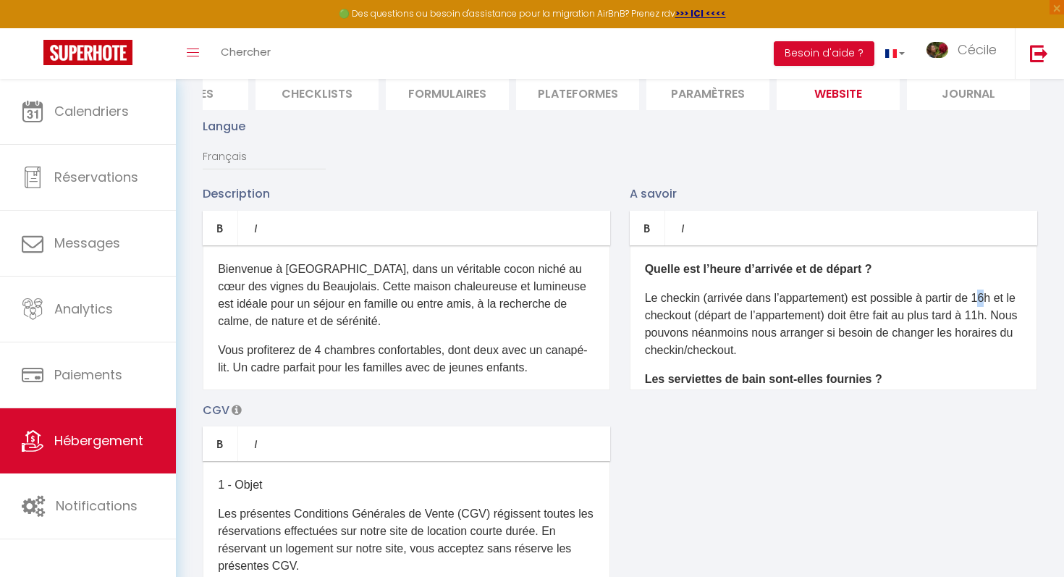
drag, startPoint x: 993, startPoint y: 295, endPoint x: 985, endPoint y: 293, distance: 8.3
click at [522, 293] on p "Le checkin (arrivée dans l’appartement) est possible à partir de 16h et le chec…" at bounding box center [833, 323] width 377 height 69
drag, startPoint x: 1007, startPoint y: 317, endPoint x: 999, endPoint y: 317, distance: 8.0
click at [522, 317] on p "Le checkin (arrivée dans l’appartement) est possible à partir de 17h et le chec…" at bounding box center [833, 323] width 377 height 69
drag, startPoint x: 850, startPoint y: 298, endPoint x: 778, endPoint y: 292, distance: 72.7
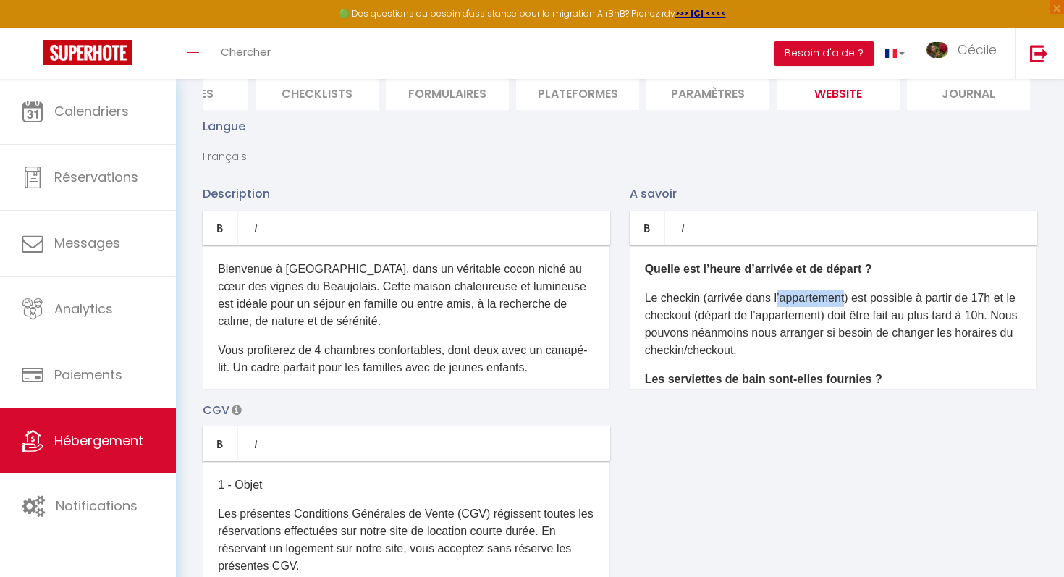
click at [522, 292] on p "Le checkin (arrivée dans l’appartement) est possible à partir de 17h et le chec…" at bounding box center [833, 323] width 377 height 69
drag, startPoint x: 829, startPoint y: 314, endPoint x: 758, endPoint y: 310, distance: 71.8
click at [522, 310] on p "Le checkin (arrivée dans la maison) est possible à partir de 17h et le checkout…" at bounding box center [833, 323] width 377 height 69
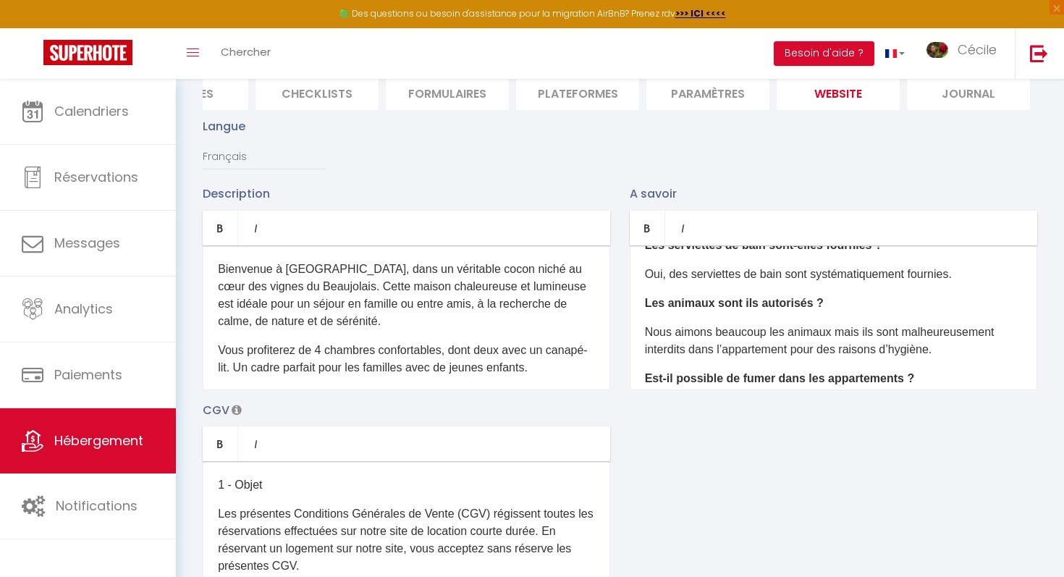
scroll to position [149, 0]
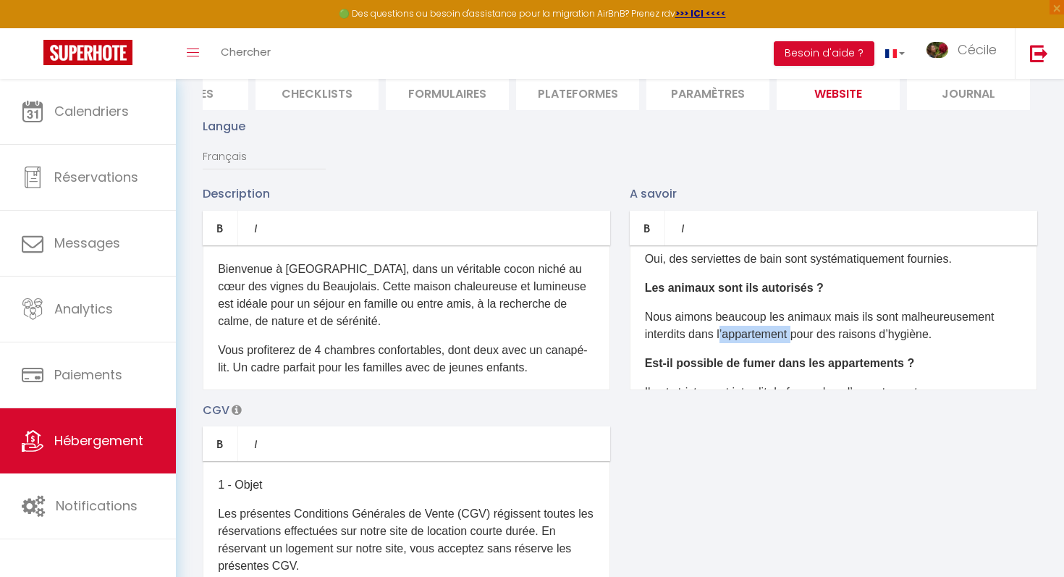
drag, startPoint x: 797, startPoint y: 335, endPoint x: 721, endPoint y: 327, distance: 76.4
click at [522, 327] on p "Nous aimons beaucoup les animaux mais ils sont malheureusement interdits dans l…" at bounding box center [833, 325] width 377 height 35
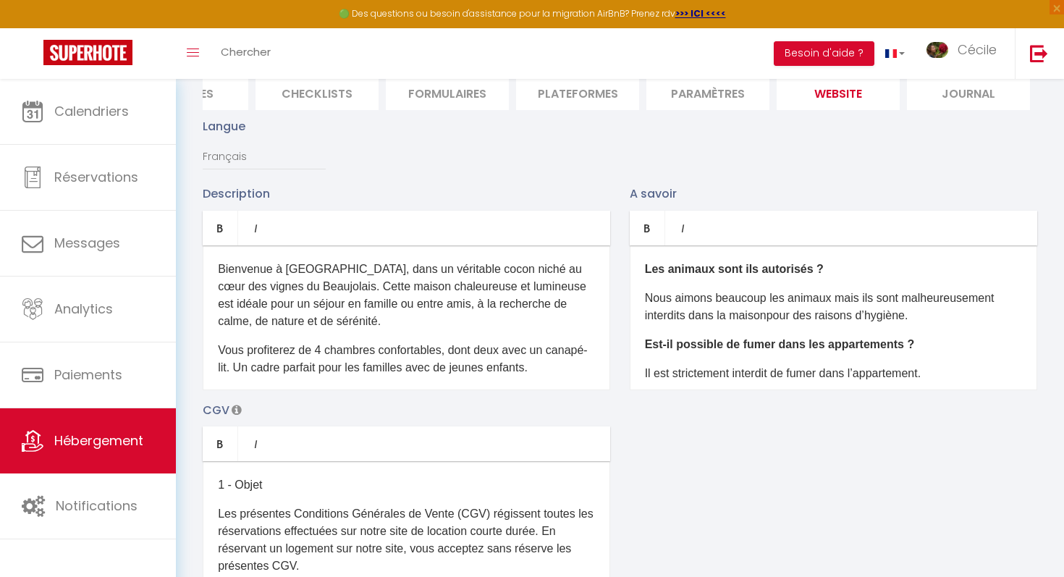
scroll to position [190, 0]
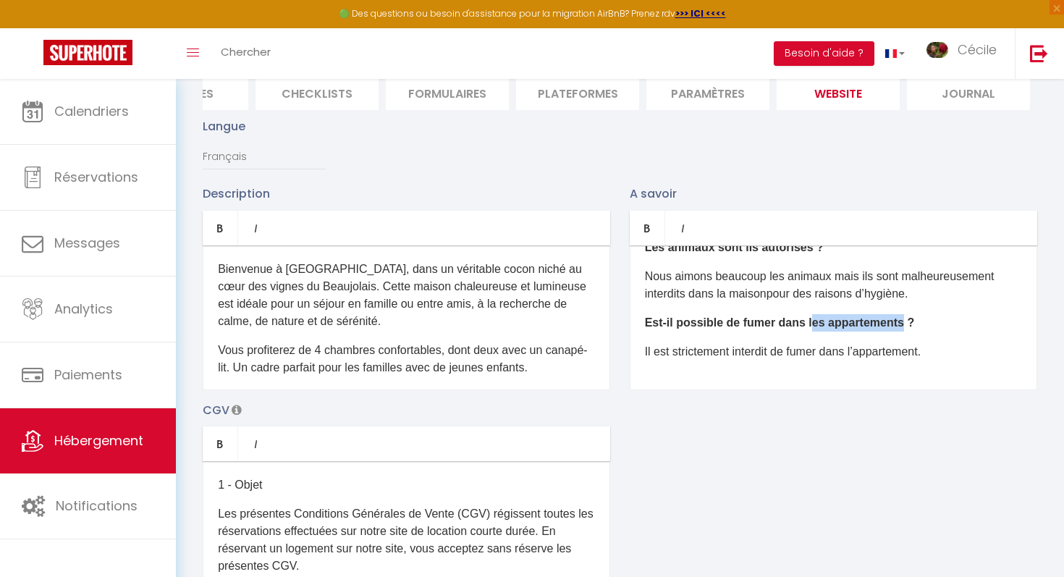
drag, startPoint x: 895, startPoint y: 322, endPoint x: 809, endPoint y: 318, distance: 86.2
click at [522, 318] on b "Est-il possible de fumer dans les appartements ?" at bounding box center [780, 322] width 270 height 12
drag, startPoint x: 932, startPoint y: 355, endPoint x: 861, endPoint y: 346, distance: 71.4
click at [522, 346] on p "Il est strictement interdit de fumer dans l’appartement." at bounding box center [833, 351] width 377 height 17
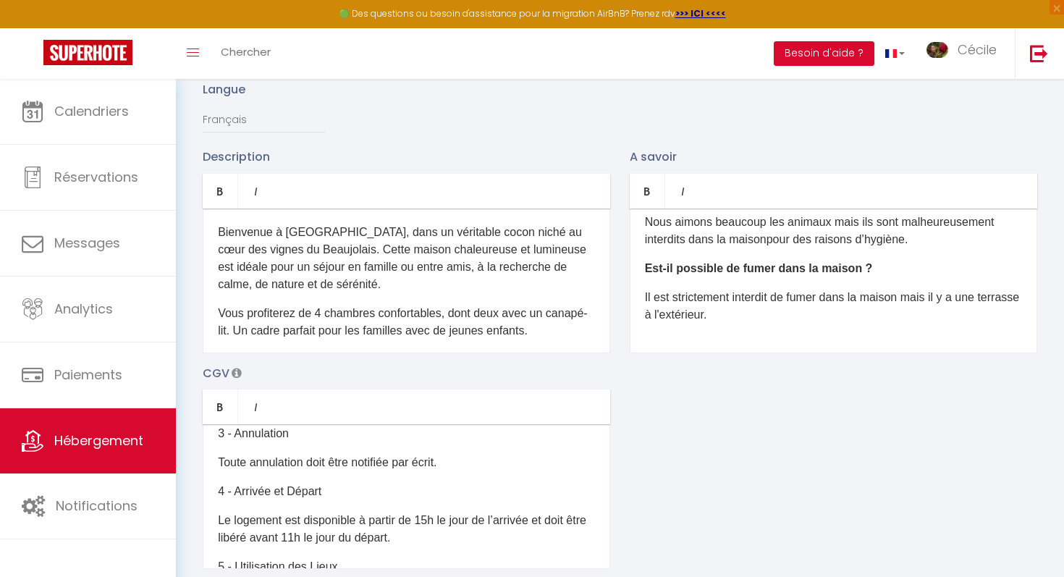
scroll to position [170, 0]
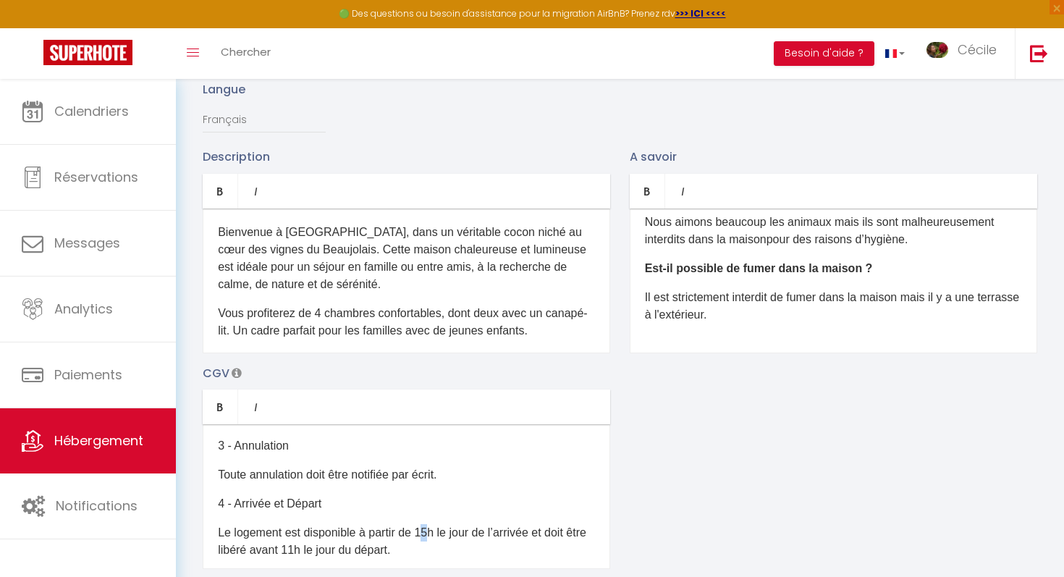
click at [427, 522] on p "Le logement est disponible à partir de 15h le jour de l’arrivée et doit être li…" at bounding box center [406, 541] width 377 height 35
click at [315, 522] on p "Le logement est disponible à partir de 17h le jour de l’arrivée et doit être li…" at bounding box center [406, 541] width 377 height 35
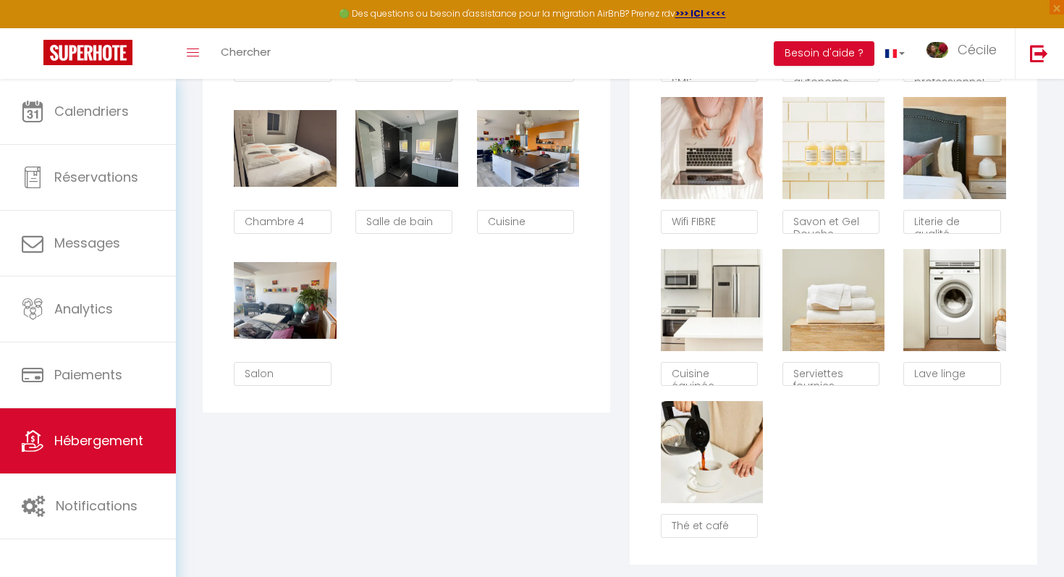
scroll to position [1022, 0]
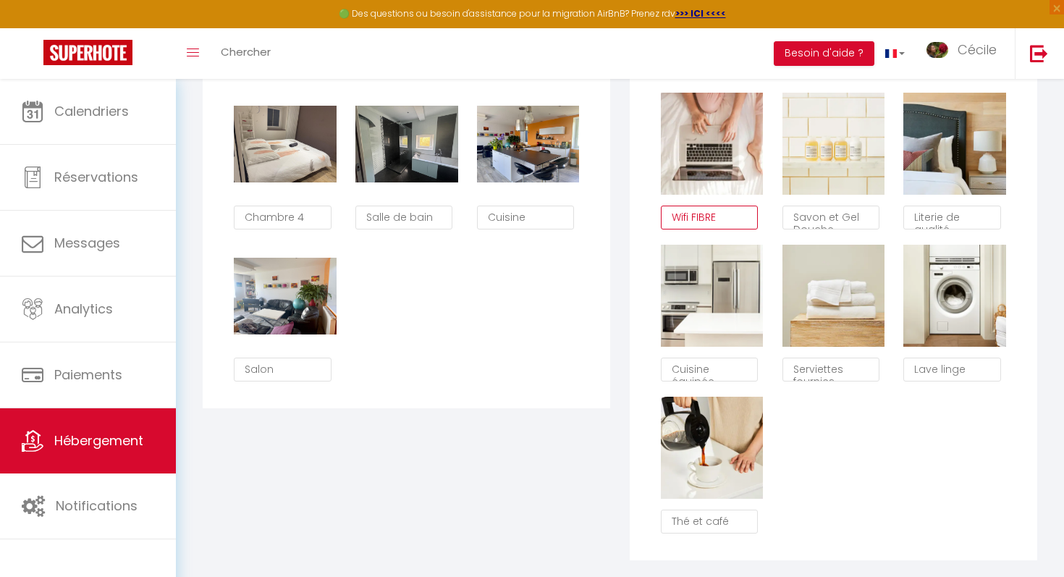
click at [522, 219] on textarea "Wifi FIBRE" at bounding box center [709, 218] width 97 height 25
click at [522, 368] on textarea "Lave linge" at bounding box center [951, 369] width 97 height 25
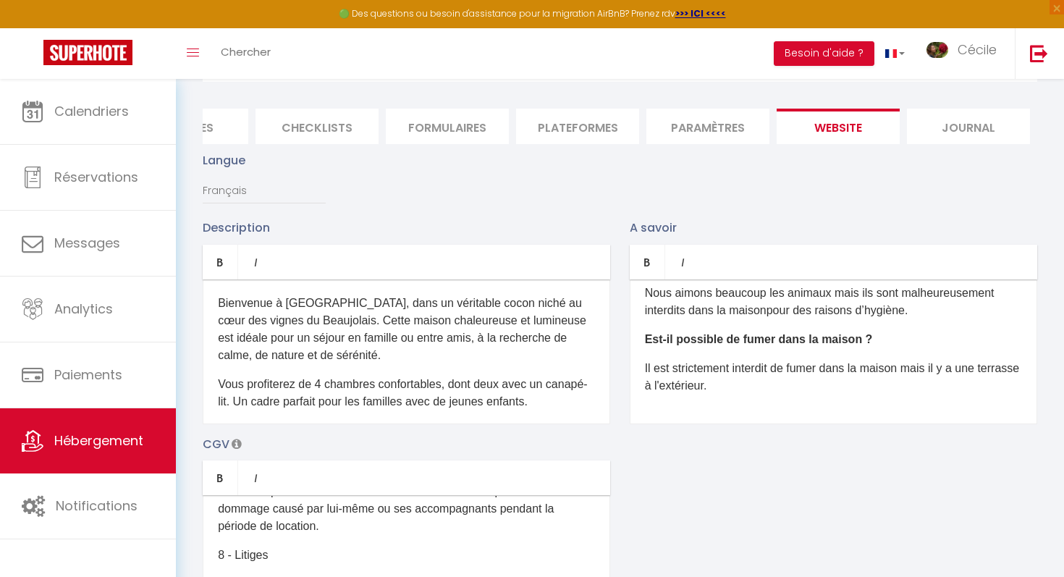
scroll to position [0, 0]
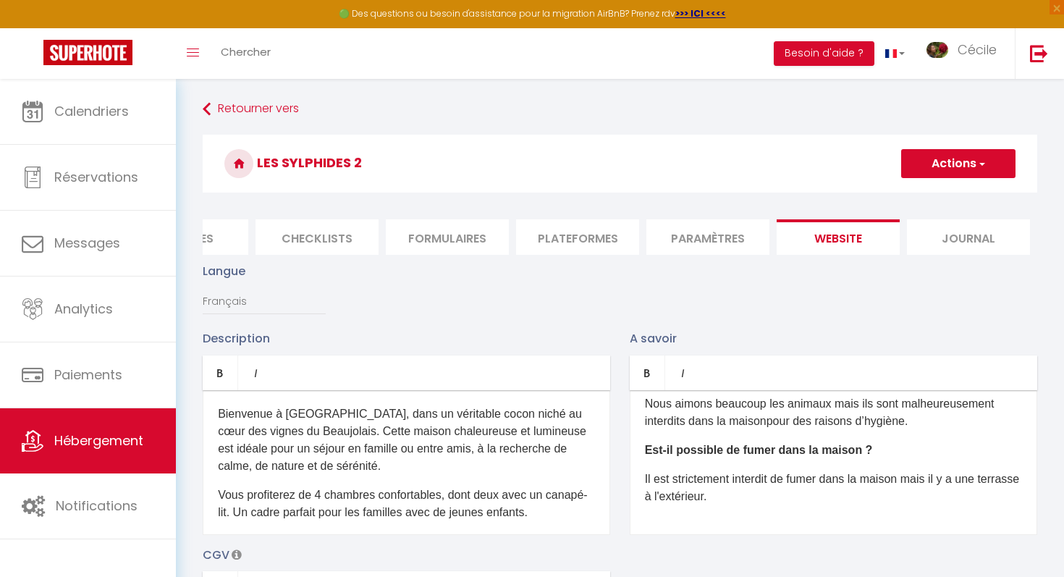
click at [522, 161] on button "Actions" at bounding box center [958, 163] width 114 height 29
click at [522, 195] on input "Enregistrer" at bounding box center [942, 195] width 54 height 14
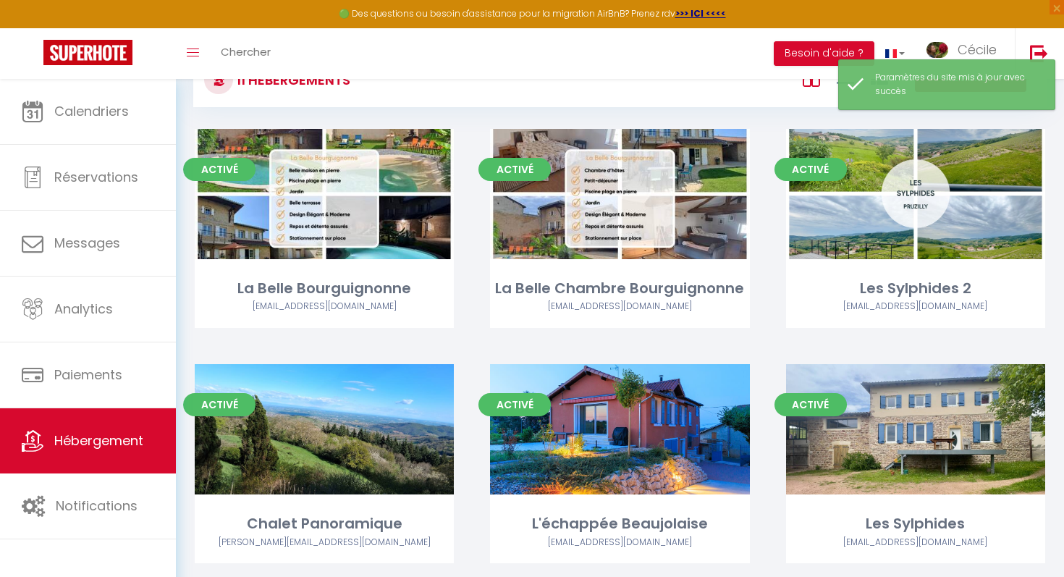
scroll to position [59, 0]
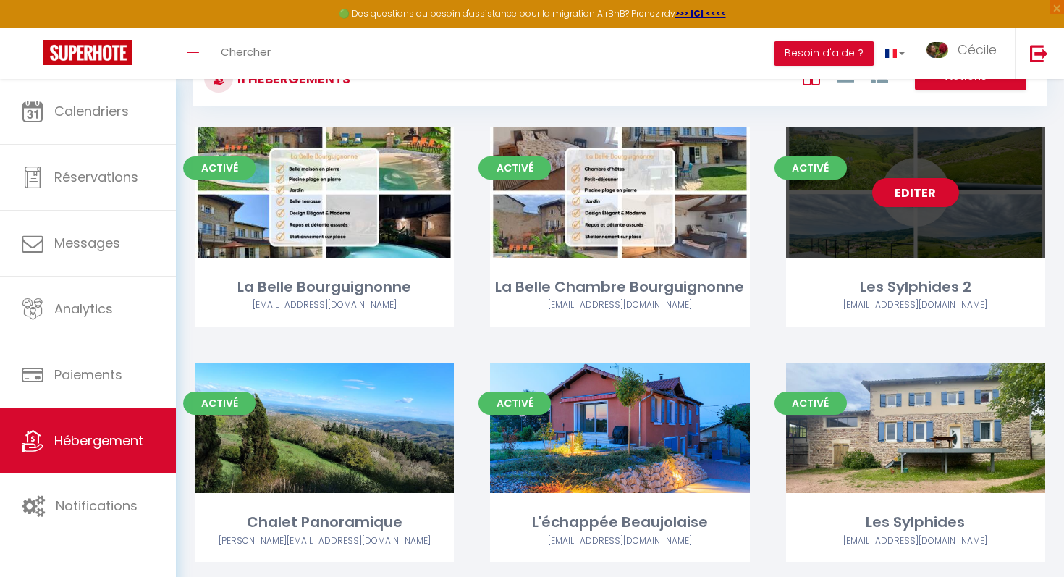
click at [522, 216] on div "Editer" at bounding box center [915, 192] width 259 height 130
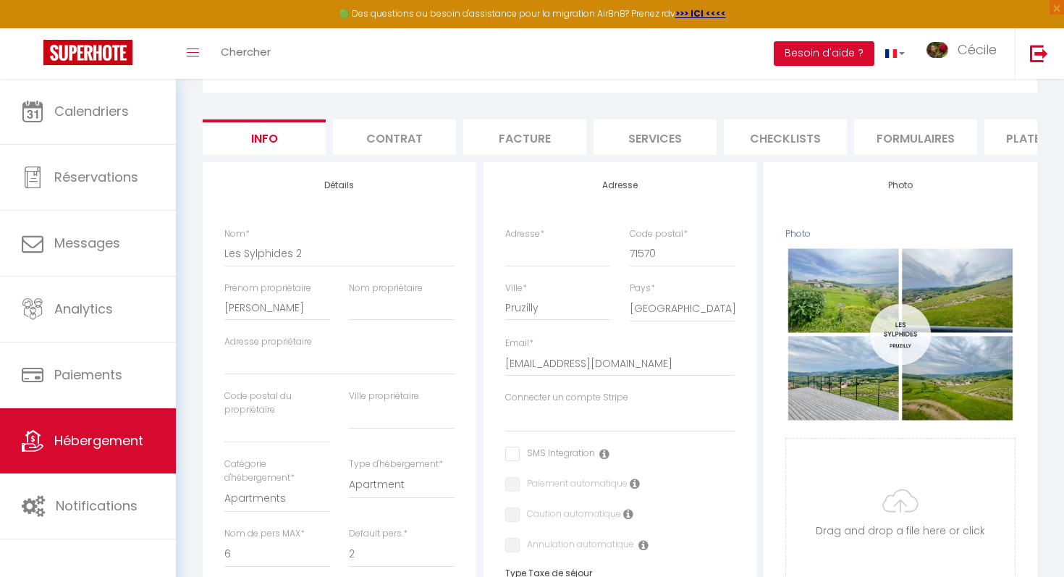
scroll to position [103, 0]
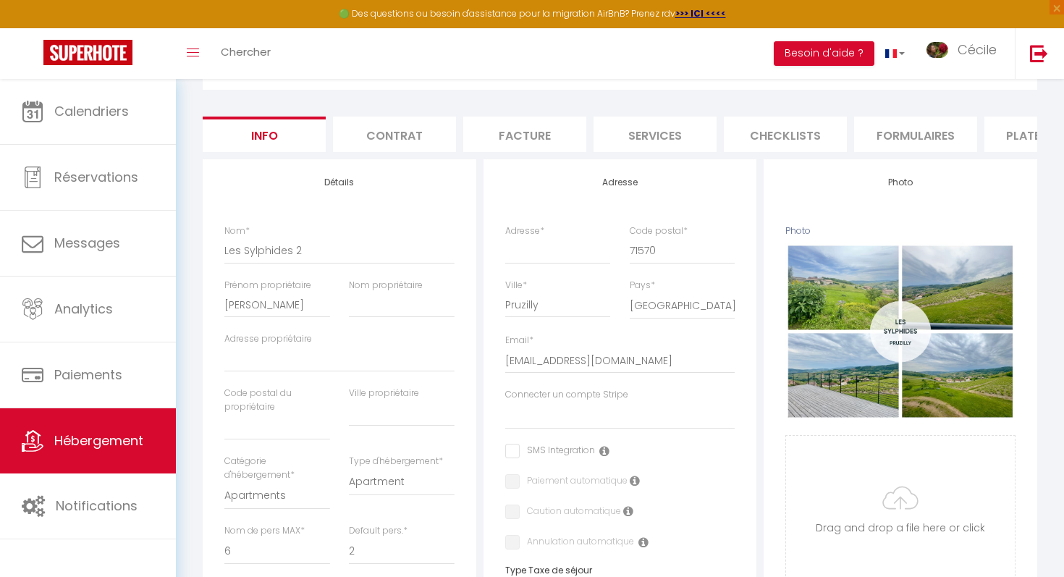
click at [397, 291] on label "Nom propriétaire" at bounding box center [386, 286] width 74 height 14
click at [397, 292] on input "Nom propriétaire" at bounding box center [402, 305] width 106 height 26
click at [284, 356] on input "Adresse propriétaire" at bounding box center [339, 359] width 230 height 26
click at [270, 428] on input "text" at bounding box center [277, 427] width 106 height 26
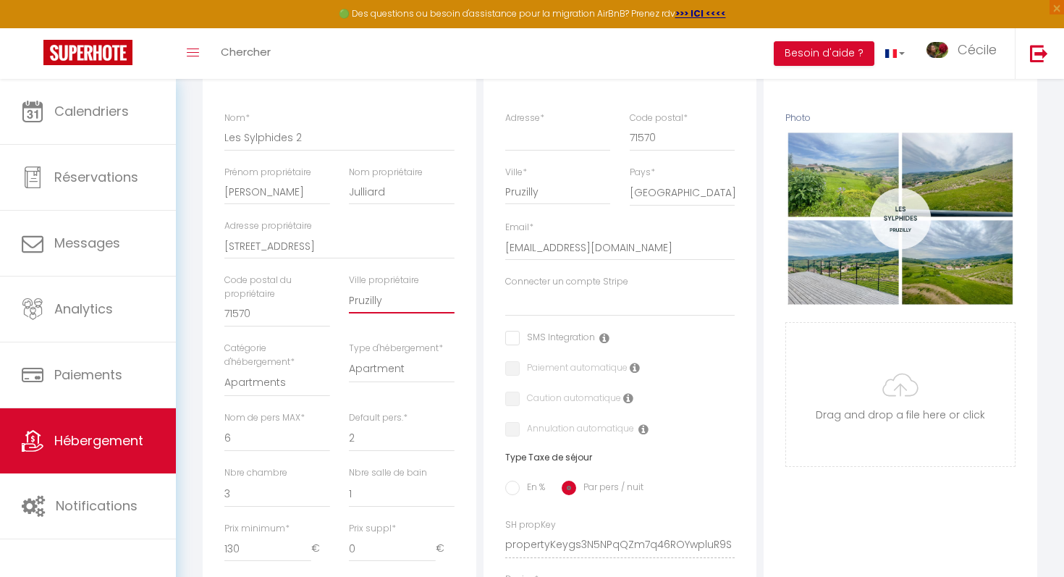
scroll to position [218, 0]
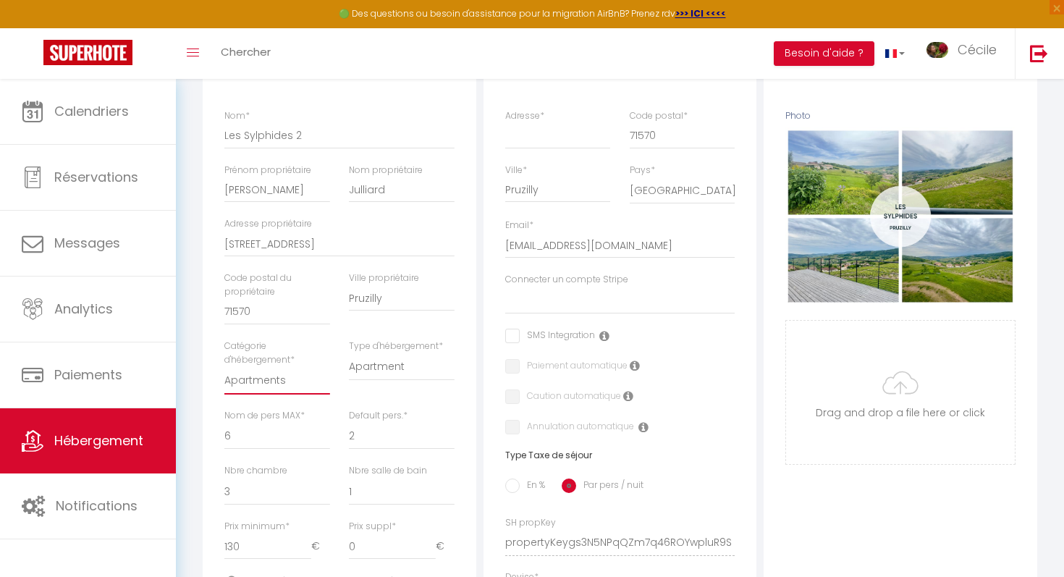
click at [293, 391] on select "Apartments Houses Secondary units Unique Homes BNB Others" at bounding box center [277, 380] width 106 height 27
click at [224, 367] on select "Apartments Houses Secondary units Unique Homes BNB Others" at bounding box center [277, 380] width 106 height 27
click at [362, 371] on select "House Cabin Villa Townhouse Cottage Bungalow Earthhouse Houseboat Hut Farm Stay…" at bounding box center [402, 366] width 106 height 27
click at [349, 353] on select "House Cabin Villa Townhouse Cottage Bungalow Earthhouse Houseboat Hut Farm Stay…" at bounding box center [402, 366] width 106 height 27
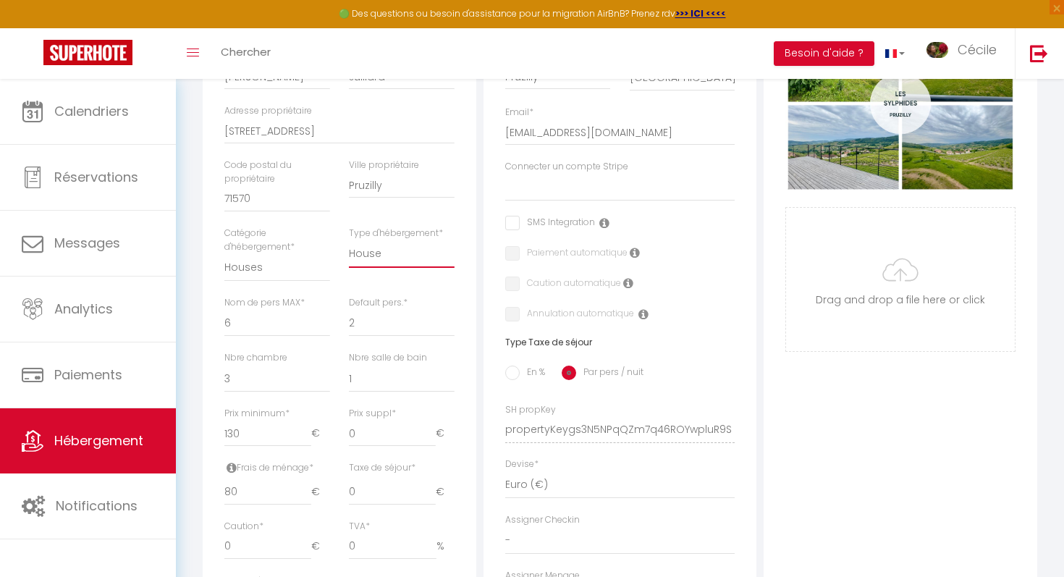
scroll to position [339, 0]
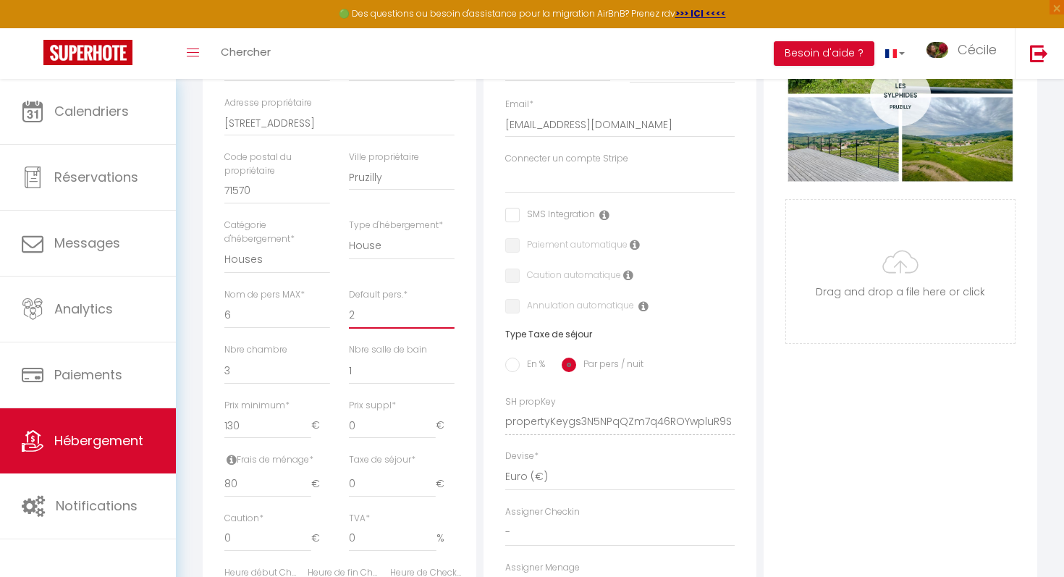
click at [384, 322] on select "1 2 3 4 5 6 7 8 9 10 11 12 13 14" at bounding box center [402, 314] width 106 height 27
click at [274, 314] on select "1 2 3 4 5 6 7 8 9 10 11 12 13 14" at bounding box center [277, 314] width 106 height 27
click at [224, 301] on select "1 2 3 4 5 6 7 8 9 10 11 12 13 14" at bounding box center [277, 314] width 106 height 27
click at [360, 316] on select "1 2 3 4 5 6 7 8 9 10 11 12 13 14" at bounding box center [402, 314] width 106 height 27
click at [349, 301] on select "1 2 3 4 5 6 7 8 9 10 11 12 13 14" at bounding box center [402, 314] width 106 height 27
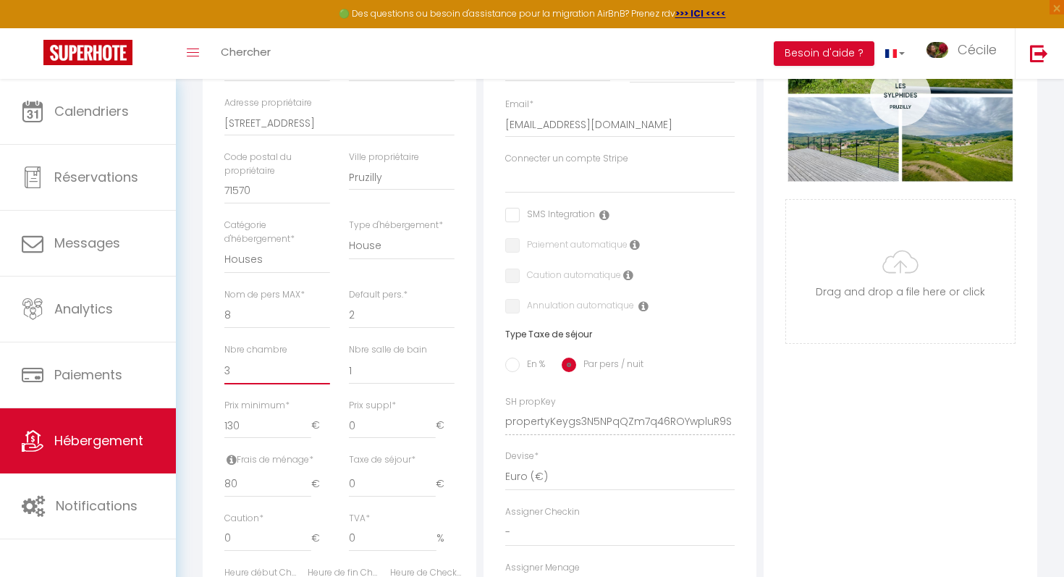
click at [297, 372] on select "0 1 2 3 4 5 6 7 8 9 10 11 12 13" at bounding box center [277, 370] width 106 height 27
click at [224, 357] on select "0 1 2 3 4 5 6 7 8 9 10 11 12 13" at bounding box center [277, 370] width 106 height 27
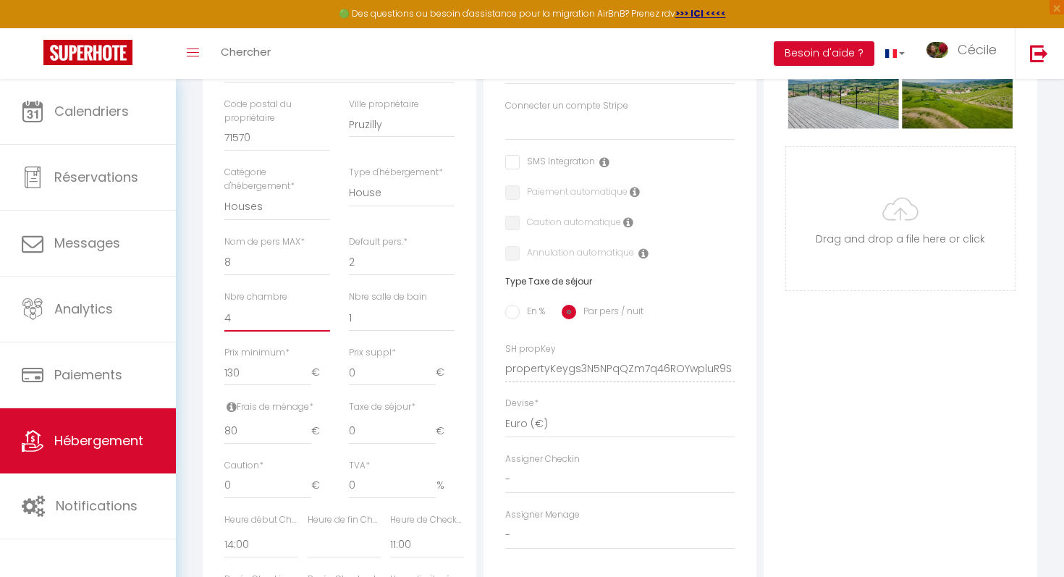
scroll to position [400, 0]
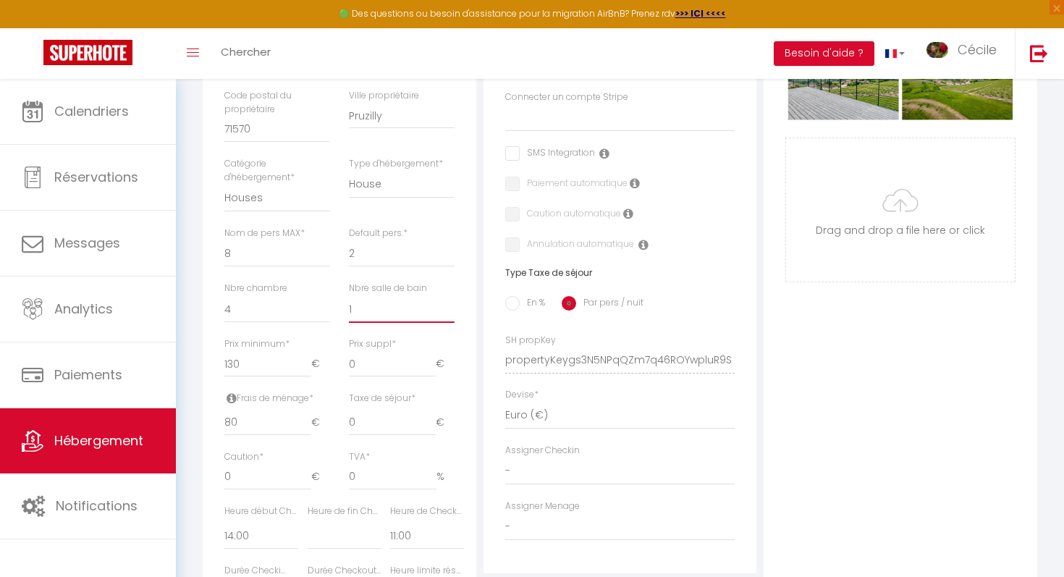
click at [356, 322] on select "0 1 2 3 4 5 6 7 8 9 10 11 12 13" at bounding box center [402, 308] width 106 height 27
click at [349, 295] on select "0 1 2 3 4 5 6 7 8 9 10 11 12 13" at bounding box center [402, 308] width 106 height 27
drag, startPoint x: 272, startPoint y: 373, endPoint x: 183, endPoint y: 370, distance: 89.1
click at [182, 370] on div "Retourner vers Les Sylphides 2 Actions Enregistrer Dupliquer Supprimer Importer…" at bounding box center [620, 277] width 888 height 1196
drag, startPoint x: 243, startPoint y: 425, endPoint x: 213, endPoint y: 425, distance: 29.7
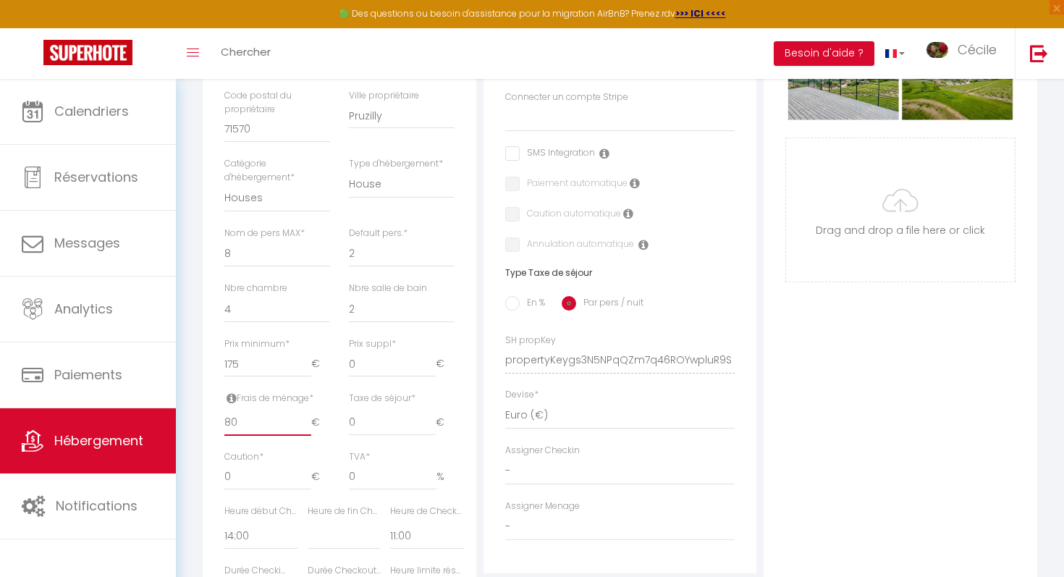
click at [213, 425] on div "Détails Nom * Les Sylphides 2 Prénom propriétaire Sylvie Nom propriétaire Julli…" at bounding box center [340, 307] width 274 height 890
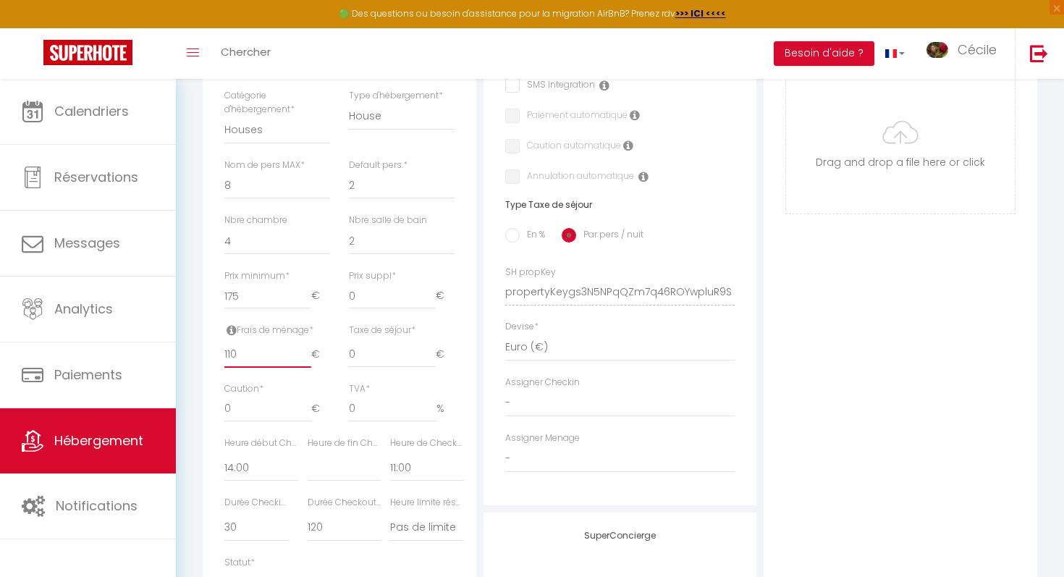
scroll to position [473, 0]
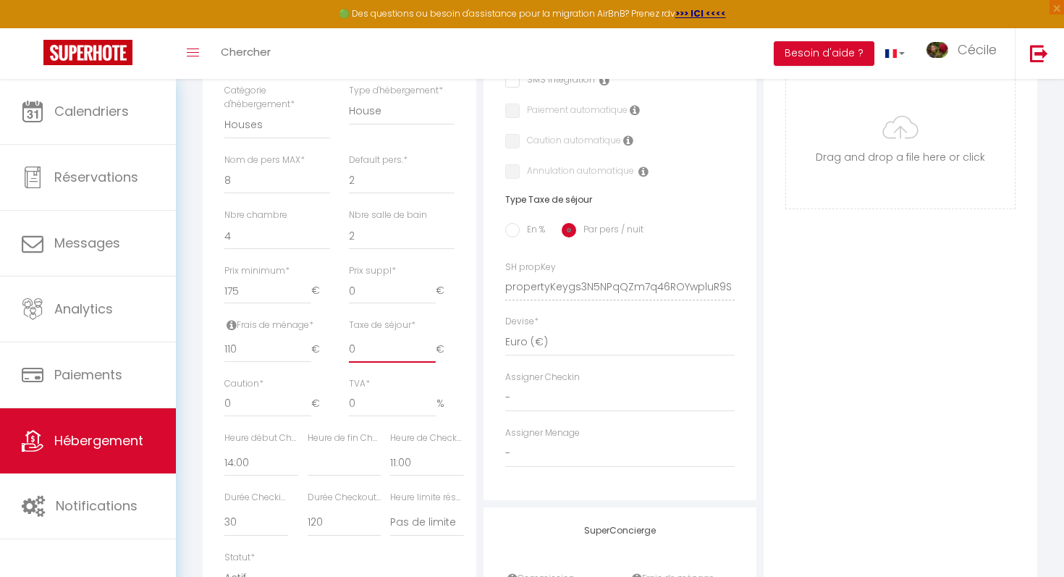
drag, startPoint x: 378, startPoint y: 343, endPoint x: 337, endPoint y: 342, distance: 40.5
click at [337, 342] on div "Frais de ménage * 110 € Taxe de séjour * 0 € Taxe en % * 0 Montant max taxe séj…" at bounding box center [339, 347] width 249 height 59
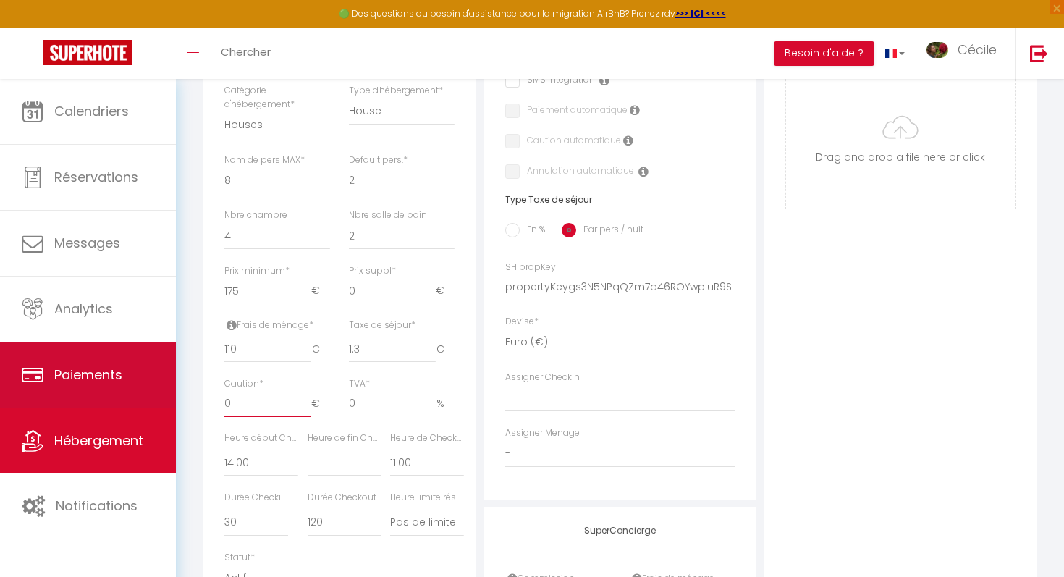
drag, startPoint x: 253, startPoint y: 409, endPoint x: 129, endPoint y: 393, distance: 124.8
click at [129, 393] on div "🟢 Des questions ou besoin d'assistance pour la migration AirBnB? Prenez rdv >>>…" at bounding box center [532, 204] width 1064 height 1196
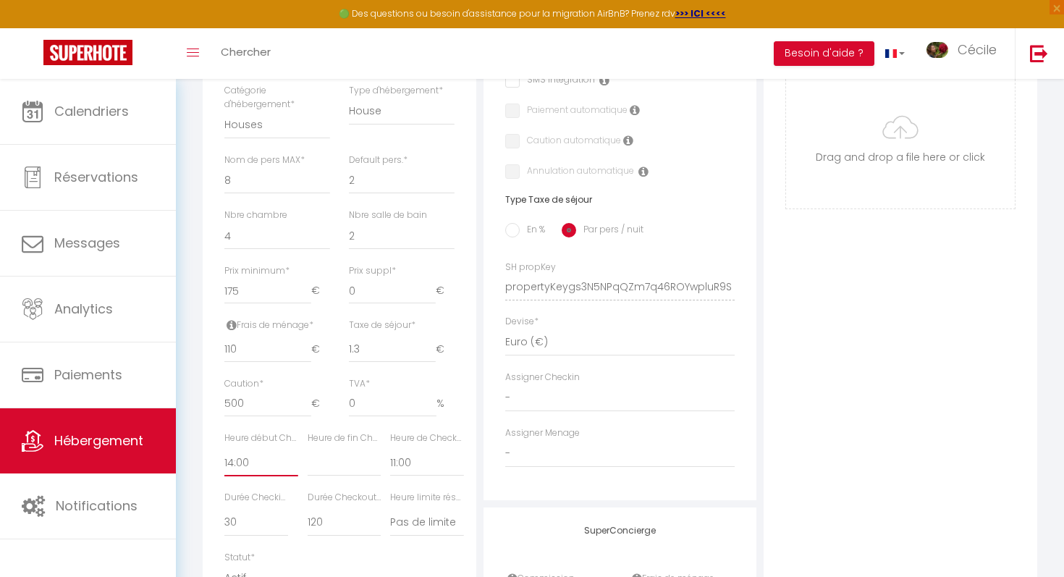
click at [282, 459] on select "00:00 00:15 00:30 00:45 01:00 01:15 01:30 01:45 02:00 02:15 02:30 02:45 03:00" at bounding box center [260, 462] width 73 height 27
click at [224, 449] on select "00:00 00:15 00:30 00:45 01:00 01:15 01:30 01:45 02:00 02:15 02:30 02:45 03:00" at bounding box center [260, 462] width 73 height 27
click at [408, 459] on select "00:00 00:15 00:30 00:45 01:00 01:15 01:30 01:45 02:00 02:15 02:30 02:45 03:00" at bounding box center [426, 462] width 73 height 27
click at [390, 449] on select "00:00 00:15 00:30 00:45 01:00 01:15 01:30 01:45 02:00 02:15 02:30 02:45 03:00" at bounding box center [426, 462] width 73 height 27
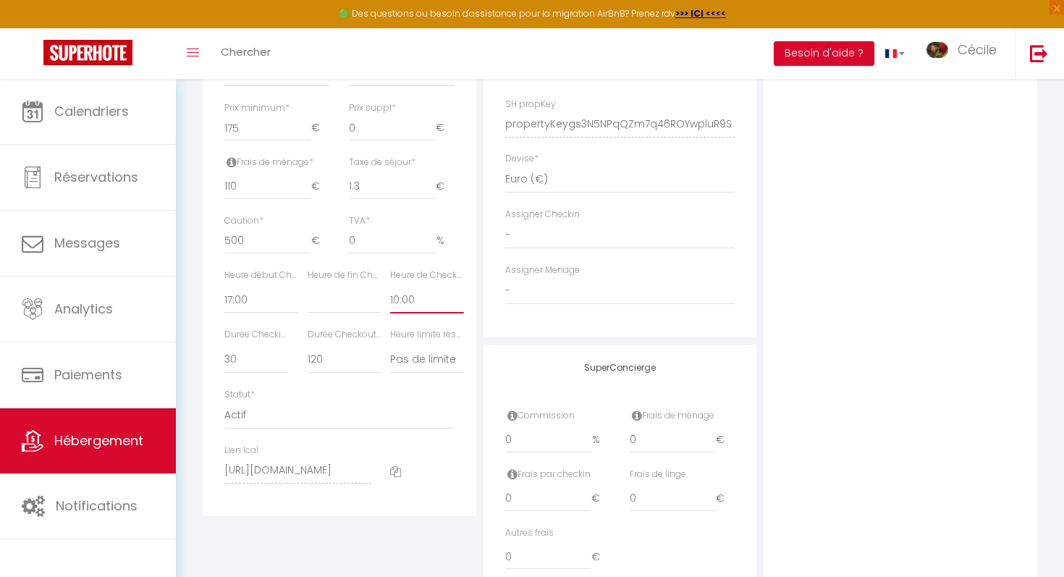
scroll to position [641, 0]
drag, startPoint x: 535, startPoint y: 433, endPoint x: 507, endPoint y: 433, distance: 28.9
click at [507, 433] on input "0" at bounding box center [549, 435] width 88 height 26
drag, startPoint x: 669, startPoint y: 439, endPoint x: 585, endPoint y: 423, distance: 84.7
click at [522, 423] on div "Commission 20 % Frais de ménage 0 €" at bounding box center [620, 433] width 249 height 59
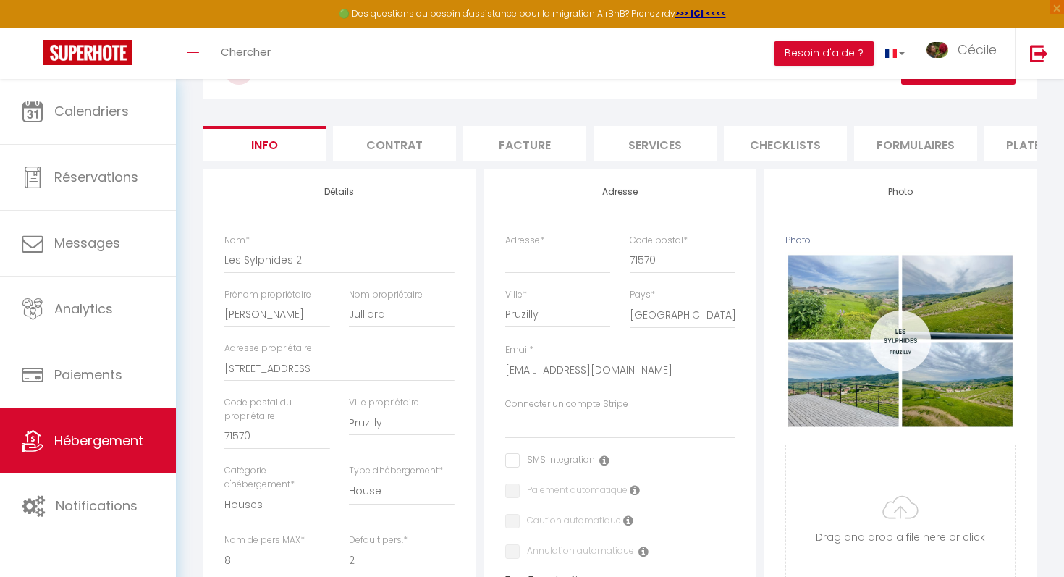
scroll to position [0, 0]
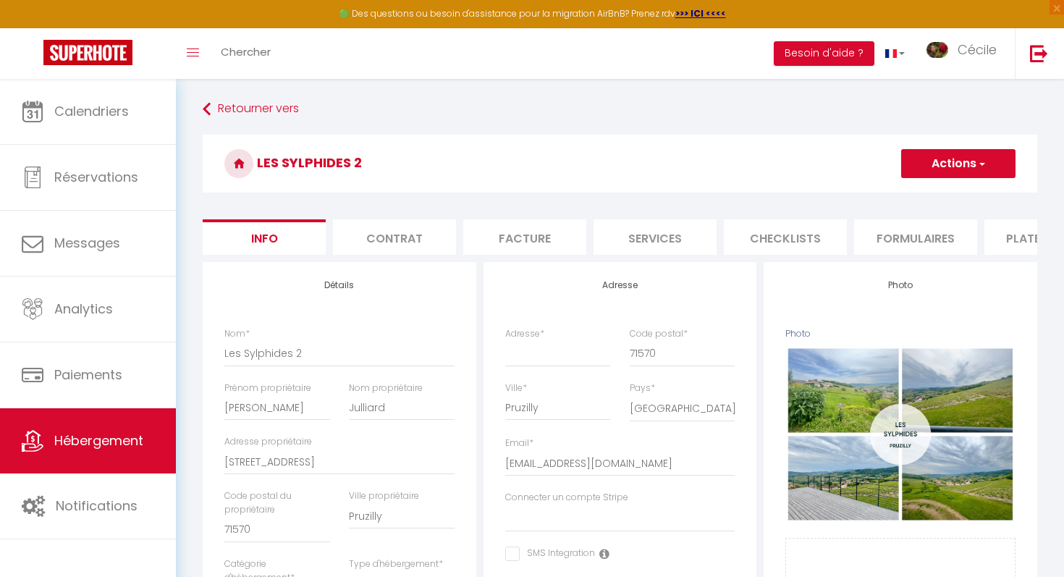
click at [522, 159] on button "Actions" at bounding box center [958, 163] width 114 height 29
click at [522, 192] on input "Enregistrer" at bounding box center [901, 195] width 54 height 14
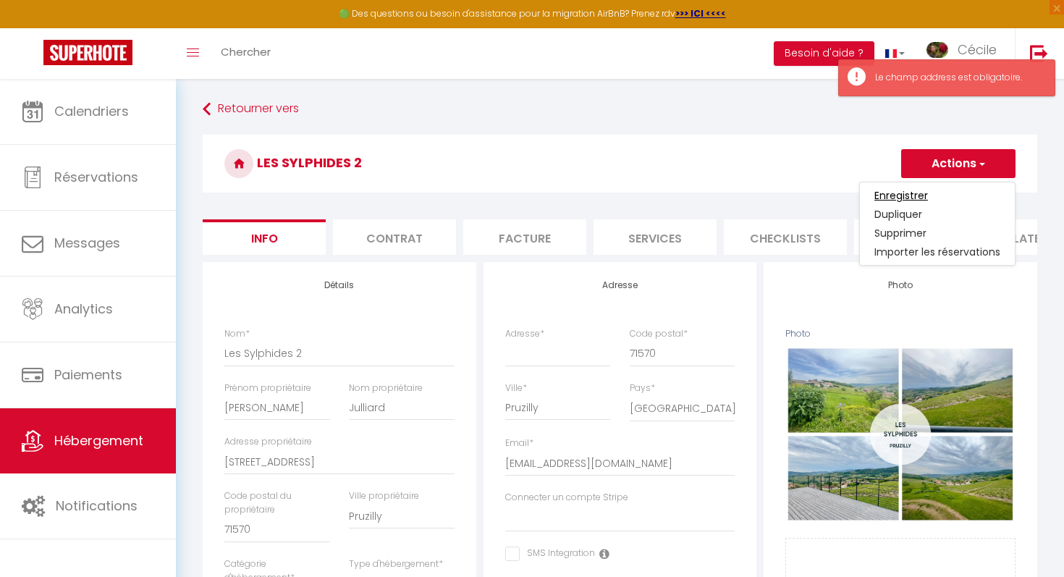
click at [522, 192] on input "Enregistrer" at bounding box center [901, 195] width 54 height 14
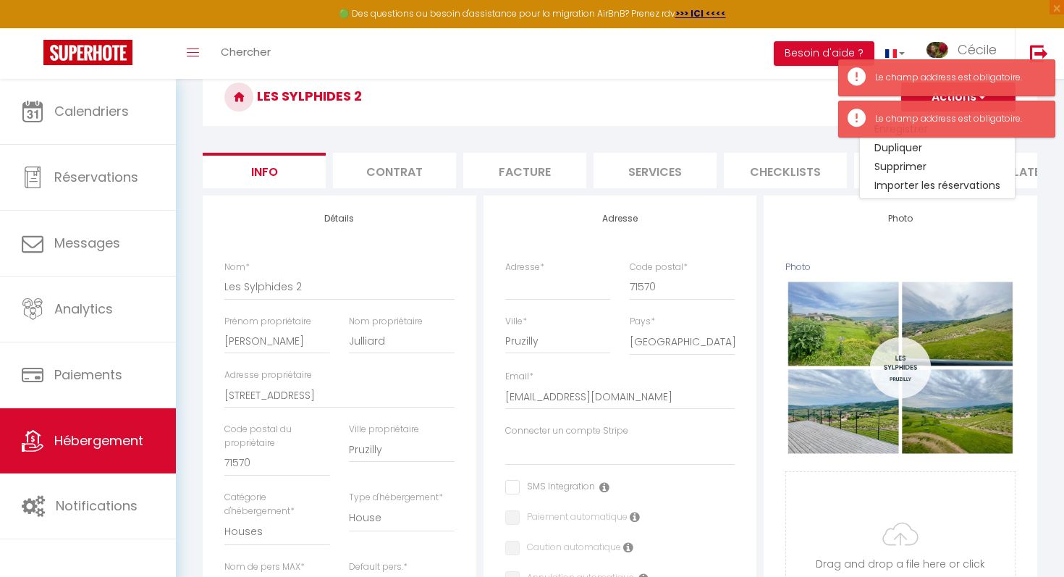
scroll to position [109, 0]
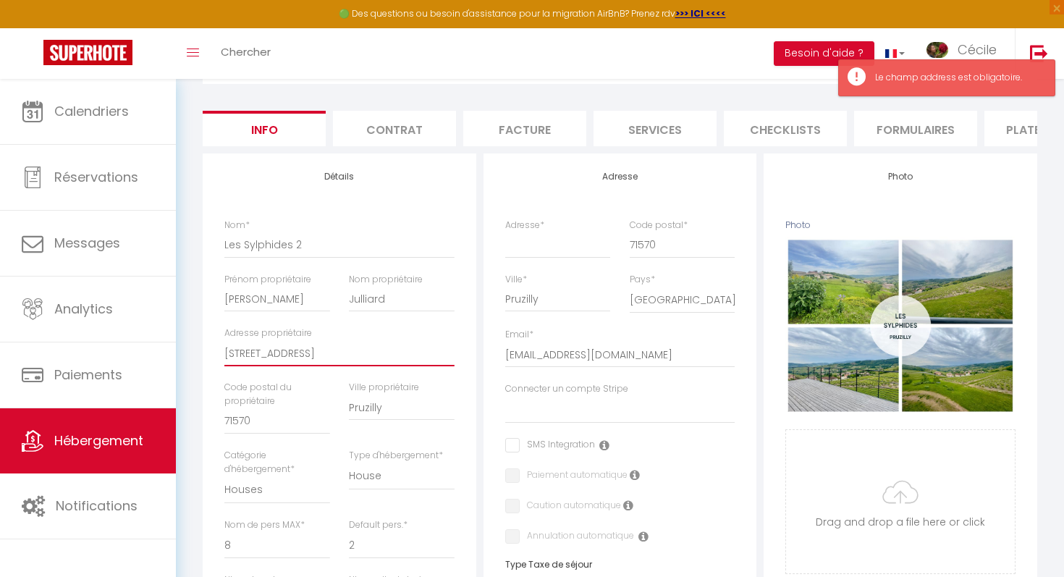
click at [433, 360] on input "[STREET_ADDRESS]" at bounding box center [339, 353] width 230 height 26
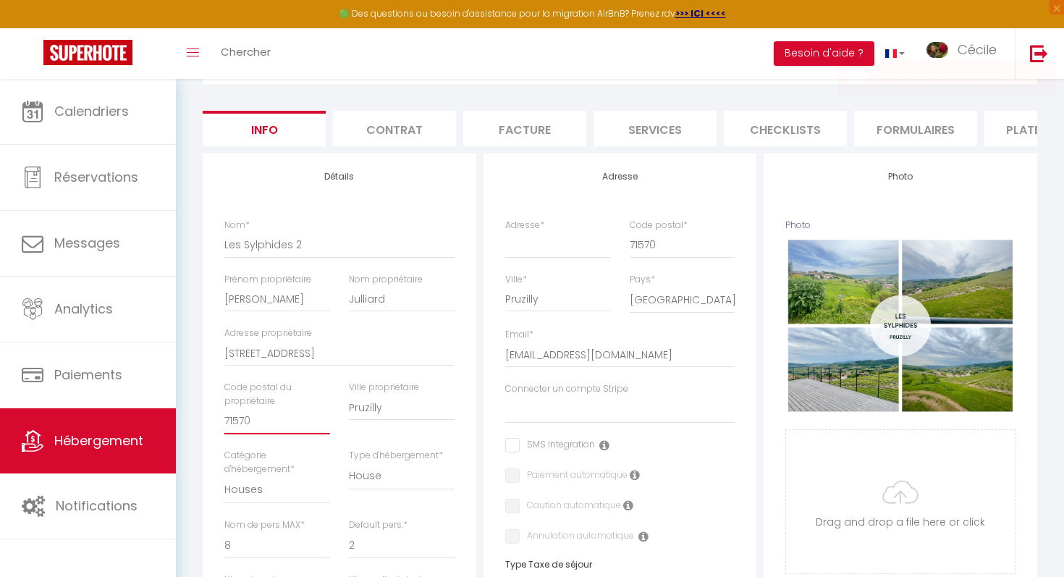
click at [288, 420] on input "71570" at bounding box center [277, 421] width 106 height 26
click at [429, 406] on input "Pruzilly" at bounding box center [402, 407] width 106 height 26
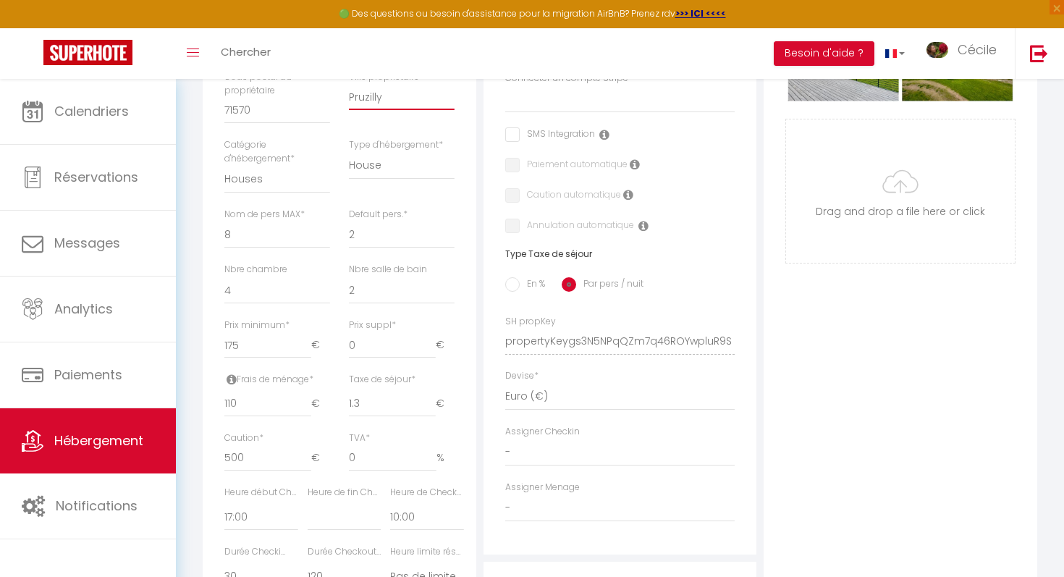
scroll to position [415, 0]
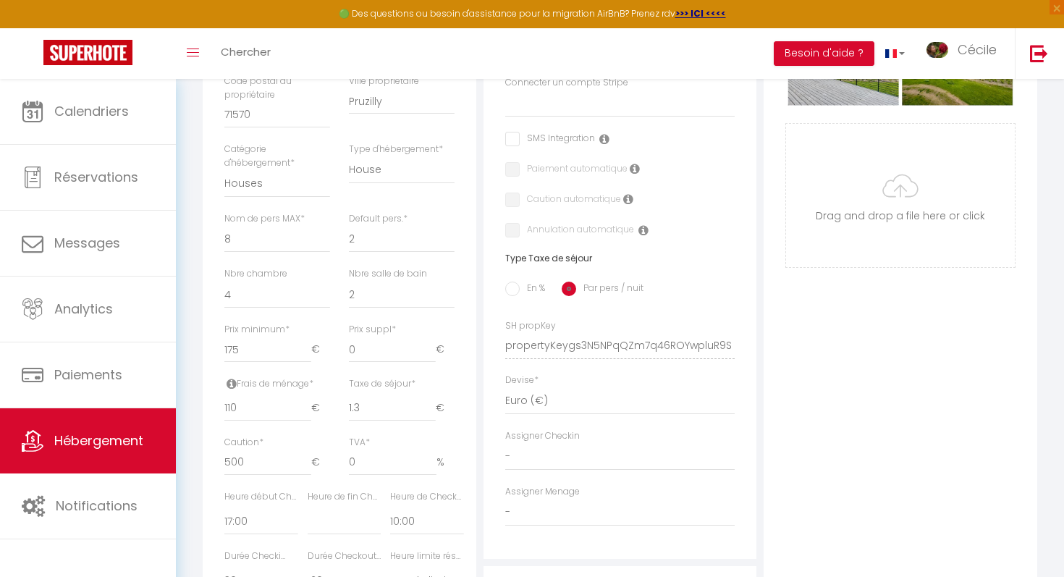
click at [522, 287] on label "En %" at bounding box center [532, 289] width 25 height 16
click at [520, 287] on input "En %" at bounding box center [512, 288] width 14 height 14
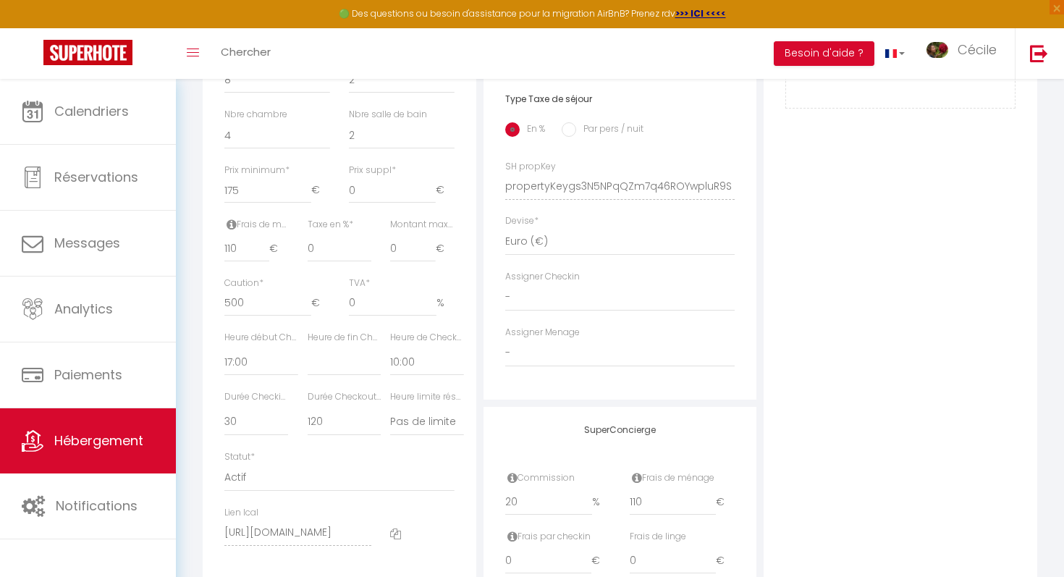
scroll to position [571, 0]
click at [378, 305] on input "0" at bounding box center [393, 306] width 88 height 26
drag, startPoint x: 336, startPoint y: 250, endPoint x: 287, endPoint y: 250, distance: 48.5
click at [287, 250] on div "Frais de ménage * 110 € Taxe de séjour * 1.3 € Taxe en % * 0 Montant max taxe s…" at bounding box center [339, 250] width 249 height 59
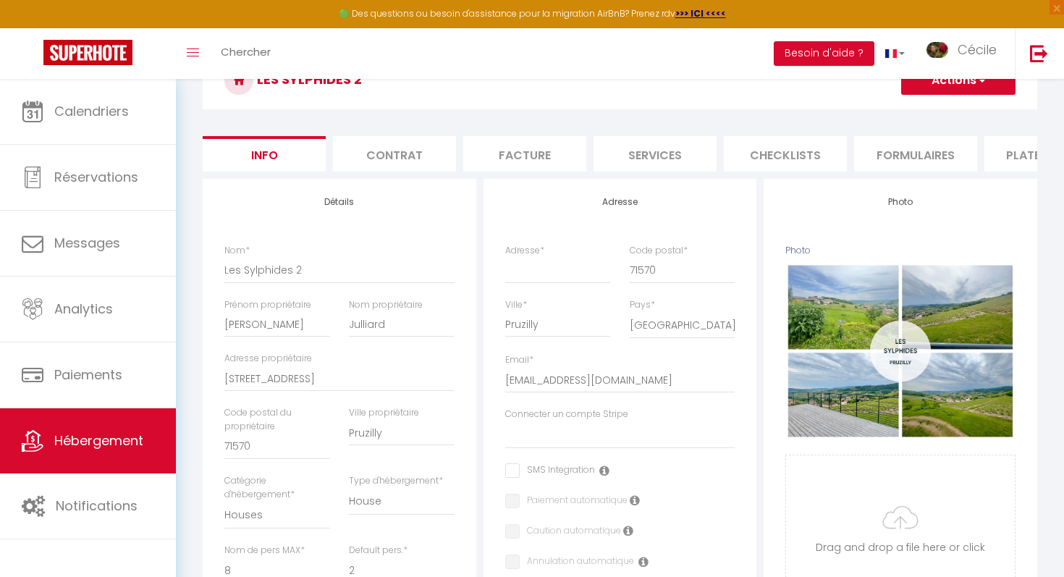
scroll to position [80, 0]
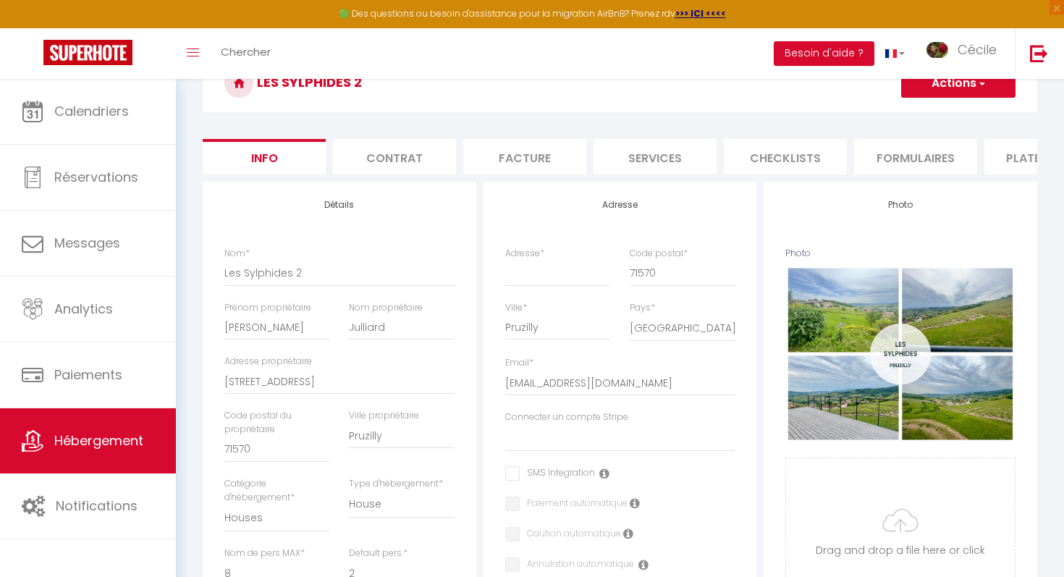
click at [522, 91] on button "Actions" at bounding box center [958, 83] width 114 height 29
click at [522, 118] on input "Enregistrer" at bounding box center [901, 115] width 54 height 14
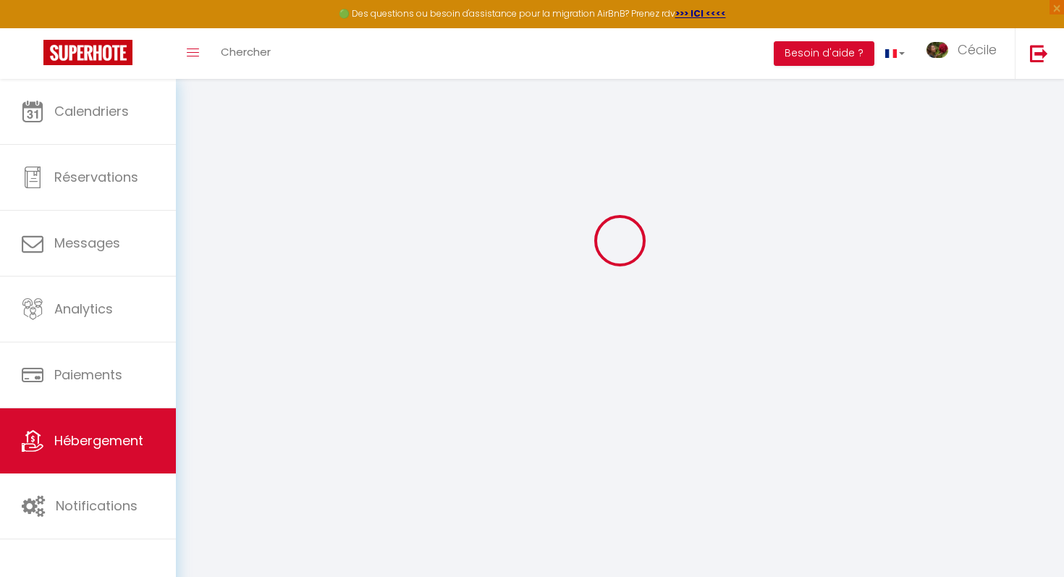
scroll to position [79, 0]
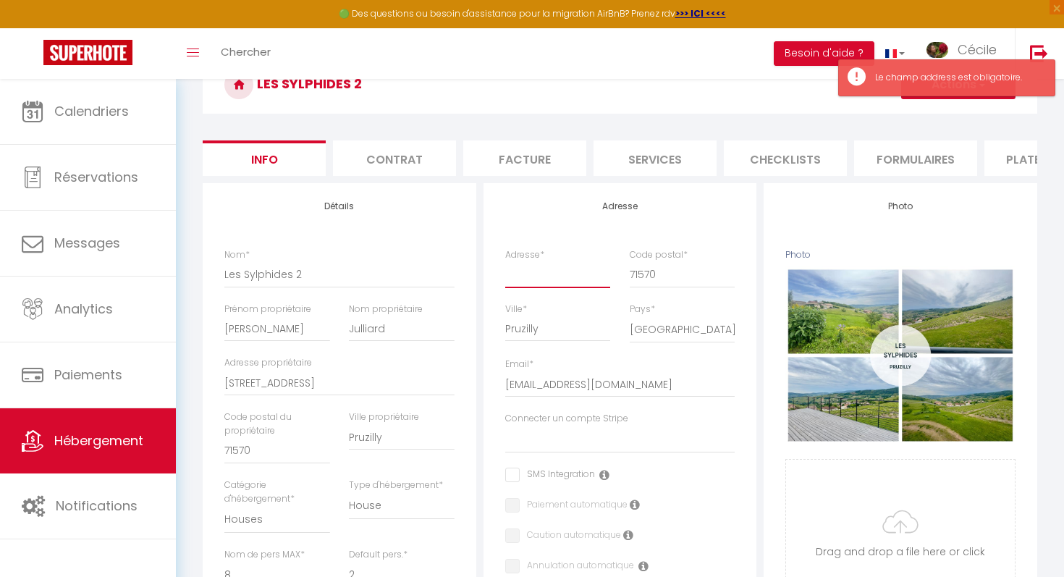
click at [522, 278] on input "Adresse *" at bounding box center [558, 274] width 106 height 26
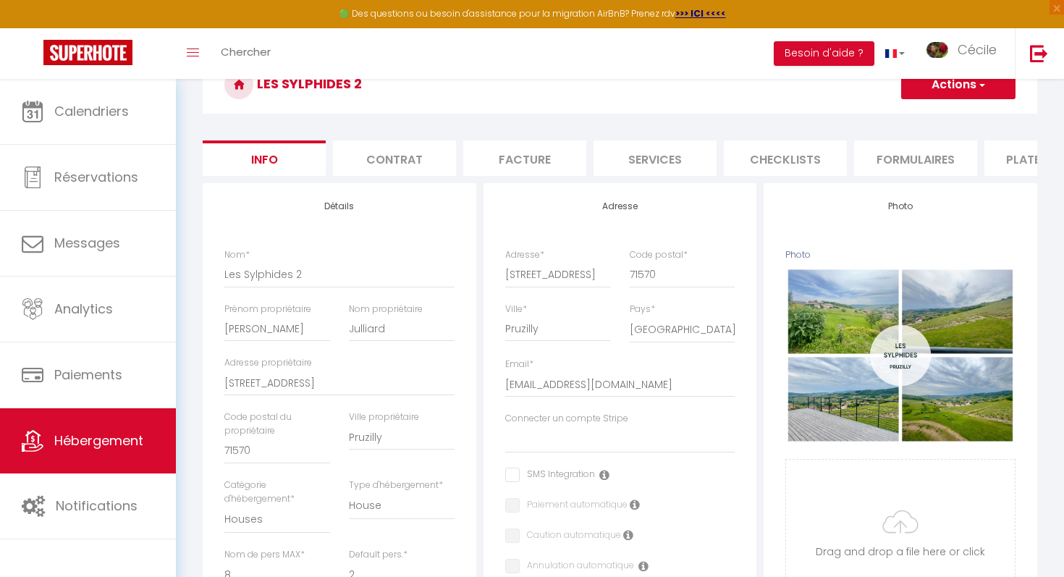
click at [522, 86] on span "button" at bounding box center [980, 84] width 9 height 14
click at [522, 111] on link "Enregistrer" at bounding box center [937, 116] width 155 height 19
click at [522, 88] on button "Actions" at bounding box center [958, 84] width 114 height 29
click at [522, 118] on link "Enregistrer" at bounding box center [937, 116] width 155 height 19
click at [522, 89] on button "Actions" at bounding box center [958, 84] width 114 height 29
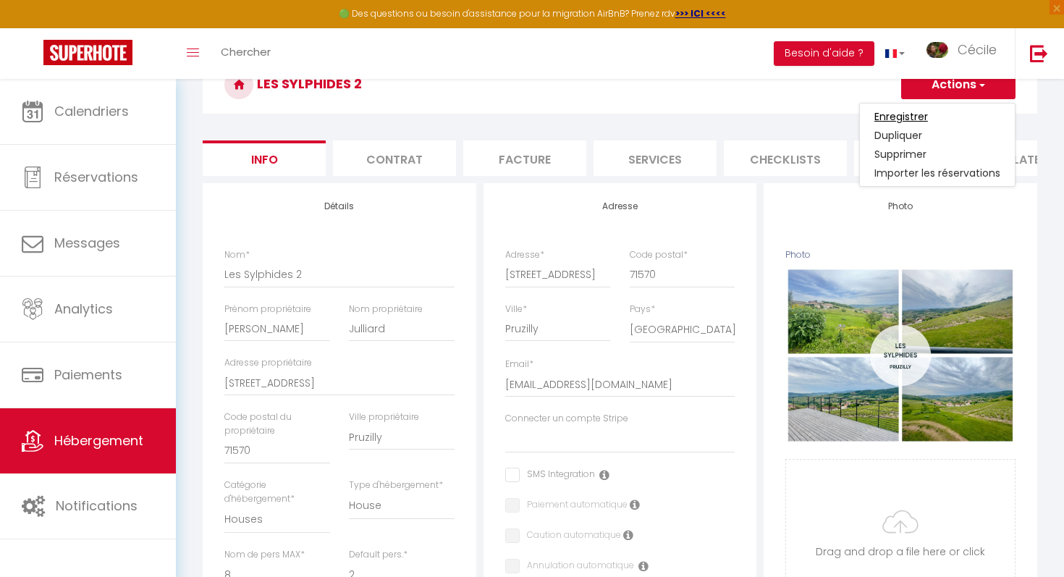
click at [522, 118] on input "Enregistrer" at bounding box center [901, 116] width 54 height 14
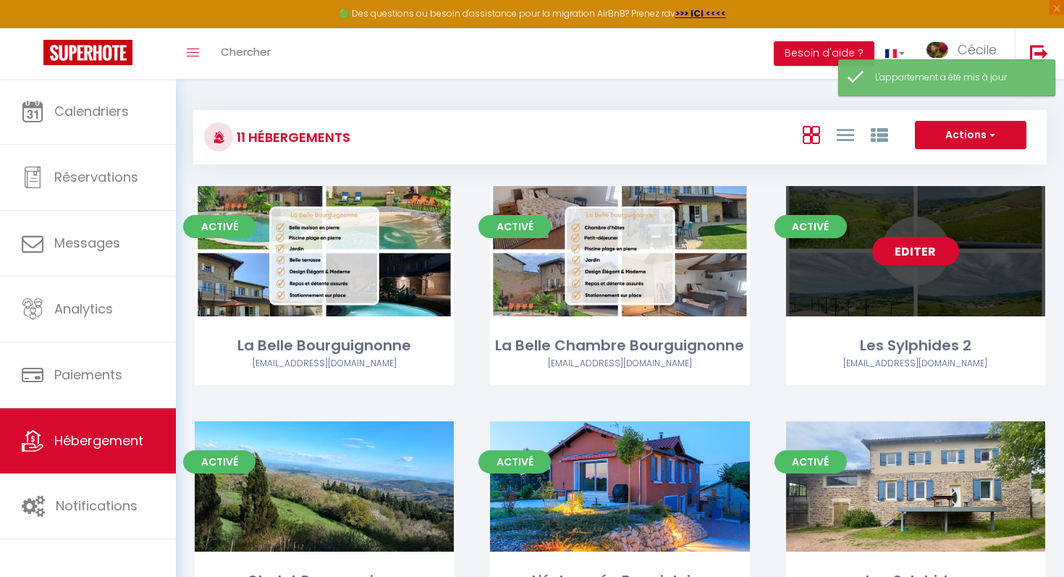
click at [522, 237] on span "Activé" at bounding box center [810, 226] width 72 height 23
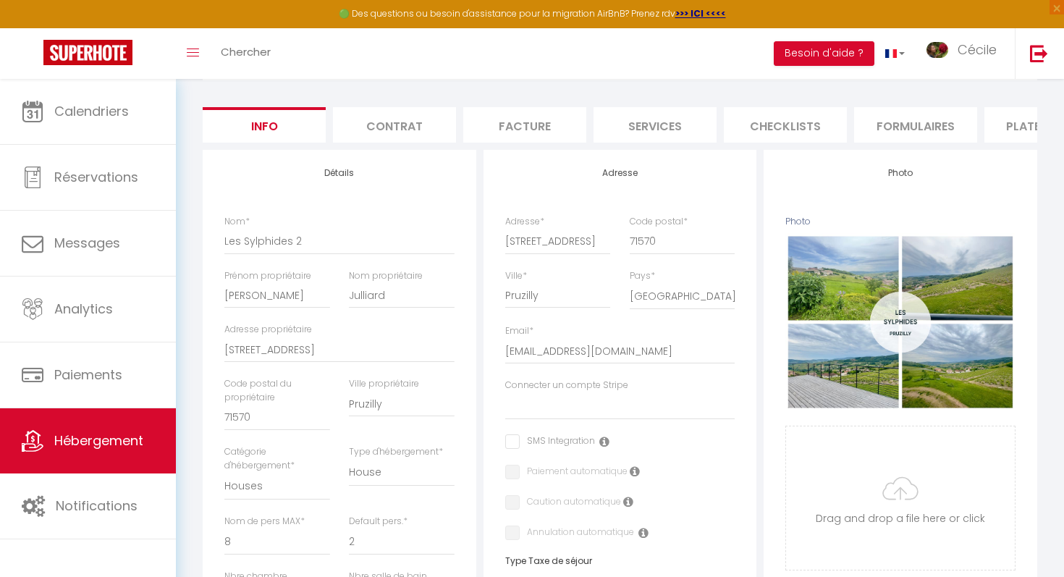
scroll to position [111, 0]
click at [392, 123] on li "Contrat" at bounding box center [394, 125] width 123 height 35
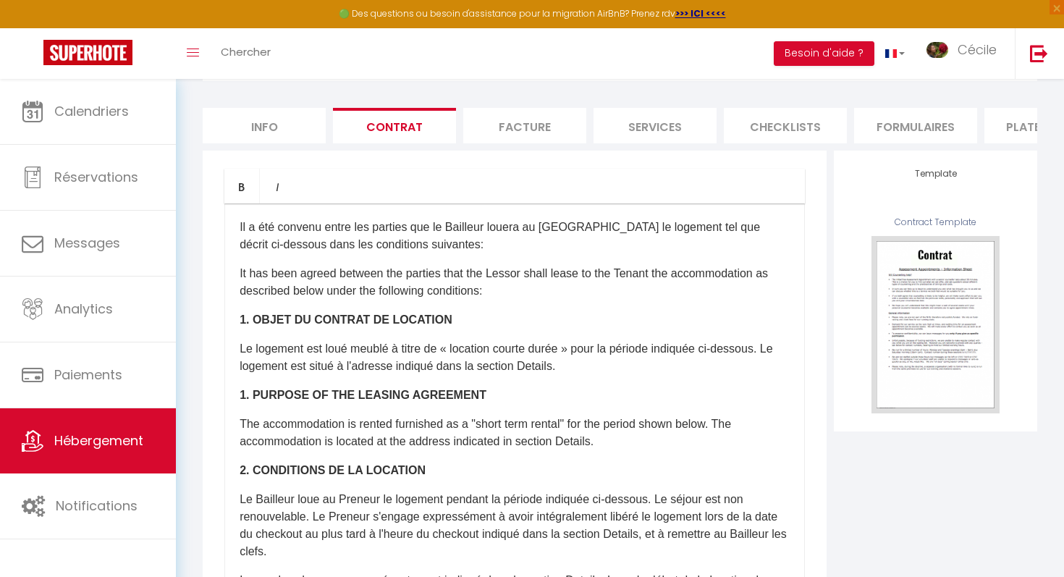
click at [522, 130] on li "Facture" at bounding box center [524, 125] width 123 height 35
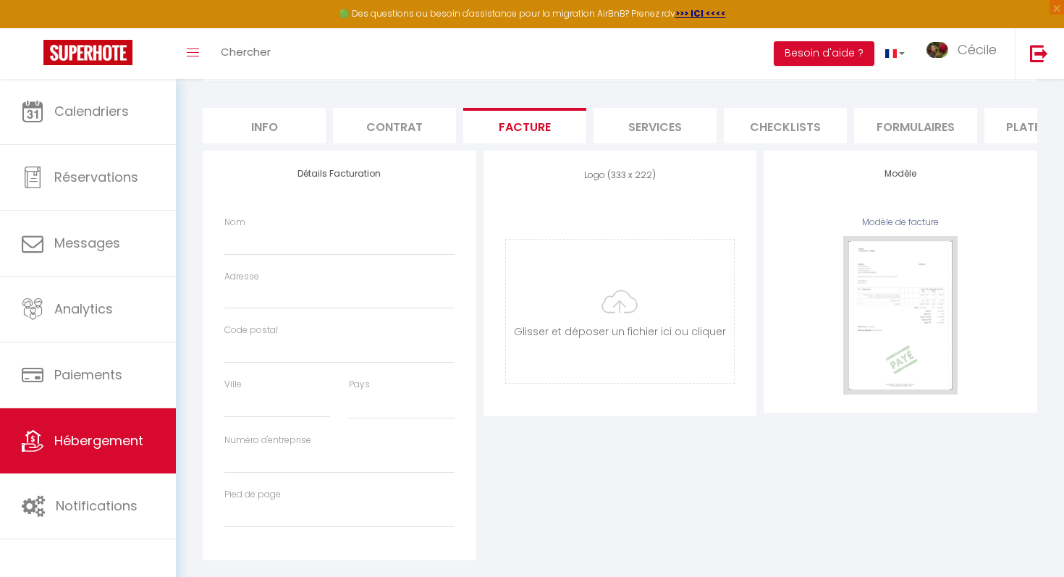
click at [522, 130] on li "Services" at bounding box center [654, 125] width 123 height 35
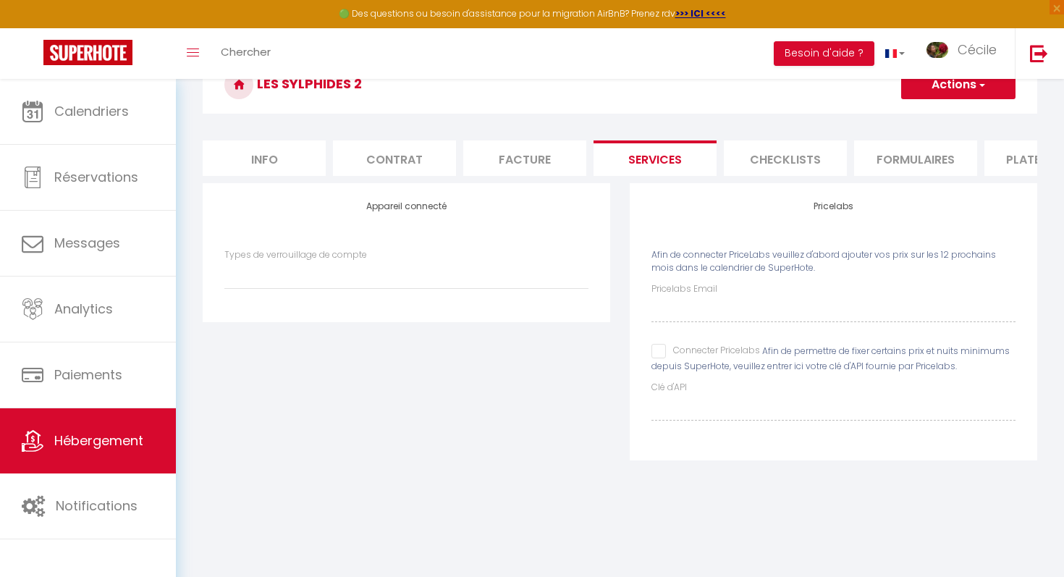
click at [522, 158] on li "Checklists" at bounding box center [785, 157] width 123 height 35
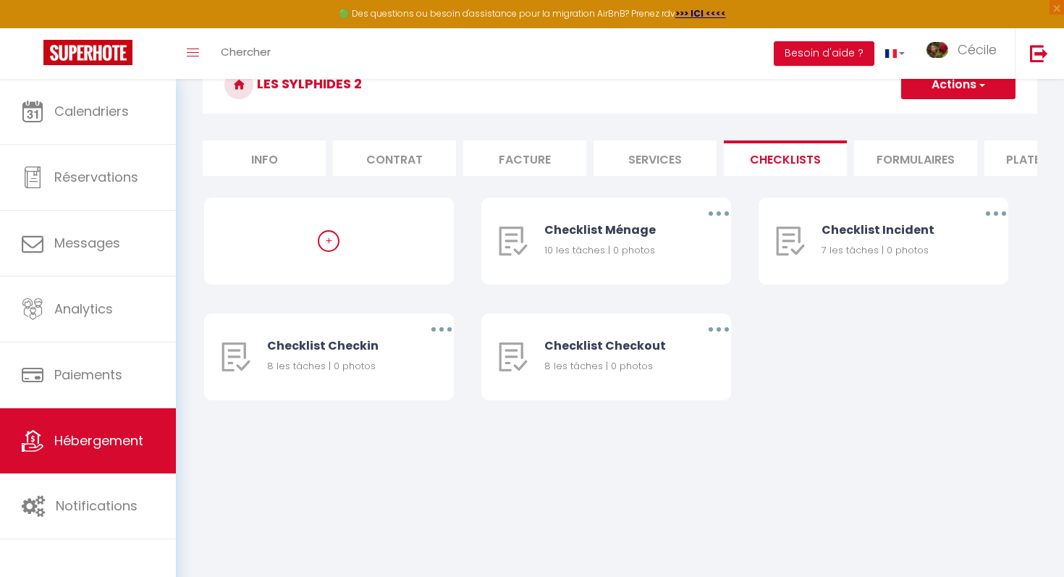
click at [522, 171] on li "Formulaires" at bounding box center [915, 157] width 123 height 35
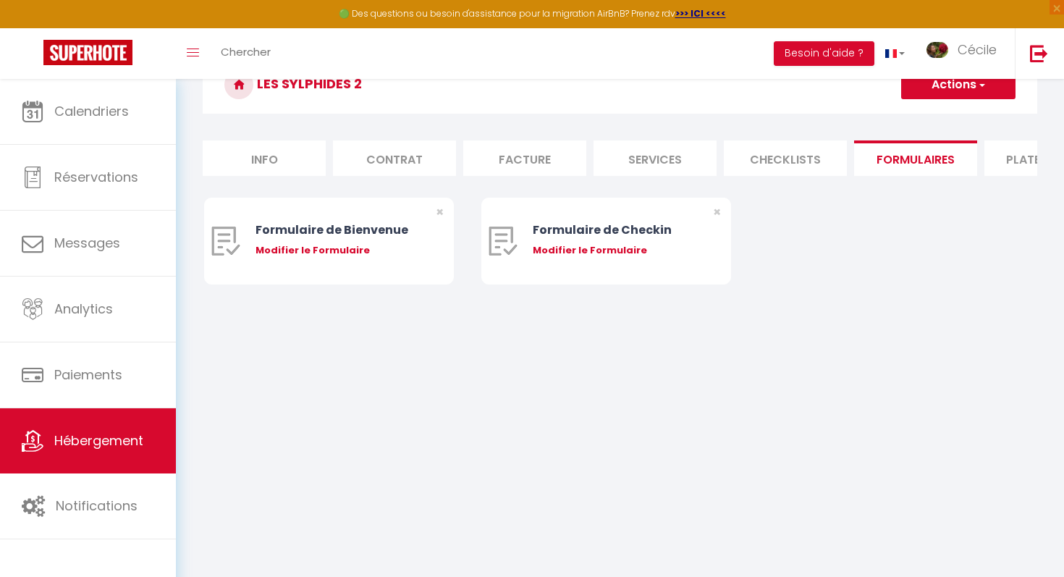
click at [522, 175] on li "Plateformes" at bounding box center [1045, 157] width 123 height 35
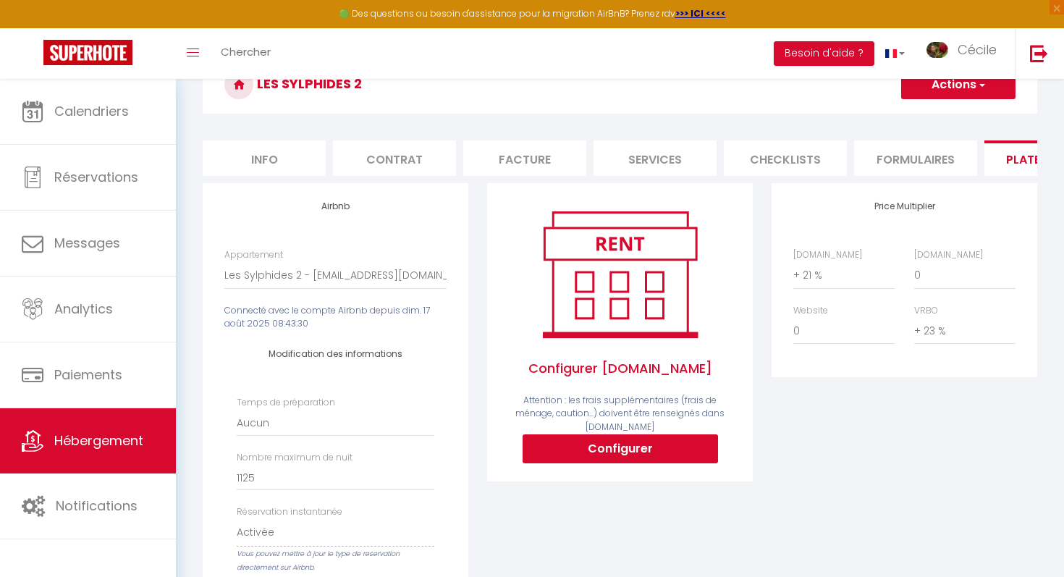
scroll to position [111, 0]
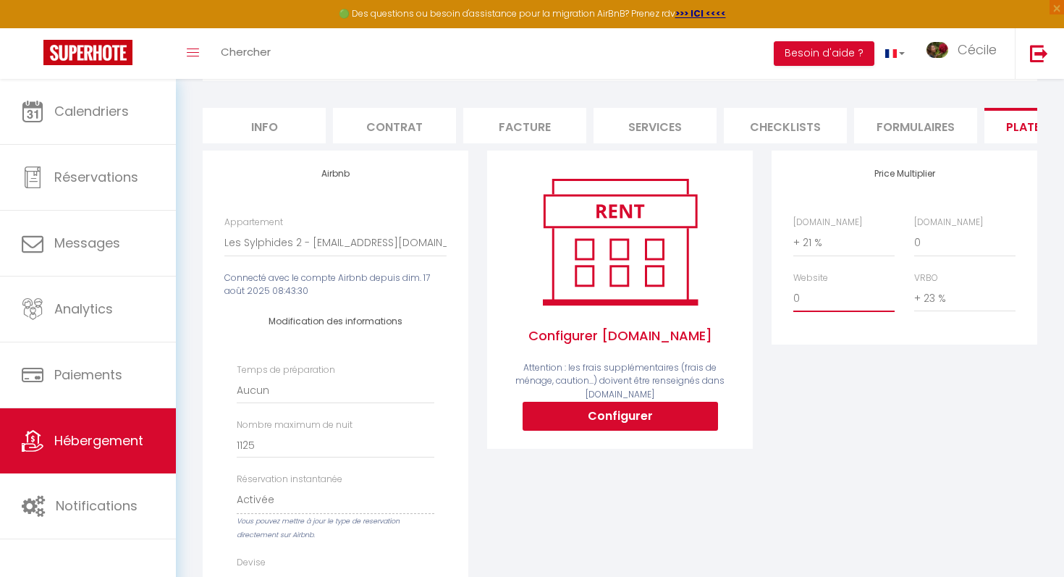
click at [522, 302] on select "0 + 1 % + 2 % + 3 % + 4 % + 5 % + 6 % + 7 % + 8 % + 9 %" at bounding box center [843, 297] width 101 height 27
click at [522, 284] on select "0 + 1 % + 2 % + 3 % + 4 % + 5 % + 6 % + 7 % + 8 % + 9 %" at bounding box center [843, 297] width 101 height 27
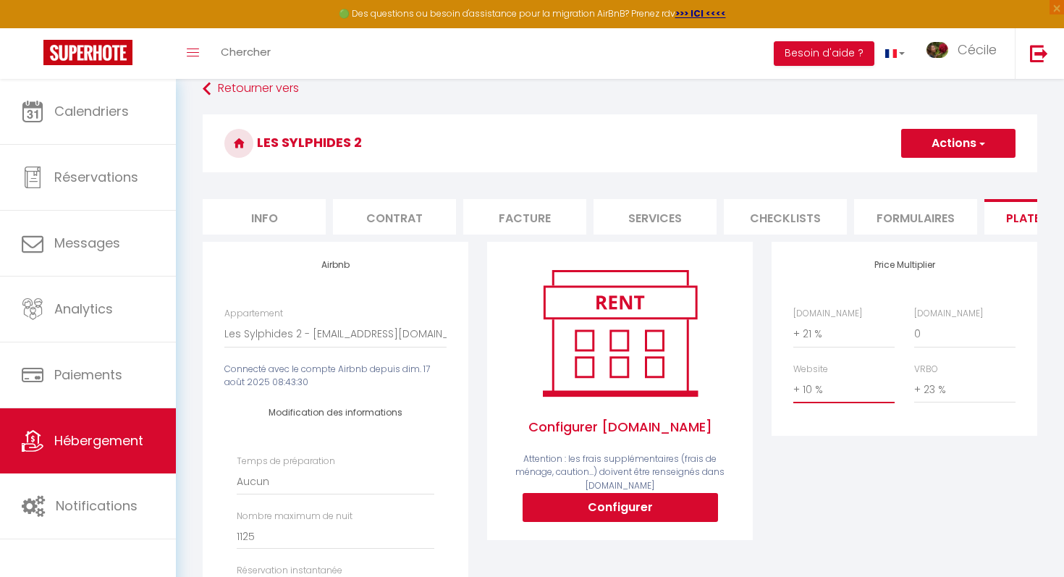
scroll to position [7, 0]
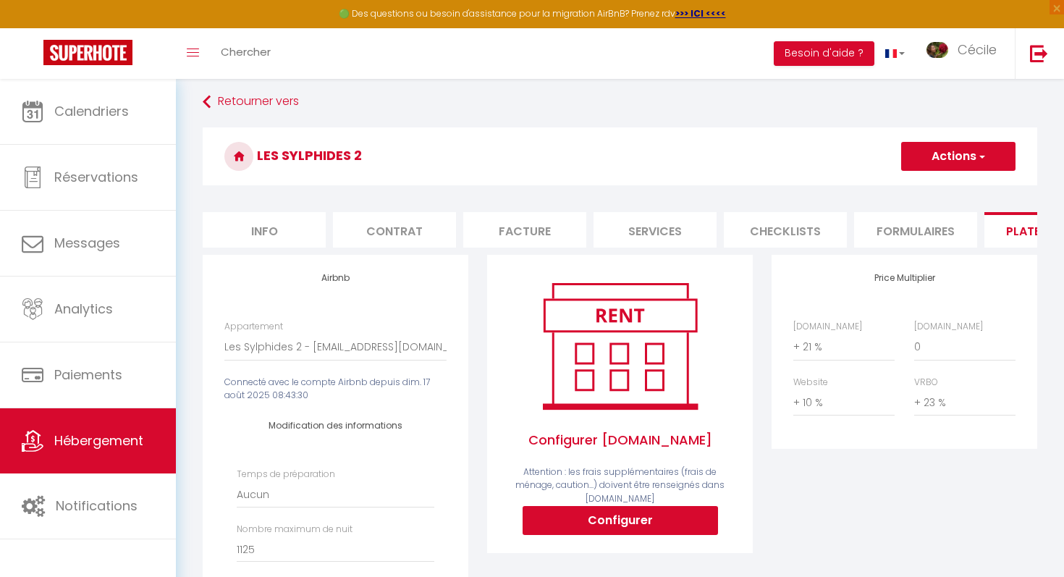
click at [522, 153] on button "Actions" at bounding box center [958, 156] width 114 height 29
click at [522, 189] on link "Enregistrer" at bounding box center [957, 188] width 114 height 19
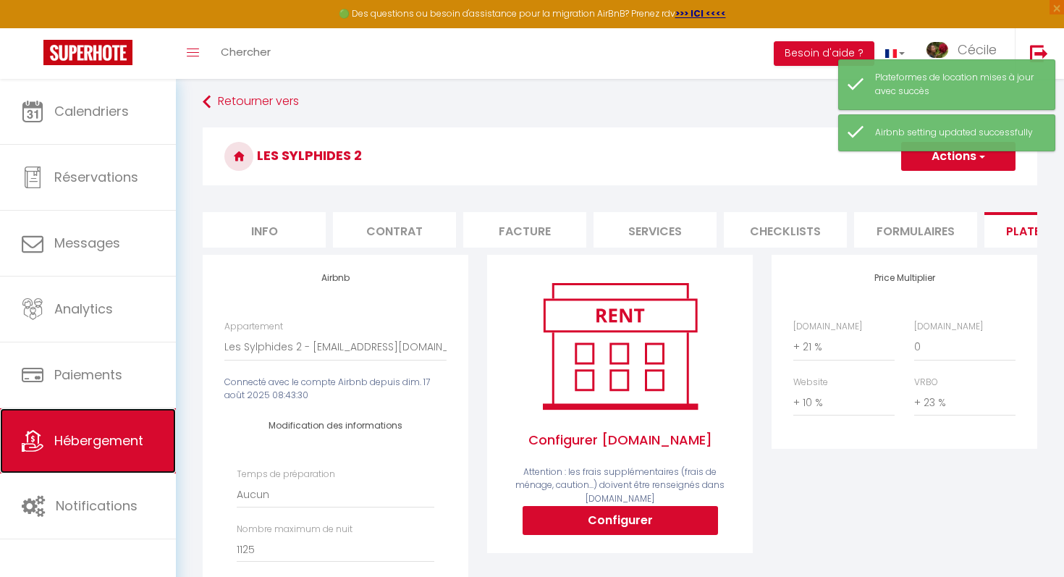
click at [98, 424] on link "Hébergement" at bounding box center [88, 440] width 176 height 65
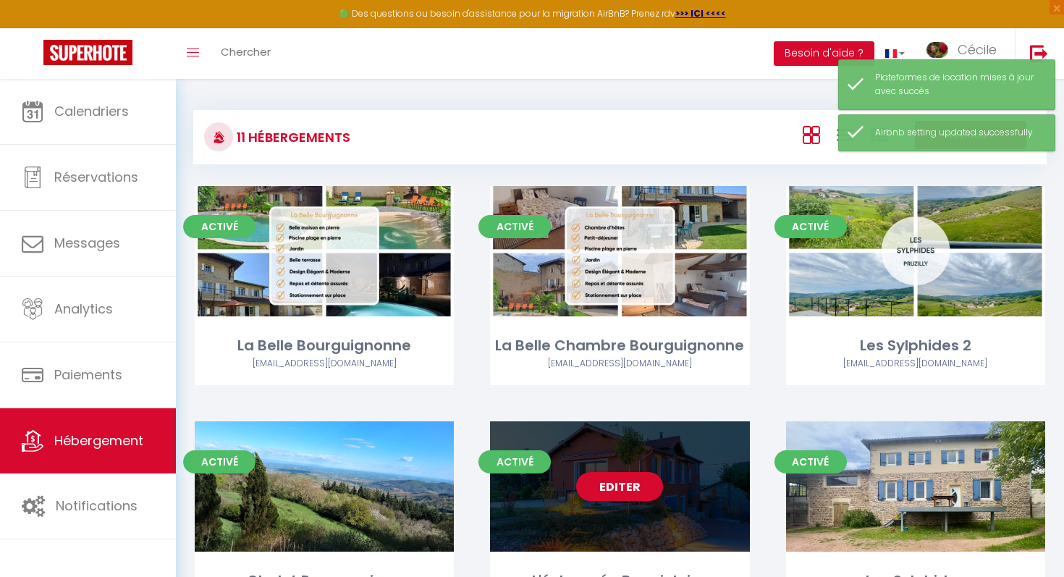
click at [522, 430] on div "Editer" at bounding box center [619, 486] width 259 height 130
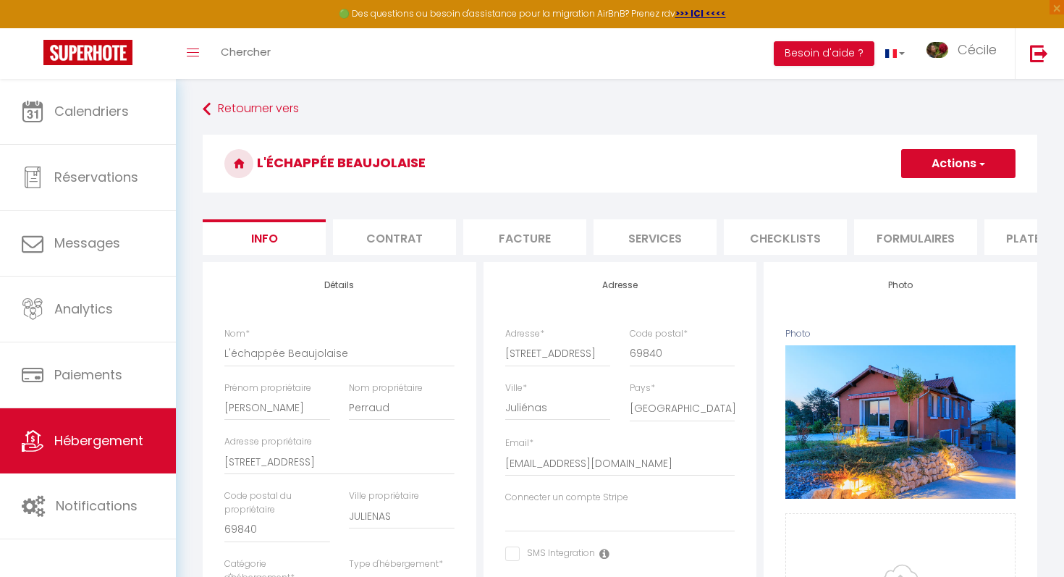
click at [522, 238] on li "Plateformes" at bounding box center [1045, 236] width 123 height 35
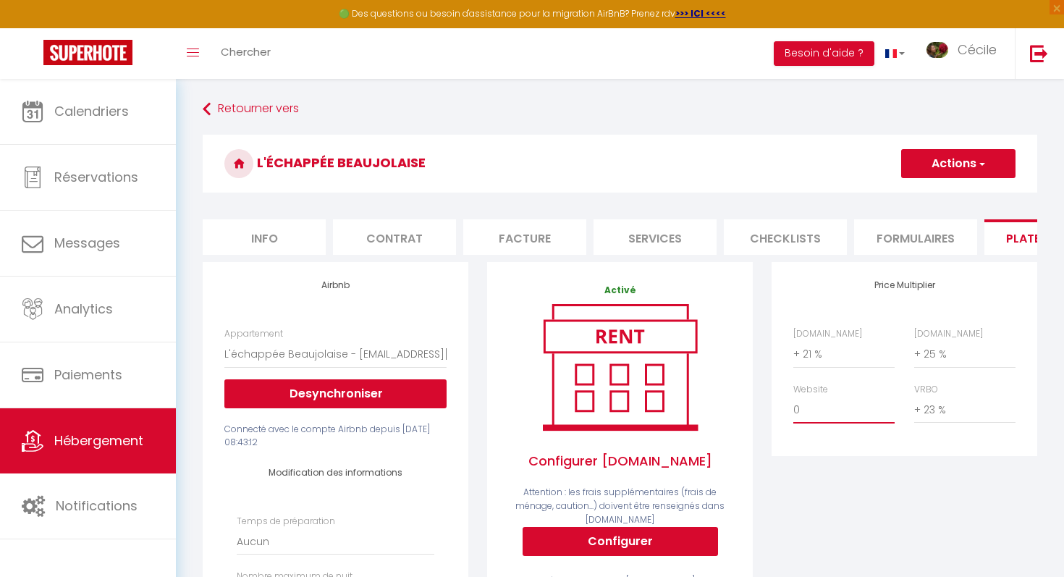
click at [522, 418] on select "0 + 1 % + 2 % + 3 % + 4 % + 5 % + 6 % + 7 % + 8 % + 9 %" at bounding box center [843, 409] width 101 height 27
click at [522, 396] on select "0 + 1 % + 2 % + 3 % + 4 % + 5 % + 6 % + 7 % + 8 % + 9 %" at bounding box center [843, 409] width 101 height 27
click at [522, 161] on button "Actions" at bounding box center [958, 163] width 114 height 29
click at [522, 192] on link "Enregistrer" at bounding box center [957, 195] width 114 height 19
click at [522, 177] on button "Actions" at bounding box center [958, 163] width 114 height 29
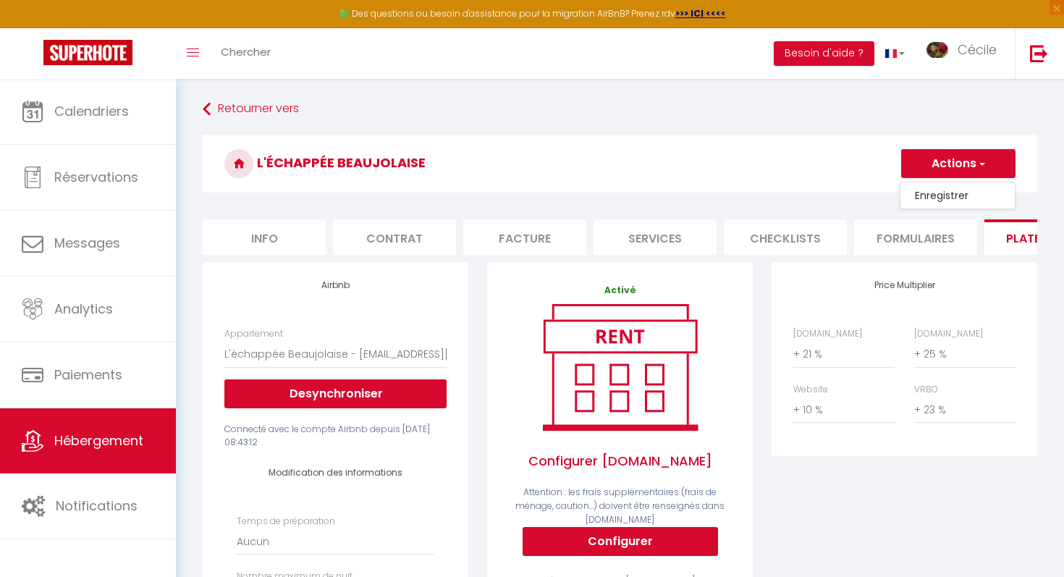
click at [522, 193] on link "Enregistrer" at bounding box center [957, 195] width 114 height 19
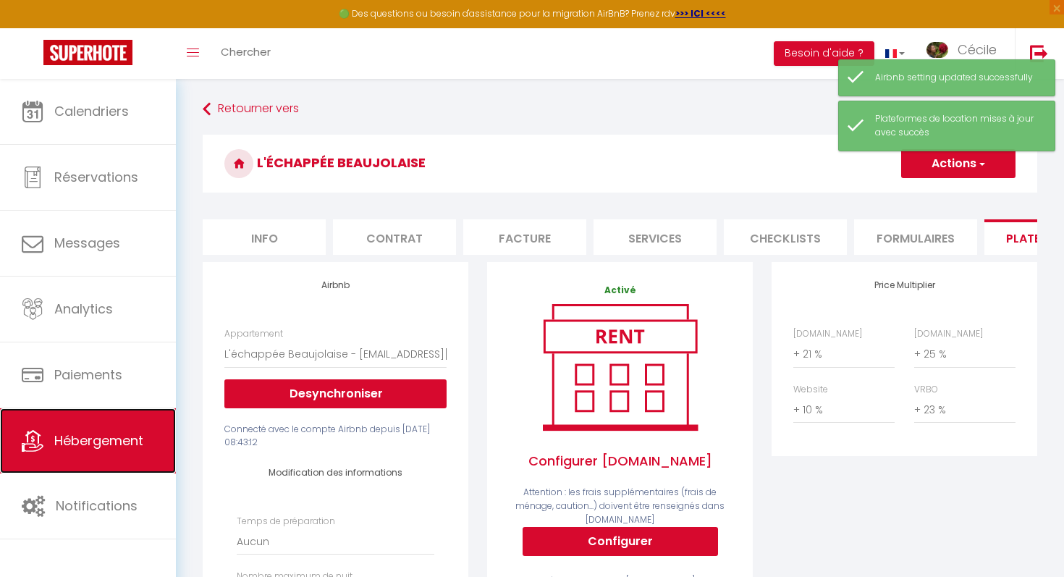
click at [51, 446] on link "Hébergement" at bounding box center [88, 440] width 176 height 65
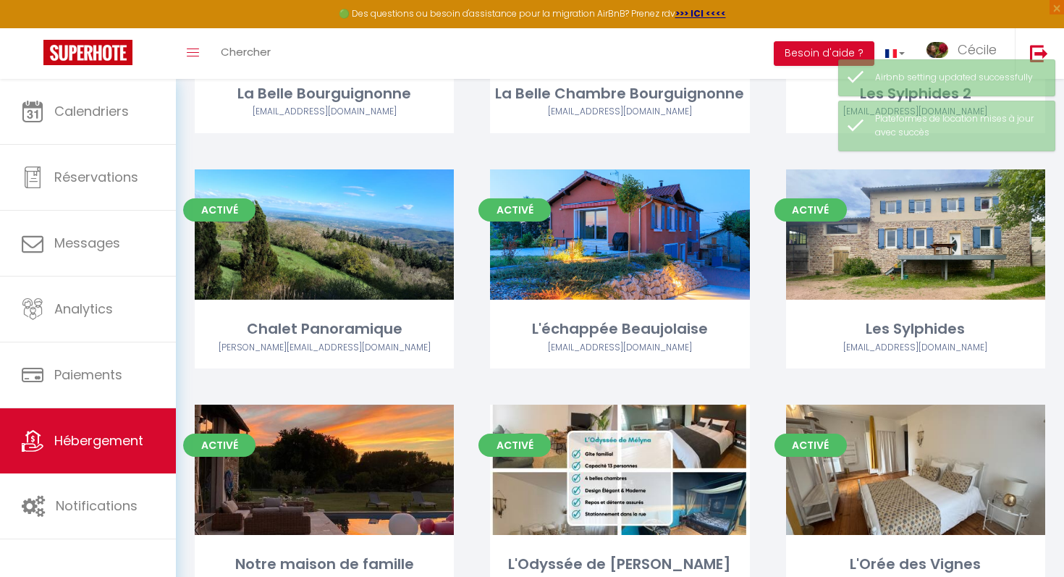
scroll to position [266, 0]
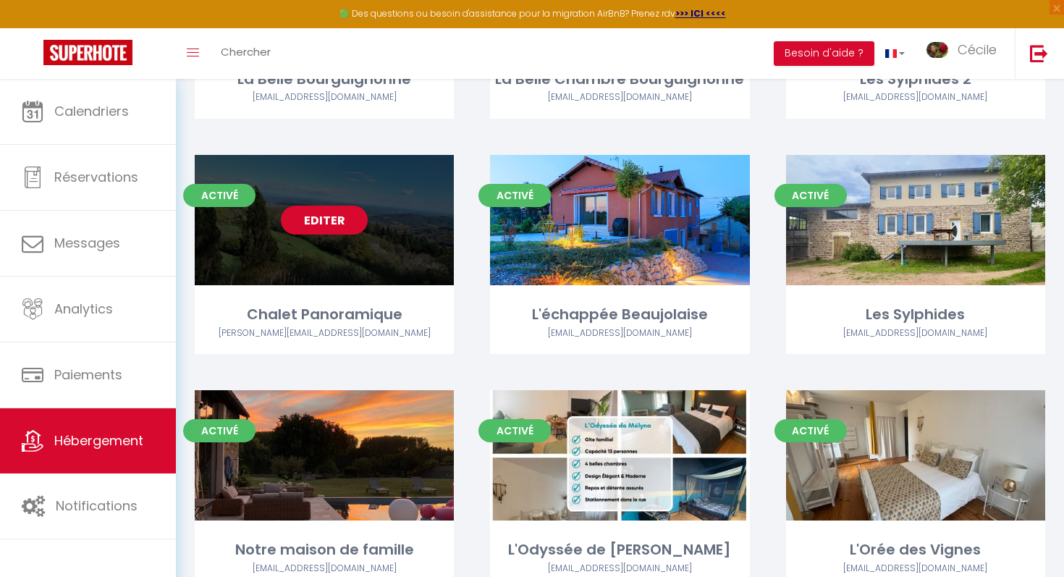
click at [415, 244] on div "Editer" at bounding box center [324, 220] width 259 height 130
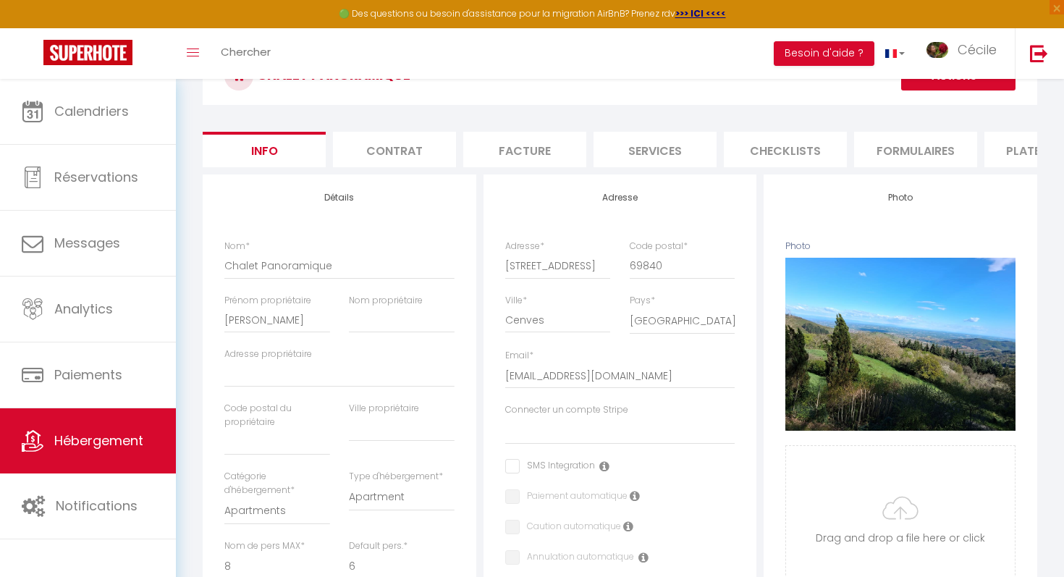
scroll to position [98, 0]
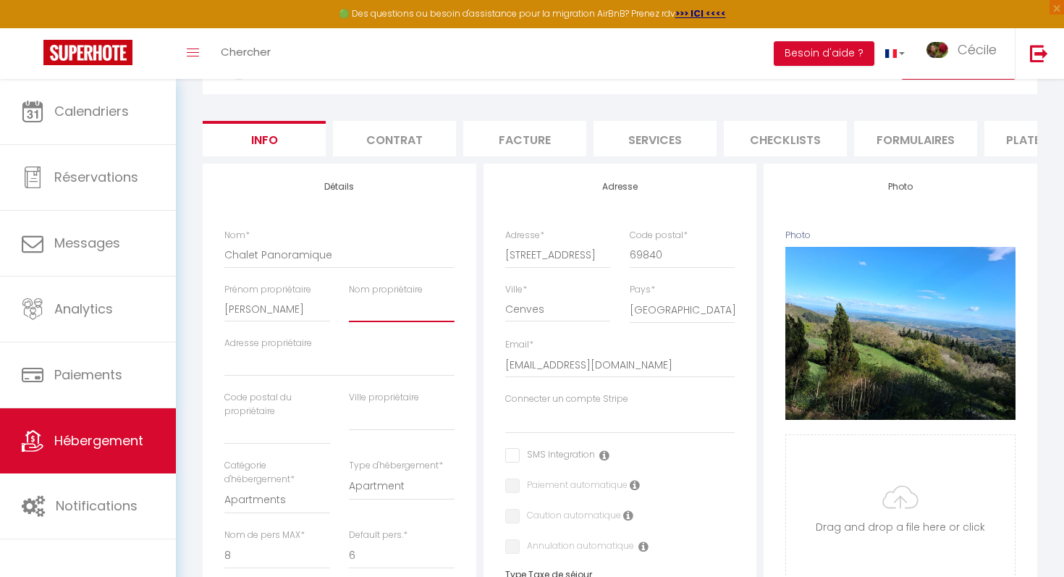
click at [417, 305] on input "Nom propriétaire" at bounding box center [402, 309] width 106 height 26
click at [369, 359] on input "Adresse propriétaire" at bounding box center [339, 363] width 230 height 26
click at [295, 436] on input "text" at bounding box center [277, 431] width 106 height 26
click at [360, 438] on div "Ville propriétaire" at bounding box center [401, 425] width 124 height 68
click at [362, 422] on input "text" at bounding box center [402, 418] width 106 height 26
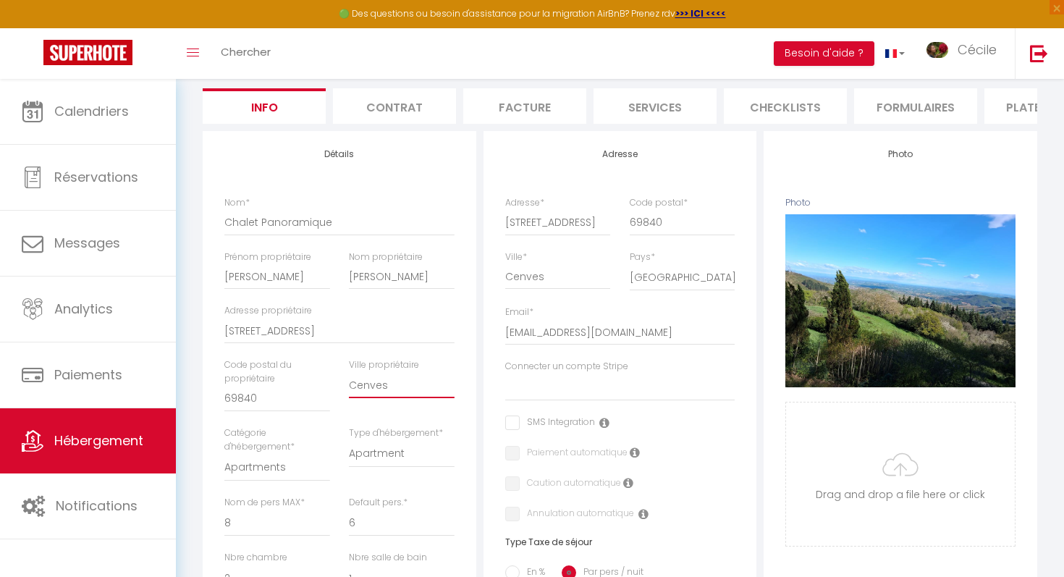
scroll to position [156, 0]
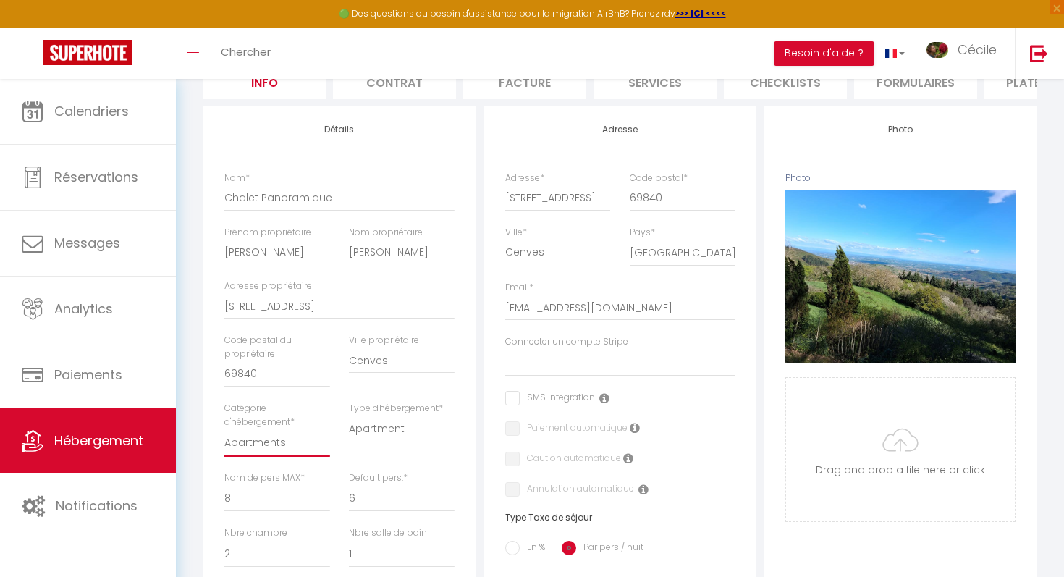
click at [283, 439] on select "Apartments Houses Secondary units Unique Homes BNB Others" at bounding box center [277, 442] width 106 height 27
click at [224, 429] on select "Apartments Houses Secondary units Unique Homes BNB Others" at bounding box center [277, 442] width 106 height 27
click at [379, 436] on select "House Cabin Villa Townhouse Cottage Bungalow Earthhouse Houseboat Hut Farm Stay…" at bounding box center [402, 428] width 106 height 27
click at [349, 415] on select "House Cabin Villa Townhouse Cottage Bungalow Earthhouse Houseboat Hut Farm Stay…" at bounding box center [402, 428] width 106 height 27
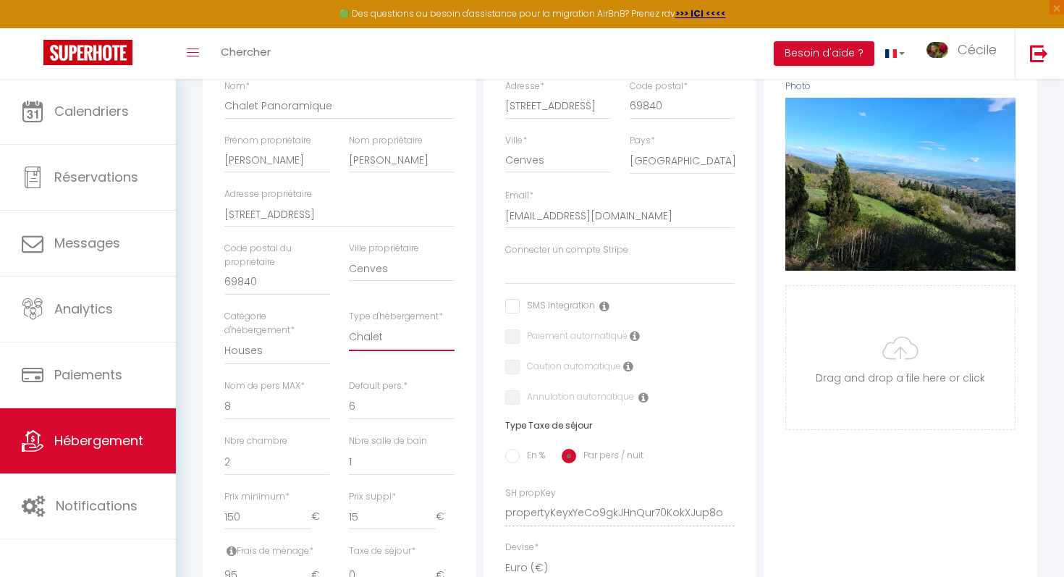
scroll to position [248, 0]
click at [384, 410] on select "1 2 3 4 5 6 7 8 9 10 11 12 13 14" at bounding box center [402, 404] width 106 height 27
click at [349, 391] on select "1 2 3 4 5 6 7 8 9 10 11 12 13 14" at bounding box center [402, 404] width 106 height 27
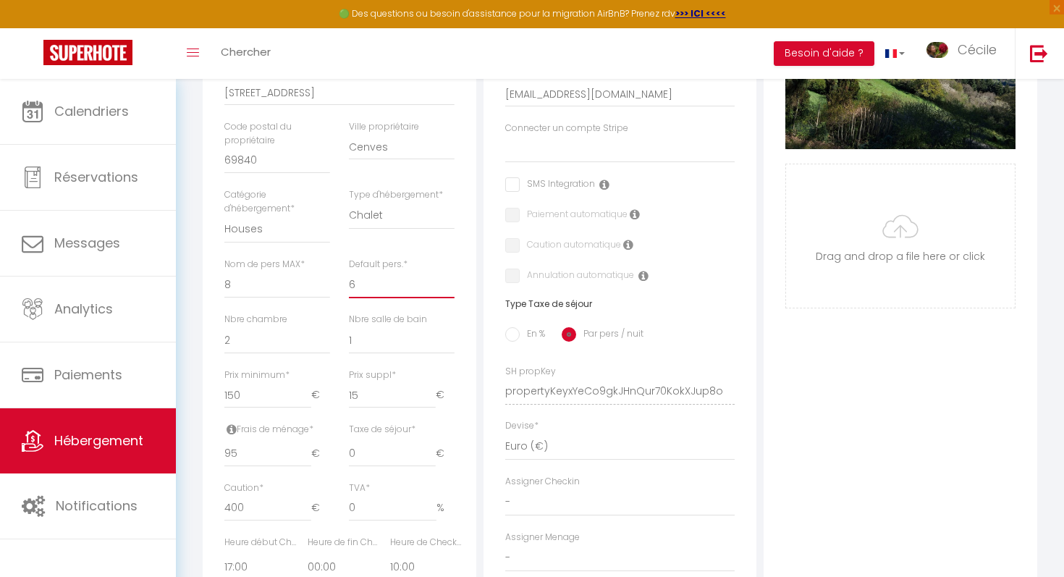
scroll to position [373, 0]
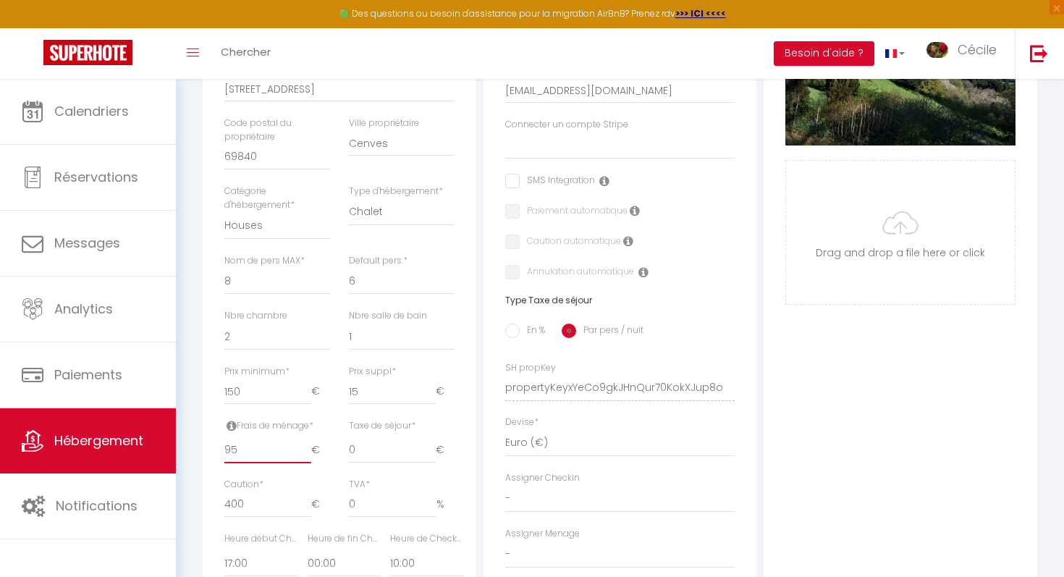
drag, startPoint x: 257, startPoint y: 448, endPoint x: 207, endPoint y: 448, distance: 49.9
click at [207, 448] on div "Détails Nom * Chalet Panoramique Prénom propriétaire Christiane Nom propriétair…" at bounding box center [340, 334] width 274 height 890
click at [522, 331] on label "En %" at bounding box center [532, 331] width 25 height 16
click at [520, 331] on input "En %" at bounding box center [512, 330] width 14 height 14
click at [358, 451] on input "0" at bounding box center [340, 450] width 64 height 26
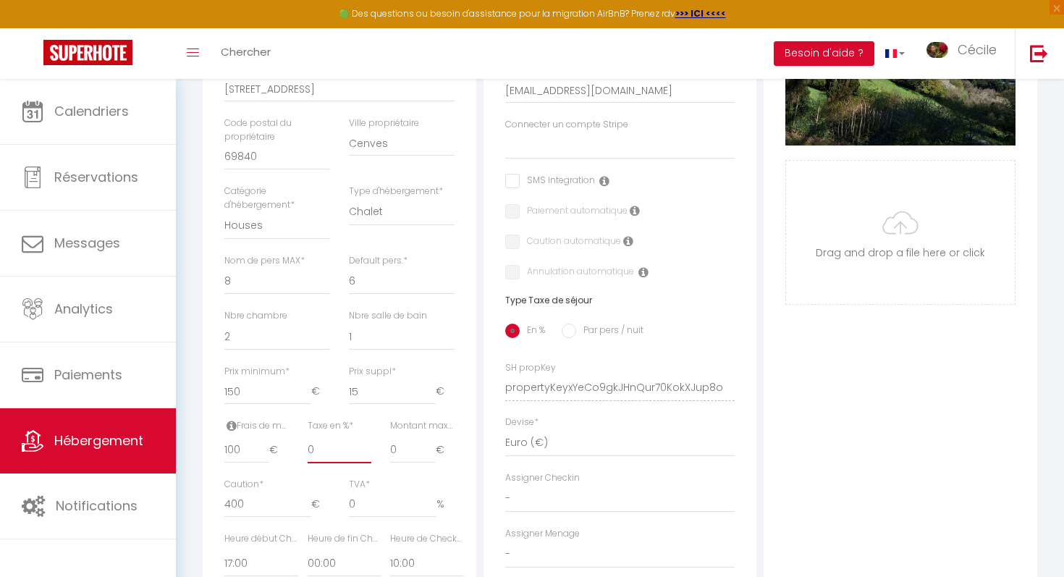
drag, startPoint x: 336, startPoint y: 451, endPoint x: 289, endPoint y: 448, distance: 47.1
click at [289, 448] on div "Frais de ménage * 100 € Taxe de séjour * 0 € Taxe en % * 0 Montant max taxe séj…" at bounding box center [339, 448] width 249 height 59
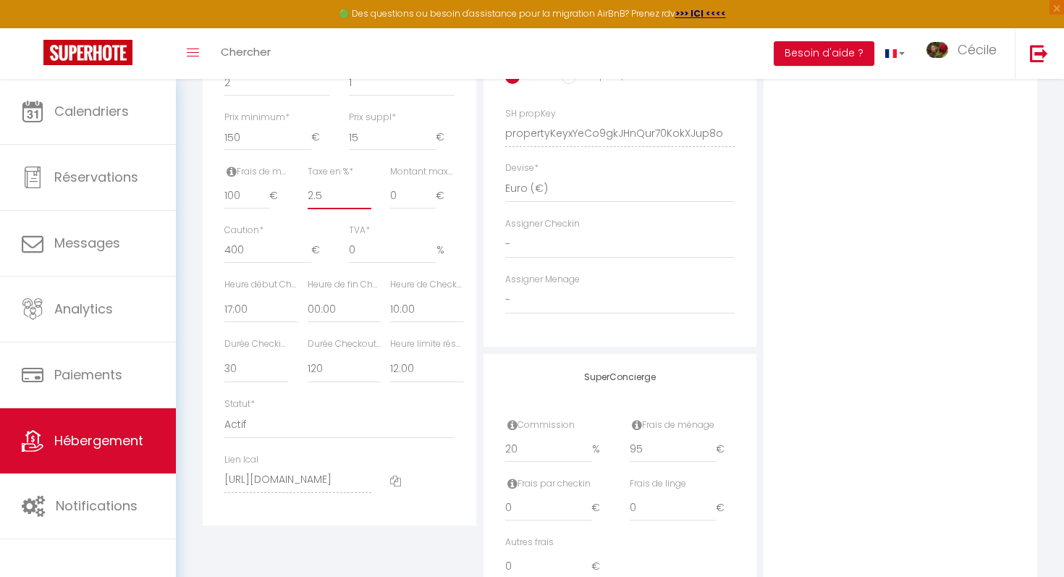
scroll to position [630, 0]
drag, startPoint x: 664, startPoint y: 451, endPoint x: 595, endPoint y: 451, distance: 69.5
click at [522, 451] on div "Commission 20 % Frais de ménage 95 €" at bounding box center [620, 444] width 249 height 59
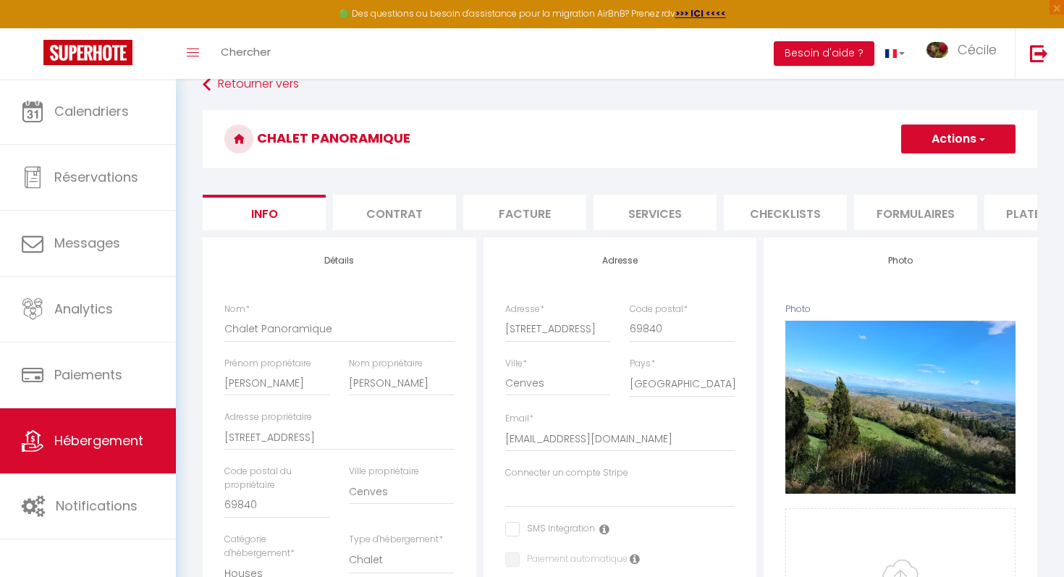
scroll to position [4, 0]
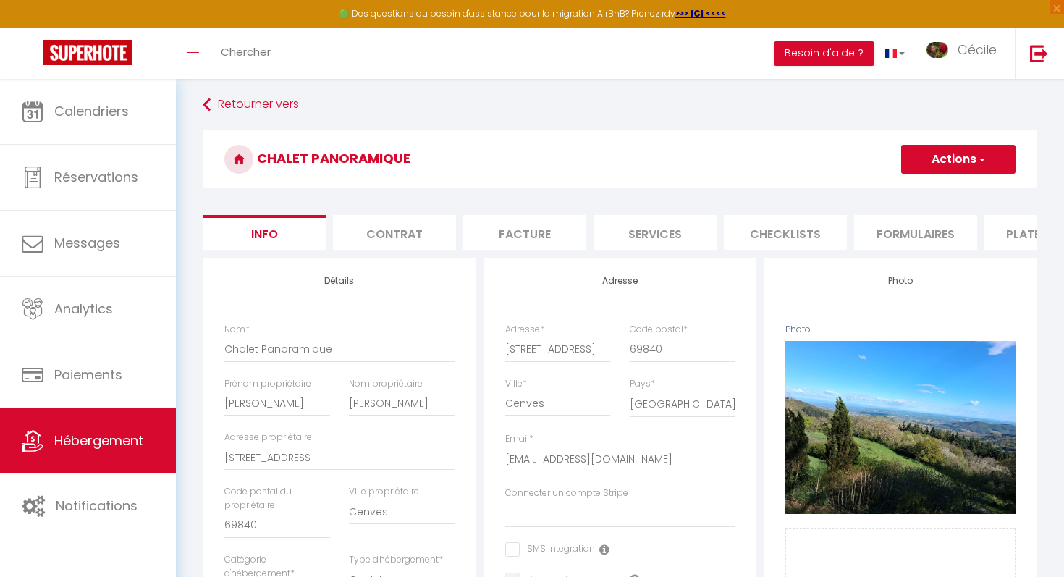
click at [522, 171] on button "Actions" at bounding box center [958, 159] width 114 height 29
click at [522, 192] on input "Enregistrer" at bounding box center [901, 191] width 54 height 14
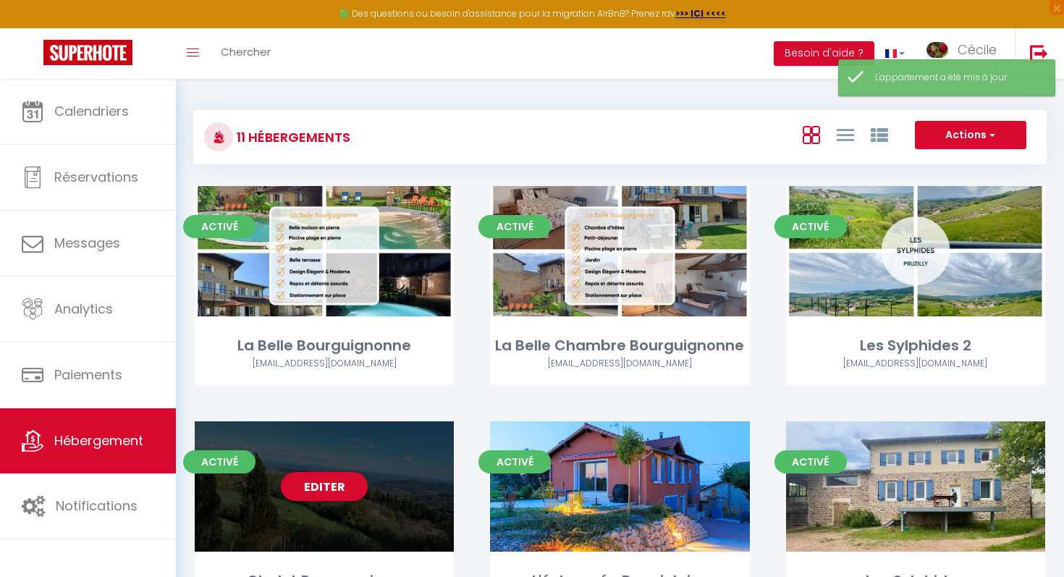
click at [405, 462] on div "Editer" at bounding box center [324, 486] width 259 height 130
